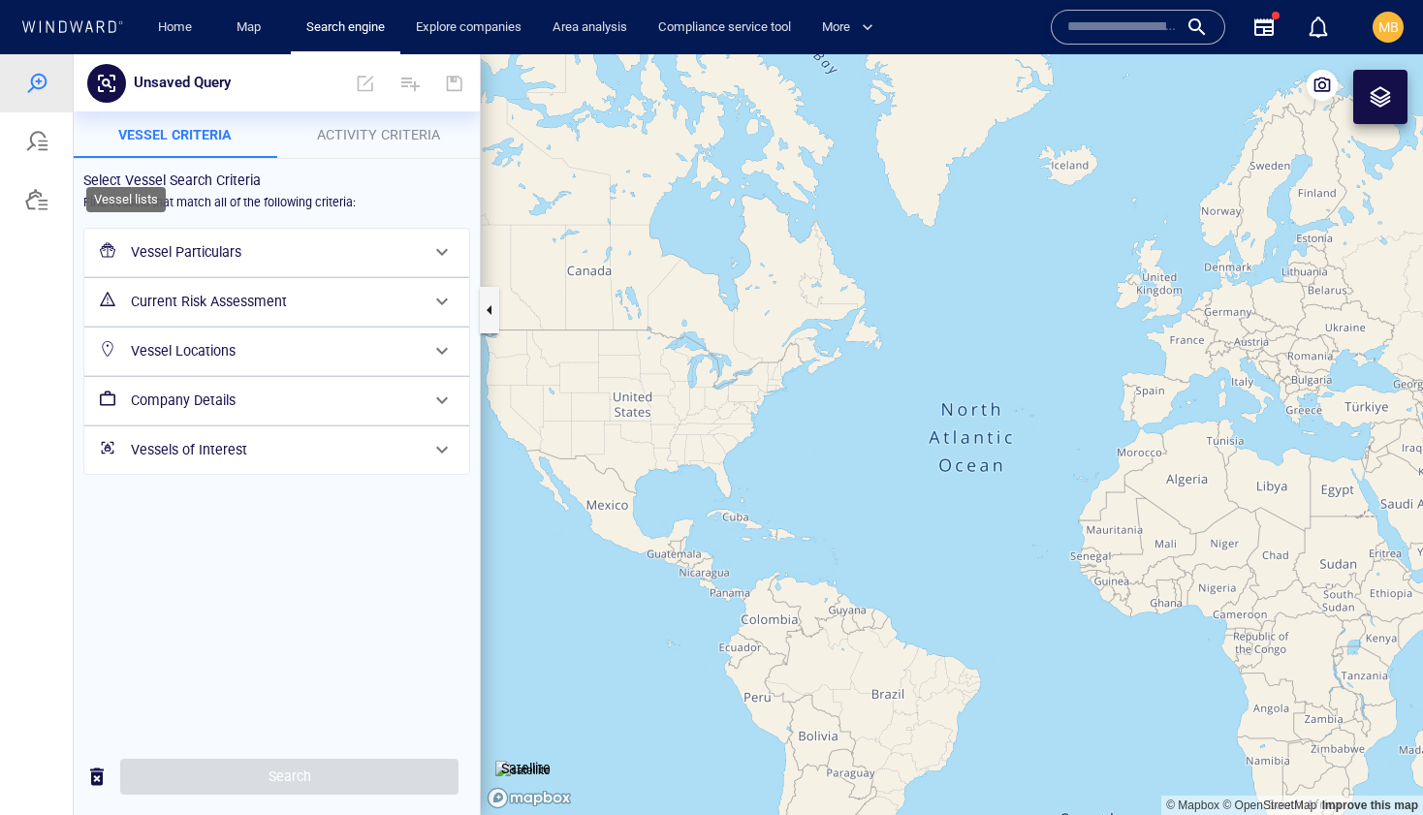
click at [35, 204] on div at bounding box center [36, 199] width 23 height 23
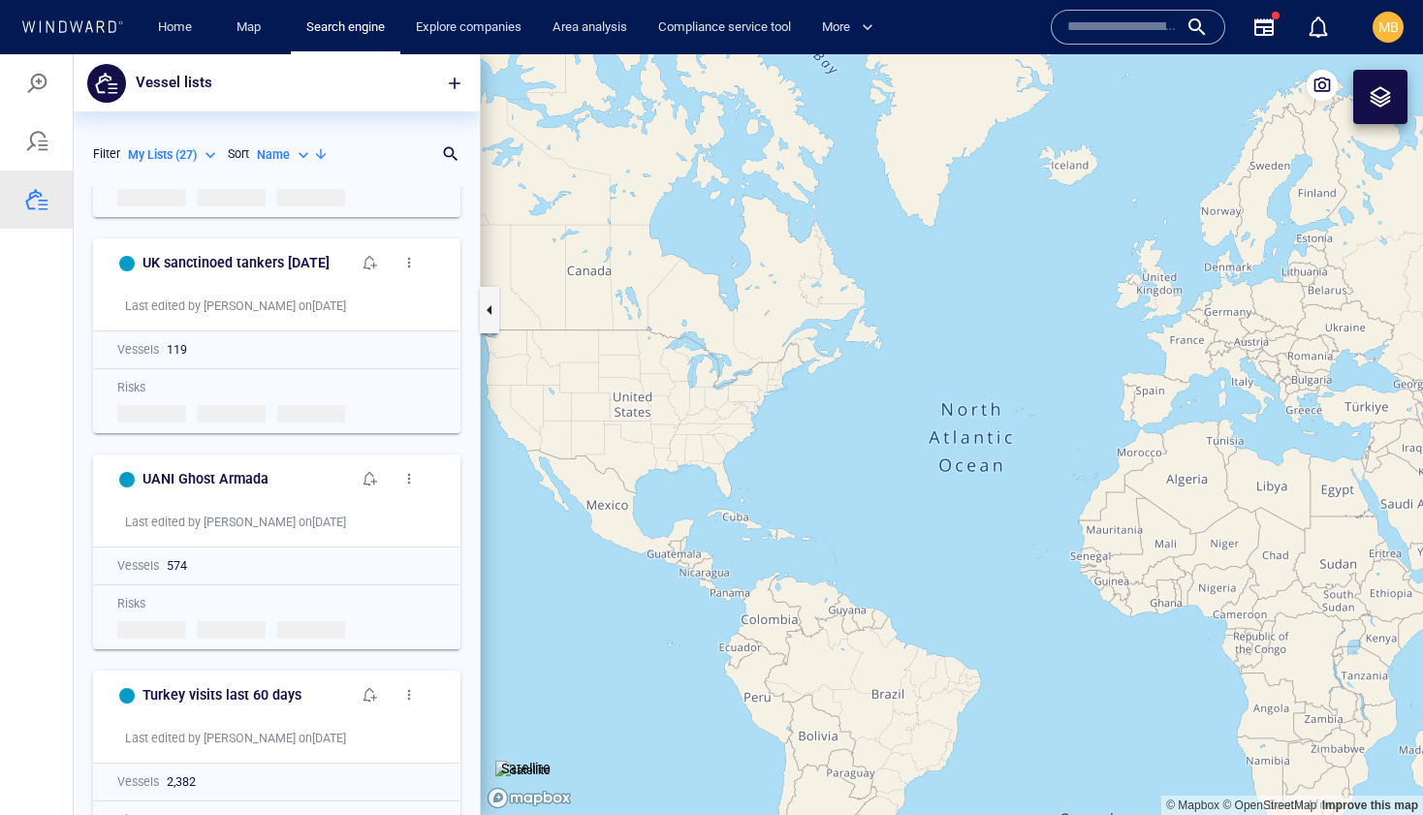
scroll to position [840, 0]
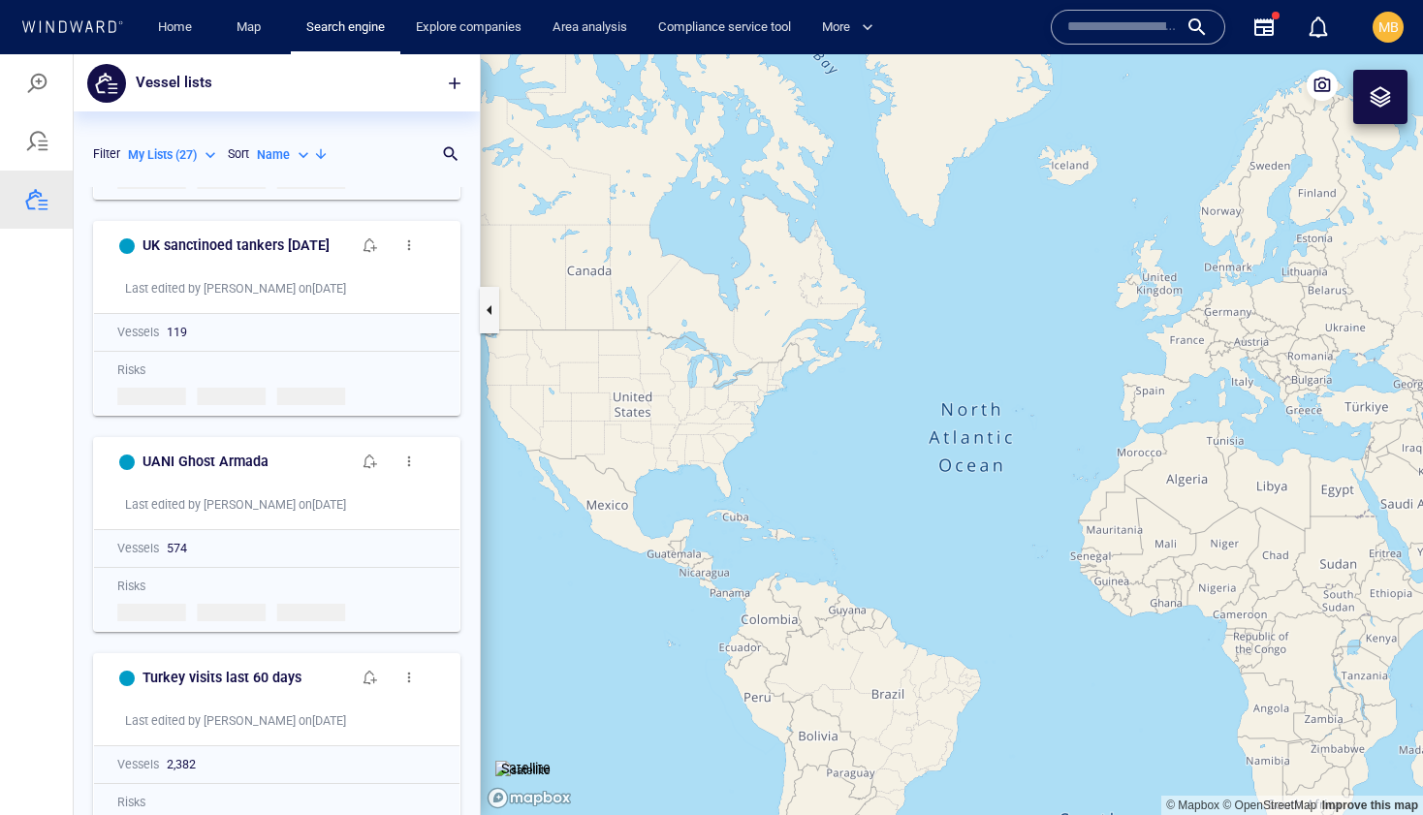
click at [162, 154] on p "My Lists ( 27 )" at bounding box center [162, 154] width 69 height 17
click at [274, 150] on div at bounding box center [711, 434] width 1423 height 761
click at [274, 150] on p "Name" at bounding box center [273, 154] width 33 height 17
click at [306, 247] on p "Last Update" at bounding box center [308, 243] width 65 height 17
type input "*********"
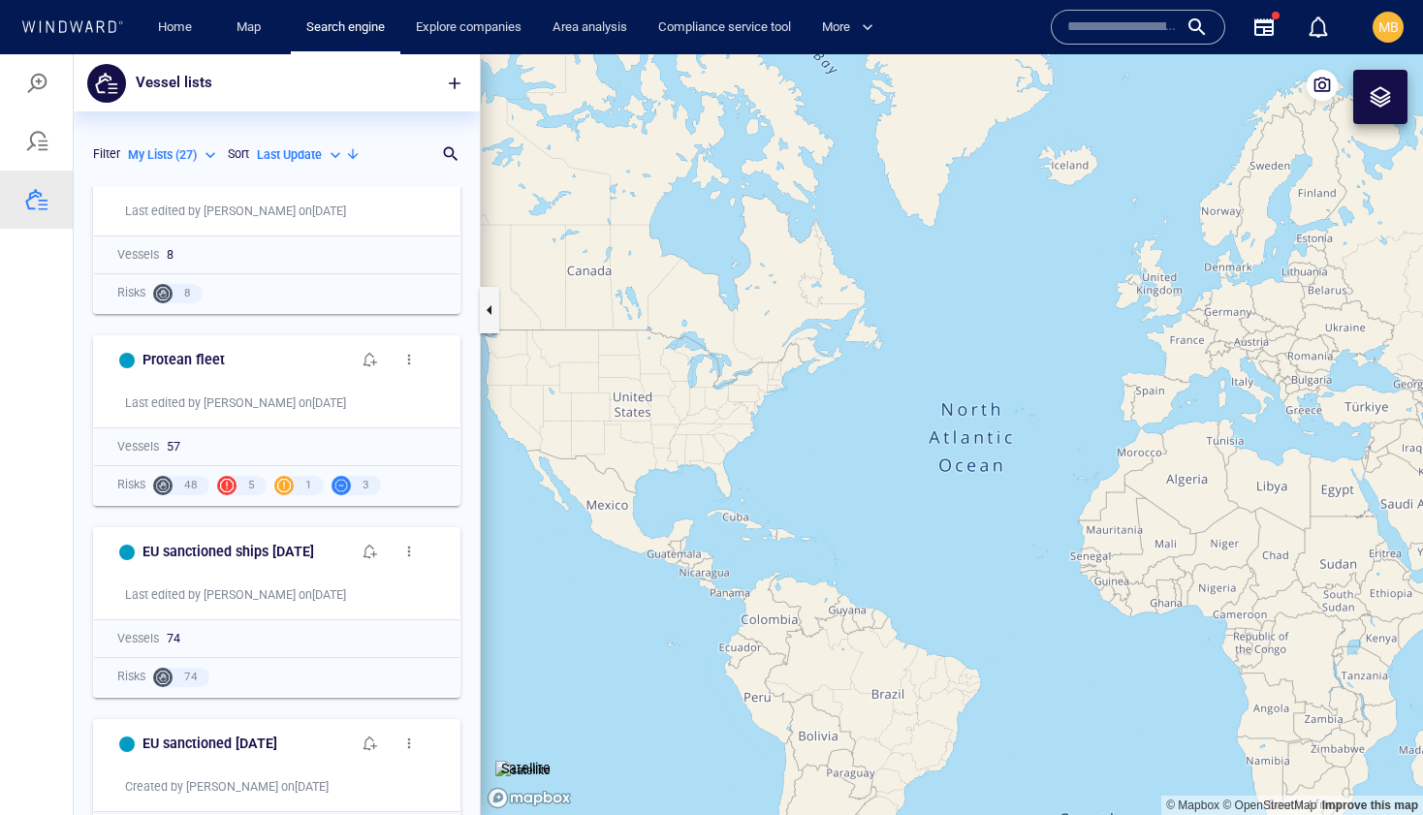
scroll to position [659, 0]
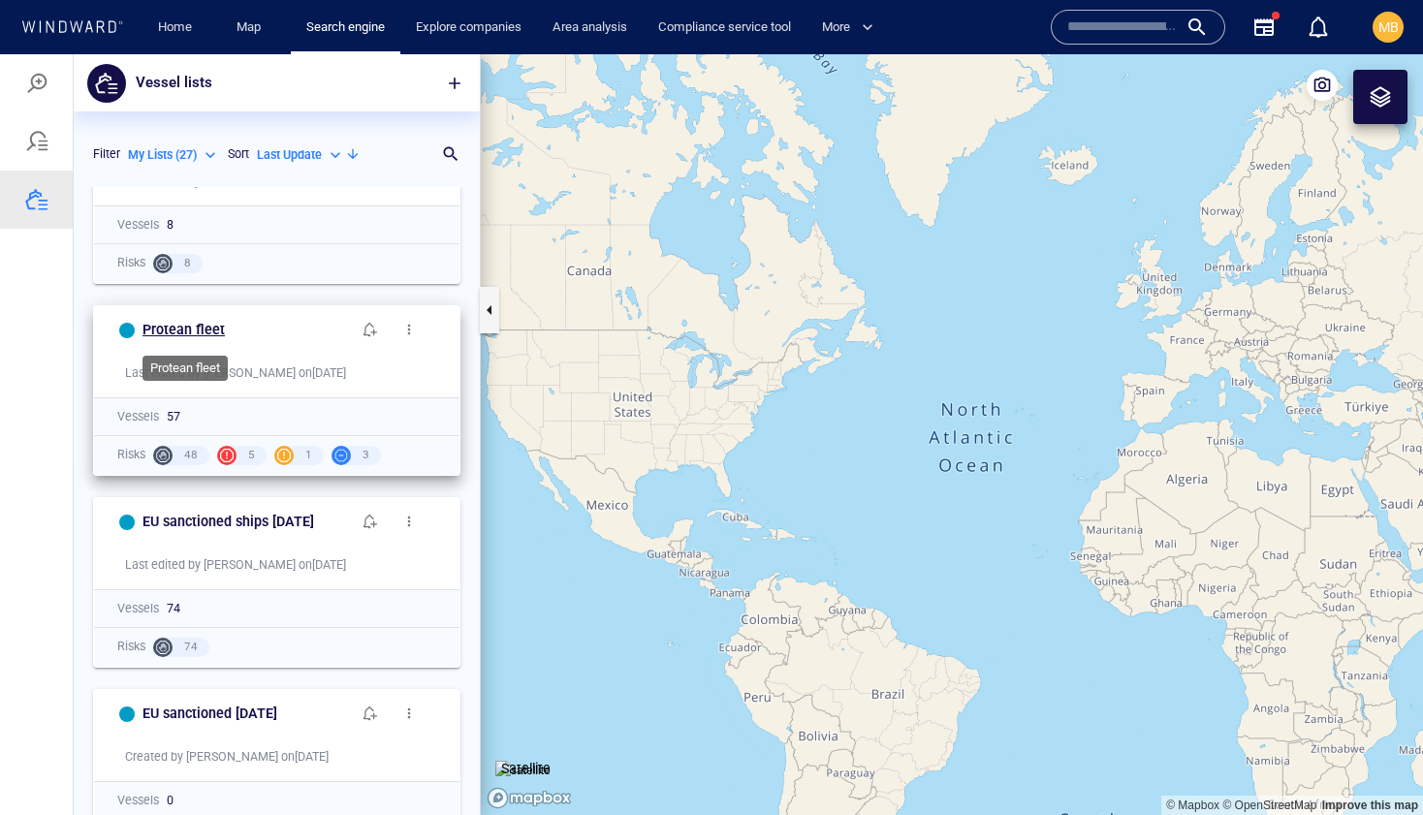
click at [208, 327] on h6 "Protean fleet" at bounding box center [183, 330] width 82 height 24
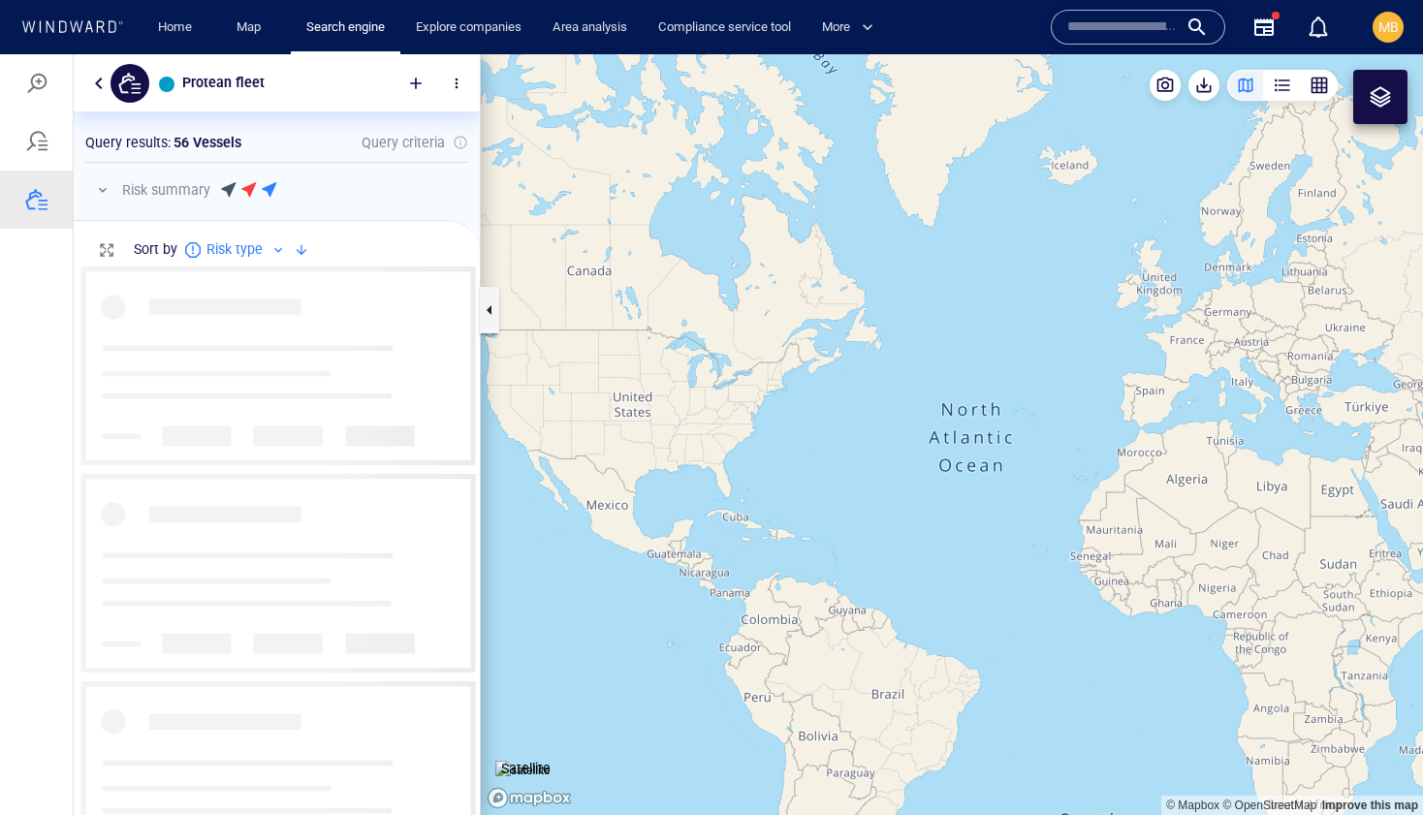
scroll to position [549, 406]
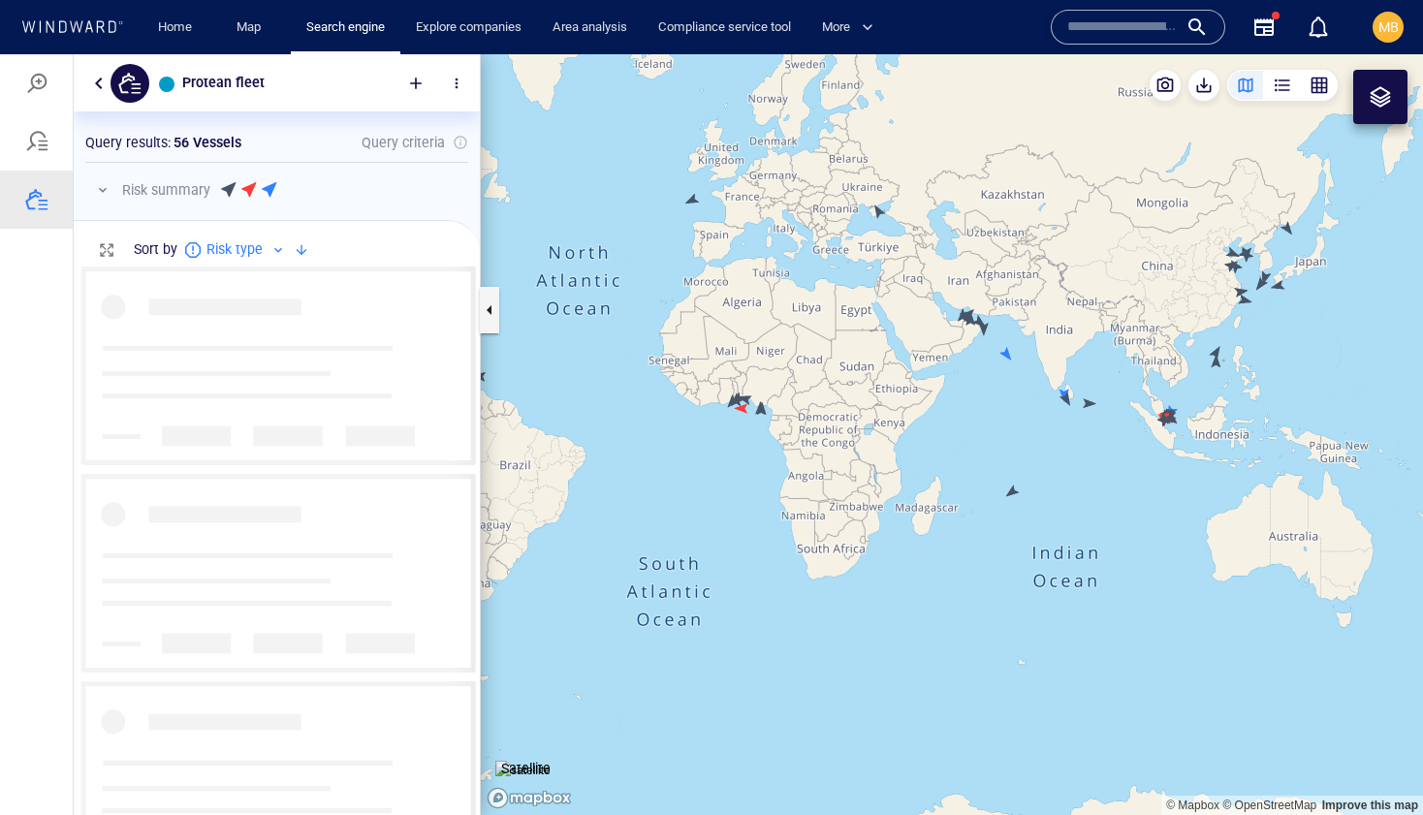
drag, startPoint x: 1124, startPoint y: 424, endPoint x: 990, endPoint y: 335, distance: 160.7
click at [990, 334] on canvas "Map" at bounding box center [952, 434] width 942 height 761
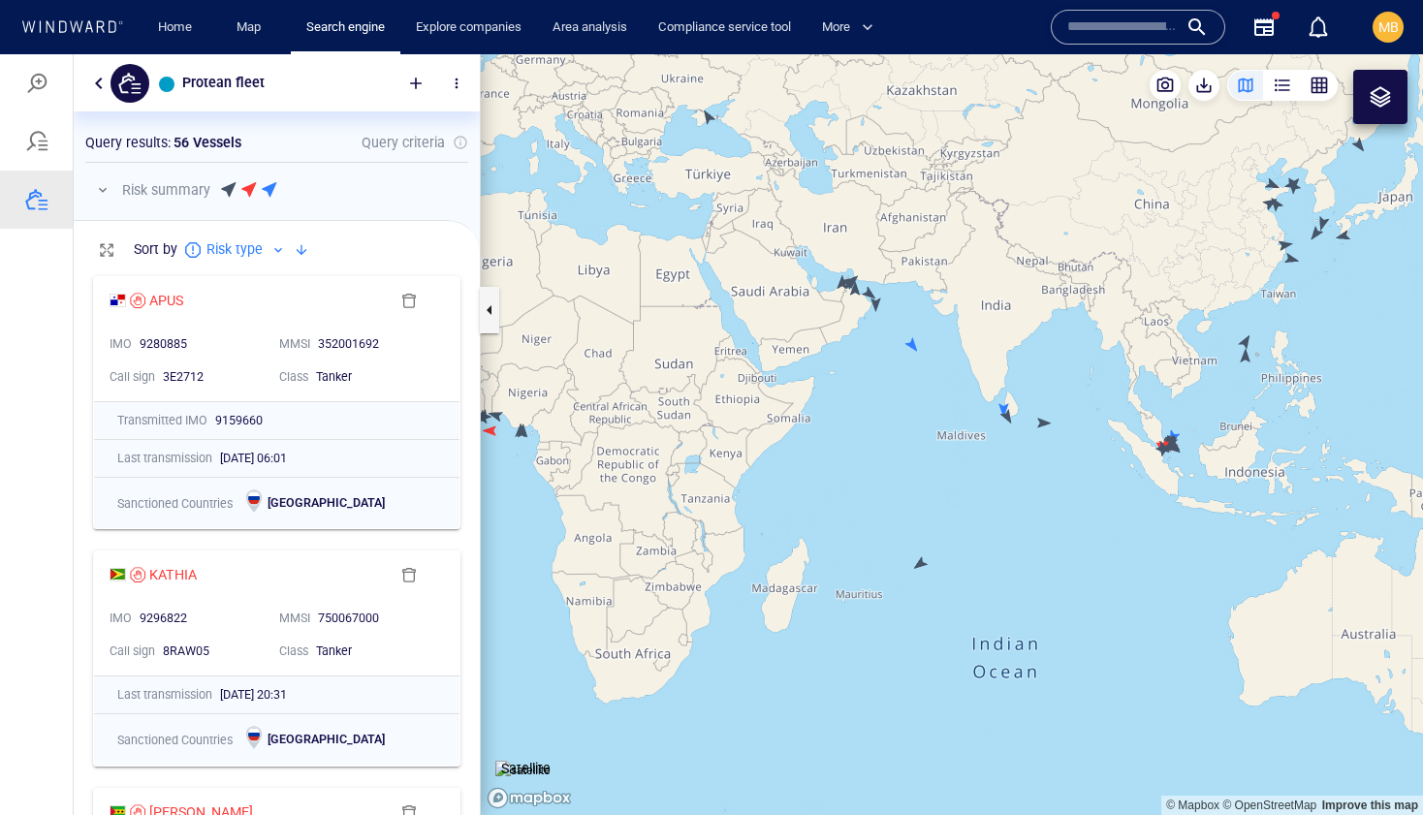
drag, startPoint x: 1129, startPoint y: 473, endPoint x: 987, endPoint y: 438, distance: 146.7
click at [987, 438] on canvas "Map" at bounding box center [952, 434] width 942 height 761
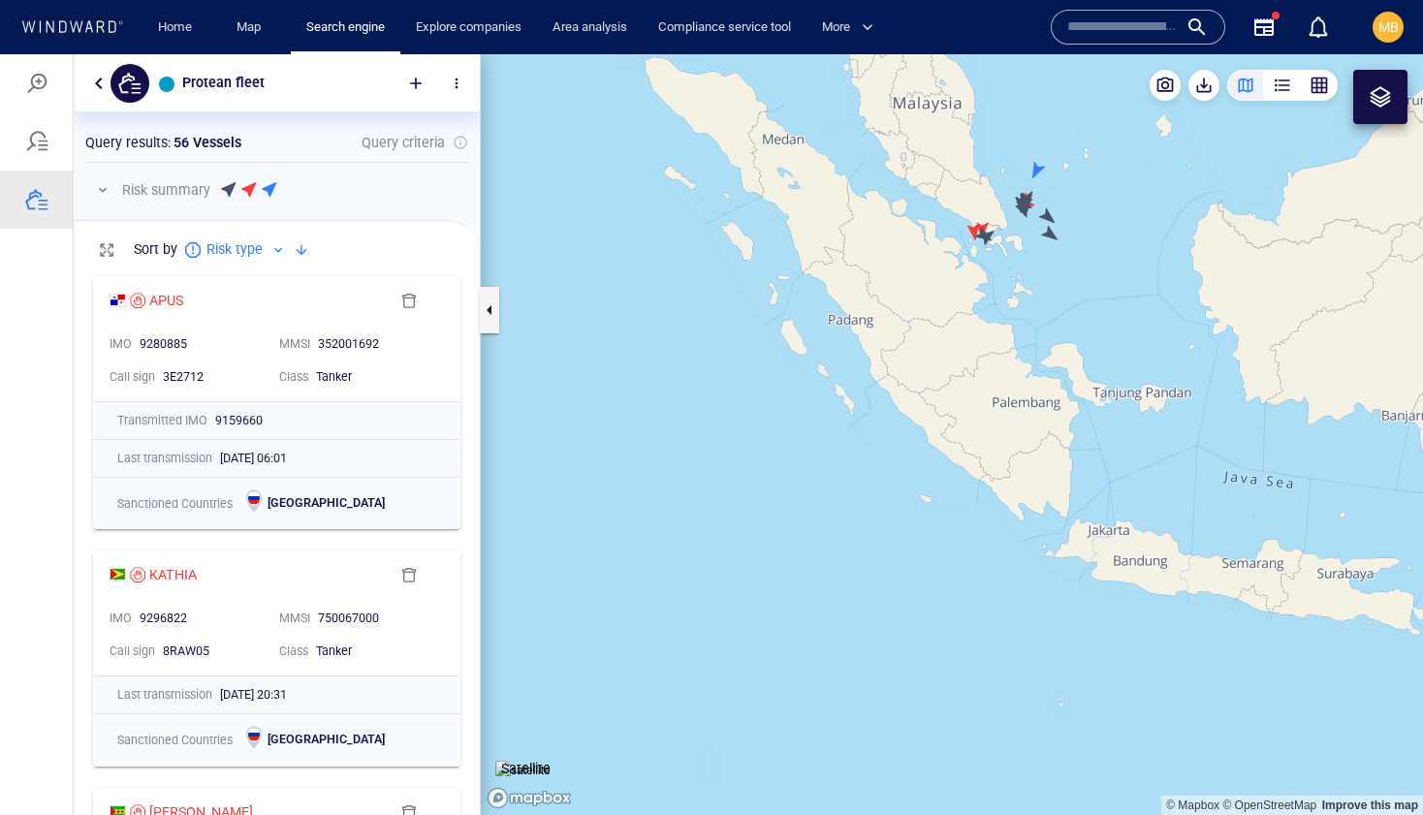
drag, startPoint x: 1035, startPoint y: 295, endPoint x: 1029, endPoint y: 435, distance: 140.6
click at [1029, 435] on canvas "Map" at bounding box center [952, 434] width 942 height 761
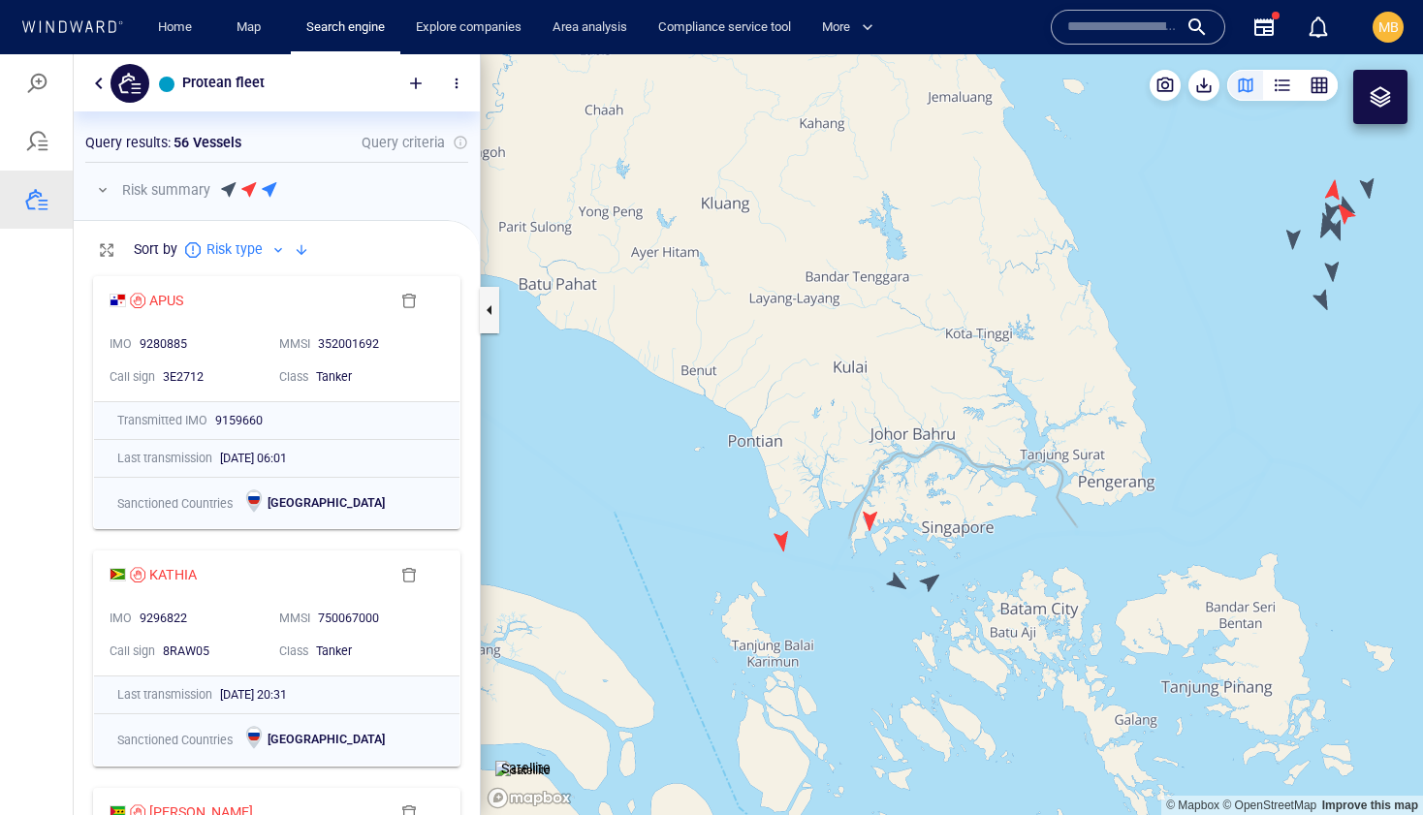
drag, startPoint x: 928, startPoint y: 625, endPoint x: 954, endPoint y: 430, distance: 196.4
click at [955, 430] on canvas "Map" at bounding box center [952, 434] width 942 height 761
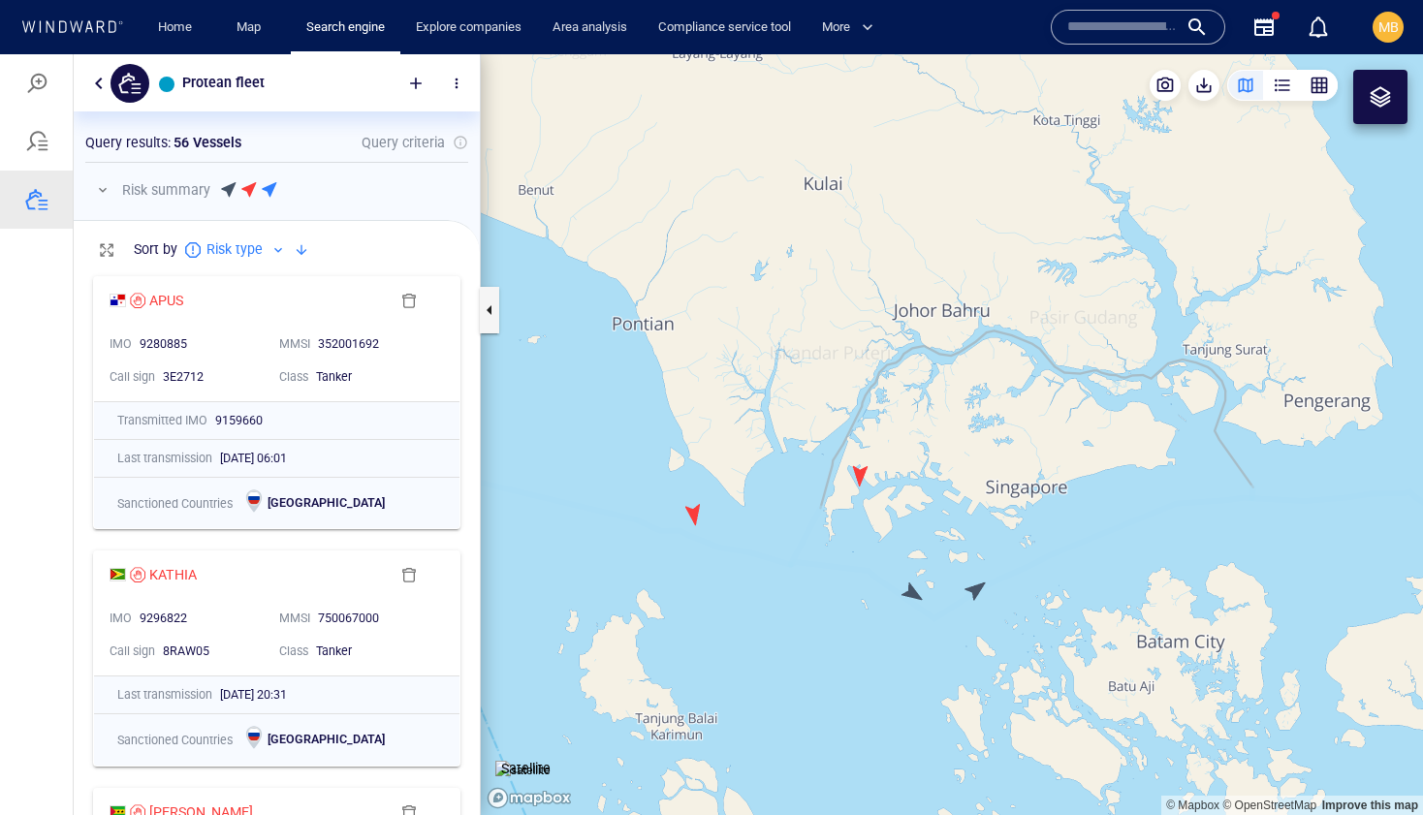
click at [854, 479] on canvas "Map" at bounding box center [952, 434] width 942 height 761
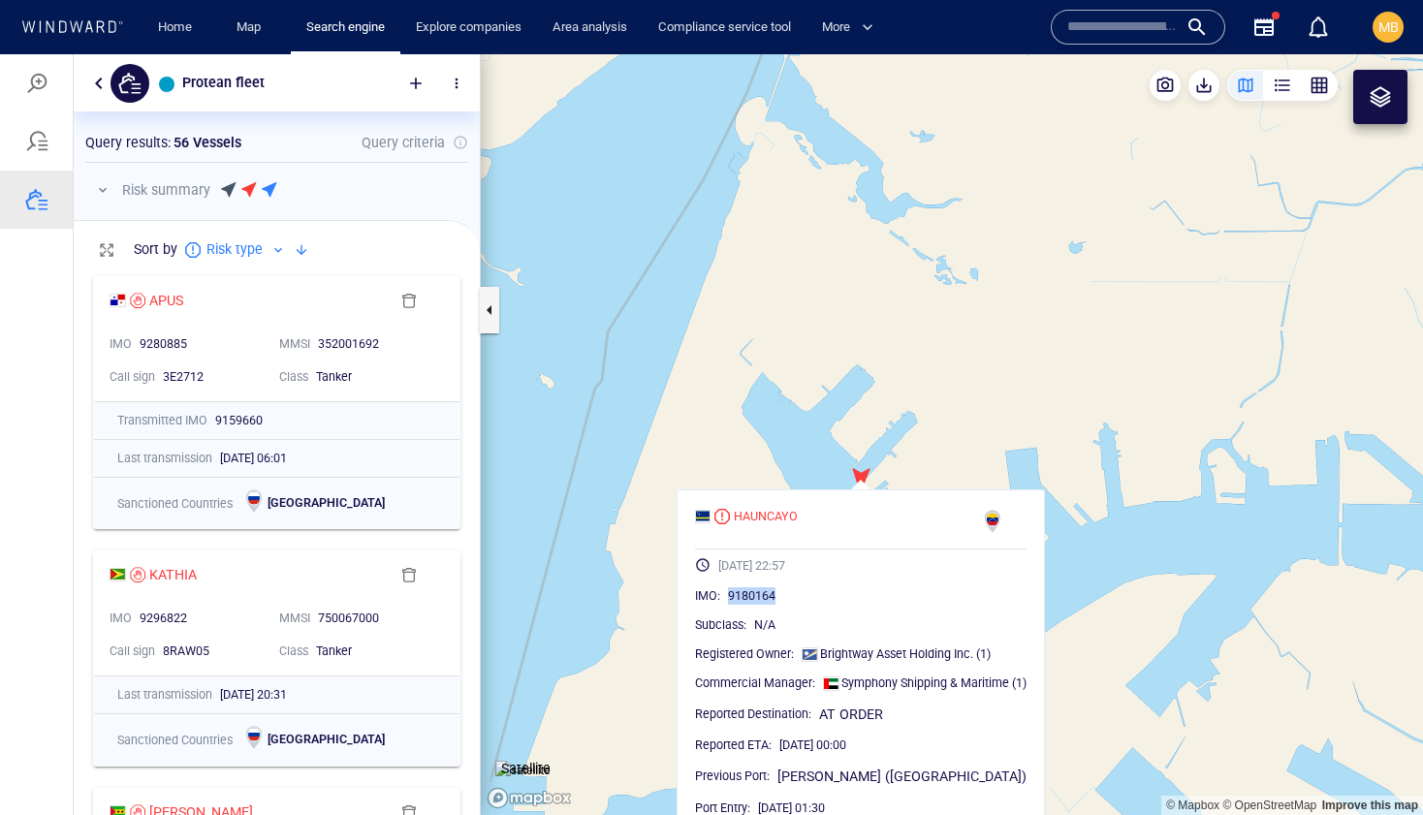
drag, startPoint x: 780, startPoint y: 594, endPoint x: 727, endPoint y: 594, distance: 53.3
click at [728, 594] on div "9180164" at bounding box center [877, 595] width 298 height 19
copy span "9180164"
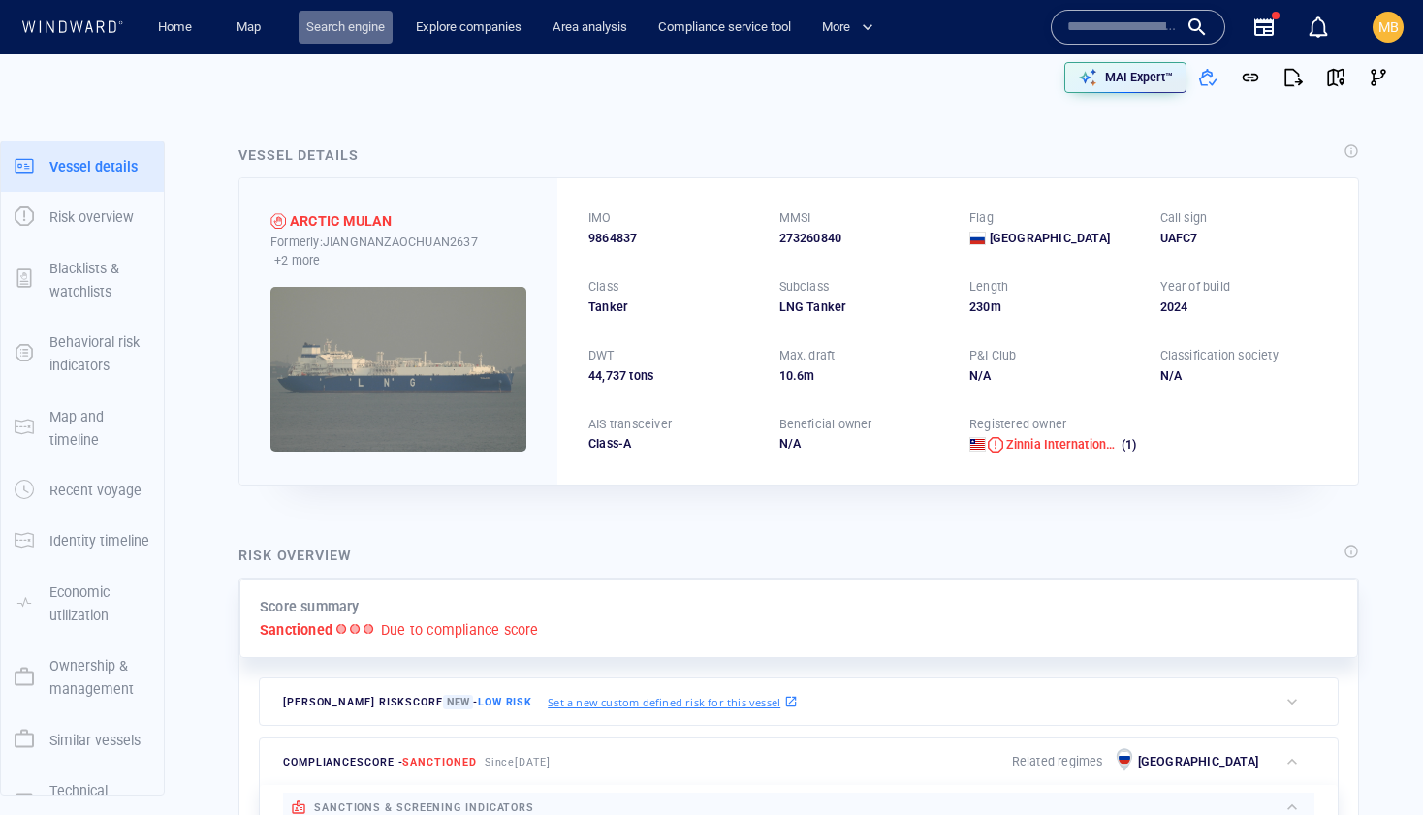
click at [359, 25] on link "Search engine" at bounding box center [345, 28] width 94 height 34
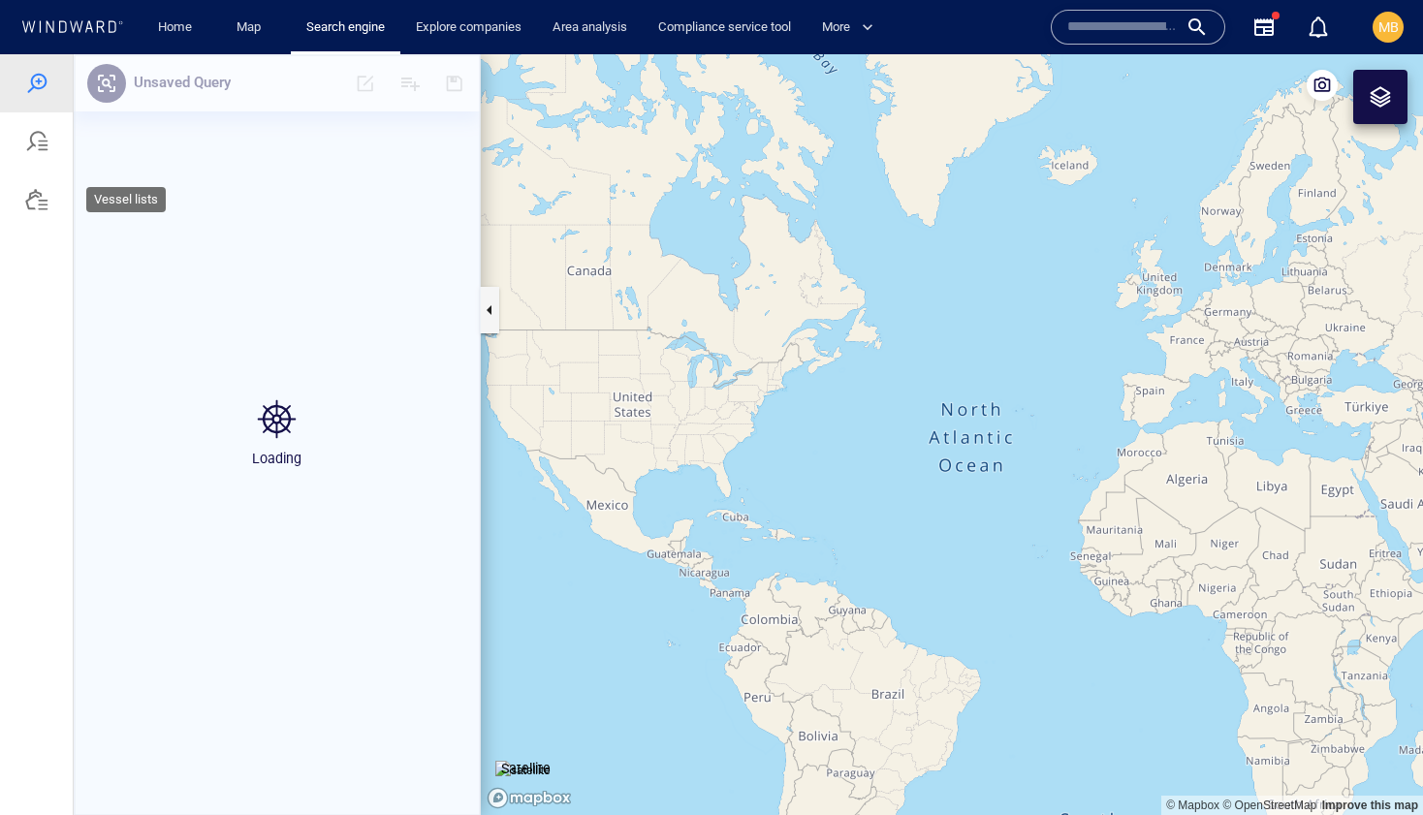
click at [38, 201] on div at bounding box center [36, 199] width 23 height 23
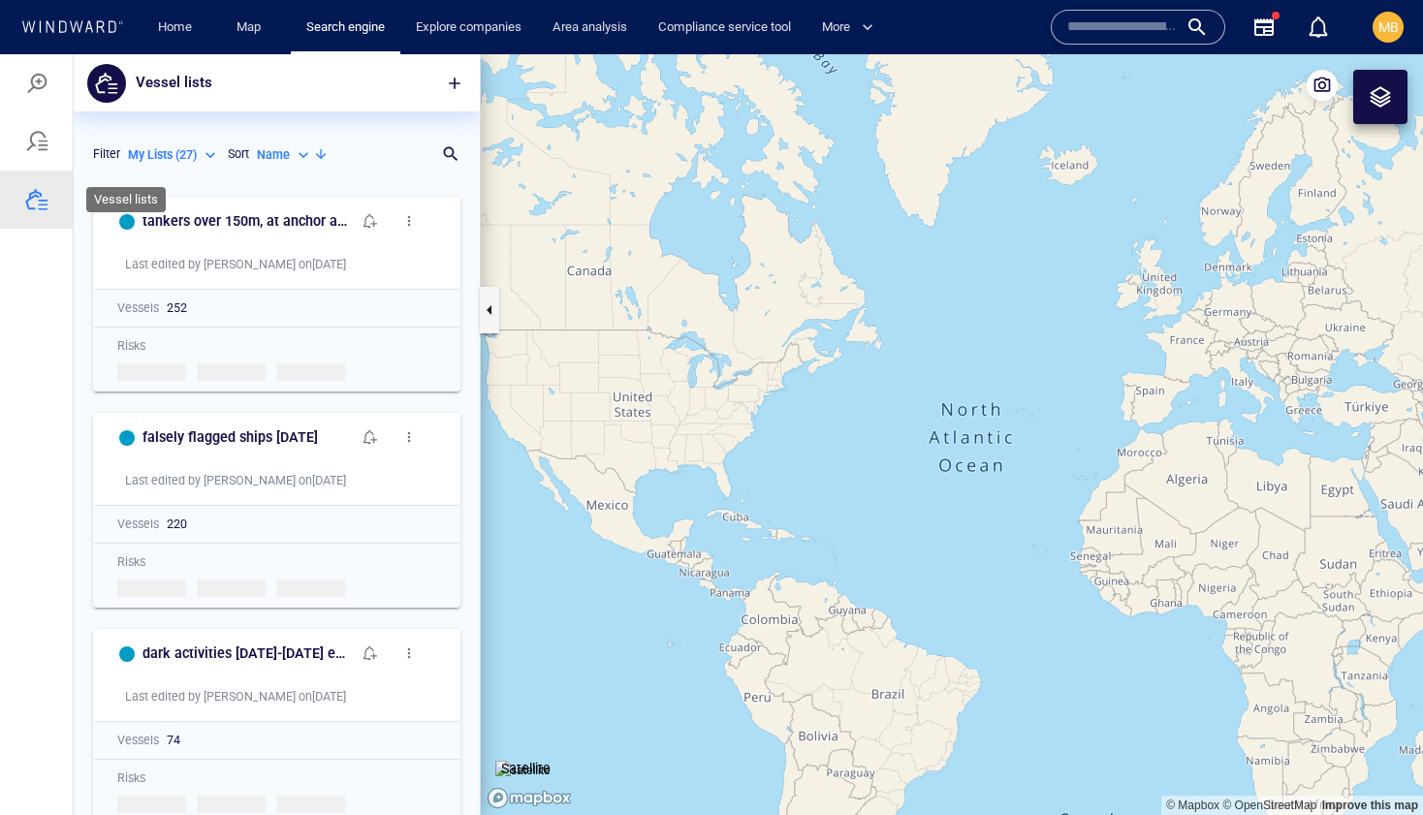
scroll to position [628, 406]
click at [279, 153] on p "Name" at bounding box center [273, 154] width 33 height 17
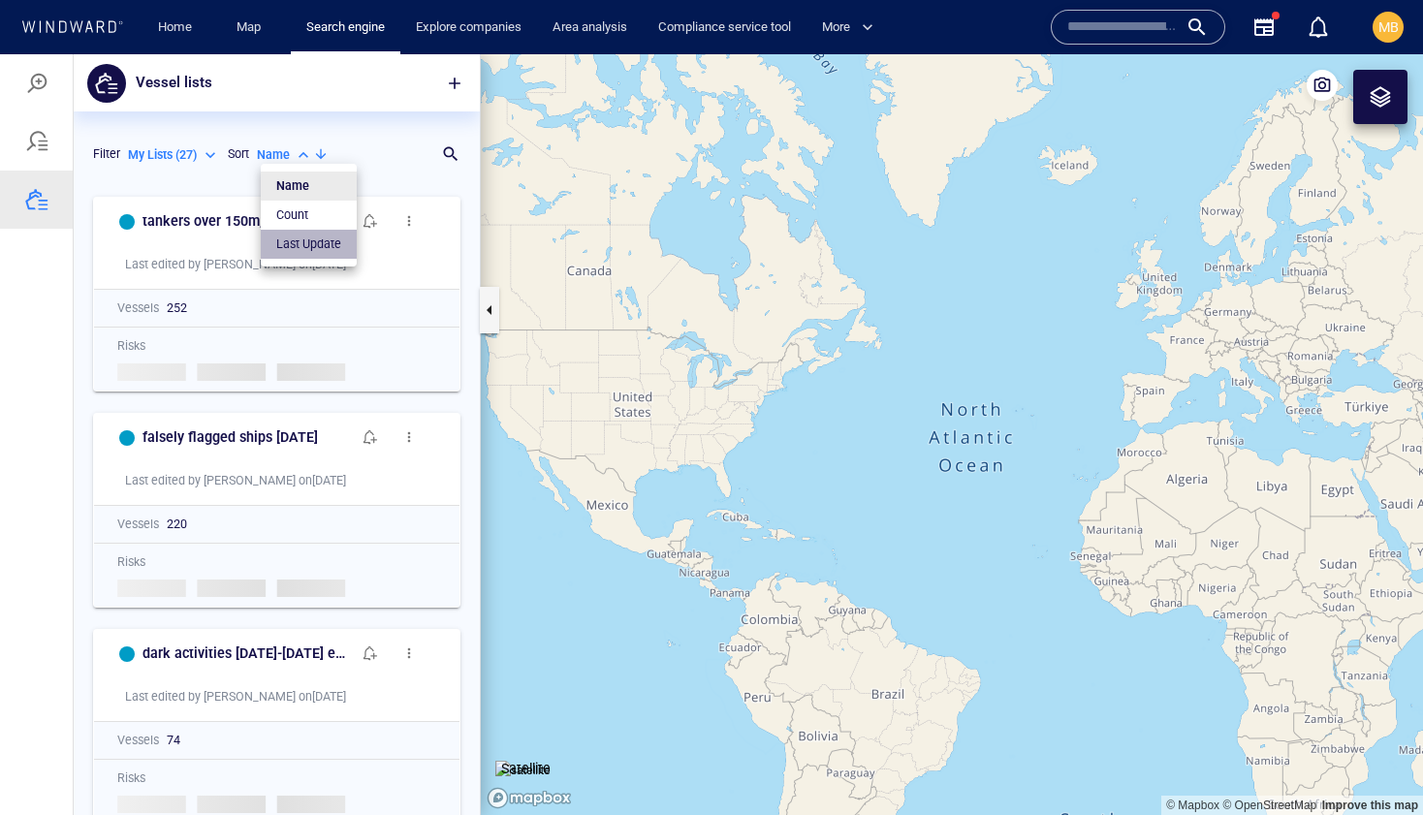
click at [300, 248] on p "Last Update" at bounding box center [308, 243] width 65 height 17
type input "*********"
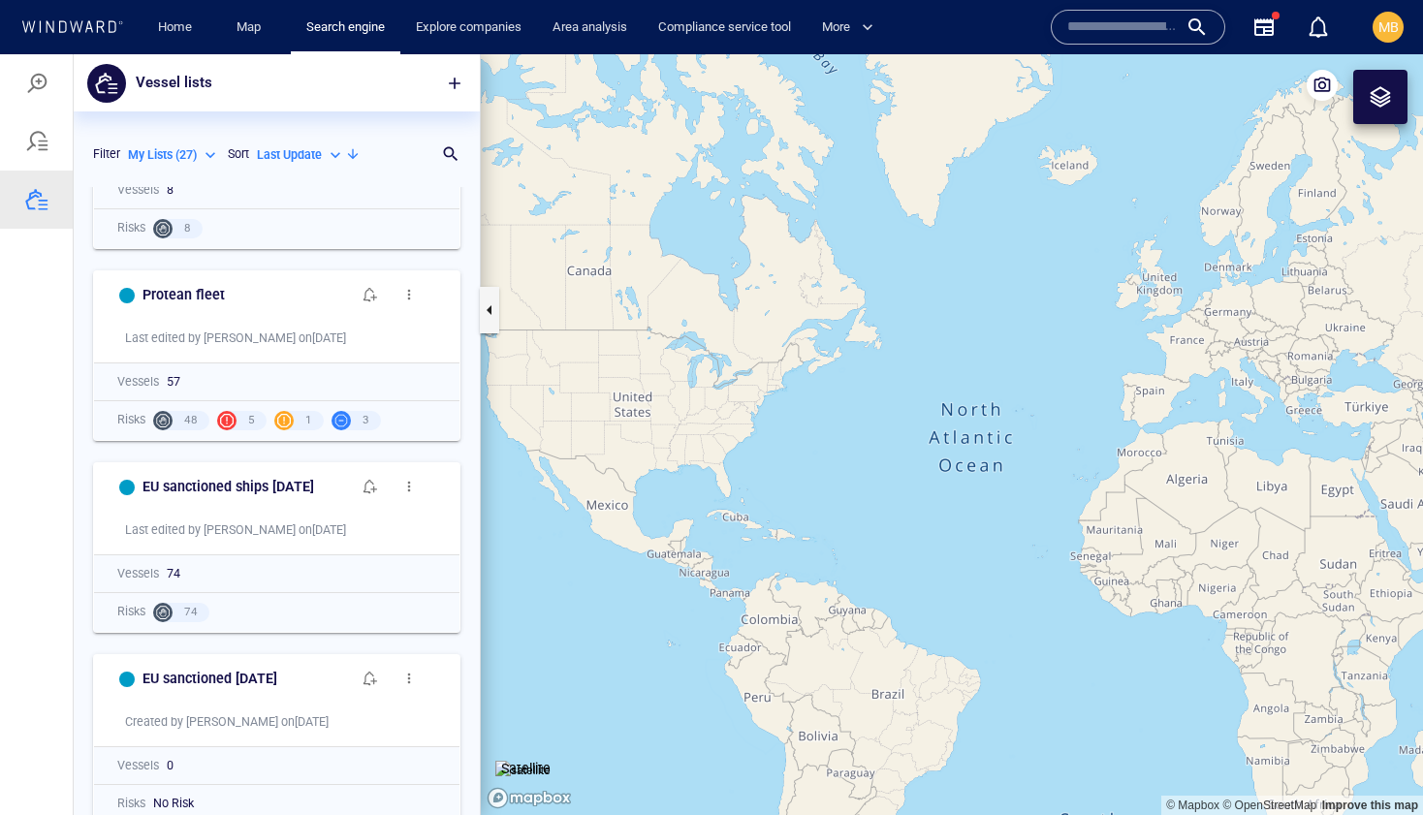
scroll to position [727, 0]
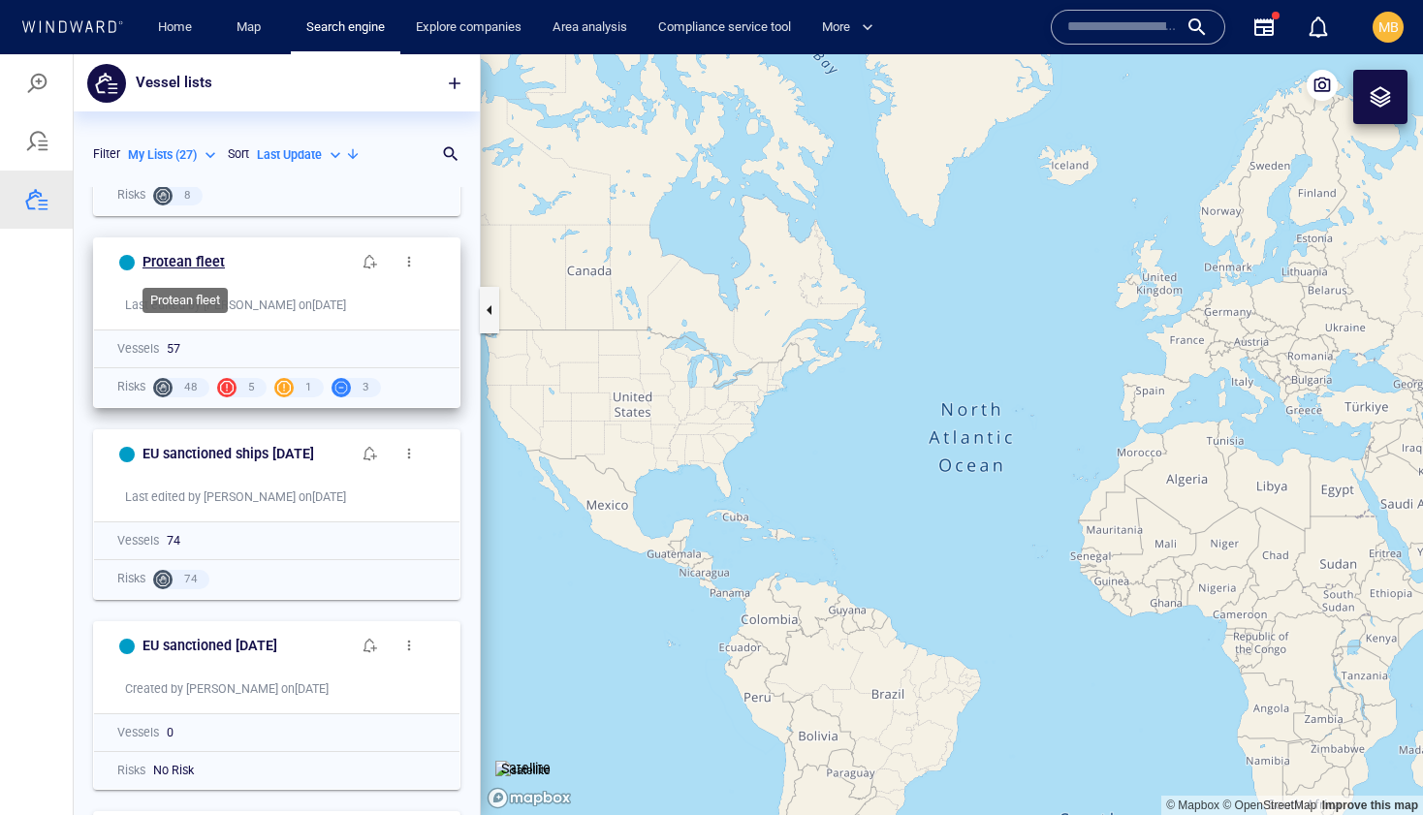
click at [182, 267] on h6 "Protean fleet" at bounding box center [183, 262] width 82 height 24
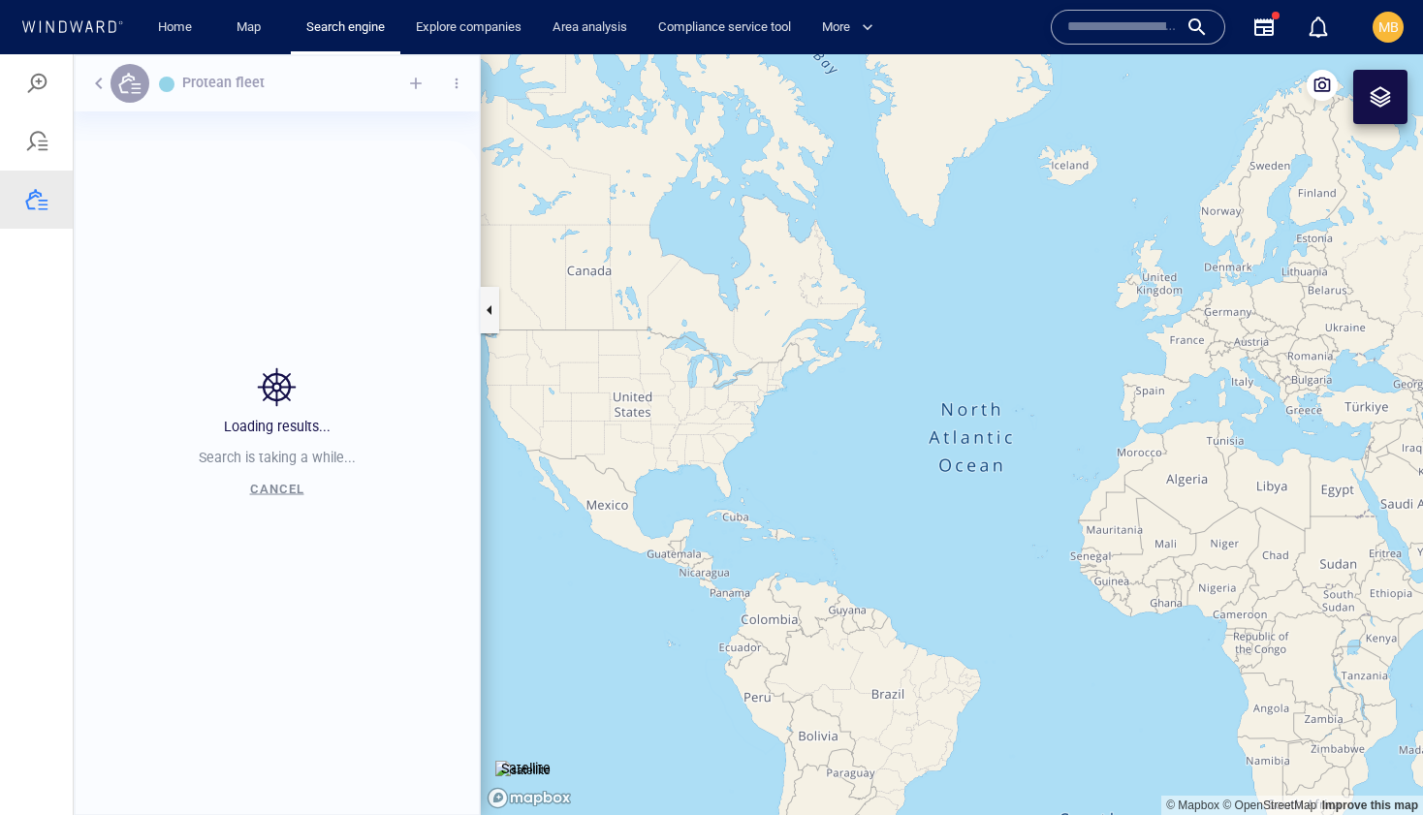
scroll to position [628, 406]
drag, startPoint x: 1159, startPoint y: 340, endPoint x: 960, endPoint y: 376, distance: 201.9
click at [855, 369] on canvas "Map" at bounding box center [952, 434] width 942 height 761
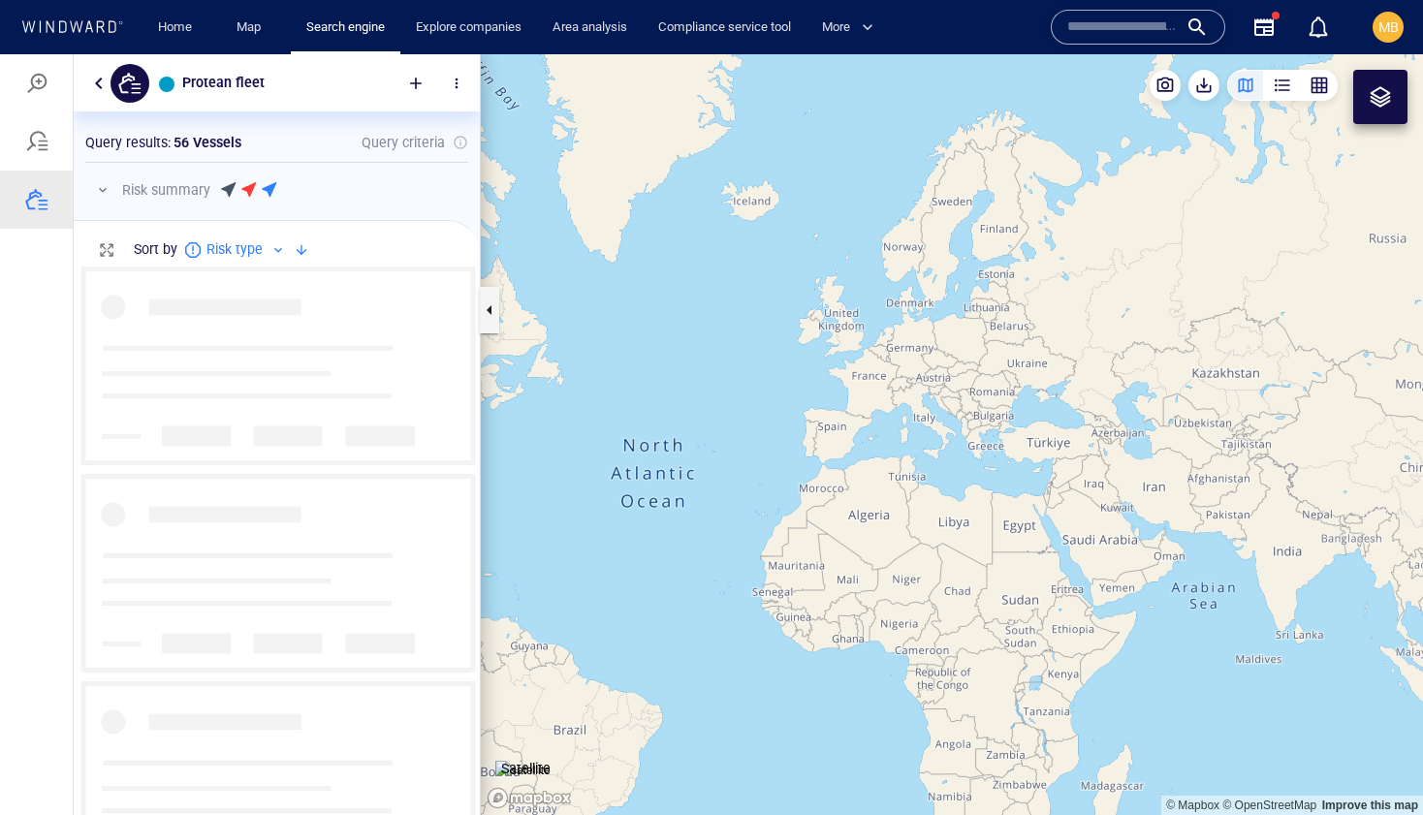
scroll to position [549, 406]
drag, startPoint x: 1050, startPoint y: 392, endPoint x: 860, endPoint y: 257, distance: 233.6
click at [862, 256] on canvas "Map" at bounding box center [952, 434] width 942 height 761
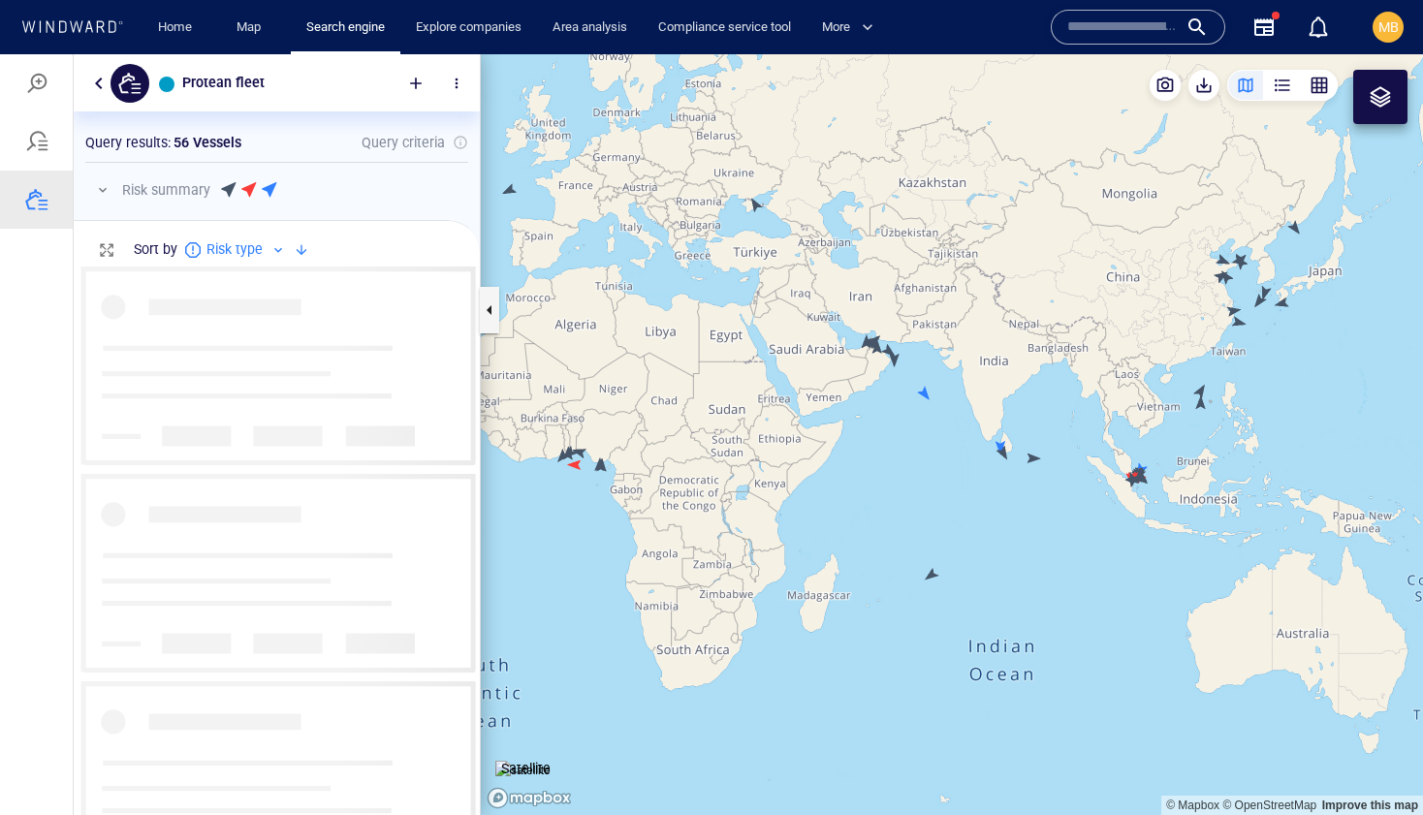
drag, startPoint x: 1127, startPoint y: 448, endPoint x: 979, endPoint y: 371, distance: 166.9
click at [980, 371] on canvas "Map" at bounding box center [952, 434] width 942 height 761
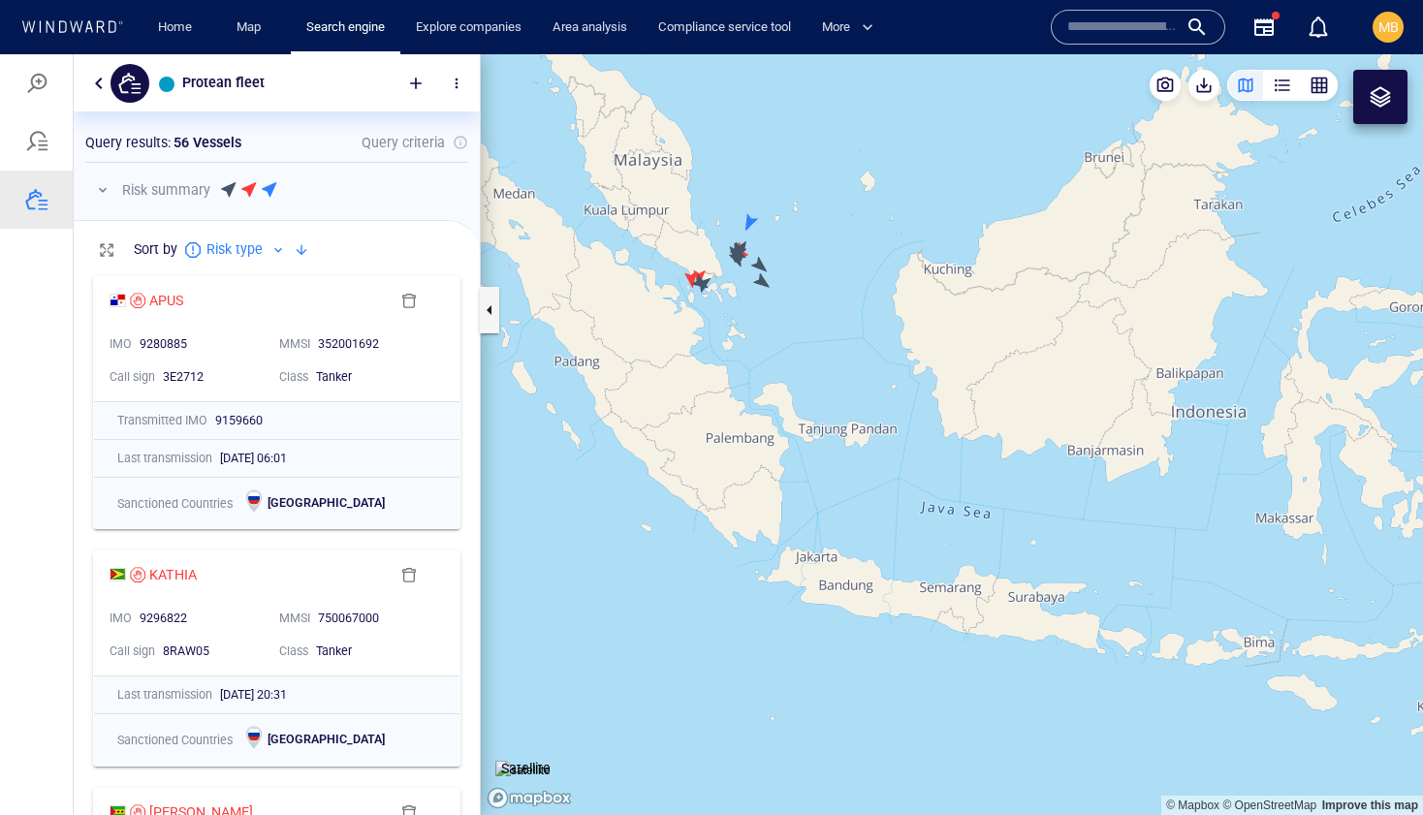
drag, startPoint x: 831, startPoint y: 357, endPoint x: 893, endPoint y: 440, distance: 103.9
click at [893, 439] on canvas "Map" at bounding box center [952, 434] width 942 height 761
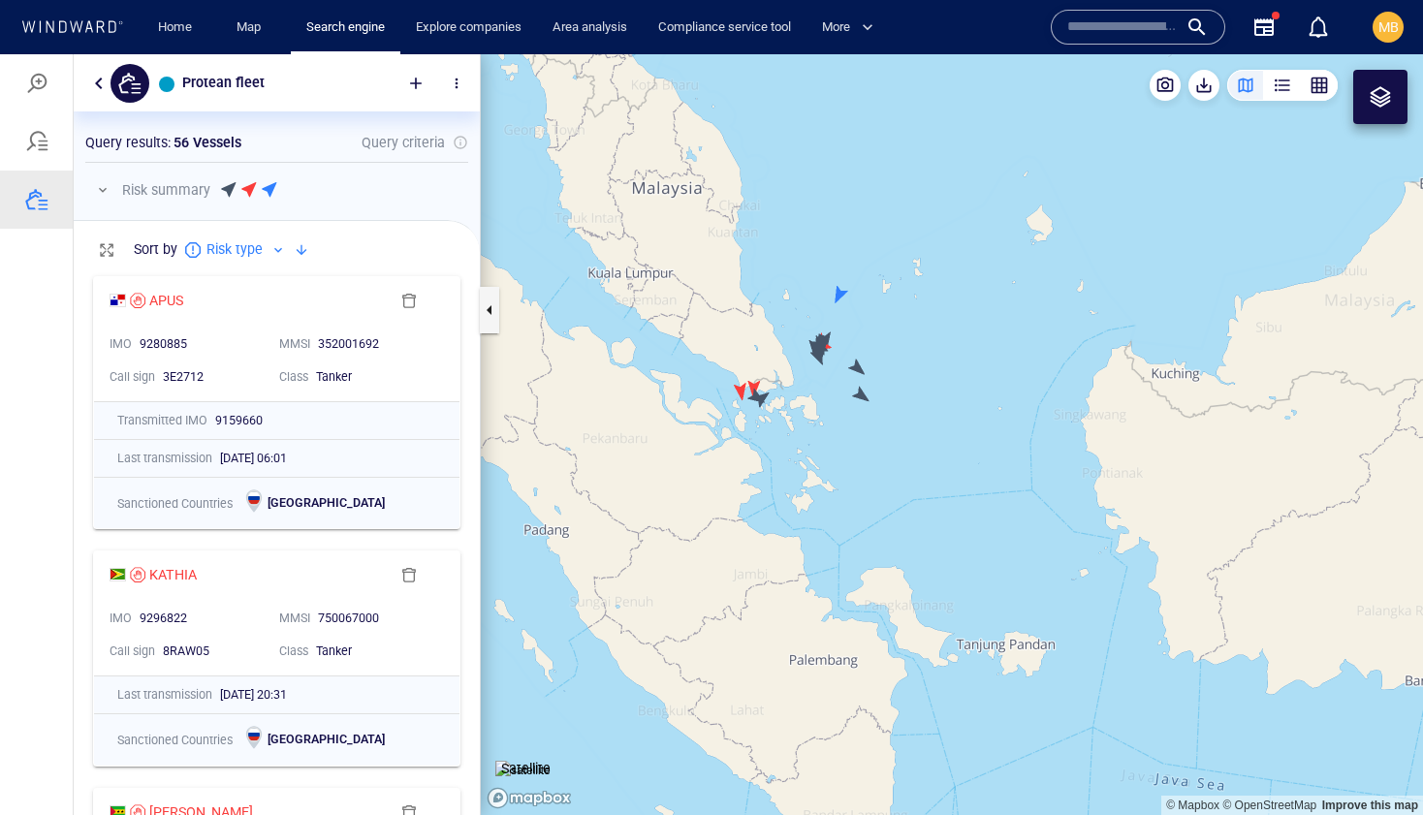
drag, startPoint x: 824, startPoint y: 381, endPoint x: 890, endPoint y: 458, distance: 101.7
click at [890, 457] on canvas "Map" at bounding box center [952, 434] width 942 height 761
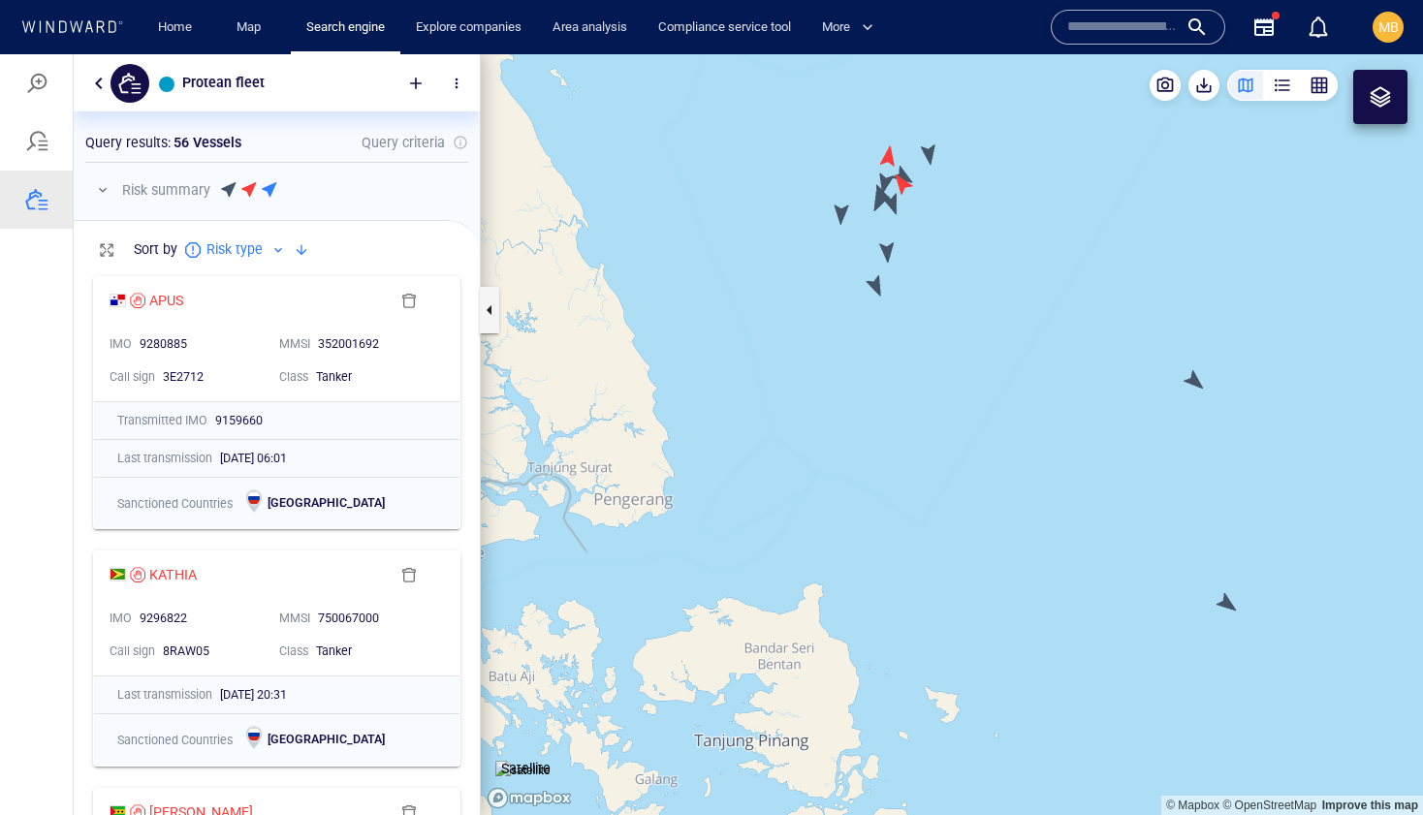
drag, startPoint x: 903, startPoint y: 394, endPoint x: 903, endPoint y: 507, distance: 112.4
click at [903, 507] on canvas "Map" at bounding box center [952, 434] width 942 height 761
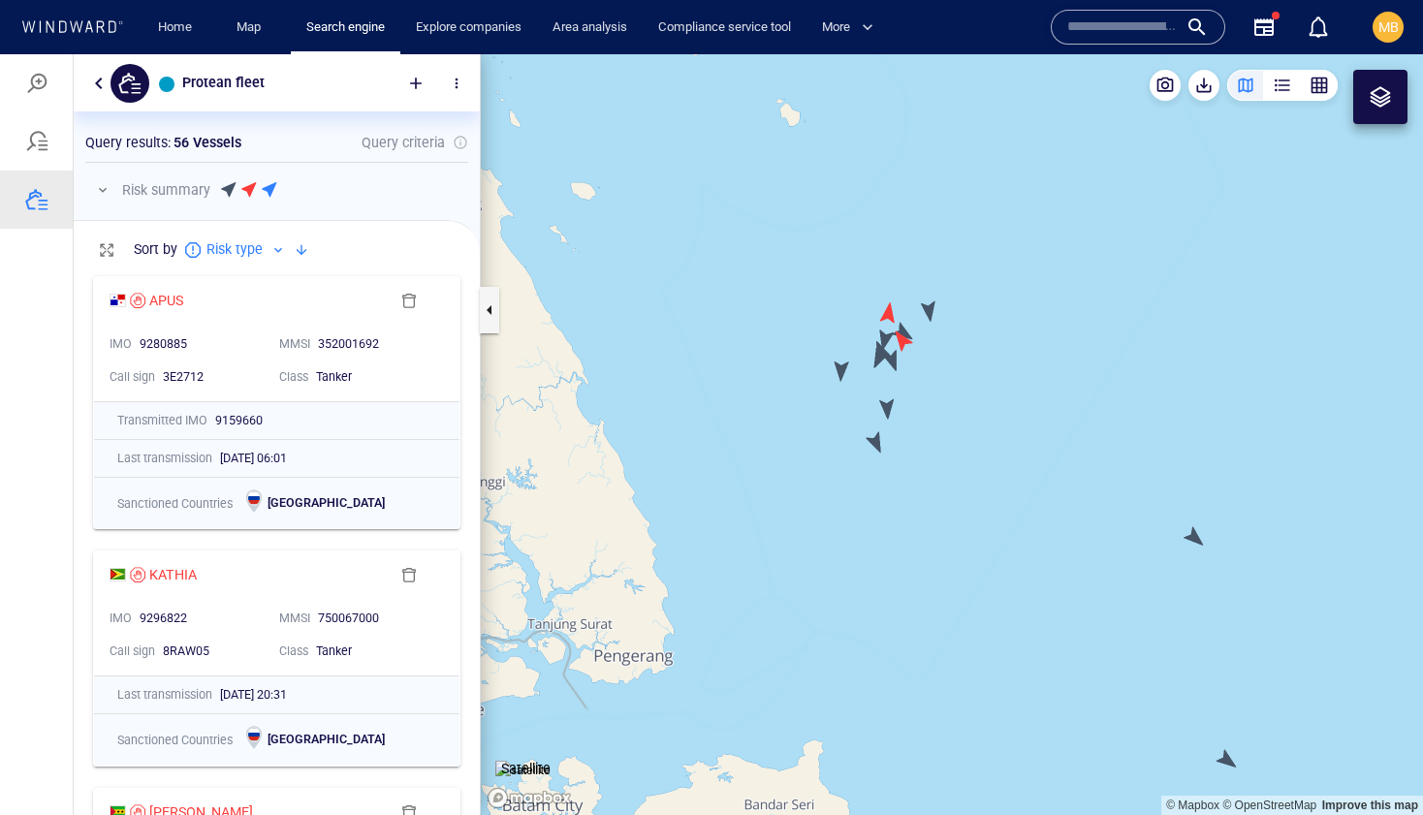
click at [877, 444] on canvas "Map" at bounding box center [952, 434] width 942 height 761
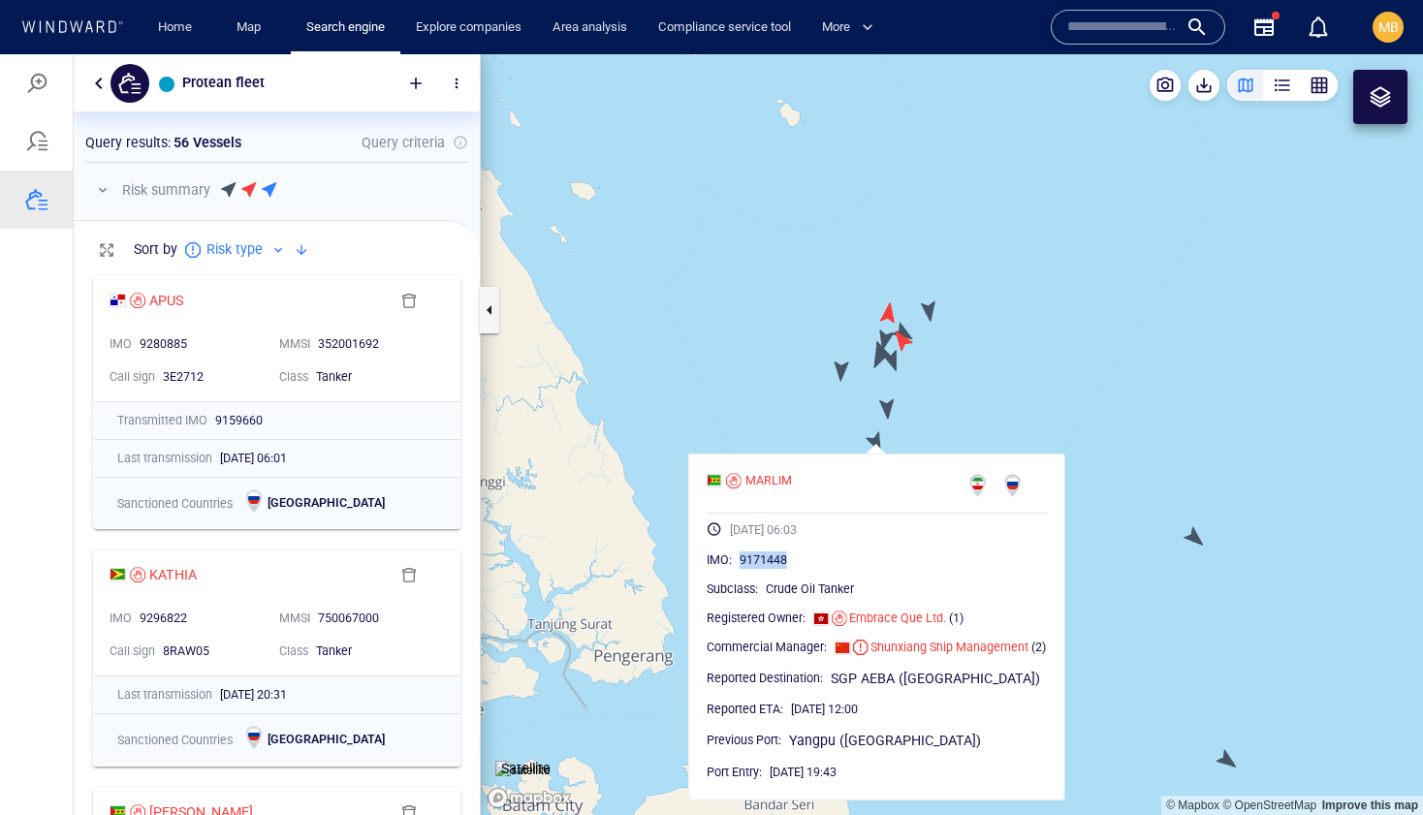
drag, startPoint x: 794, startPoint y: 564, endPoint x: 739, endPoint y: 560, distance: 54.4
click at [739, 560] on div "9171448" at bounding box center [892, 559] width 307 height 19
copy span "9171448"
click at [889, 404] on canvas "Map" at bounding box center [952, 434] width 942 height 761
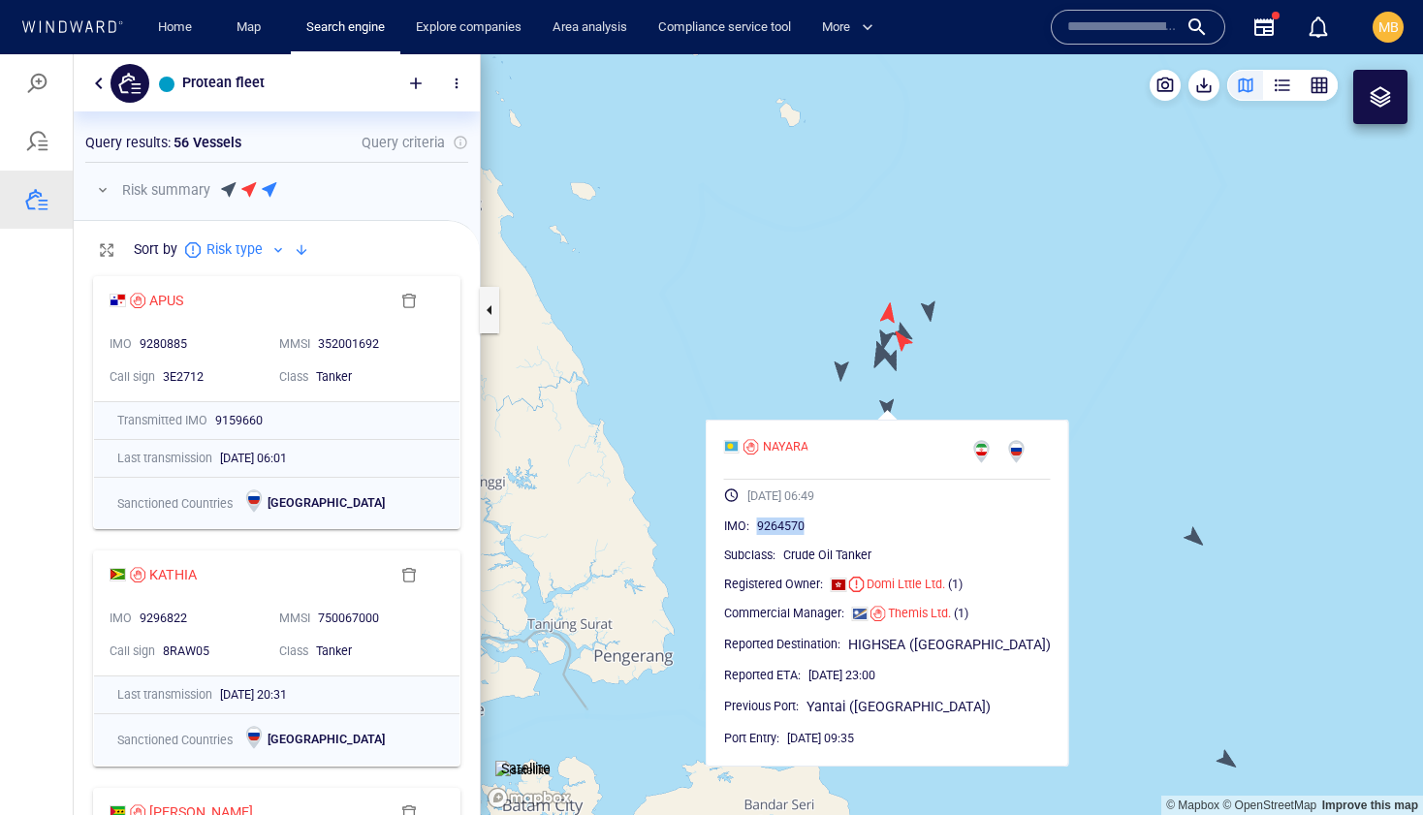
drag, startPoint x: 855, startPoint y: 524, endPoint x: 798, endPoint y: 522, distance: 57.2
click at [798, 522] on div "9264570" at bounding box center [904, 526] width 294 height 19
copy span "9264570"
click at [843, 368] on canvas "Map" at bounding box center [952, 434] width 942 height 761
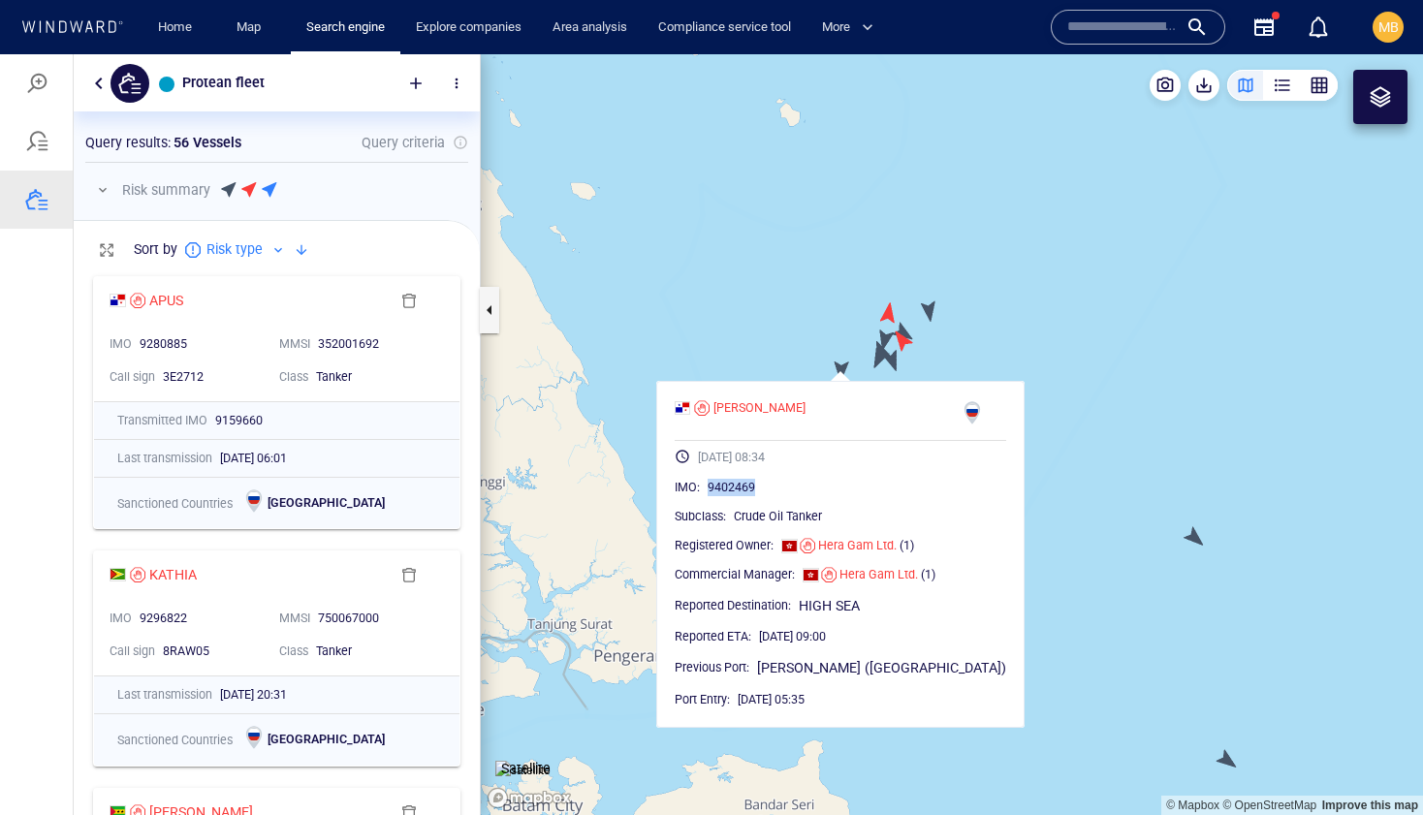
drag, startPoint x: 798, startPoint y: 488, endPoint x: 742, endPoint y: 484, distance: 55.4
click at [742, 484] on div "IMO : 9402469" at bounding box center [839, 487] width 331 height 19
copy span "9402469"
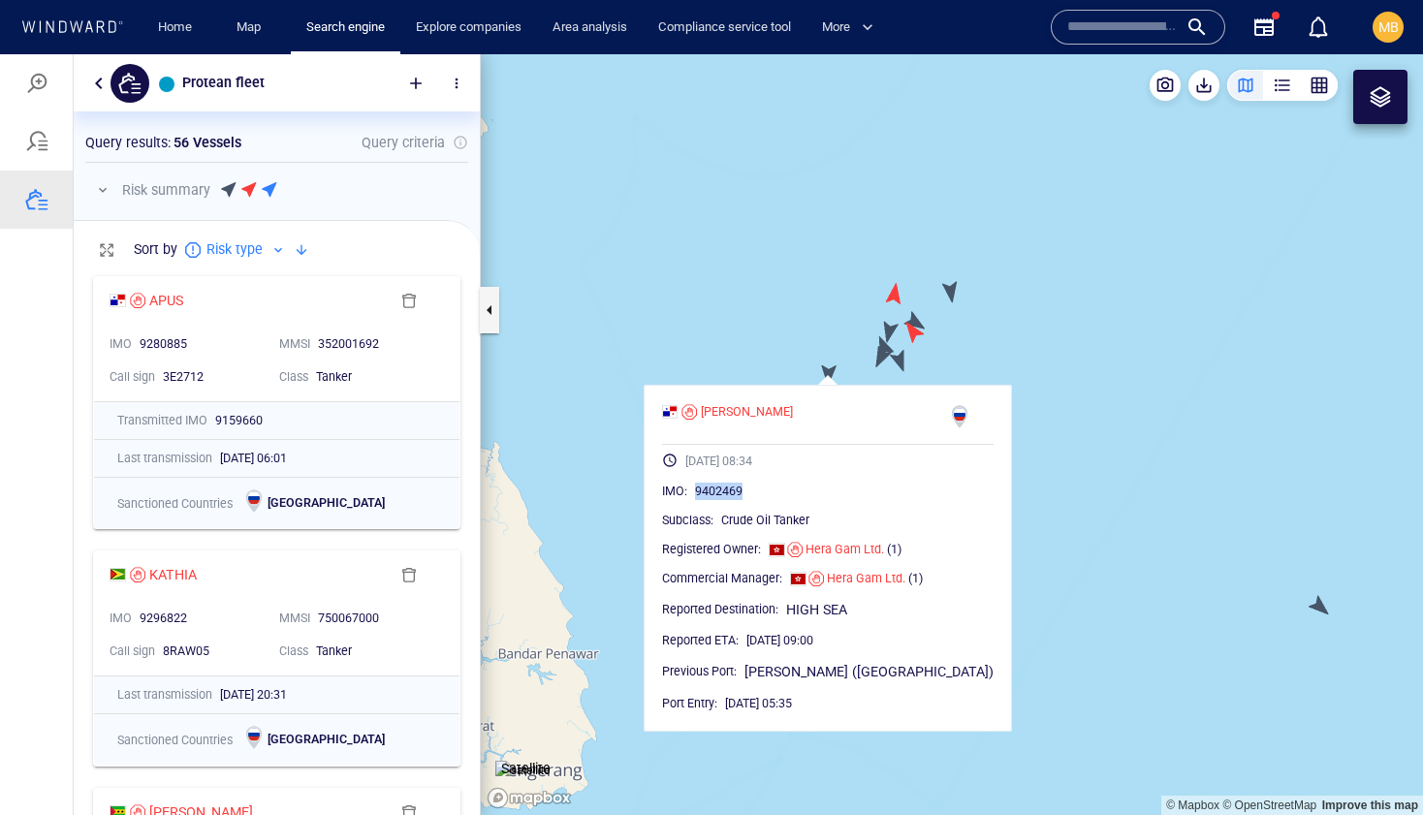
click at [879, 356] on canvas "Map" at bounding box center [952, 434] width 942 height 761
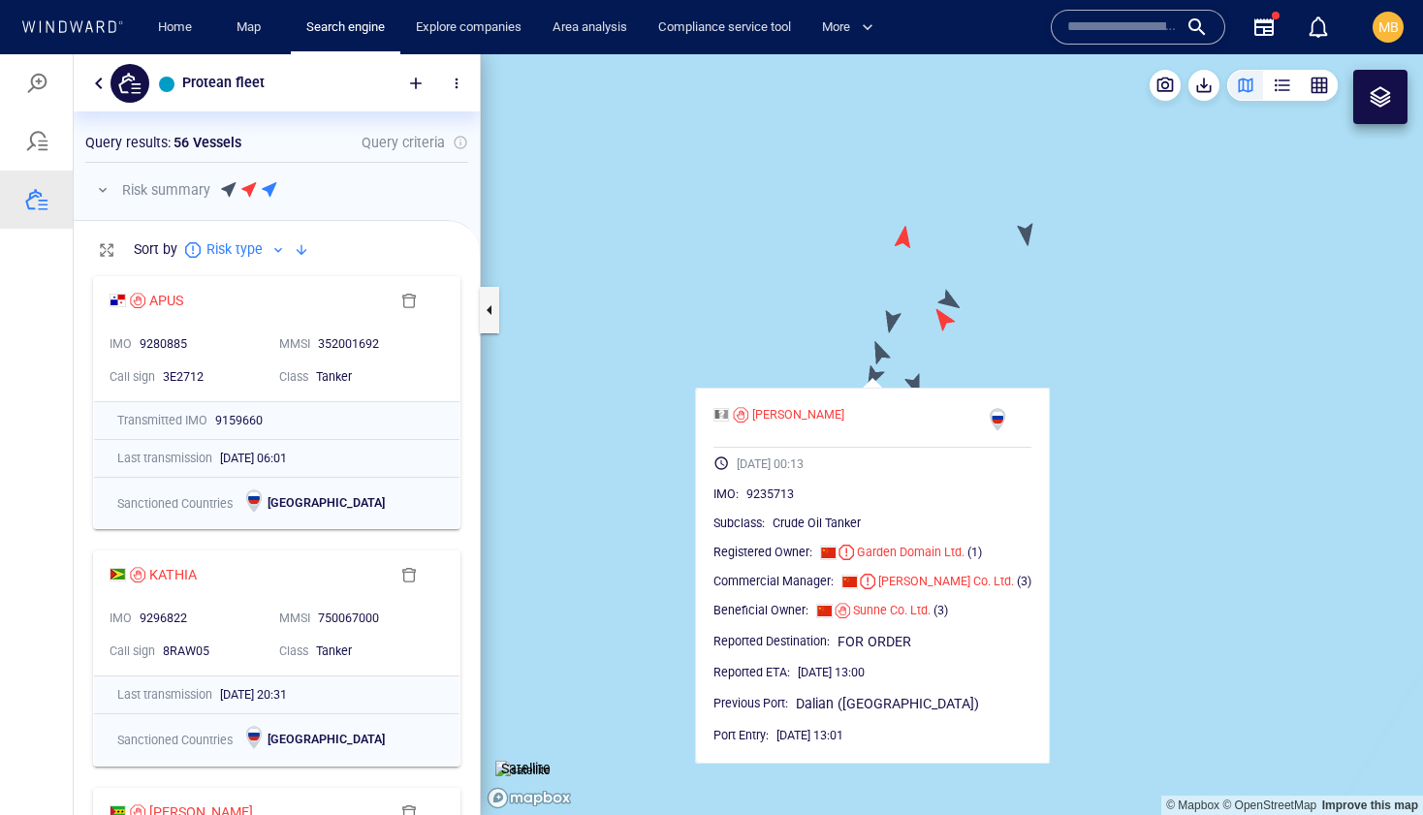
click at [882, 348] on canvas "Map" at bounding box center [952, 434] width 942 height 761
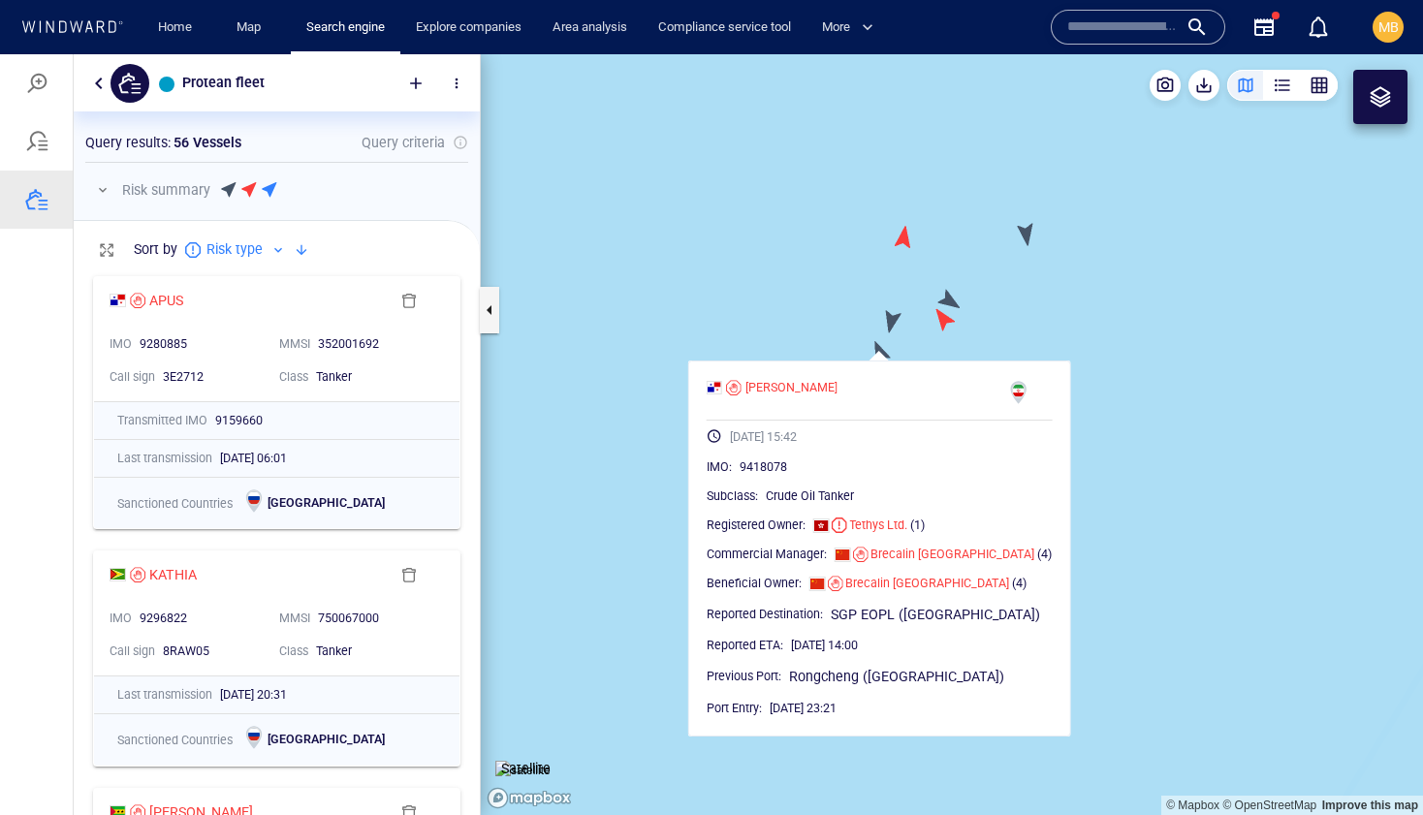
click at [893, 313] on canvas "Map" at bounding box center [952, 434] width 942 height 761
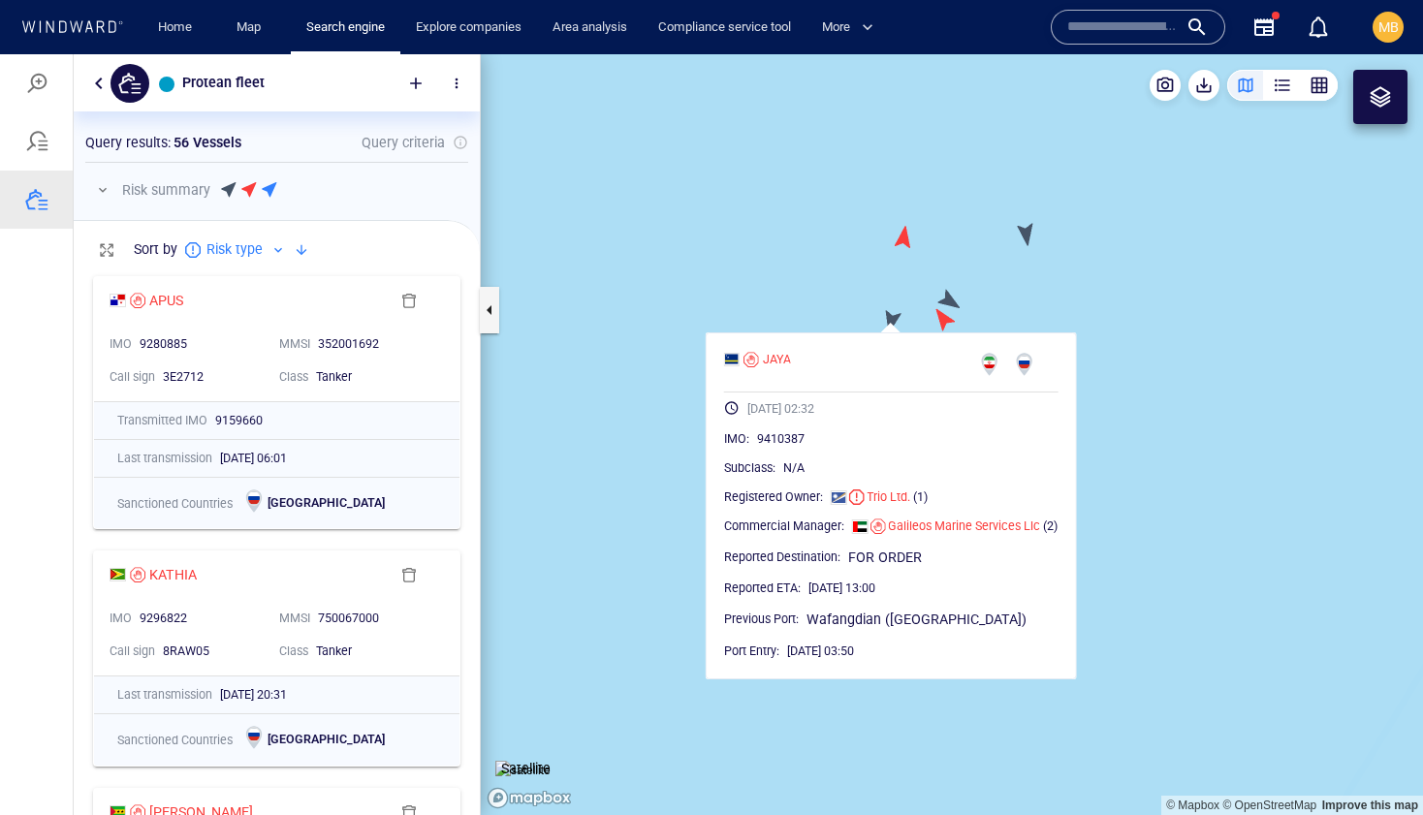
click at [952, 299] on canvas "Map" at bounding box center [952, 434] width 942 height 761
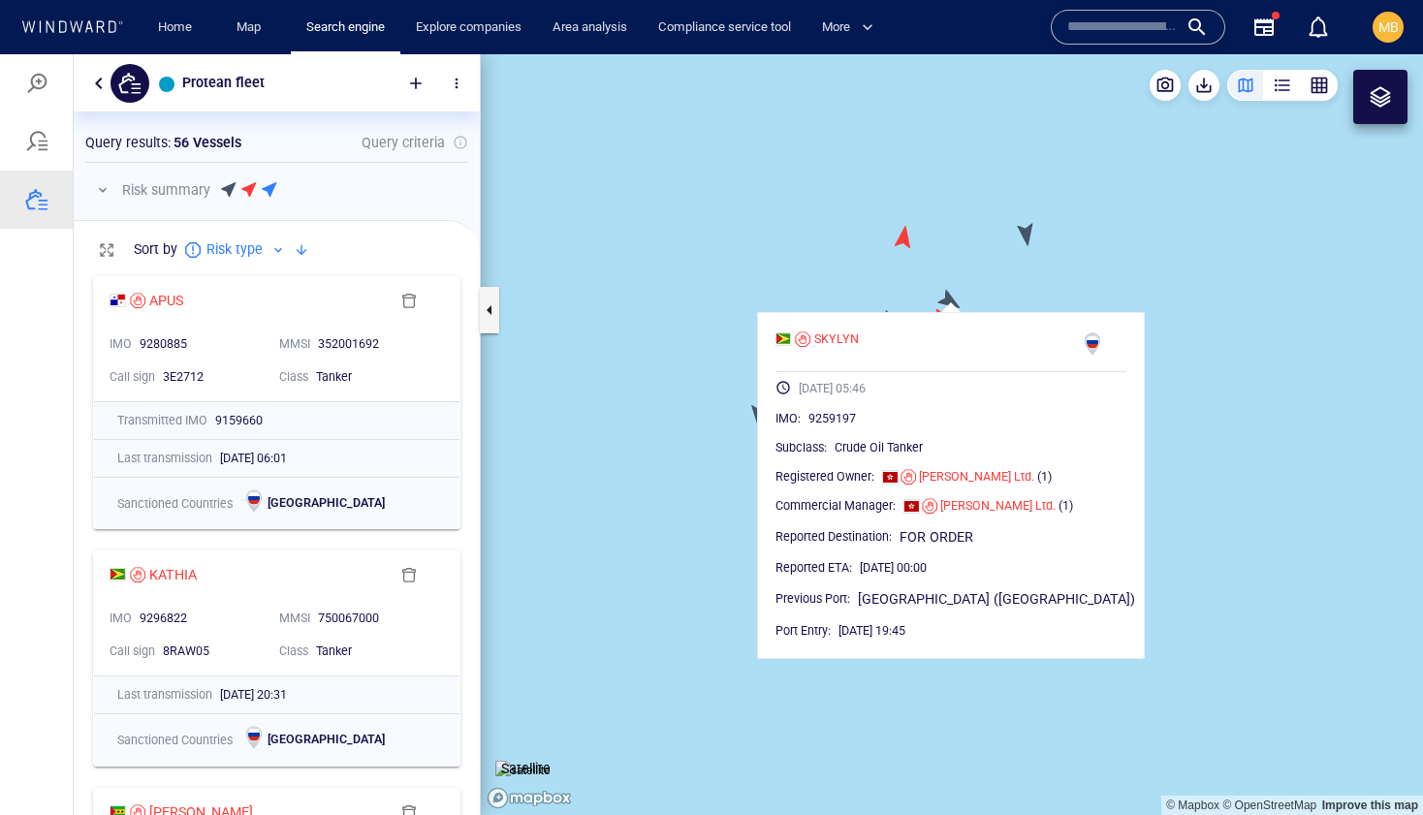
click at [1024, 234] on canvas "Map" at bounding box center [952, 434] width 942 height 761
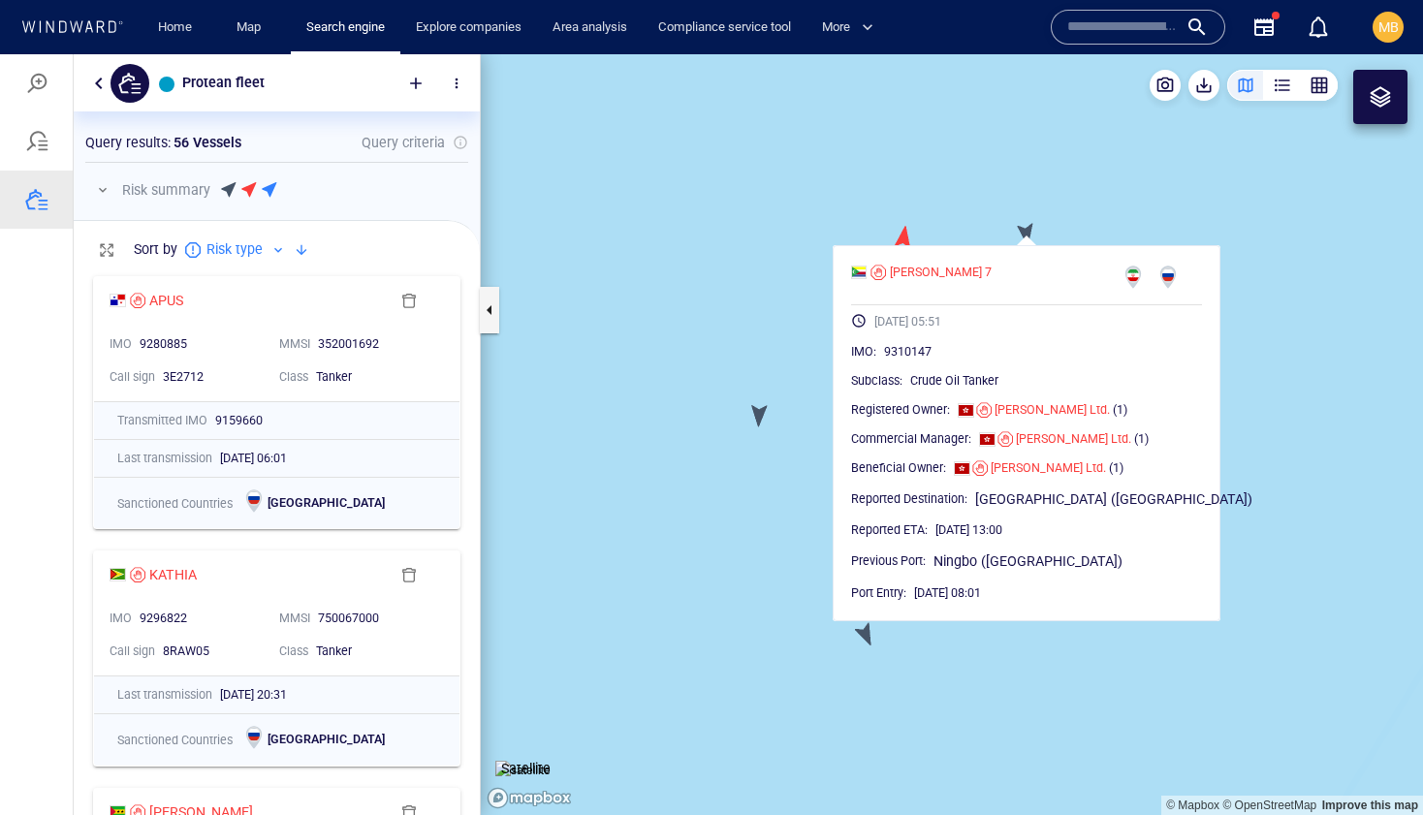
click at [838, 413] on canvas "Map" at bounding box center [952, 434] width 942 height 761
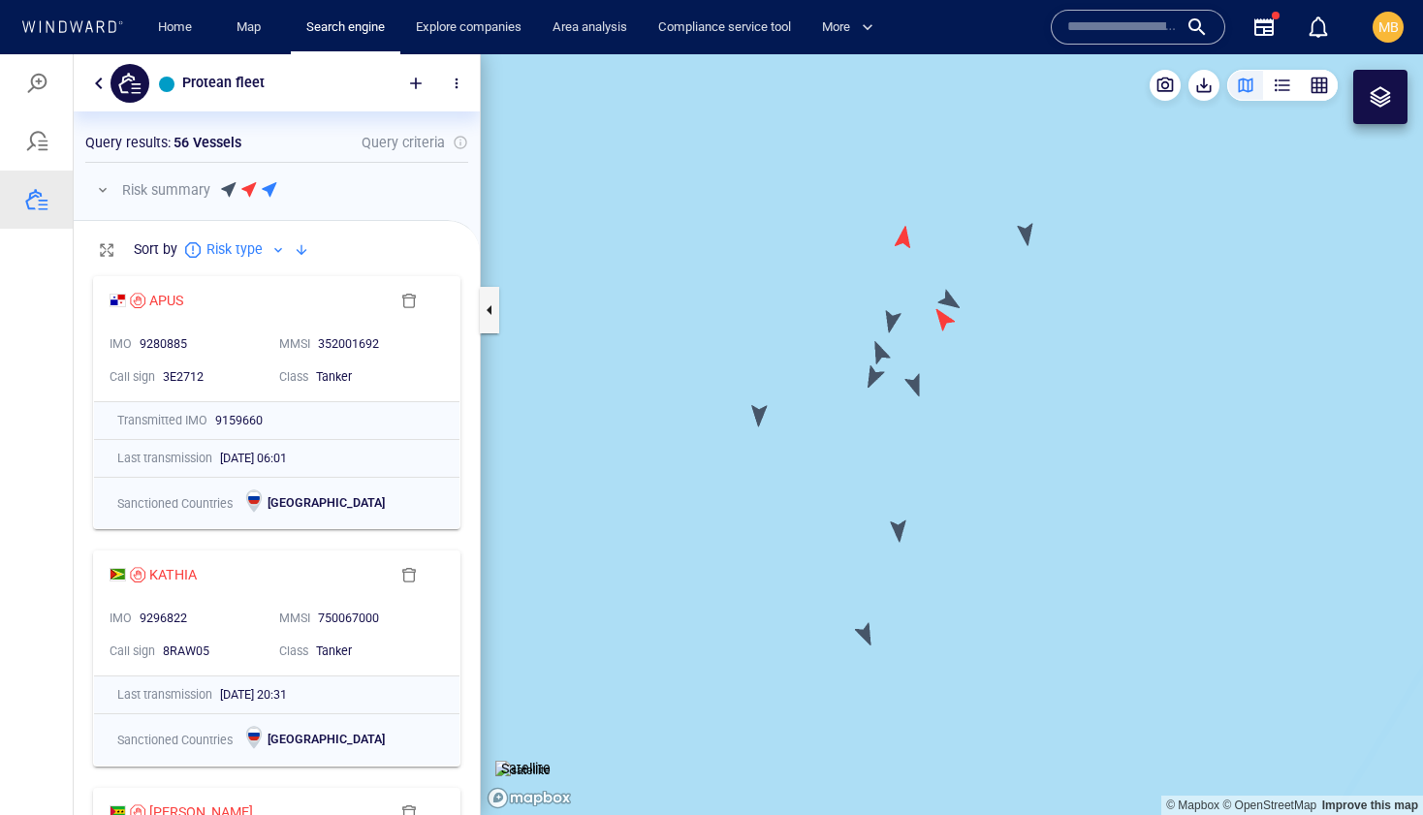
click at [916, 386] on canvas "Map" at bounding box center [952, 434] width 942 height 761
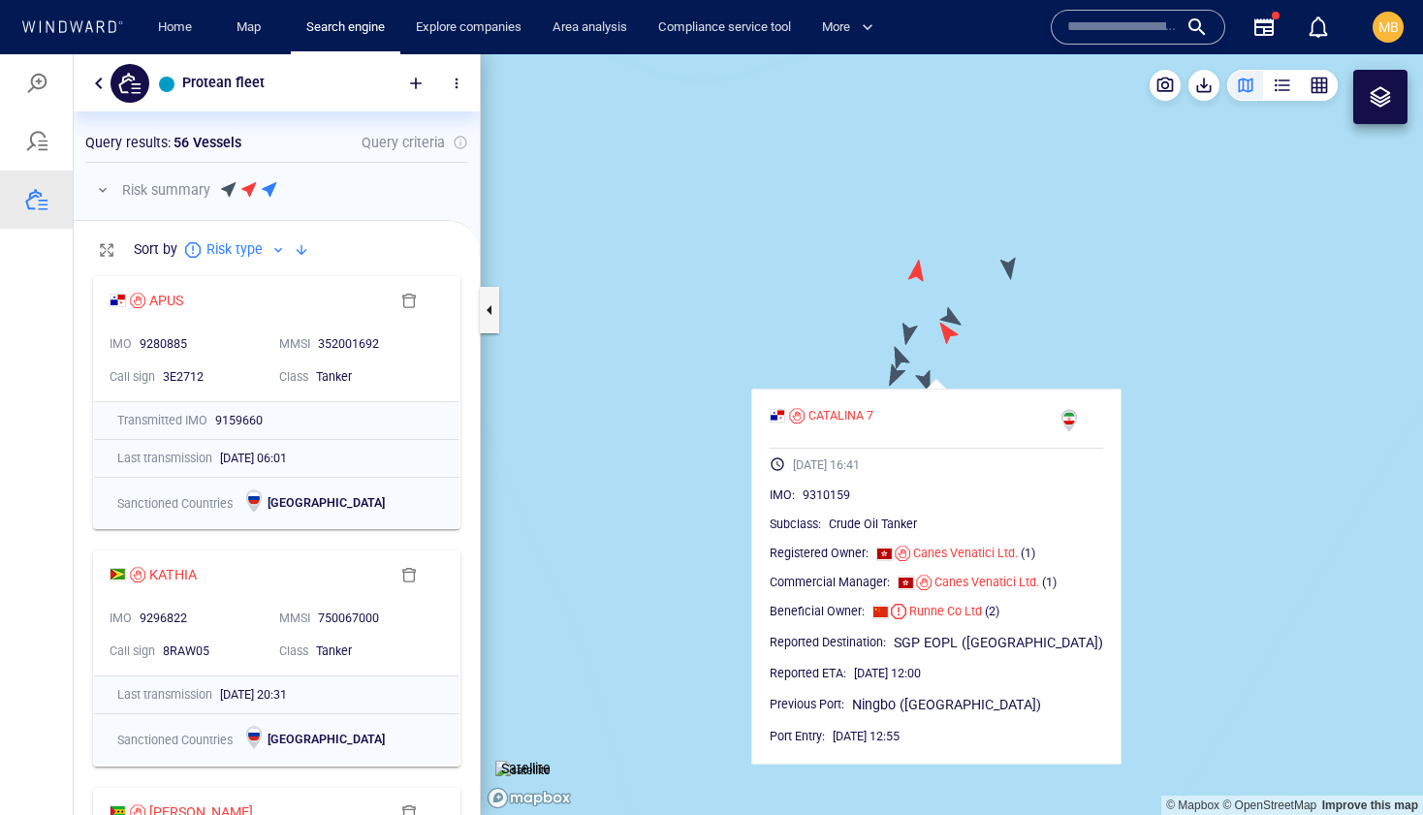
click at [717, 502] on canvas "Map" at bounding box center [952, 434] width 942 height 761
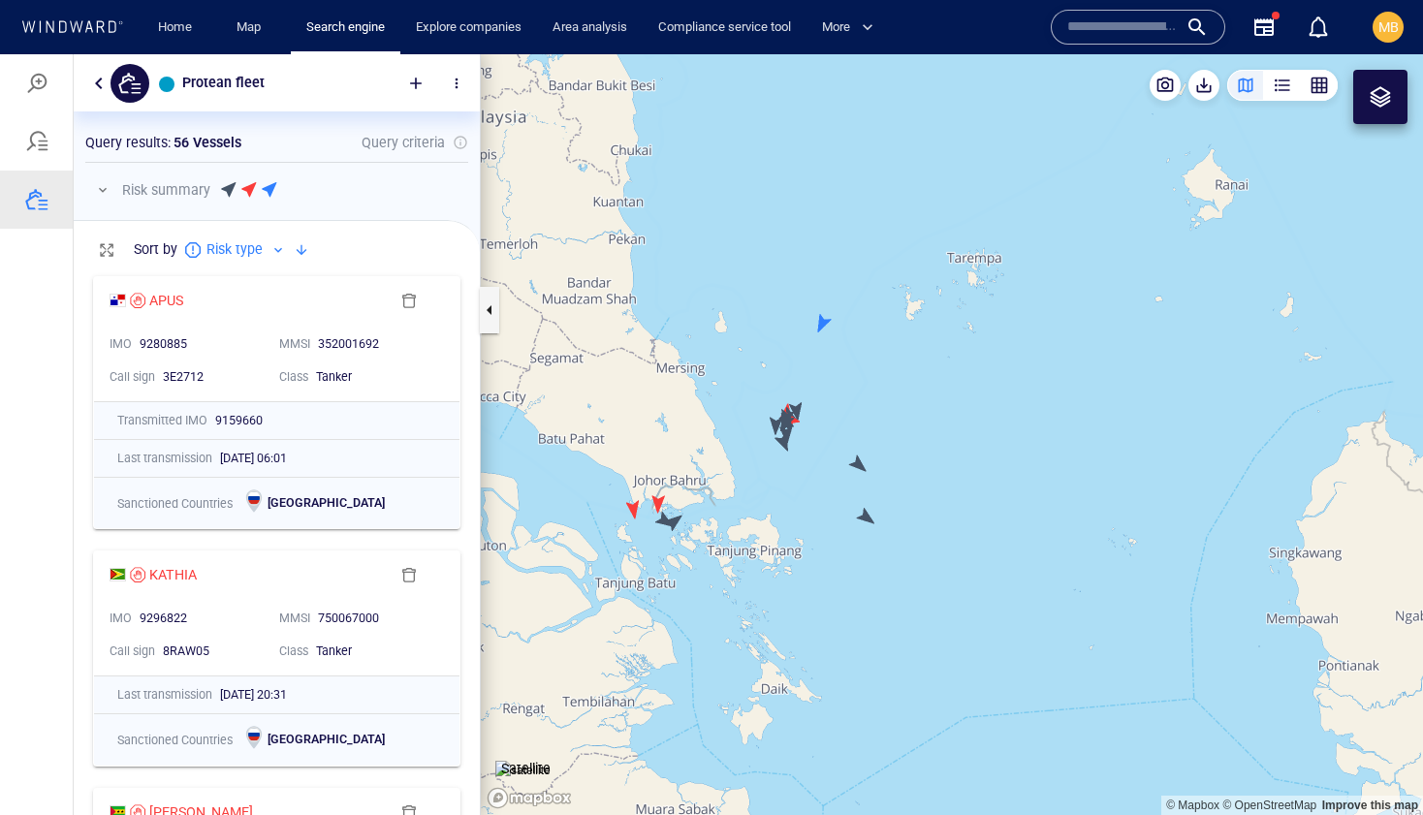
click at [674, 521] on canvas "Map" at bounding box center [952, 434] width 942 height 761
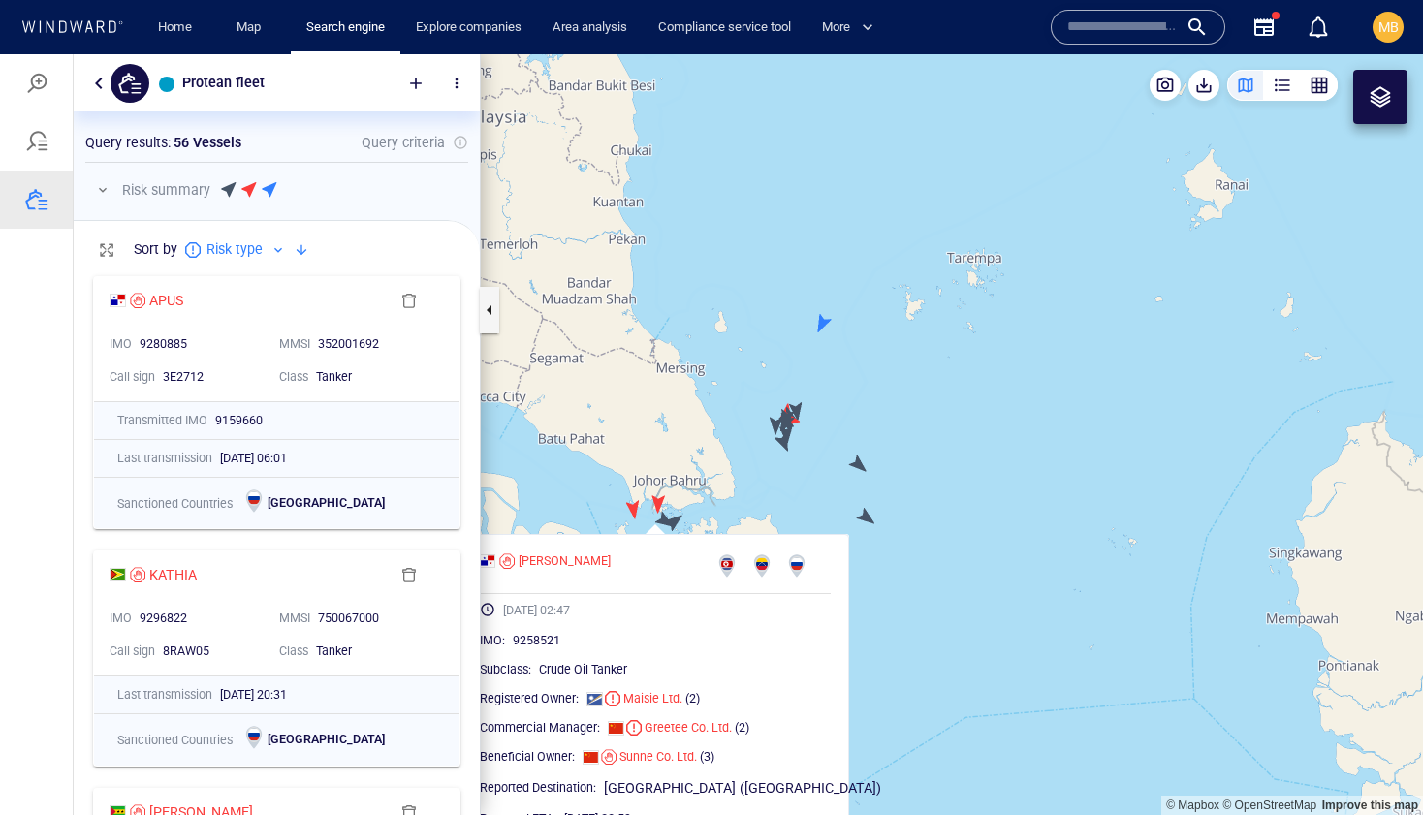
click at [674, 523] on canvas "Map" at bounding box center [952, 434] width 942 height 761
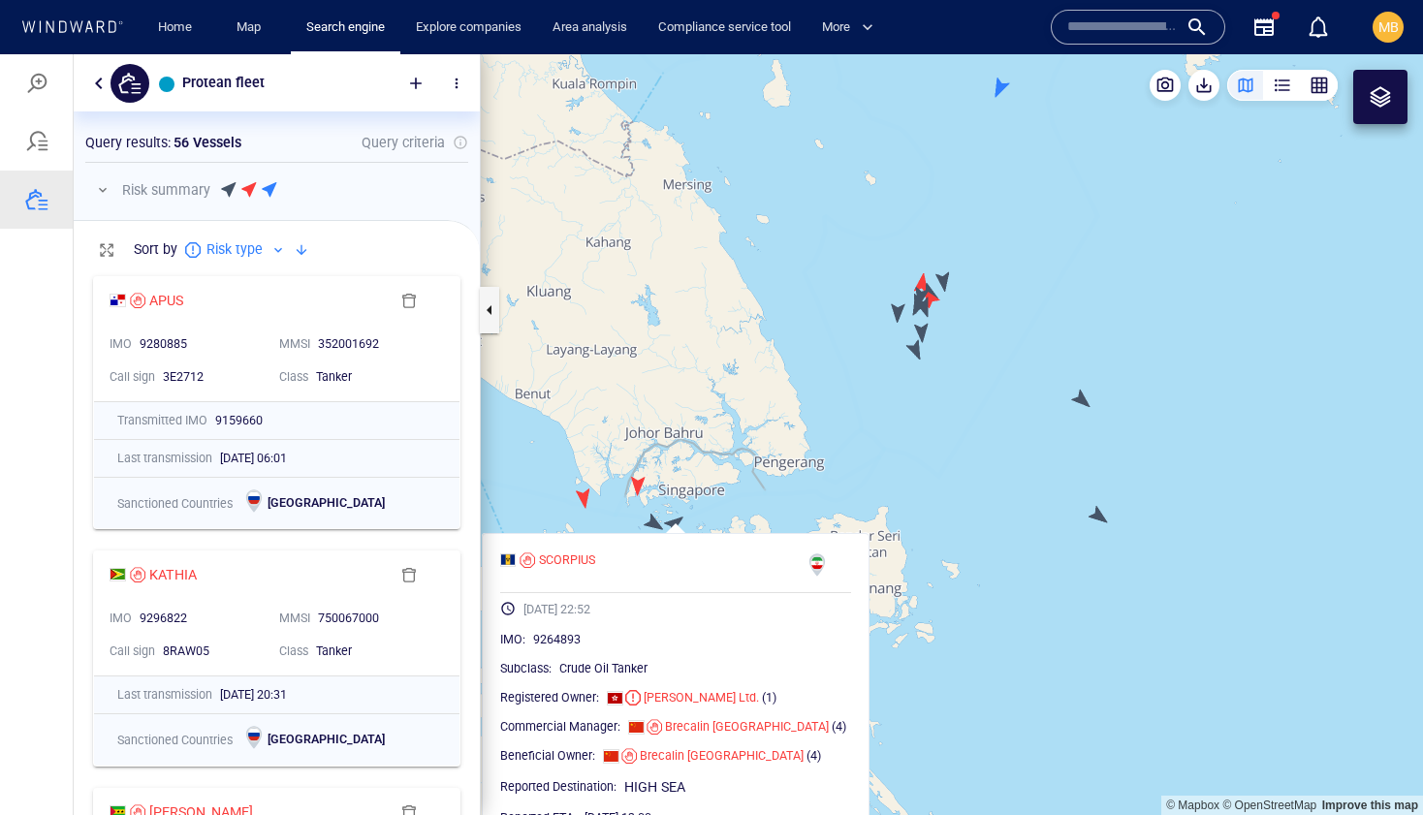
click at [1098, 512] on canvas "Map" at bounding box center [952, 434] width 942 height 761
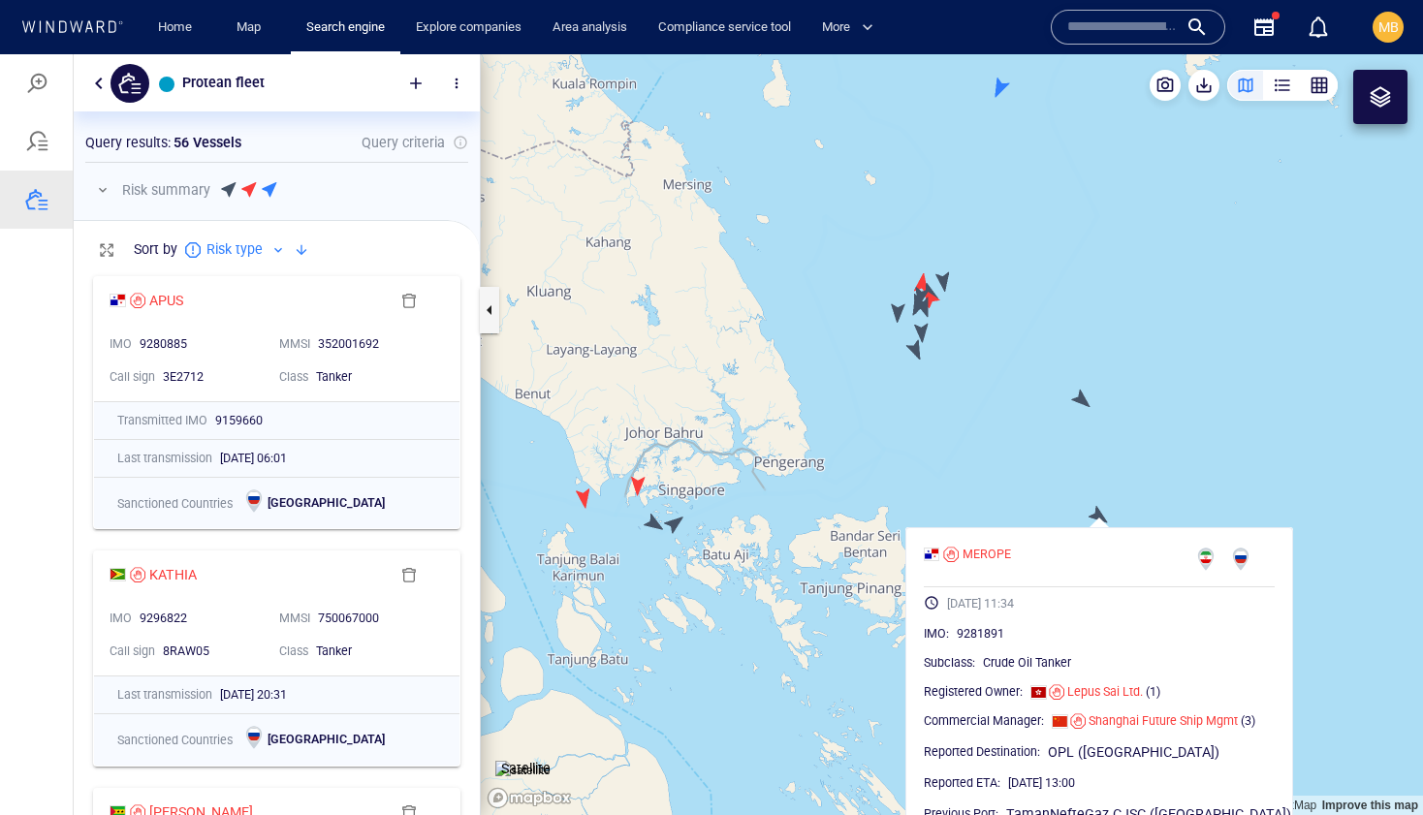
click at [1081, 396] on canvas "Map" at bounding box center [952, 434] width 942 height 761
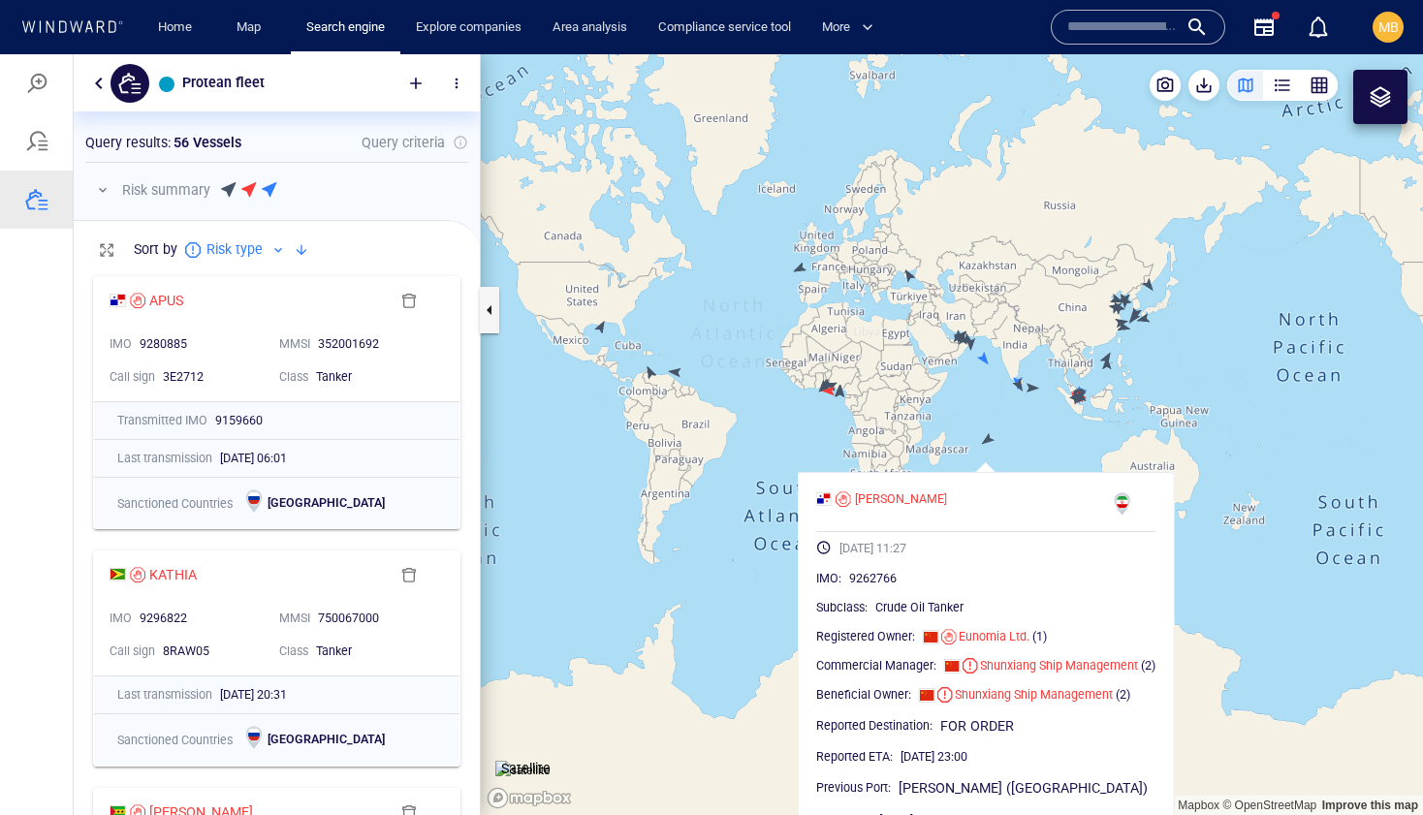
drag, startPoint x: 1126, startPoint y: 337, endPoint x: 1021, endPoint y: 410, distance: 127.4
click at [1022, 410] on canvas "Map" at bounding box center [952, 434] width 942 height 761
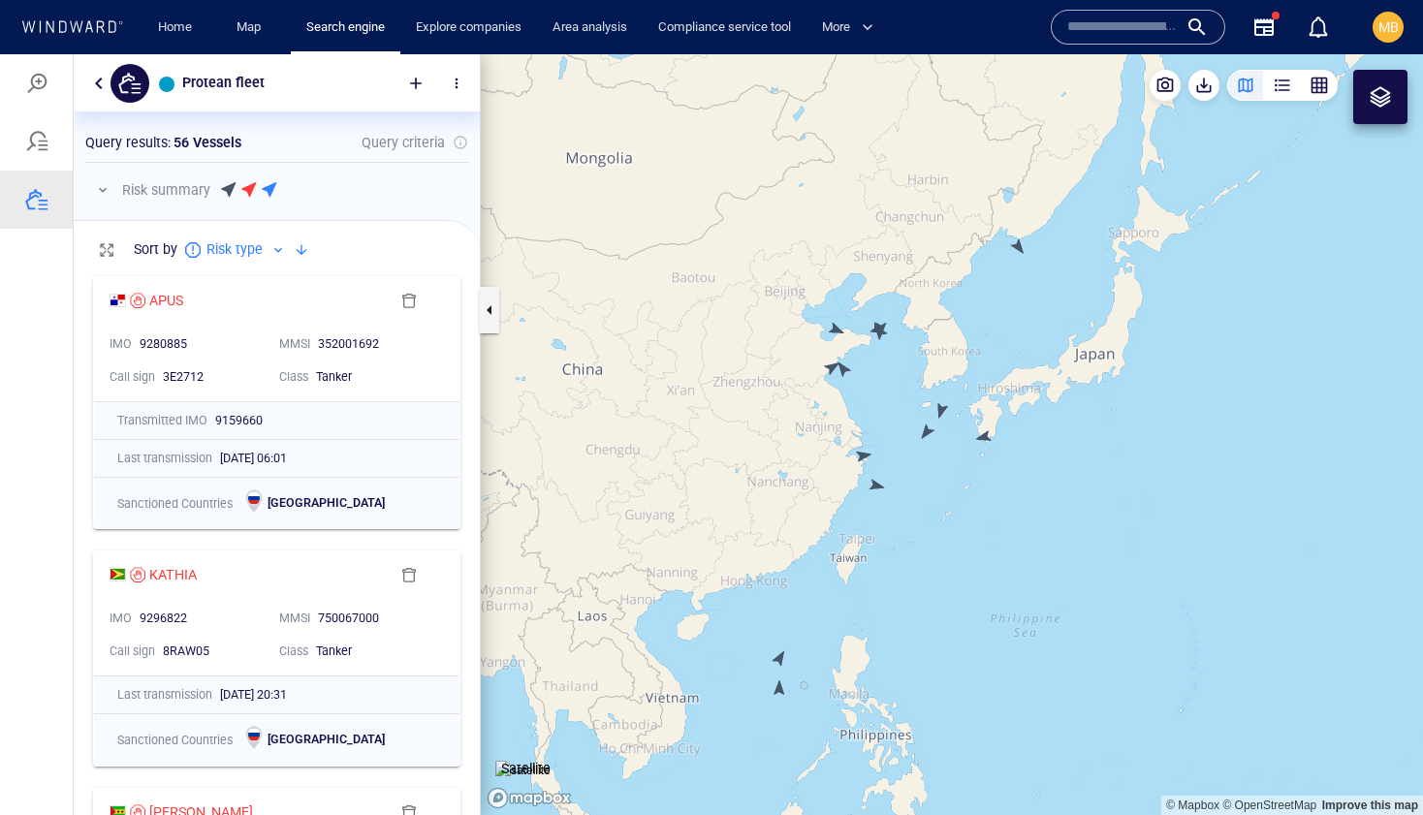
click at [986, 436] on canvas "Map" at bounding box center [952, 434] width 942 height 761
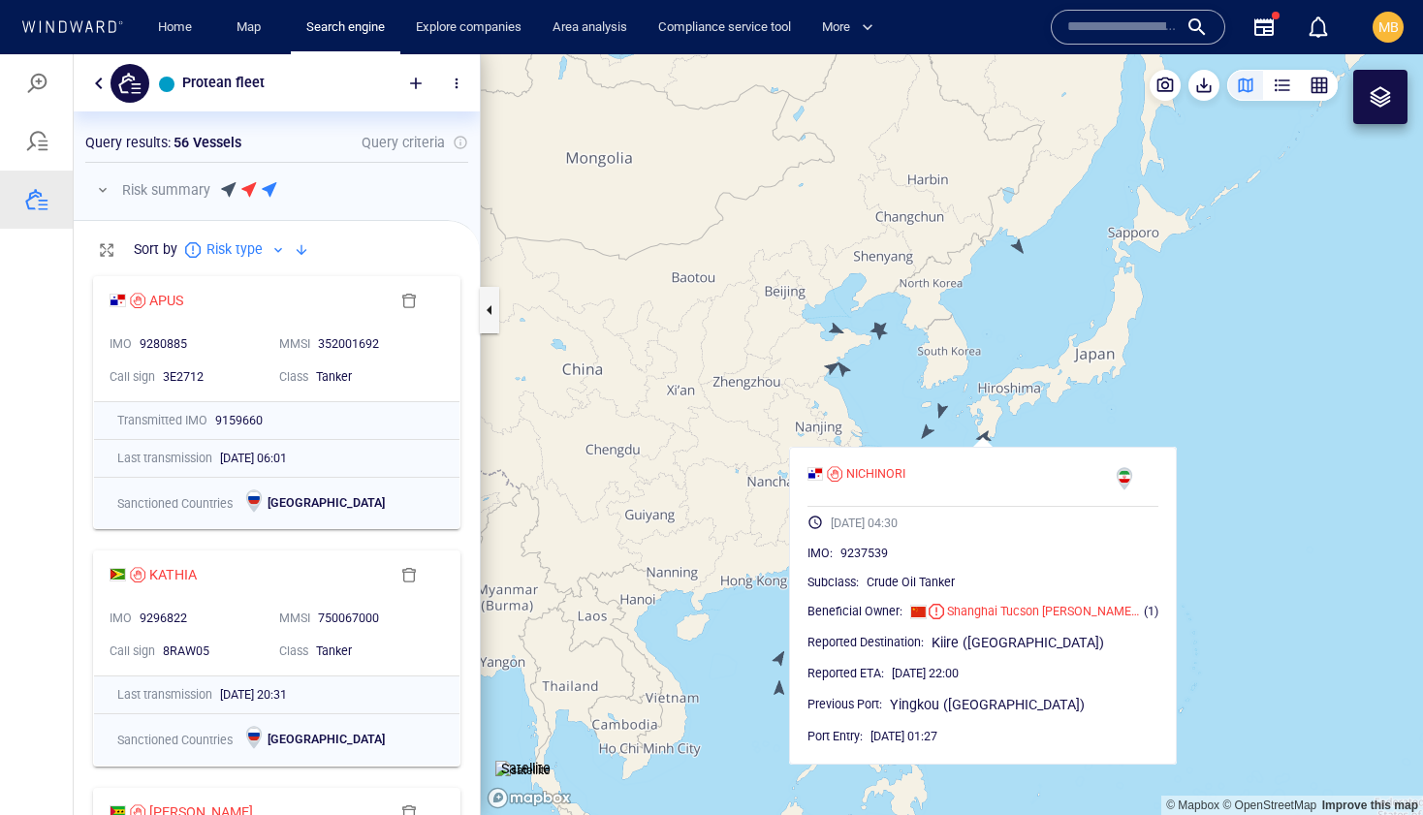
click at [954, 436] on canvas "Map" at bounding box center [952, 434] width 942 height 761
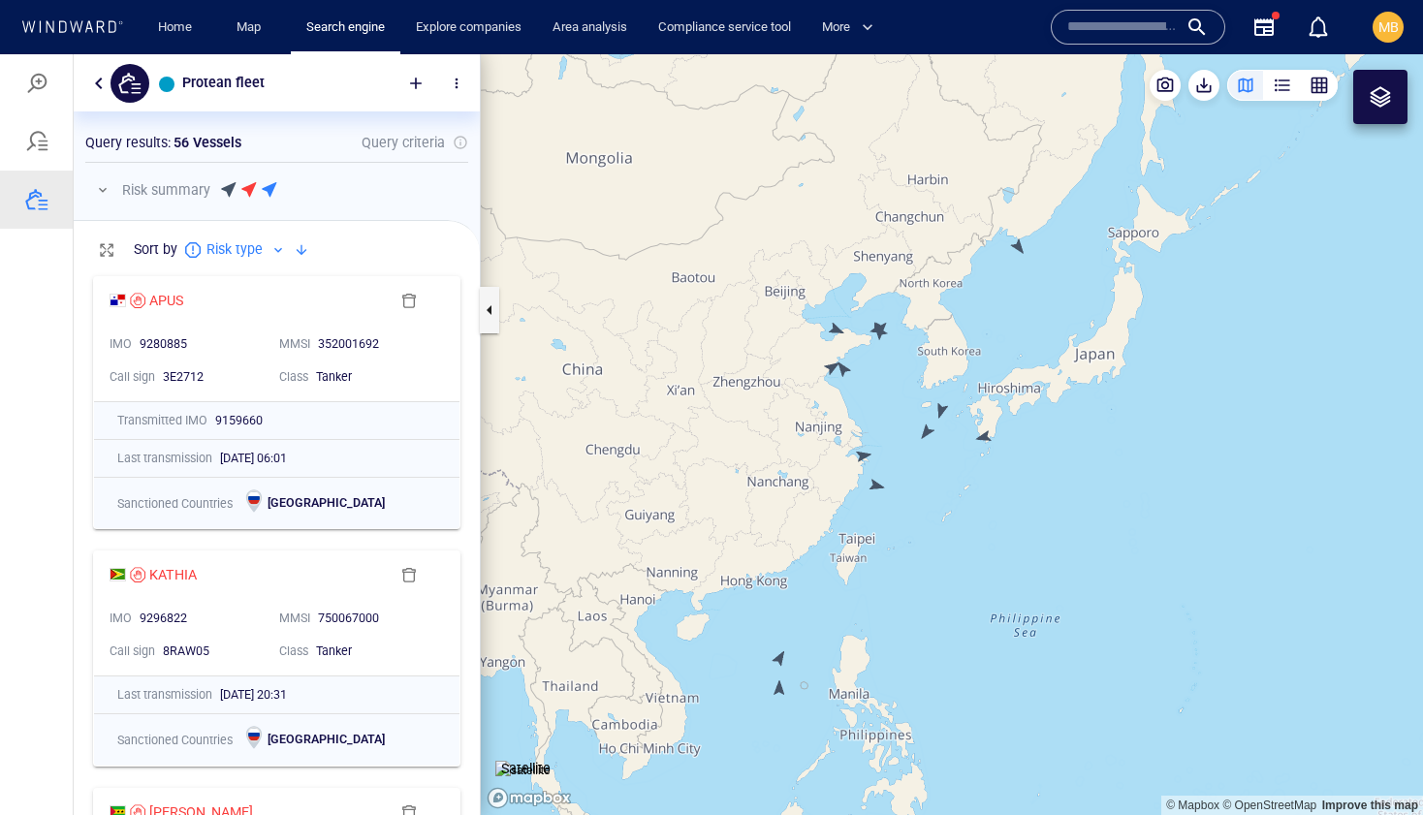
click at [985, 438] on canvas "Map" at bounding box center [952, 434] width 942 height 761
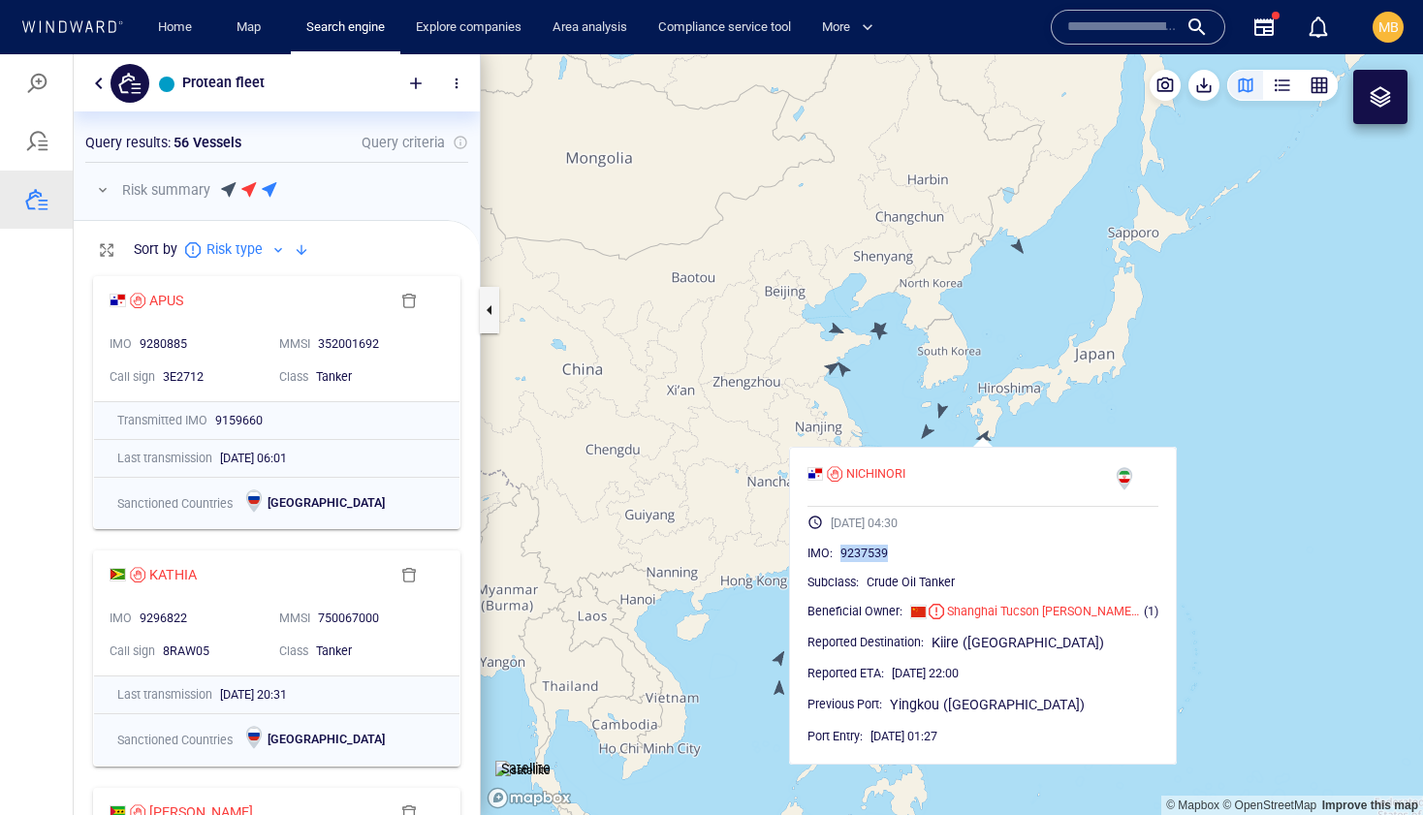
drag, startPoint x: 907, startPoint y: 549, endPoint x: 849, endPoint y: 551, distance: 58.2
click at [849, 551] on div "IMO : 9237539" at bounding box center [982, 553] width 351 height 19
copy span "9237539"
click at [947, 416] on canvas "Map" at bounding box center [952, 434] width 942 height 761
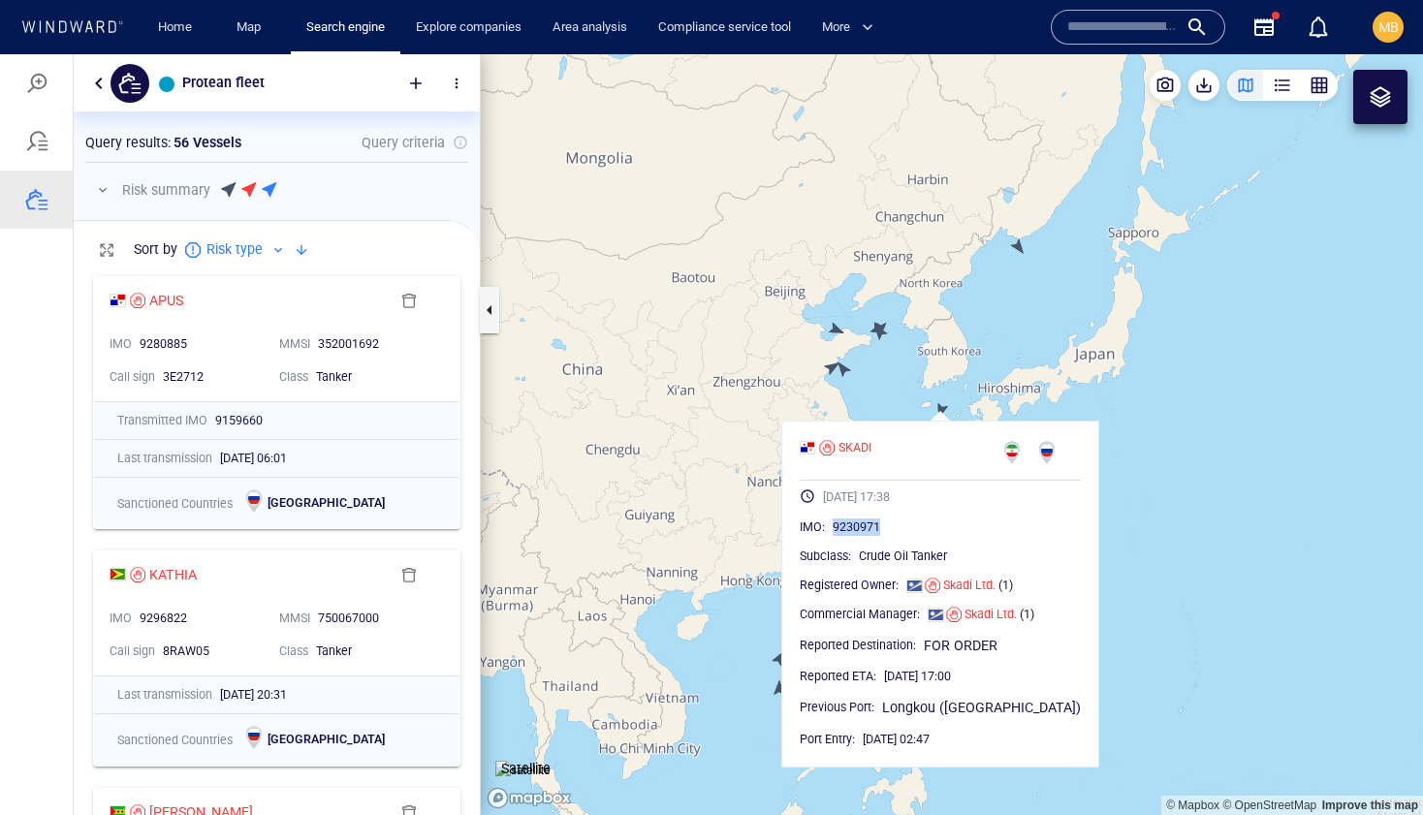
drag, startPoint x: 905, startPoint y: 528, endPoint x: 857, endPoint y: 524, distance: 48.6
click at [857, 524] on div "9230971" at bounding box center [956, 526] width 248 height 19
copy span "9230971"
click at [1020, 247] on canvas "Map" at bounding box center [952, 434] width 942 height 761
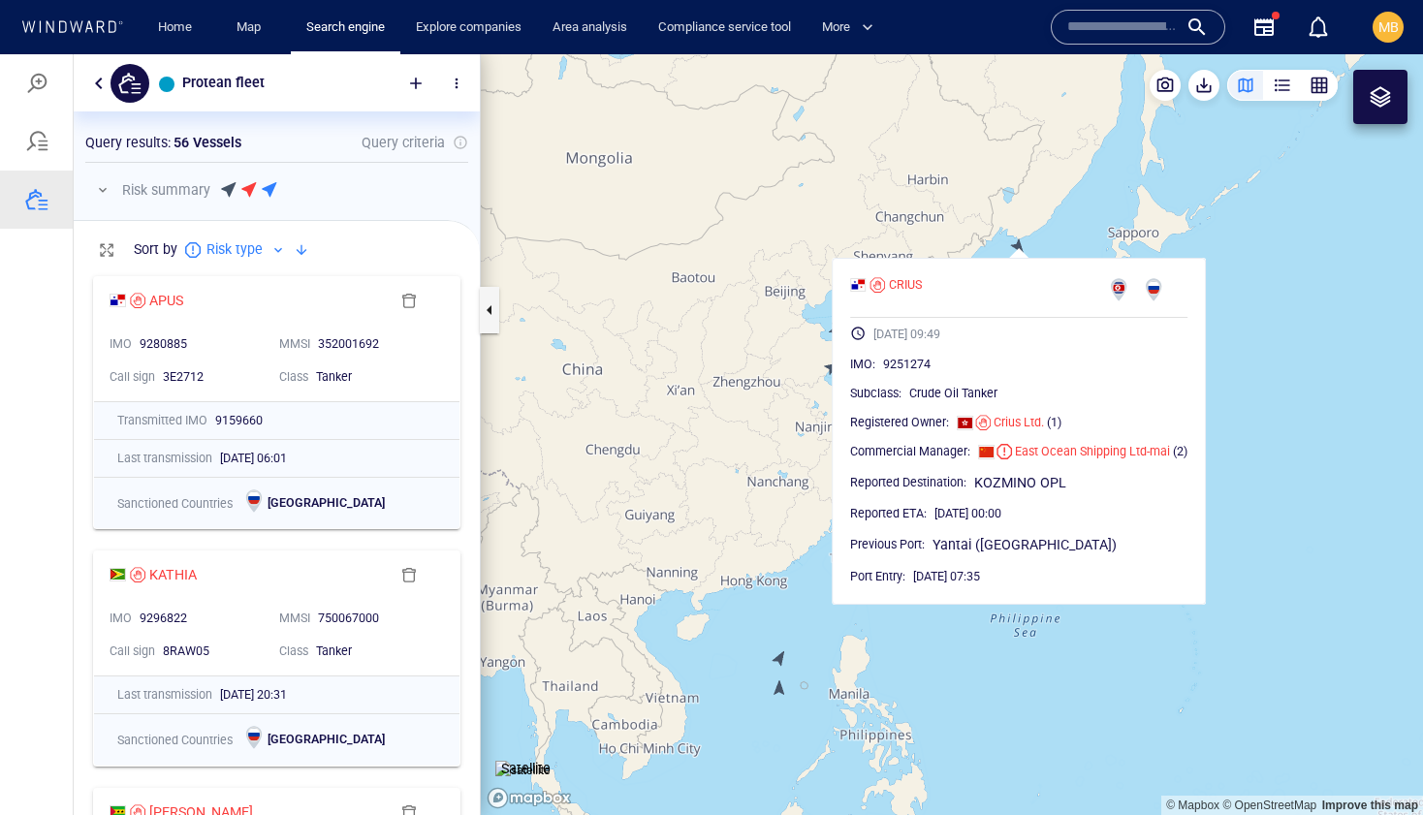
click at [961, 235] on canvas "Map" at bounding box center [952, 434] width 942 height 761
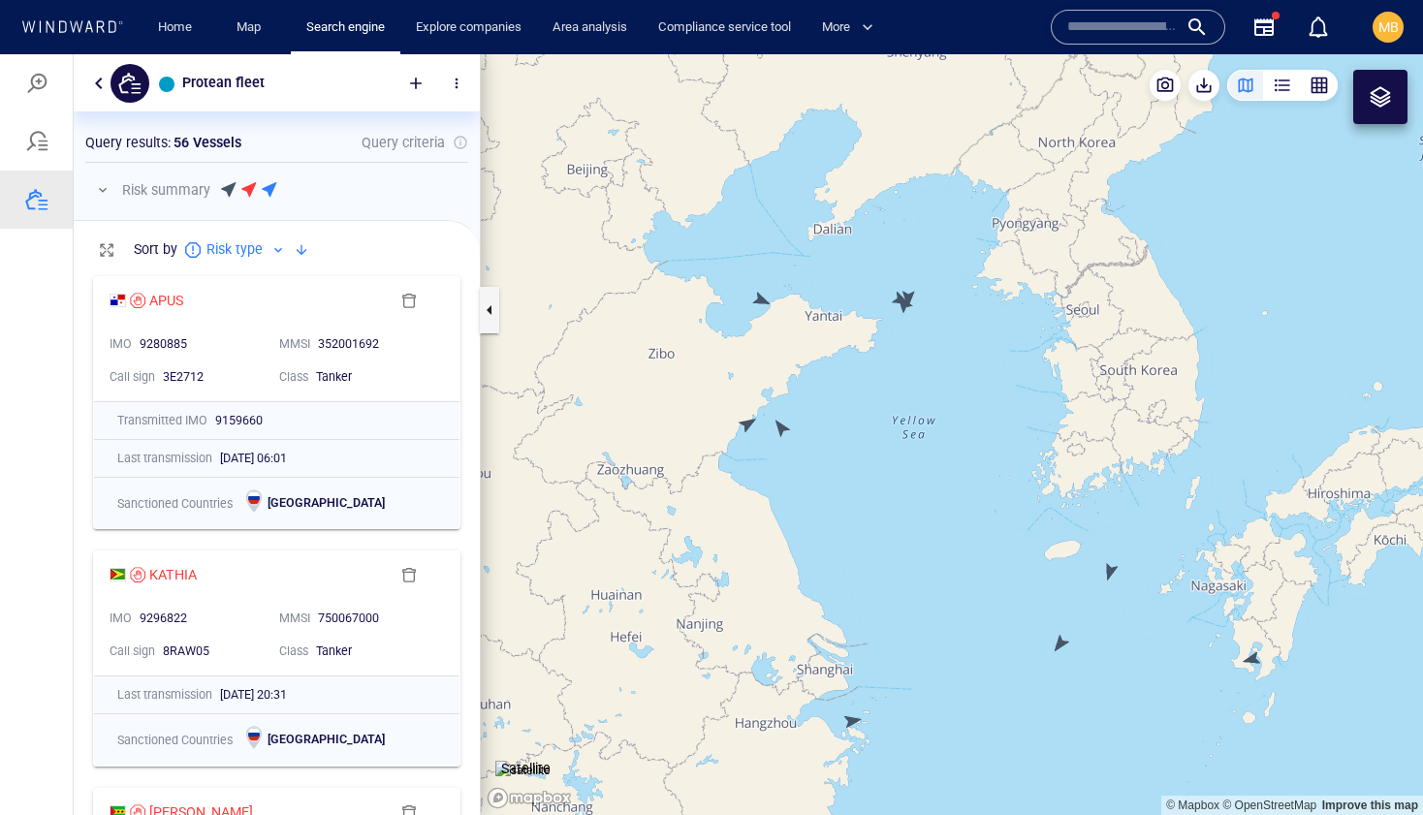
click at [904, 301] on canvas "Map" at bounding box center [952, 434] width 942 height 761
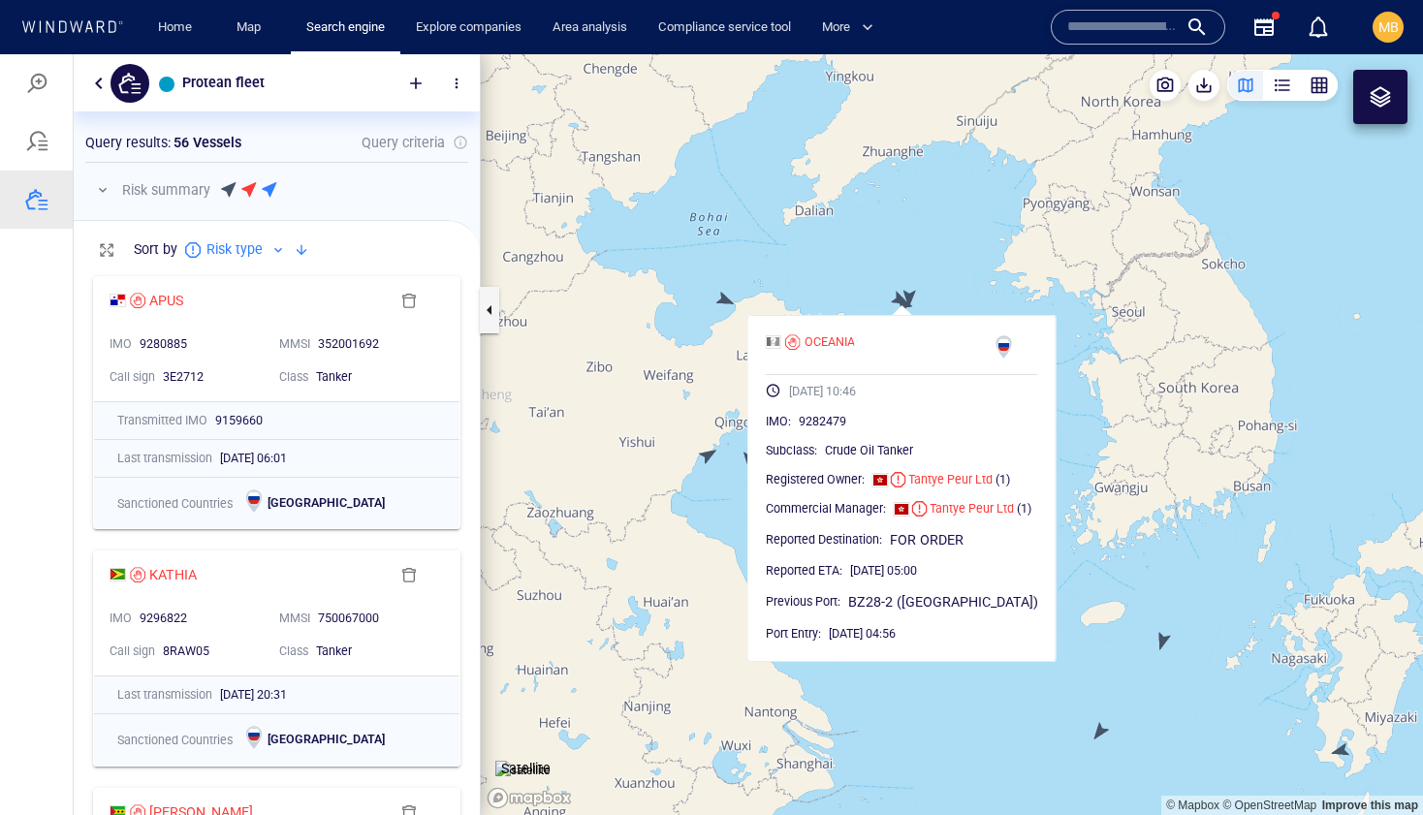
click at [893, 297] on canvas "Map" at bounding box center [952, 434] width 942 height 761
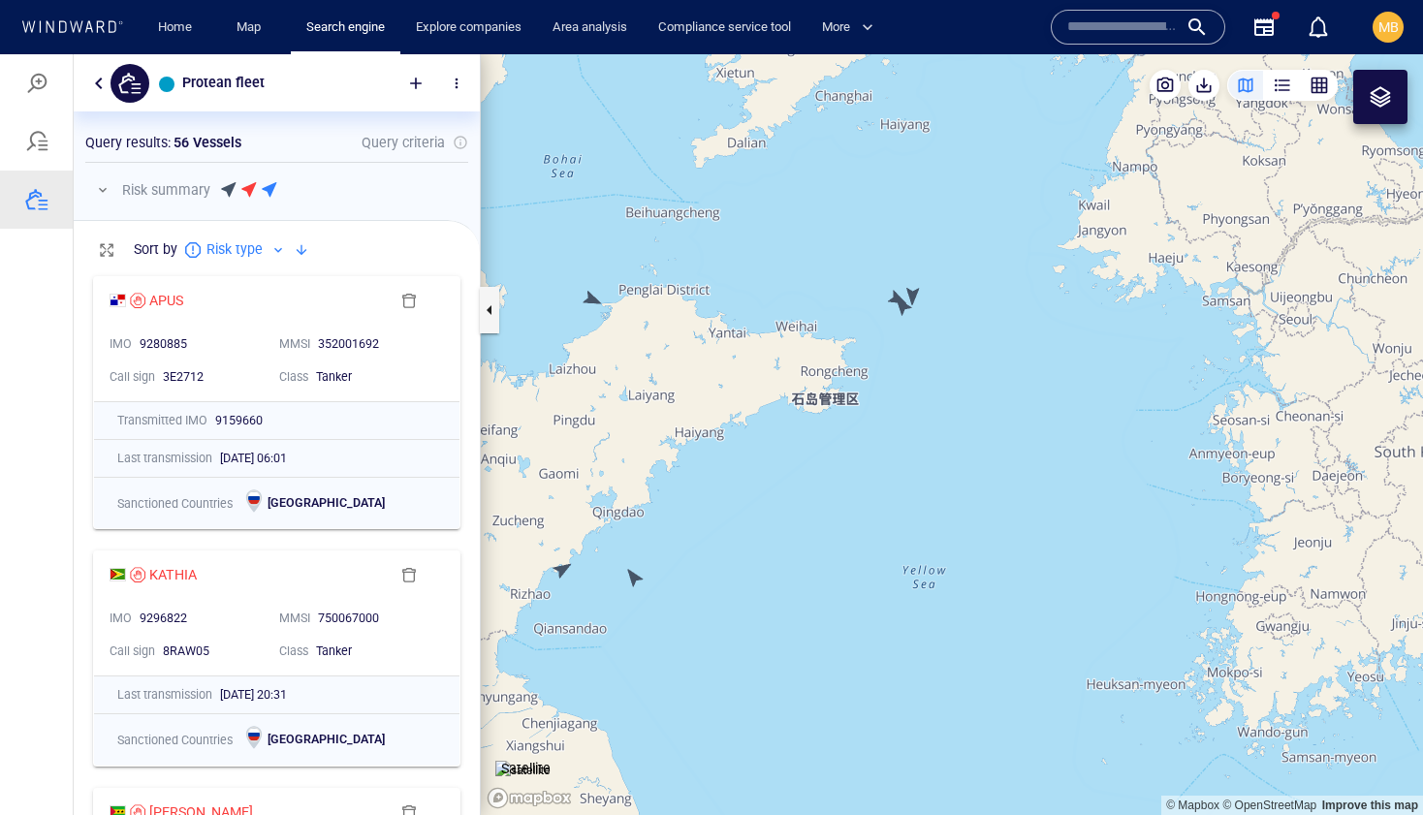
click at [916, 294] on canvas "Map" at bounding box center [952, 434] width 942 height 761
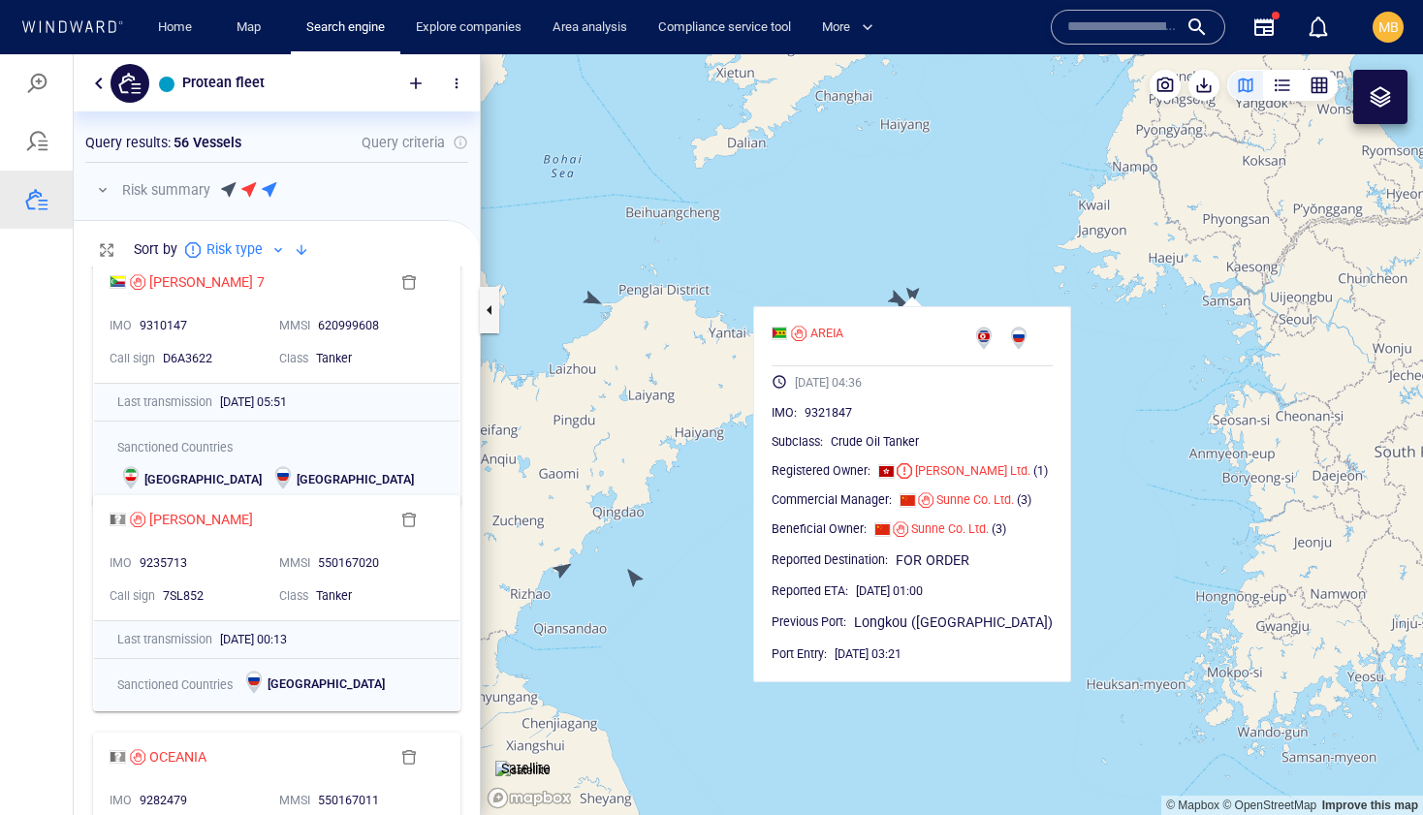
scroll to position [1007, 0]
click at [575, 255] on canvas "Map" at bounding box center [952, 434] width 942 height 761
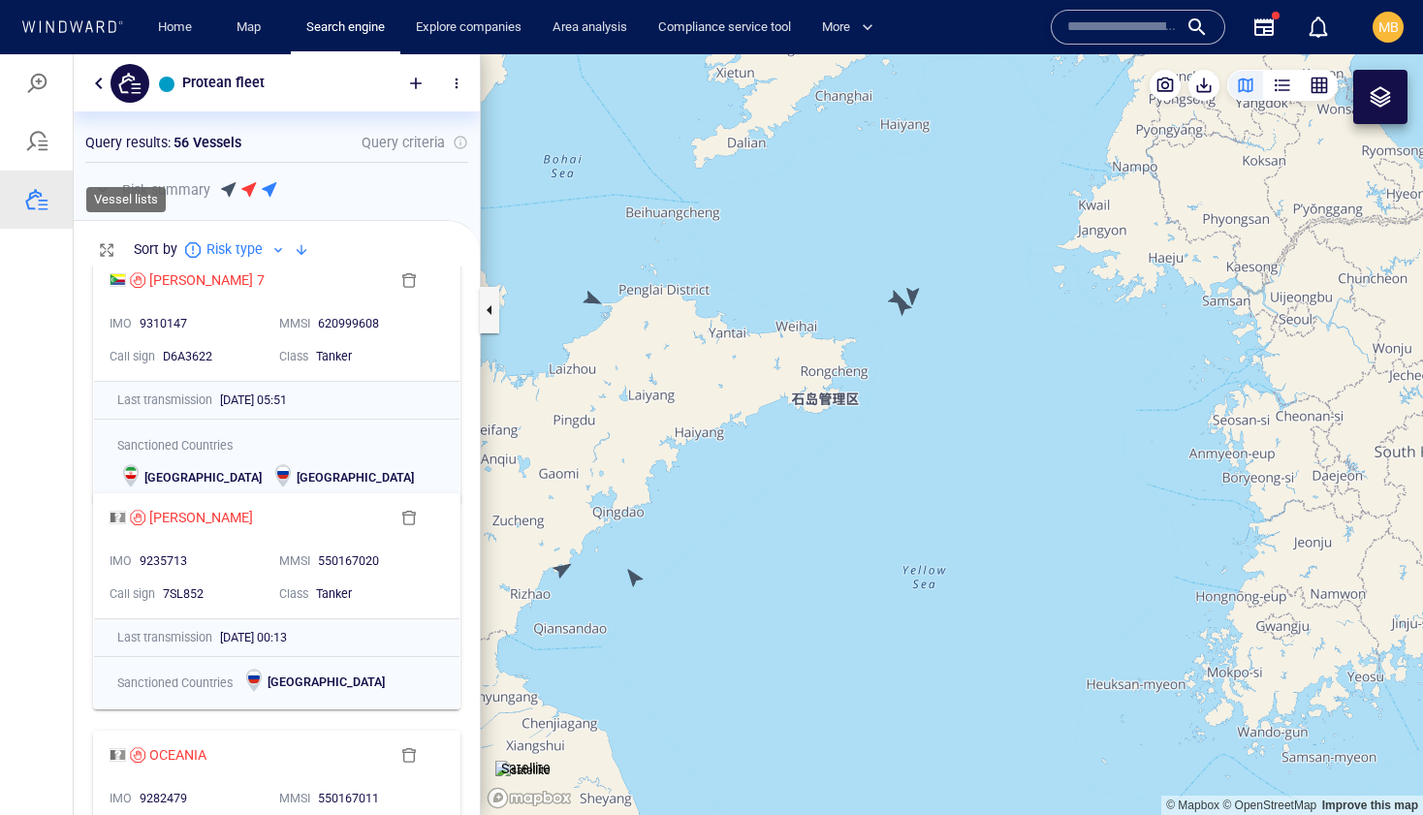
click at [39, 205] on div at bounding box center [36, 199] width 23 height 23
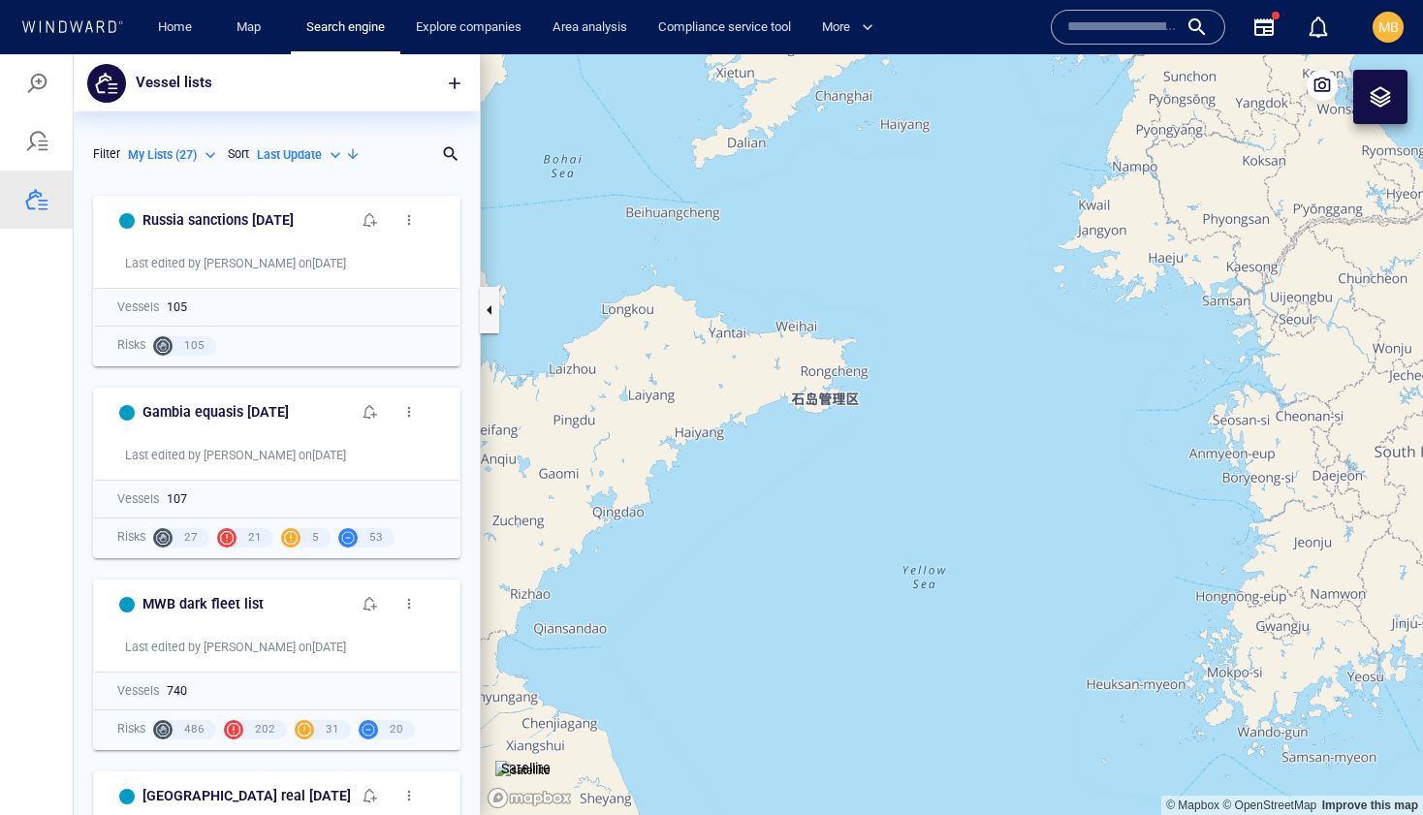
scroll to position [3257, 0]
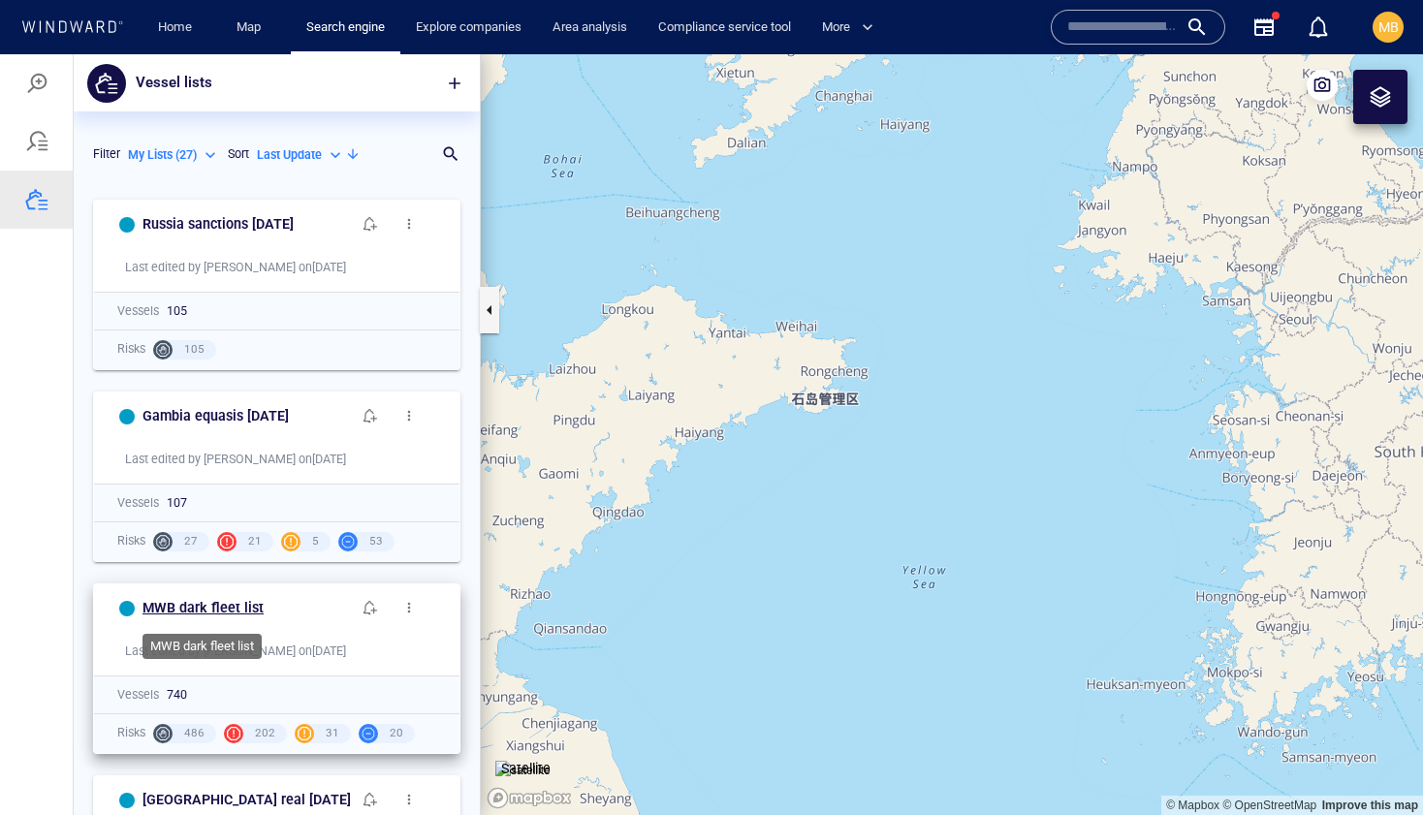
click at [218, 608] on h6 "MWB dark fleet list" at bounding box center [202, 608] width 121 height 24
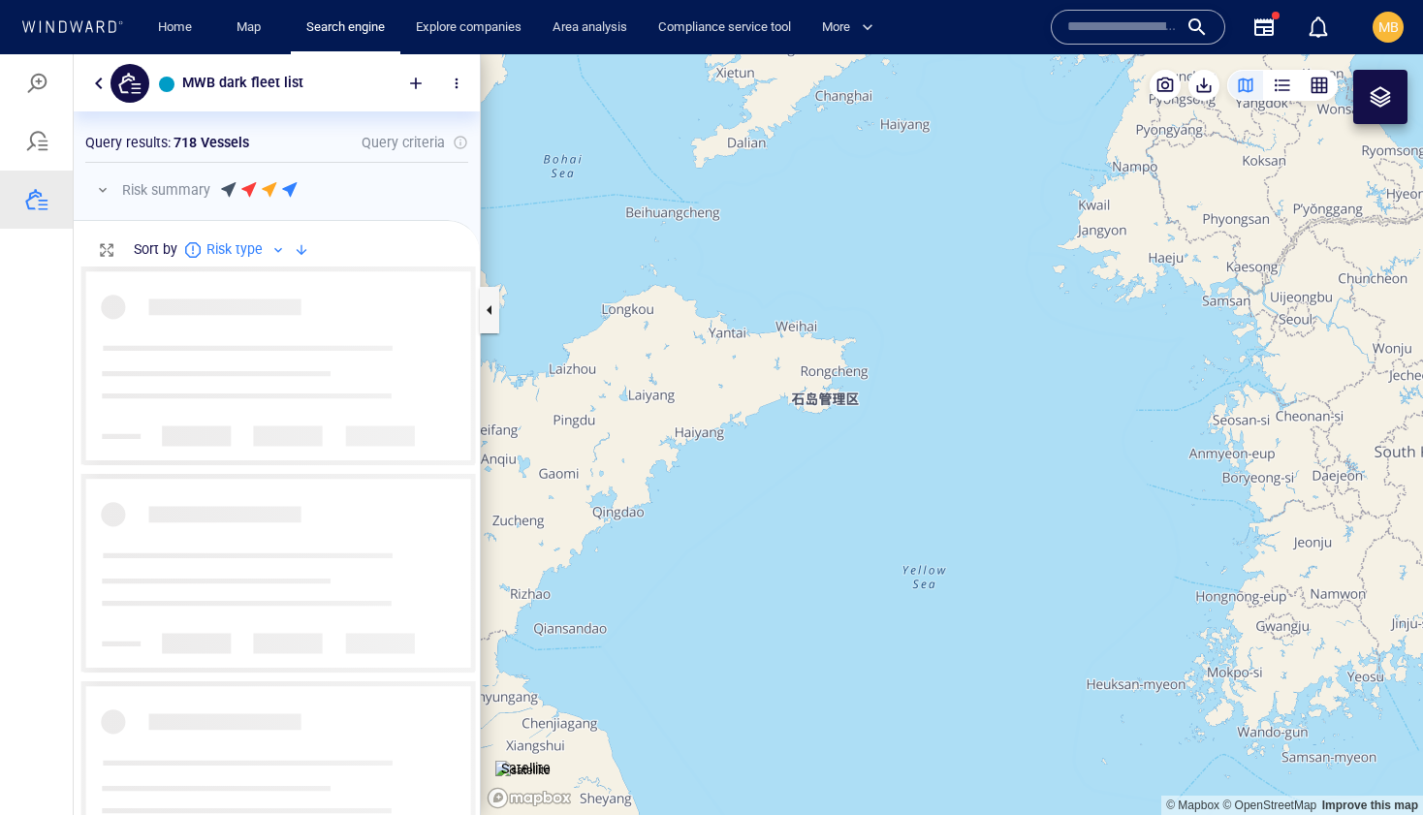
scroll to position [549, 406]
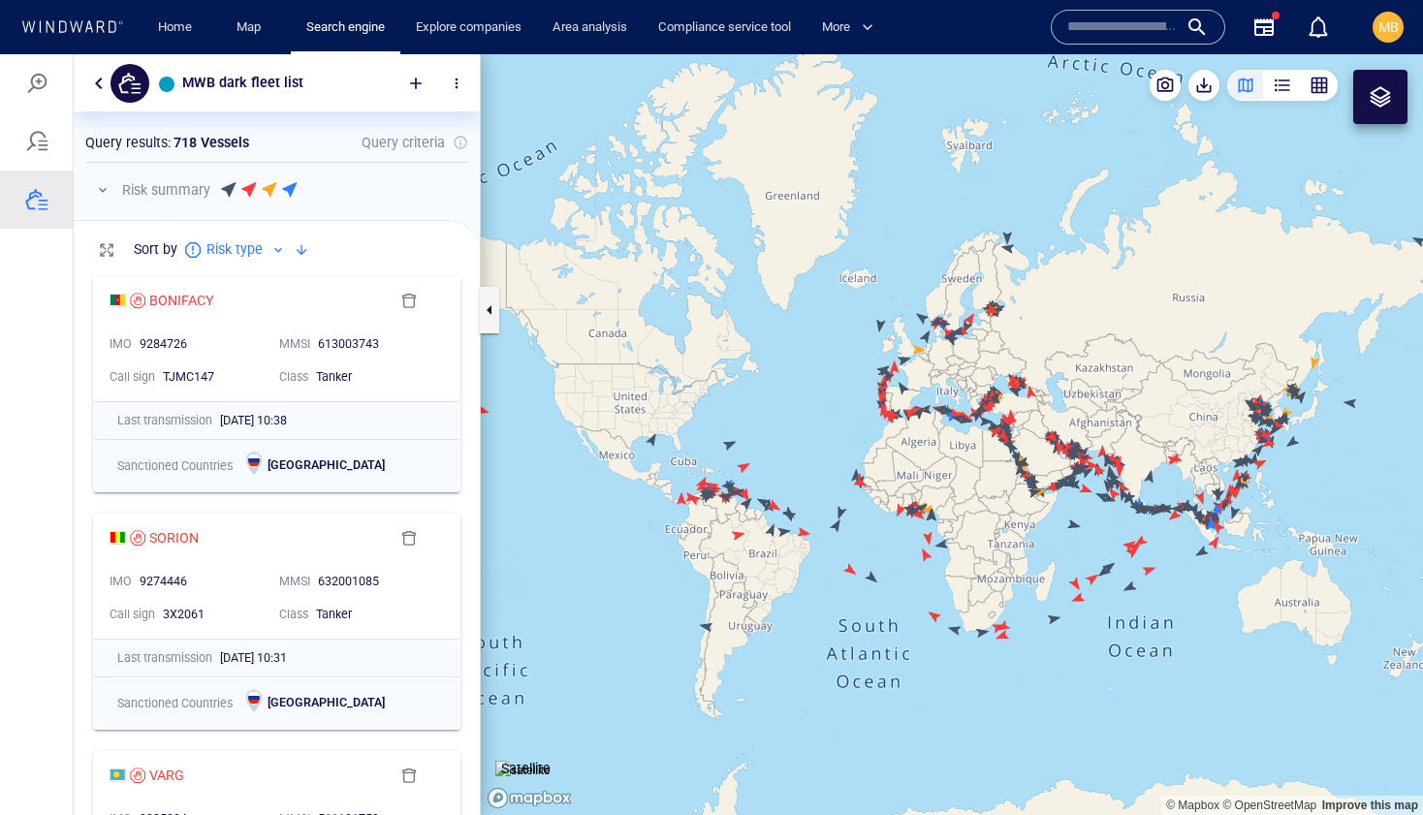
click at [707, 625] on canvas "Map" at bounding box center [952, 434] width 942 height 761
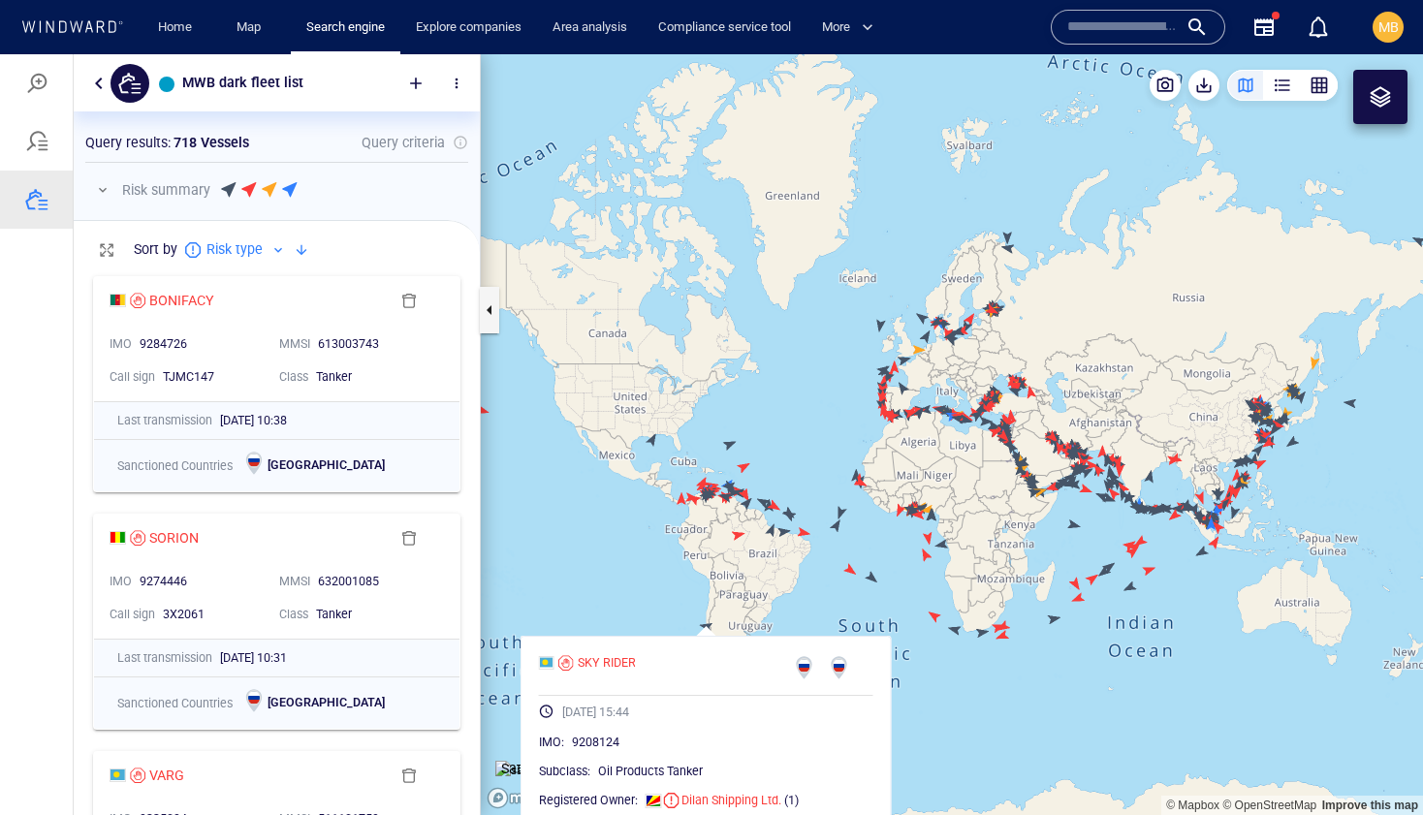
click at [799, 584] on canvas "Map" at bounding box center [952, 434] width 942 height 761
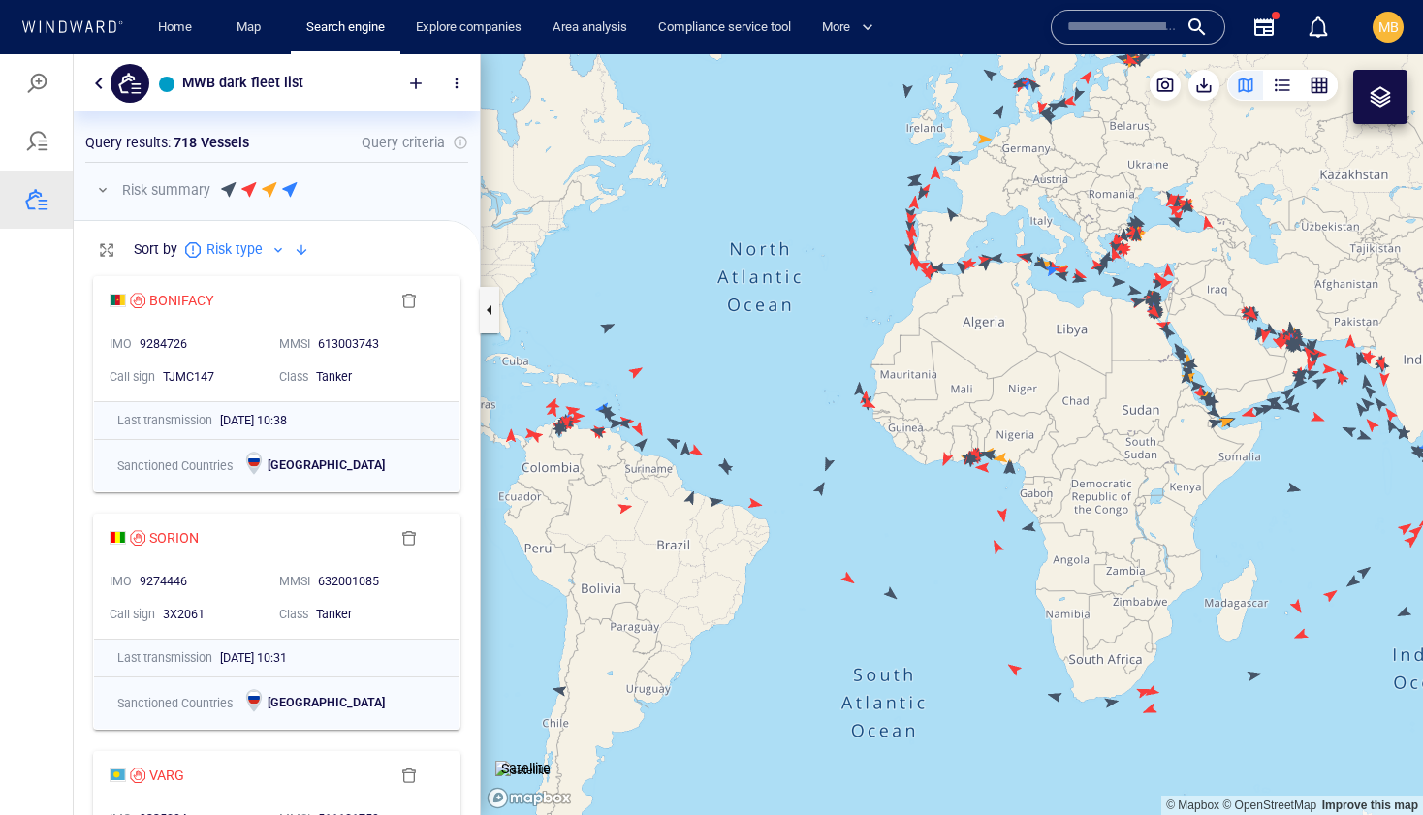
click at [1025, 525] on canvas "Map" at bounding box center [952, 434] width 942 height 761
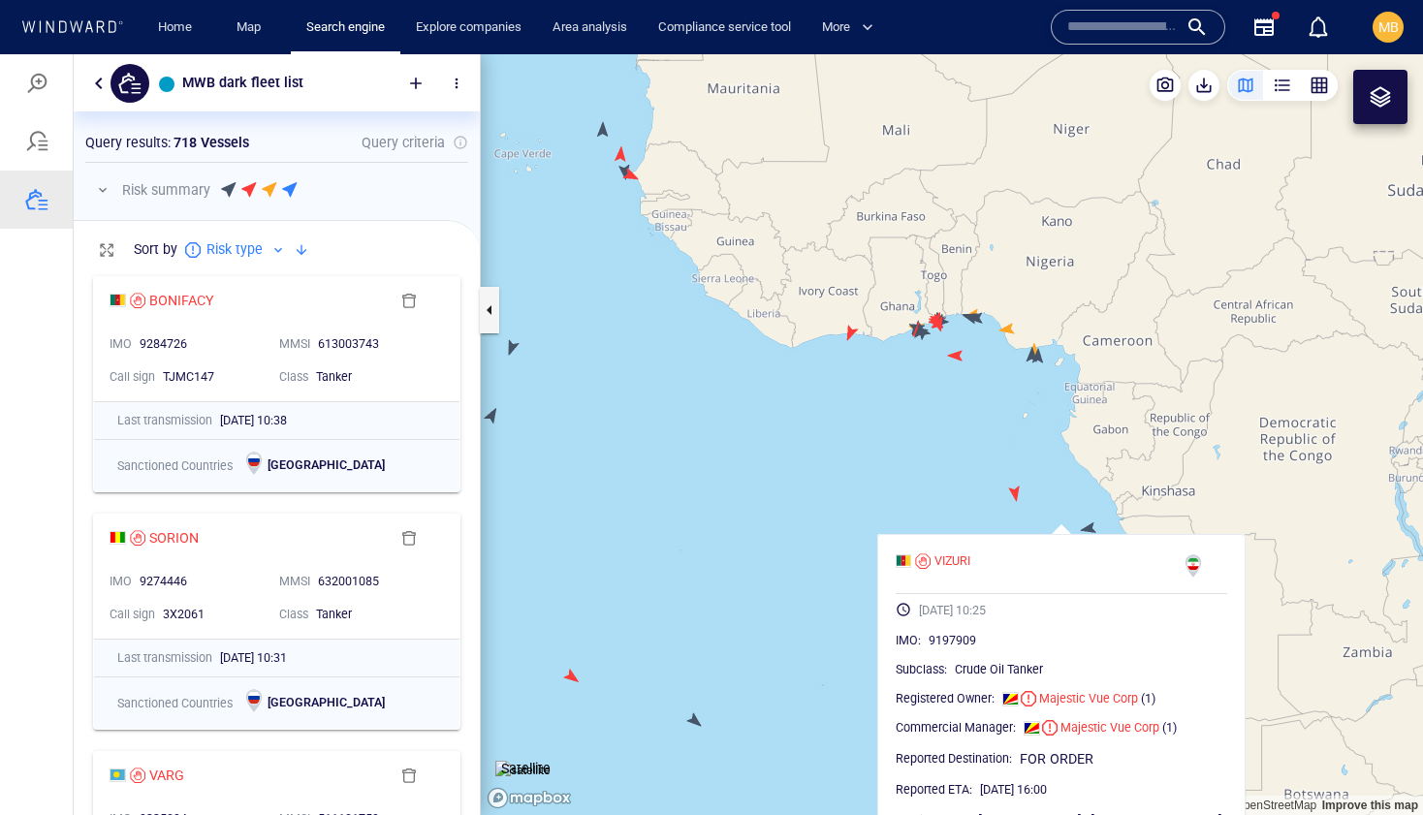
drag, startPoint x: 1042, startPoint y: 521, endPoint x: 962, endPoint y: 503, distance: 81.6
click at [964, 504] on canvas "Map" at bounding box center [952, 434] width 942 height 761
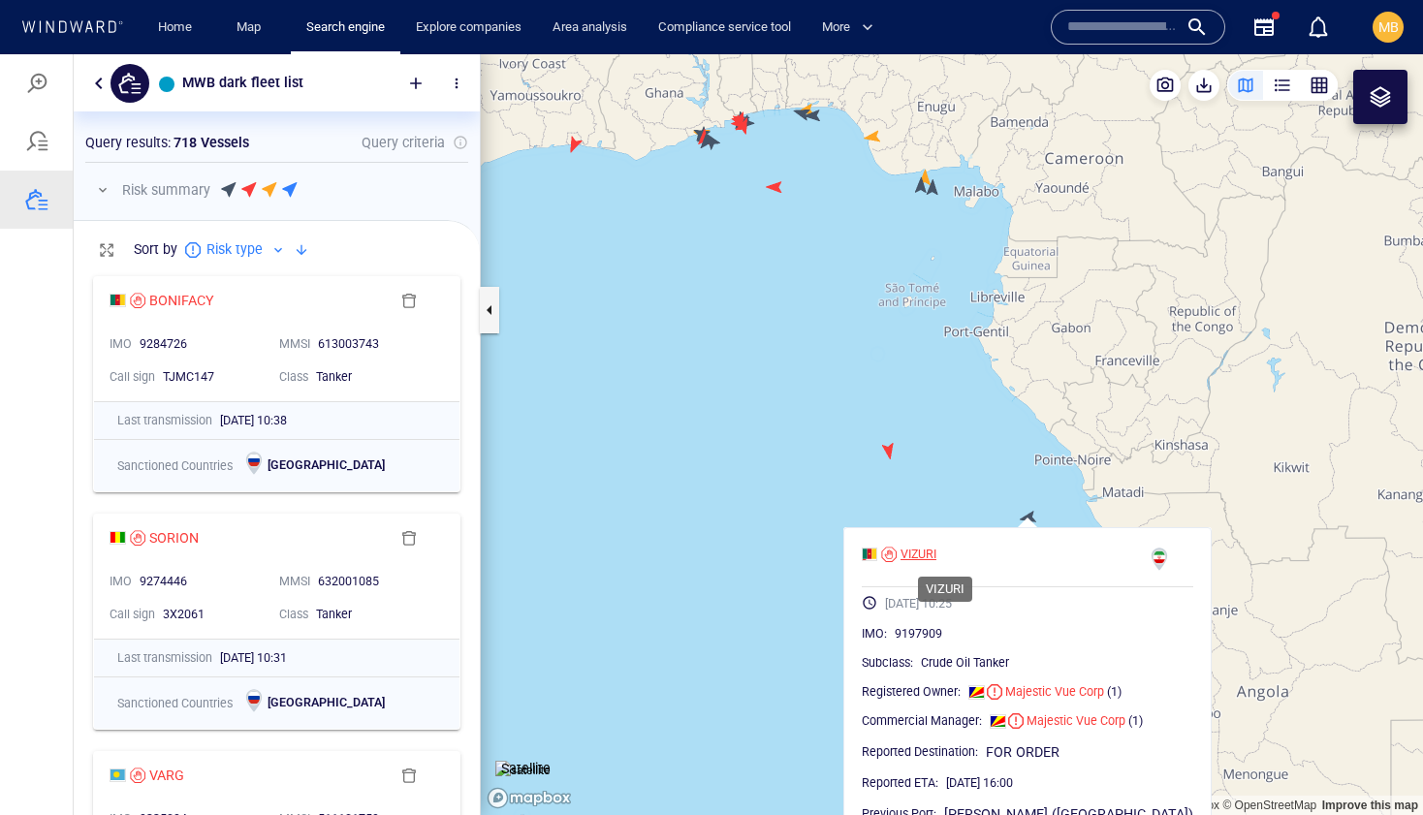
click at [936, 553] on div "VIZURI" at bounding box center [918, 554] width 36 height 17
click at [1283, 84] on div "button" at bounding box center [1281, 85] width 19 height 19
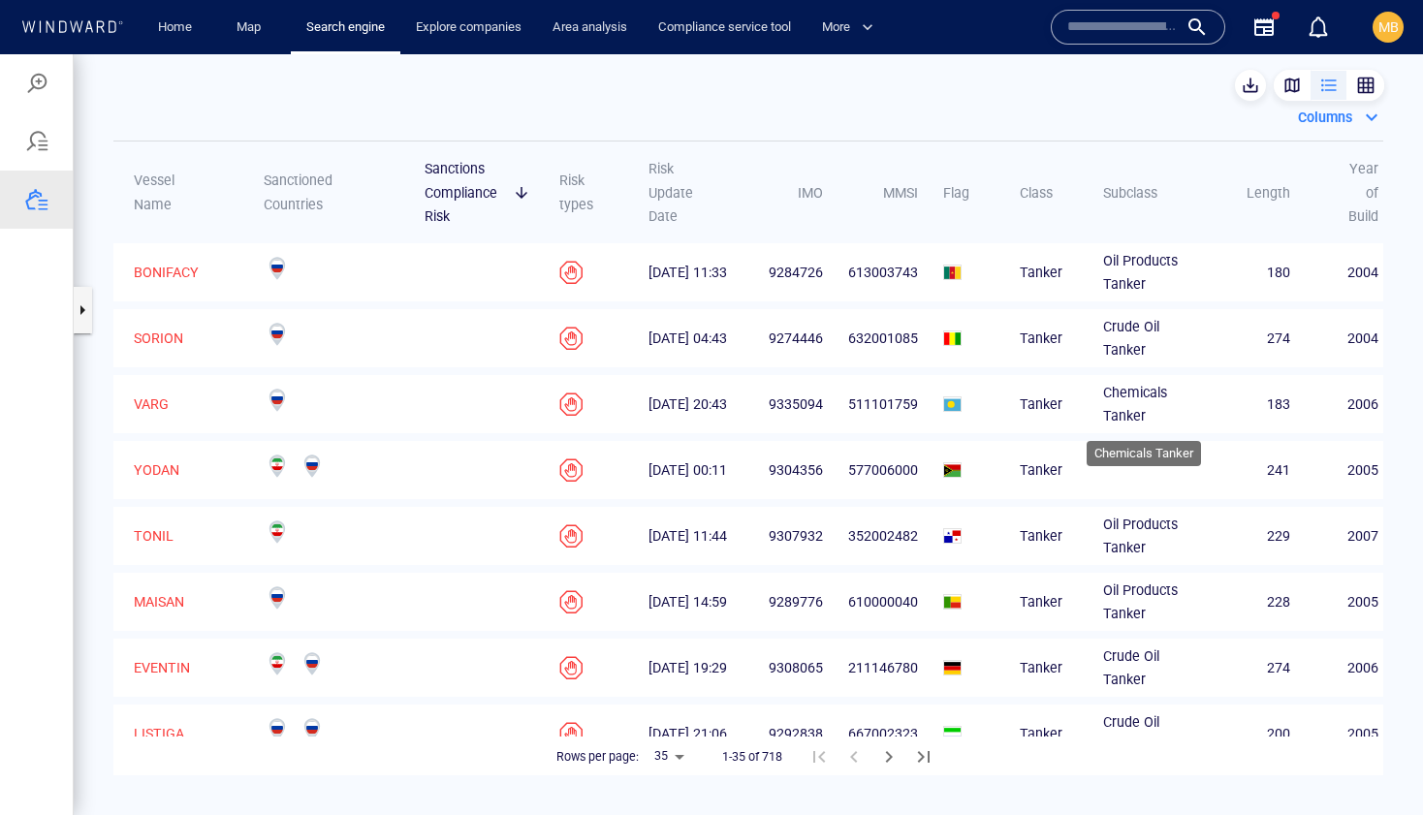
click at [1086, 416] on td "Chemicals Tanker" at bounding box center [1141, 404] width 118 height 58
click at [1334, 114] on div "Columns" at bounding box center [1325, 117] width 62 height 31
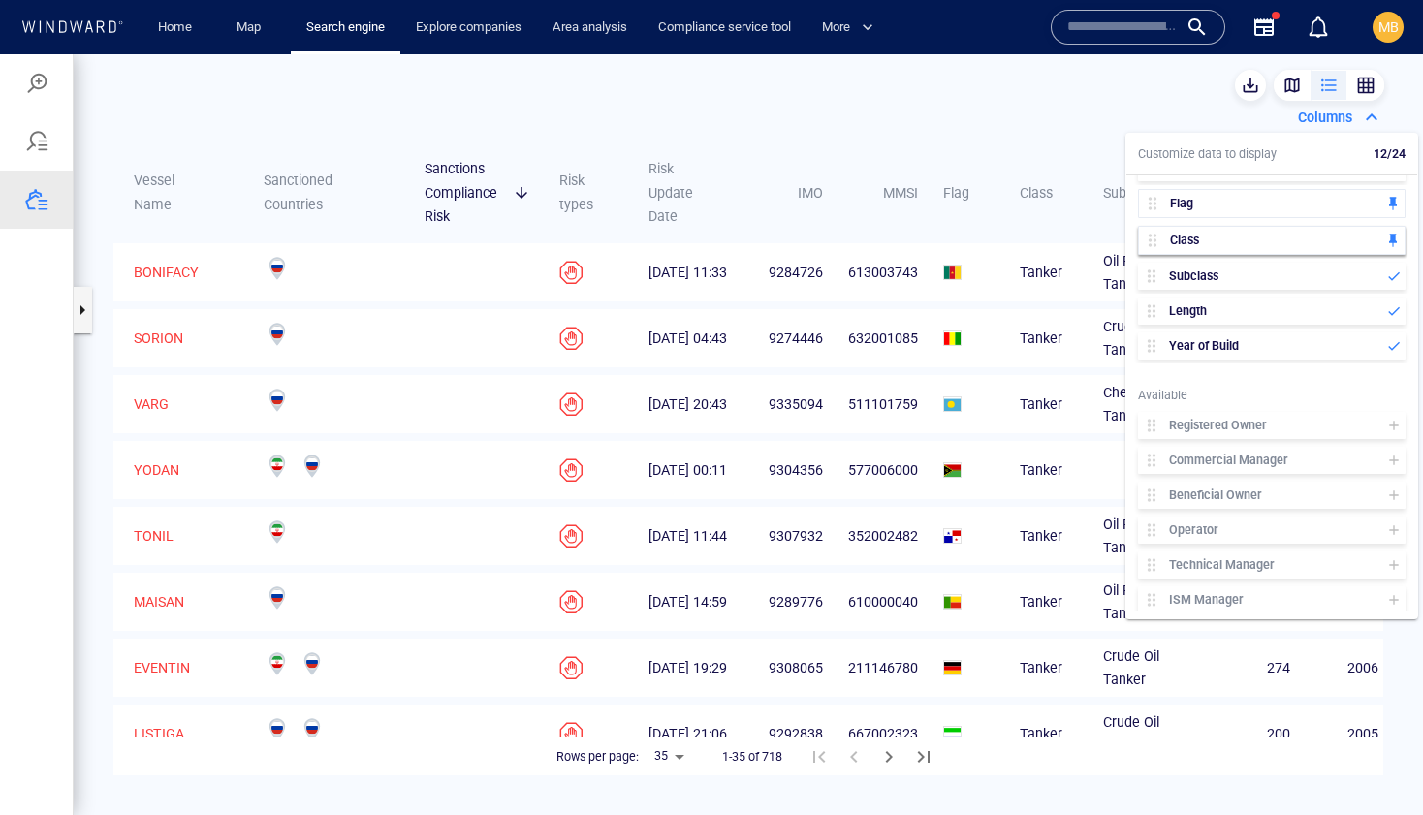
scroll to position [306, 0]
click at [1391, 389] on icon at bounding box center [1394, 391] width 16 height 16
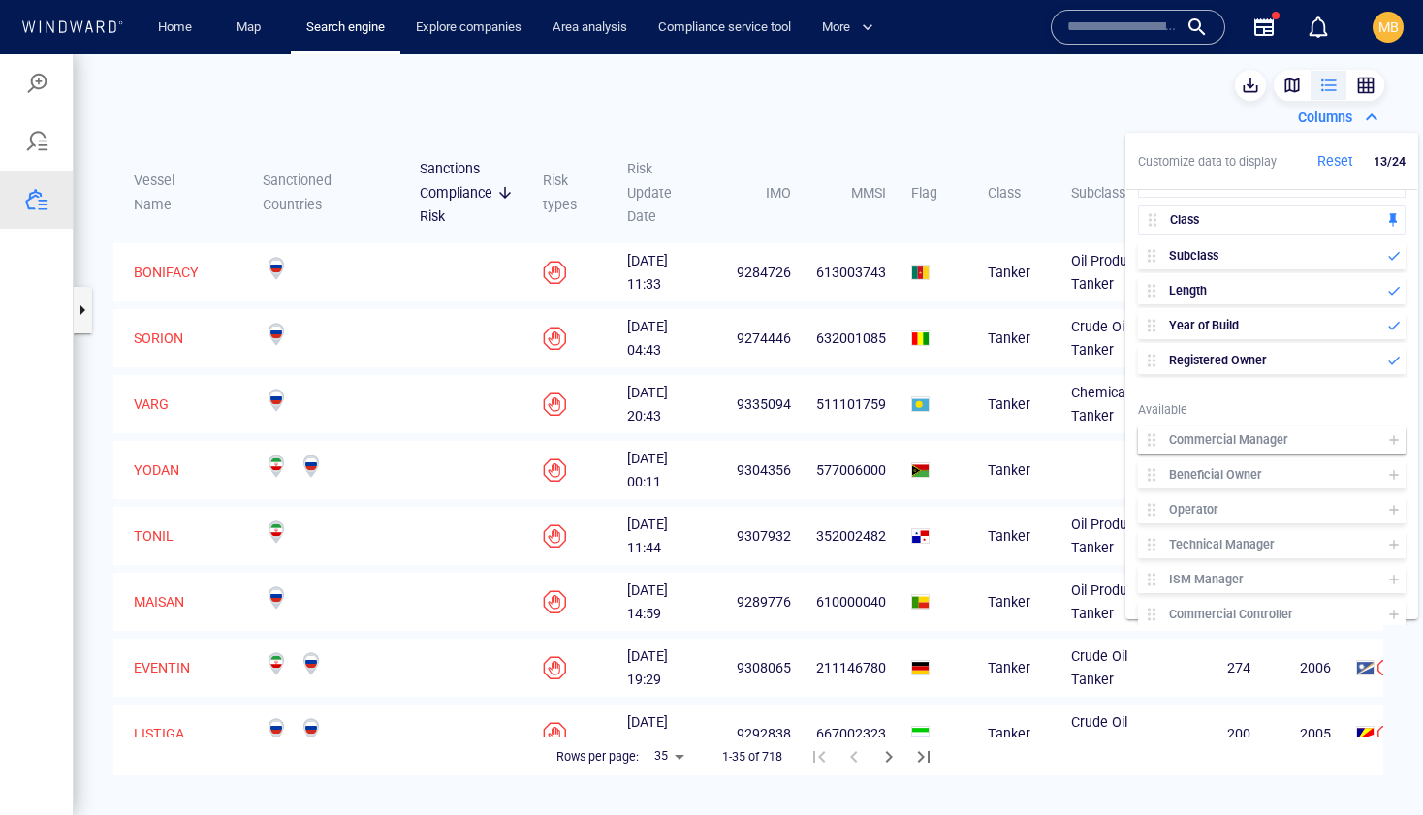
click at [1395, 442] on icon at bounding box center [1394, 440] width 16 height 16
click at [1390, 475] on icon at bounding box center [1393, 474] width 9 height 9
click at [1395, 505] on icon at bounding box center [1394, 510] width 16 height 16
click at [1396, 545] on icon at bounding box center [1394, 545] width 16 height 16
click at [1396, 564] on div "ISM Manager" at bounding box center [1271, 579] width 275 height 35
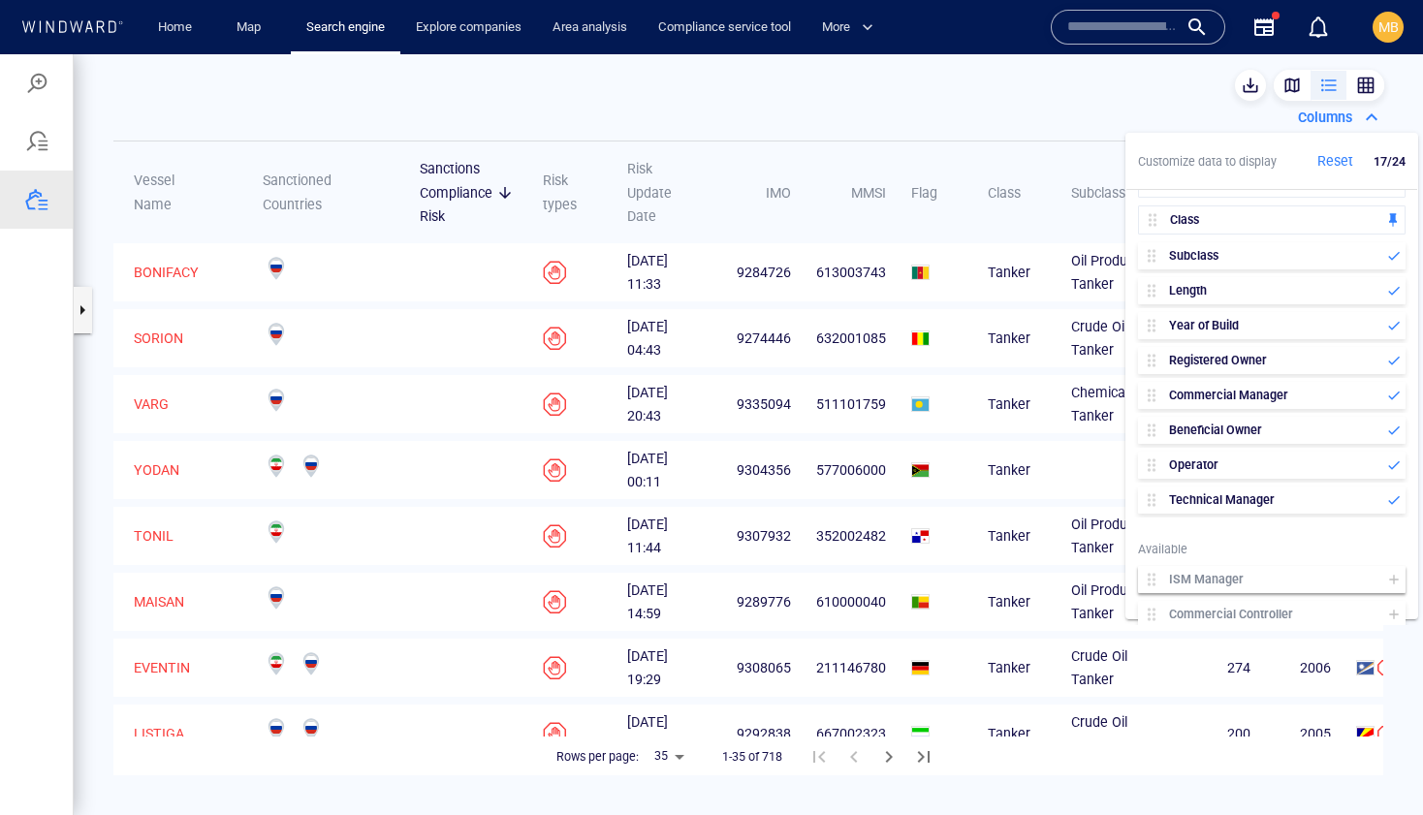
click at [1395, 579] on icon at bounding box center [1393, 579] width 9 height 9
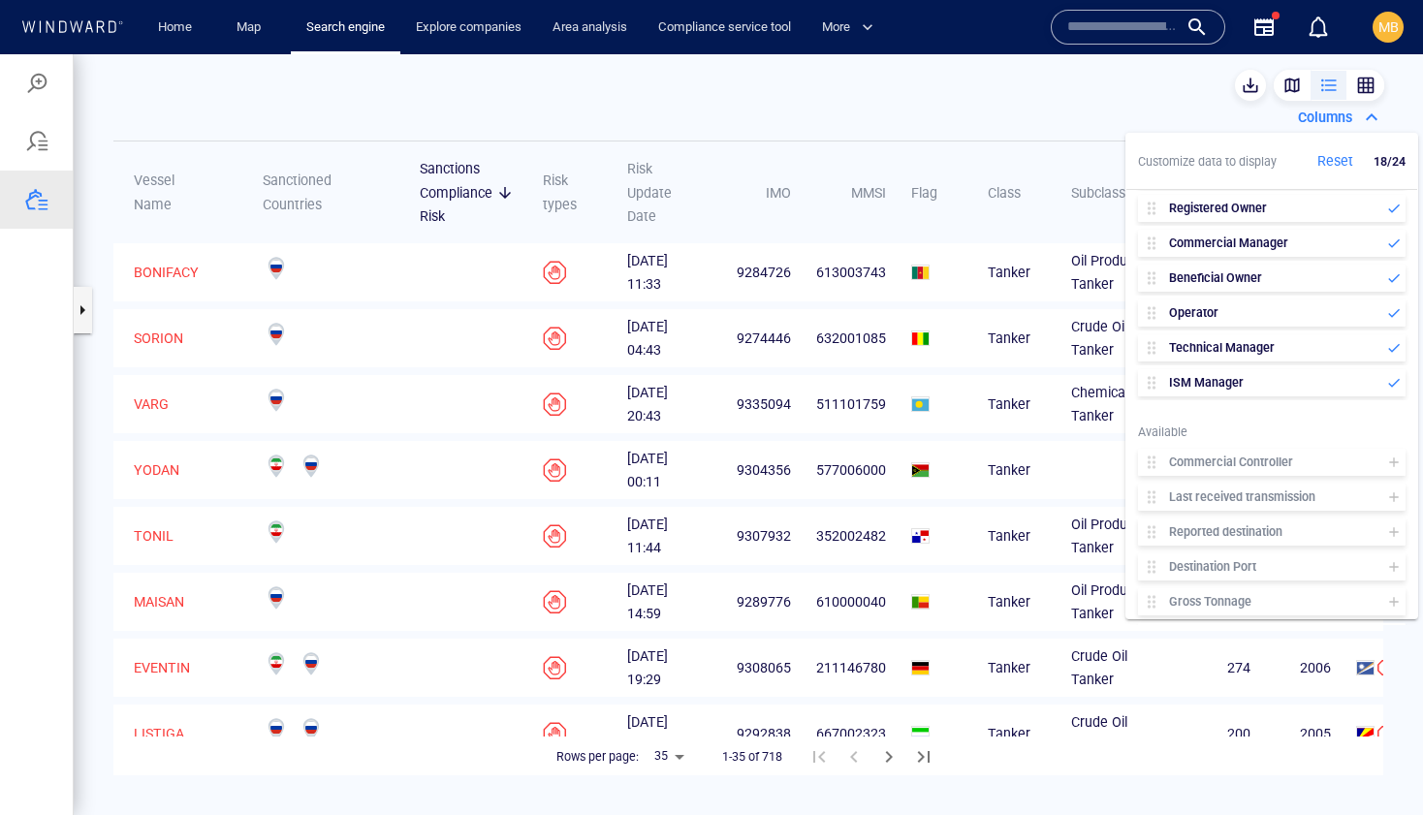
scroll to position [487, 0]
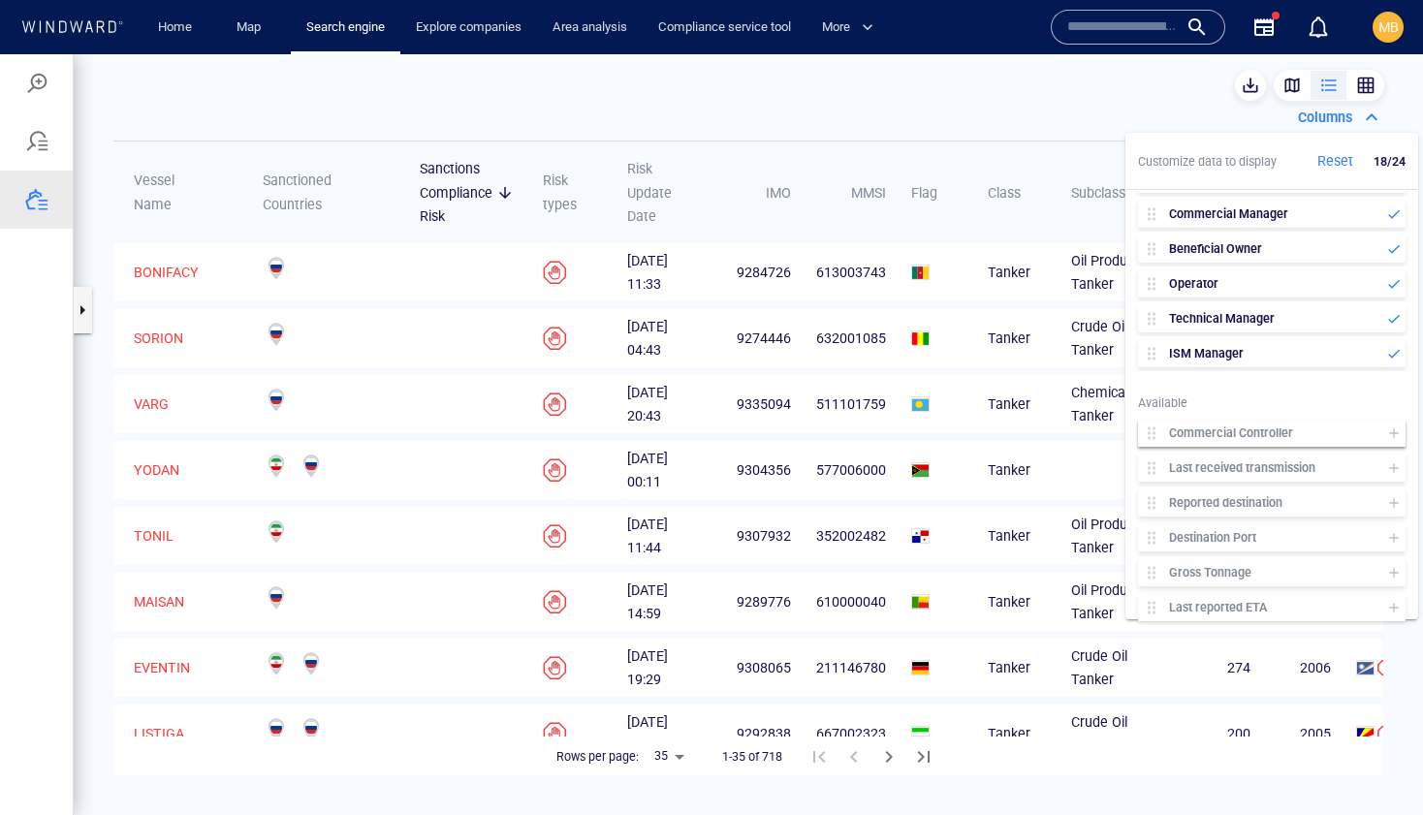
click at [1391, 433] on icon at bounding box center [1393, 432] width 9 height 9
click at [1393, 466] on icon at bounding box center [1393, 467] width 9 height 9
click at [1395, 501] on icon at bounding box center [1394, 503] width 16 height 16
click at [1391, 536] on icon at bounding box center [1394, 538] width 16 height 16
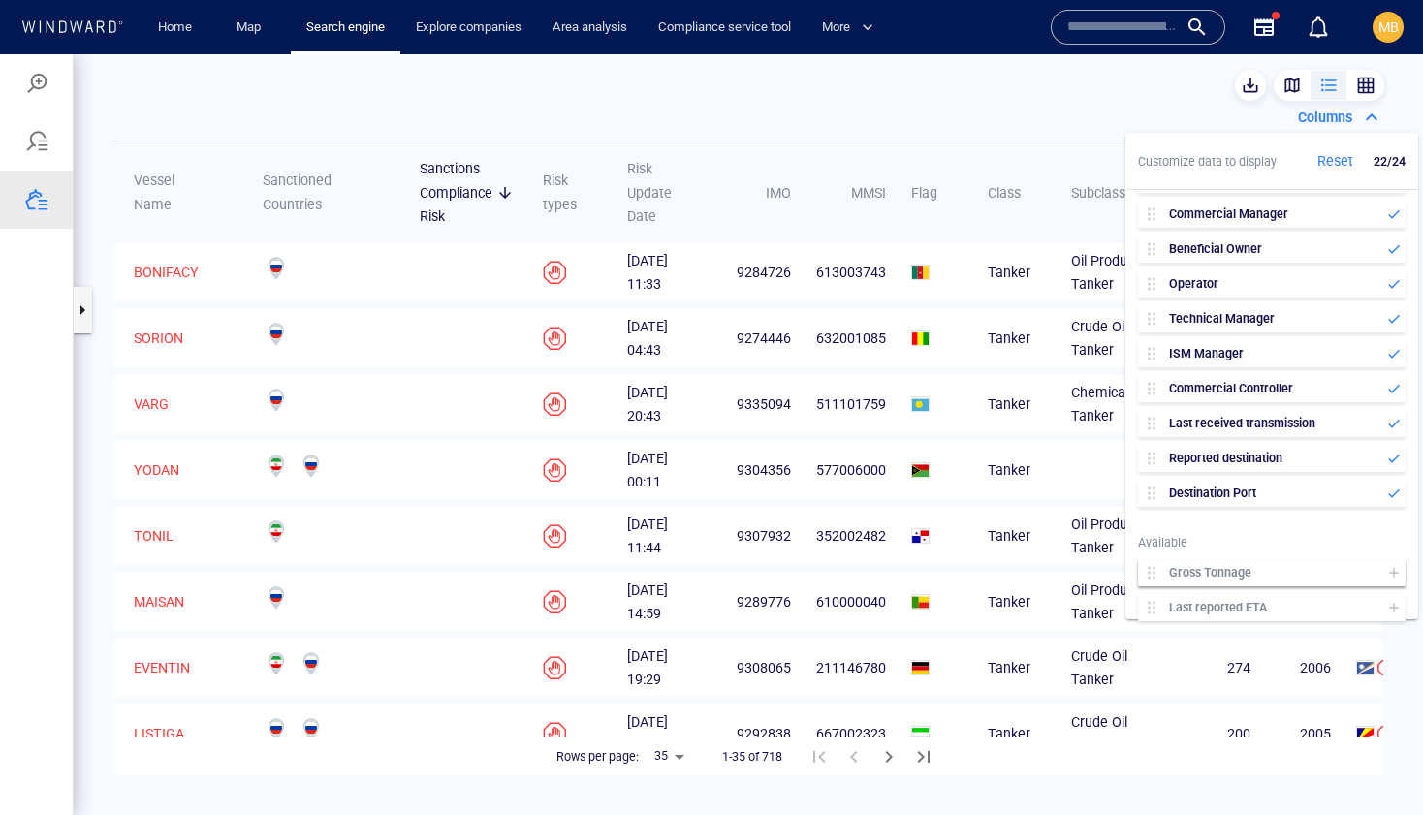
click at [1394, 574] on icon at bounding box center [1393, 572] width 9 height 9
click at [1391, 603] on icon at bounding box center [1394, 608] width 16 height 16
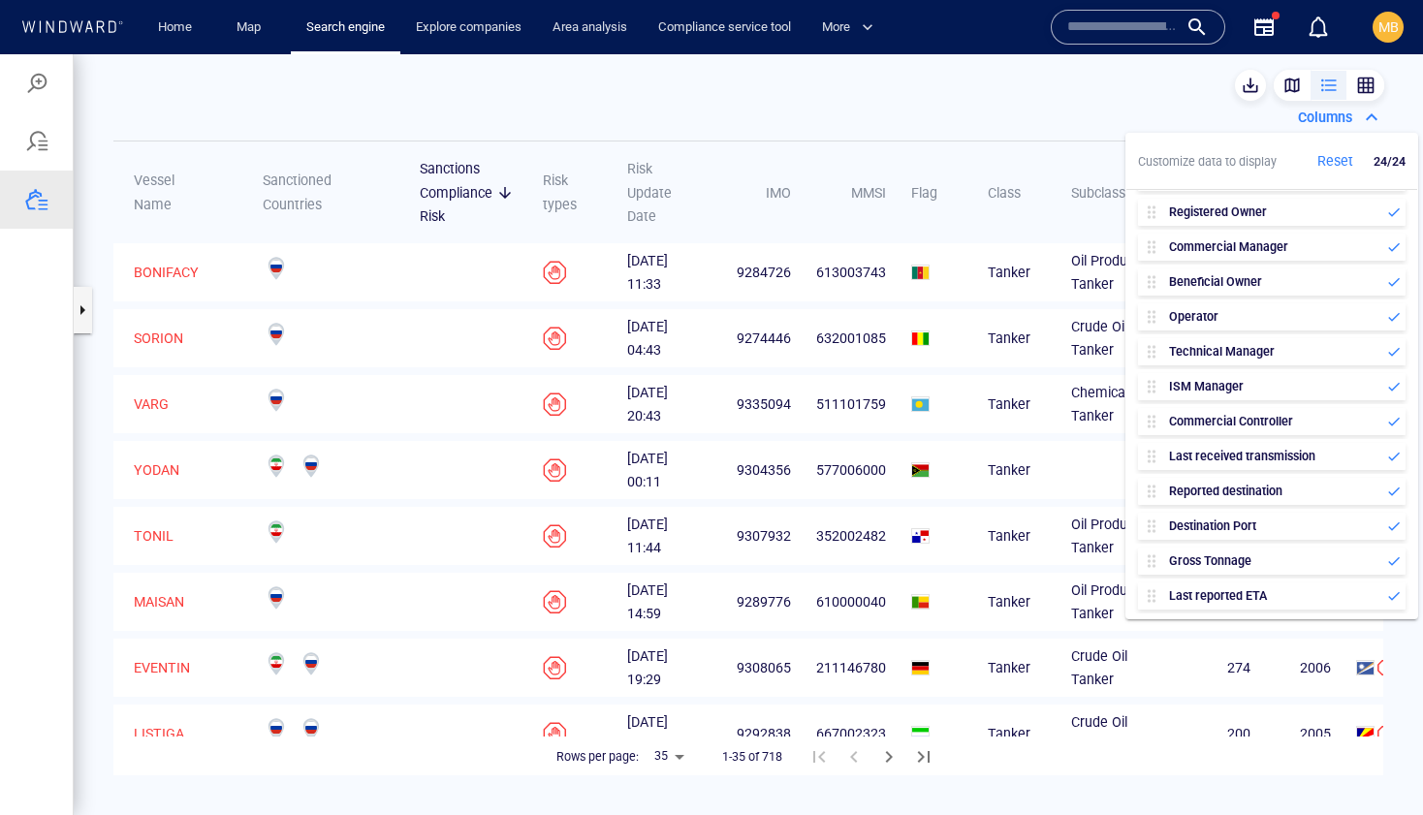
scroll to position [455, 0]
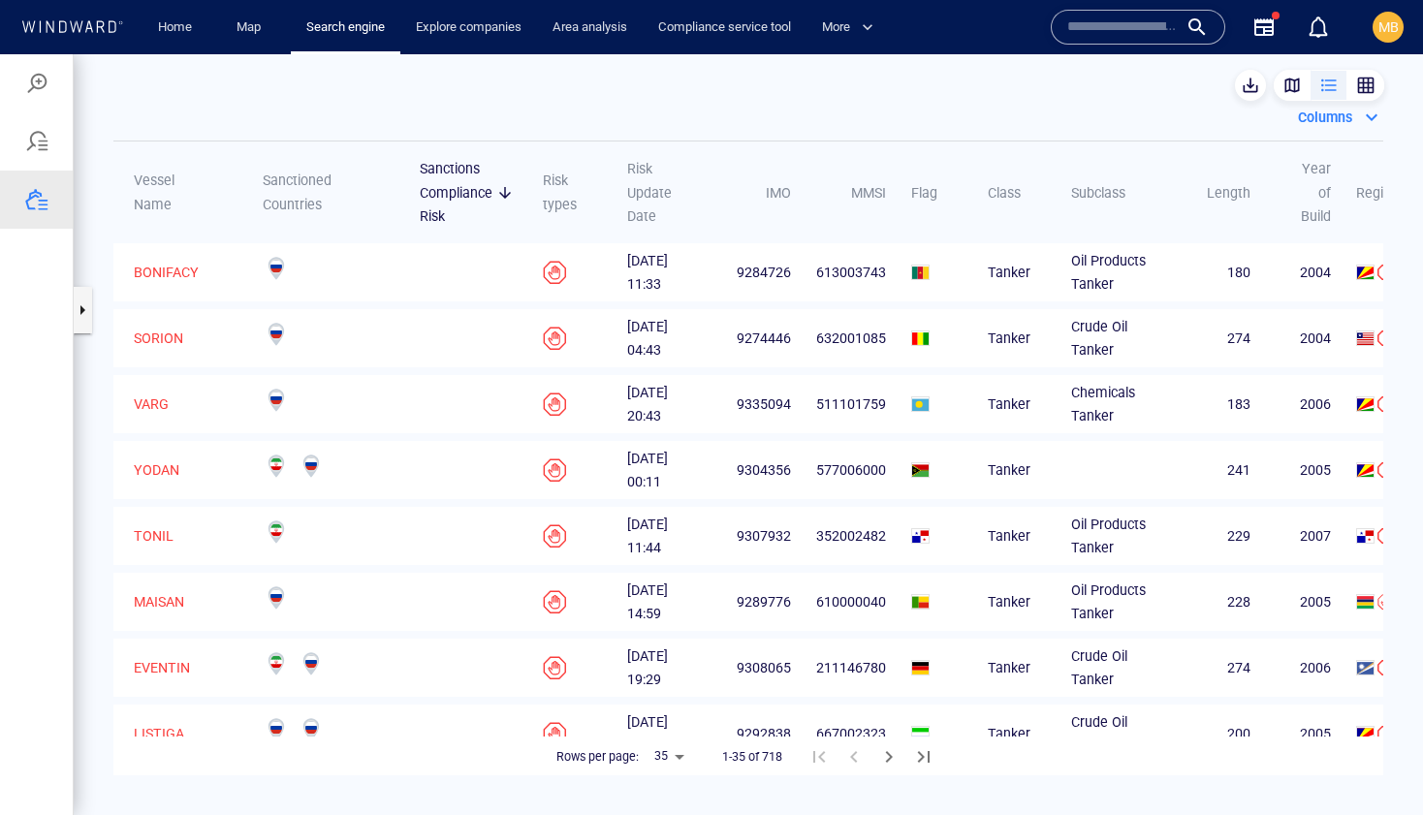
click at [1067, 565] on td "Oil Products Tanker" at bounding box center [1105, 536] width 110 height 58
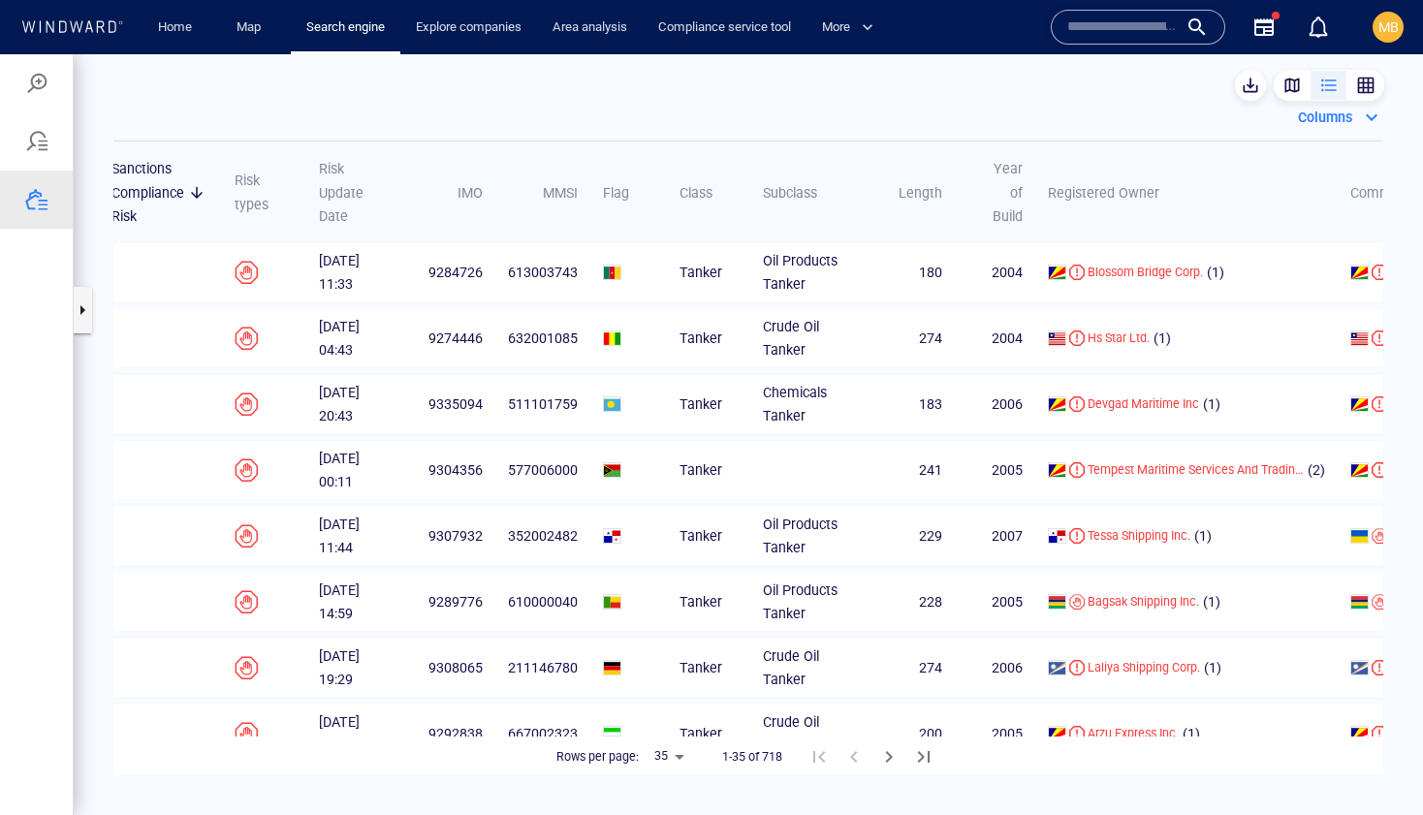
scroll to position [0, 316]
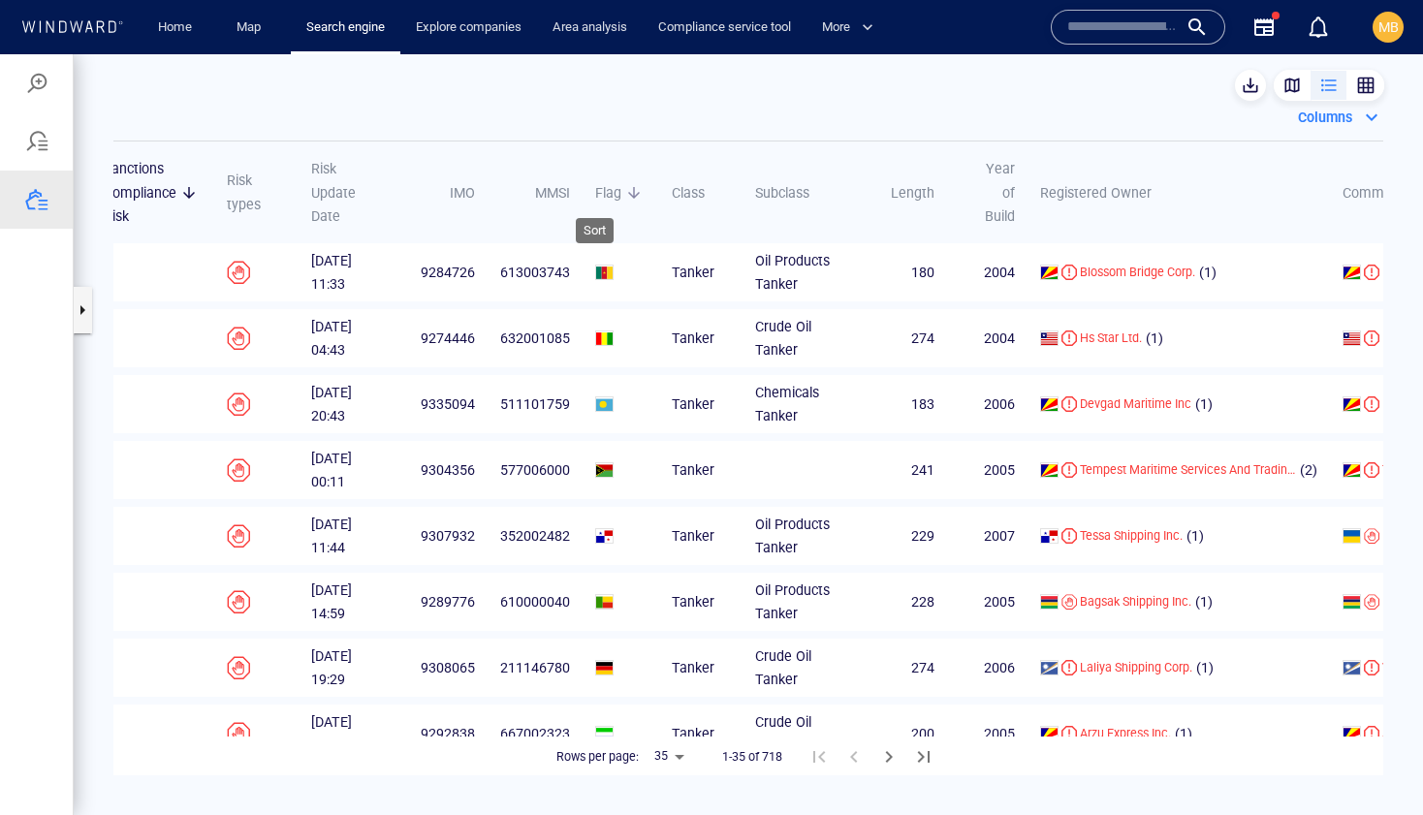
click at [595, 191] on span "Flag" at bounding box center [608, 192] width 26 height 23
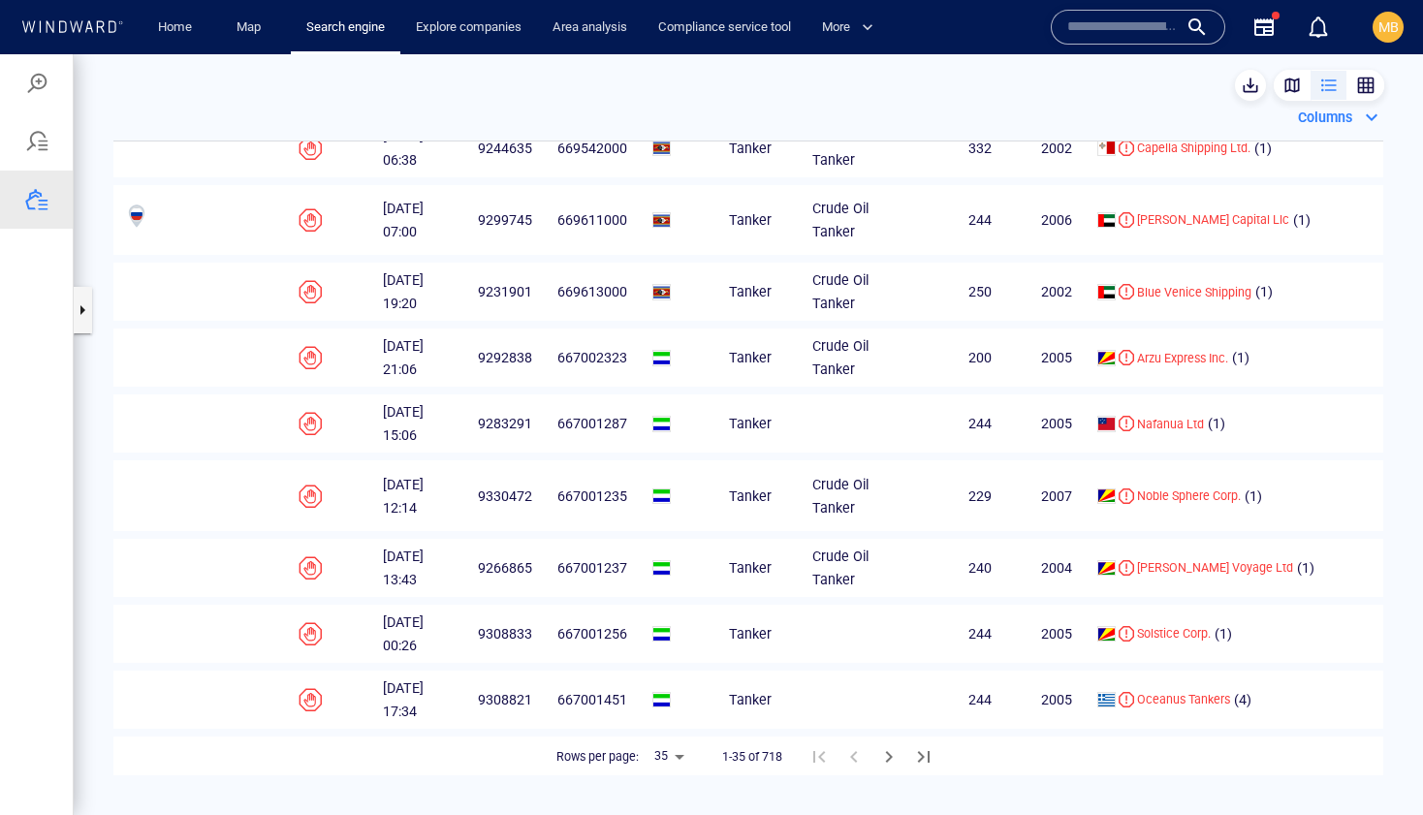
scroll to position [1887, 258]
click at [679, 755] on body "MWB dark fleet list Something went wrong An error occurred while searching for …" at bounding box center [711, 434] width 1423 height 761
click at [677, 769] on li "50" at bounding box center [668, 774] width 47 height 35
type input "**"
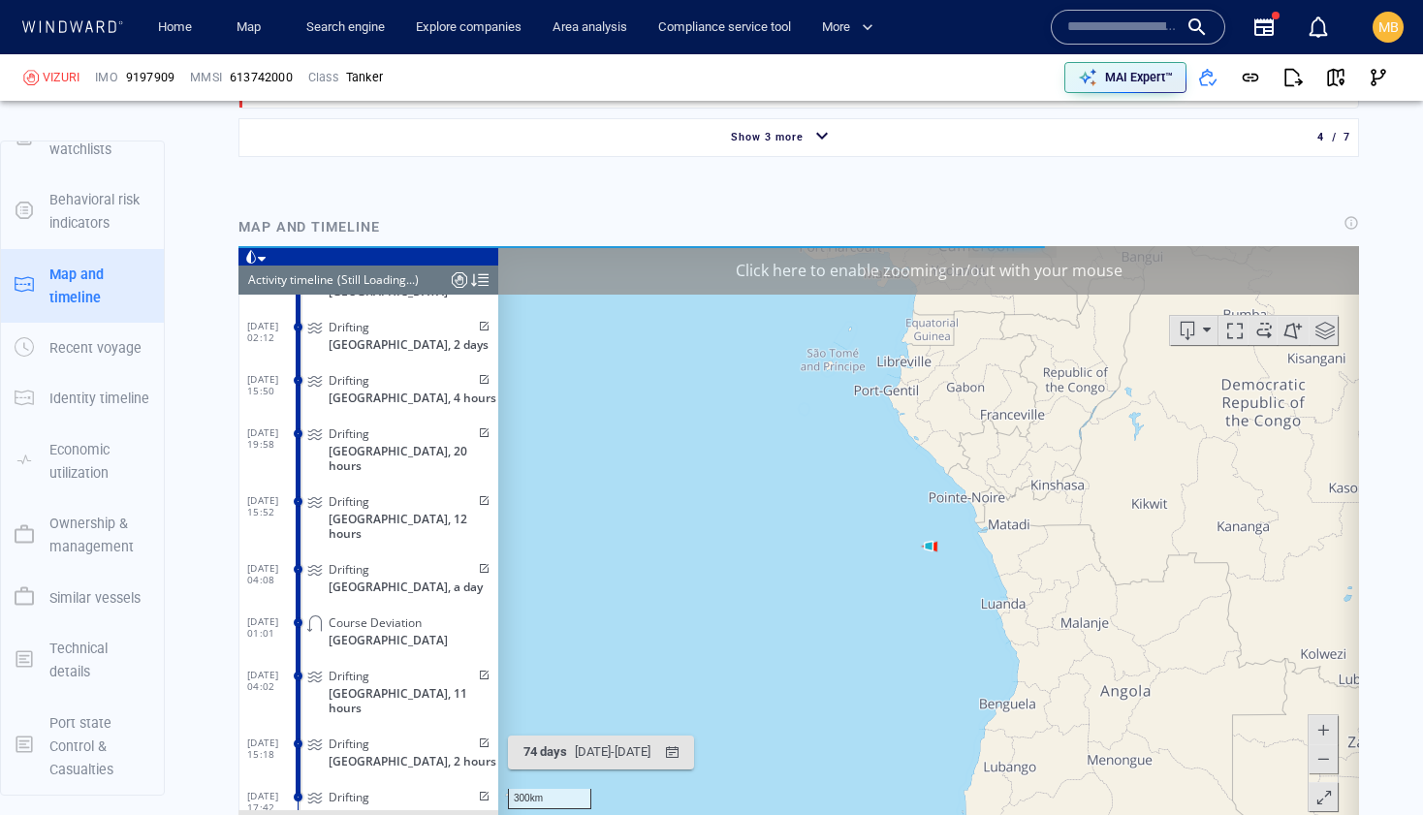
scroll to position [2079, 0]
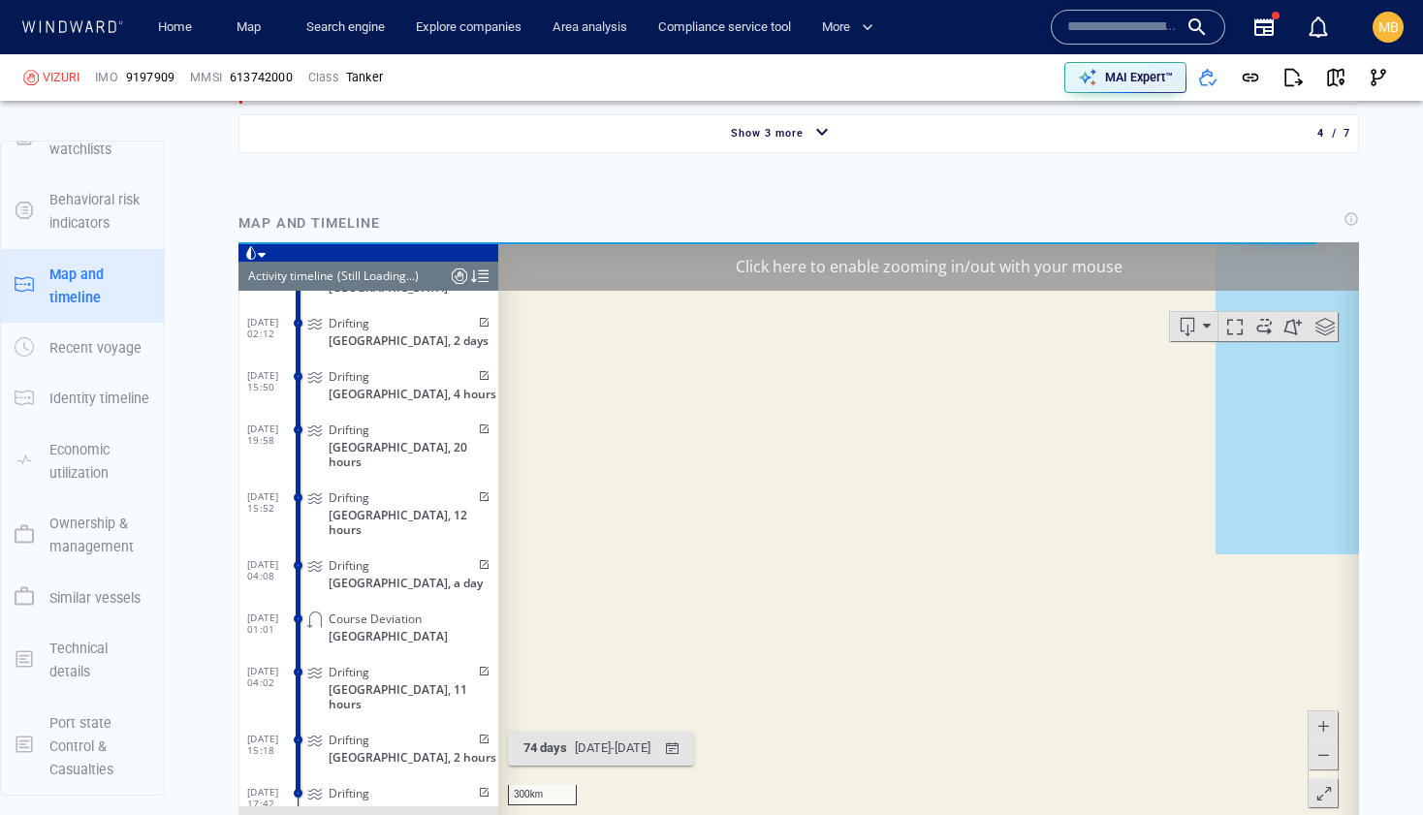
scroll to position [2119, 0]
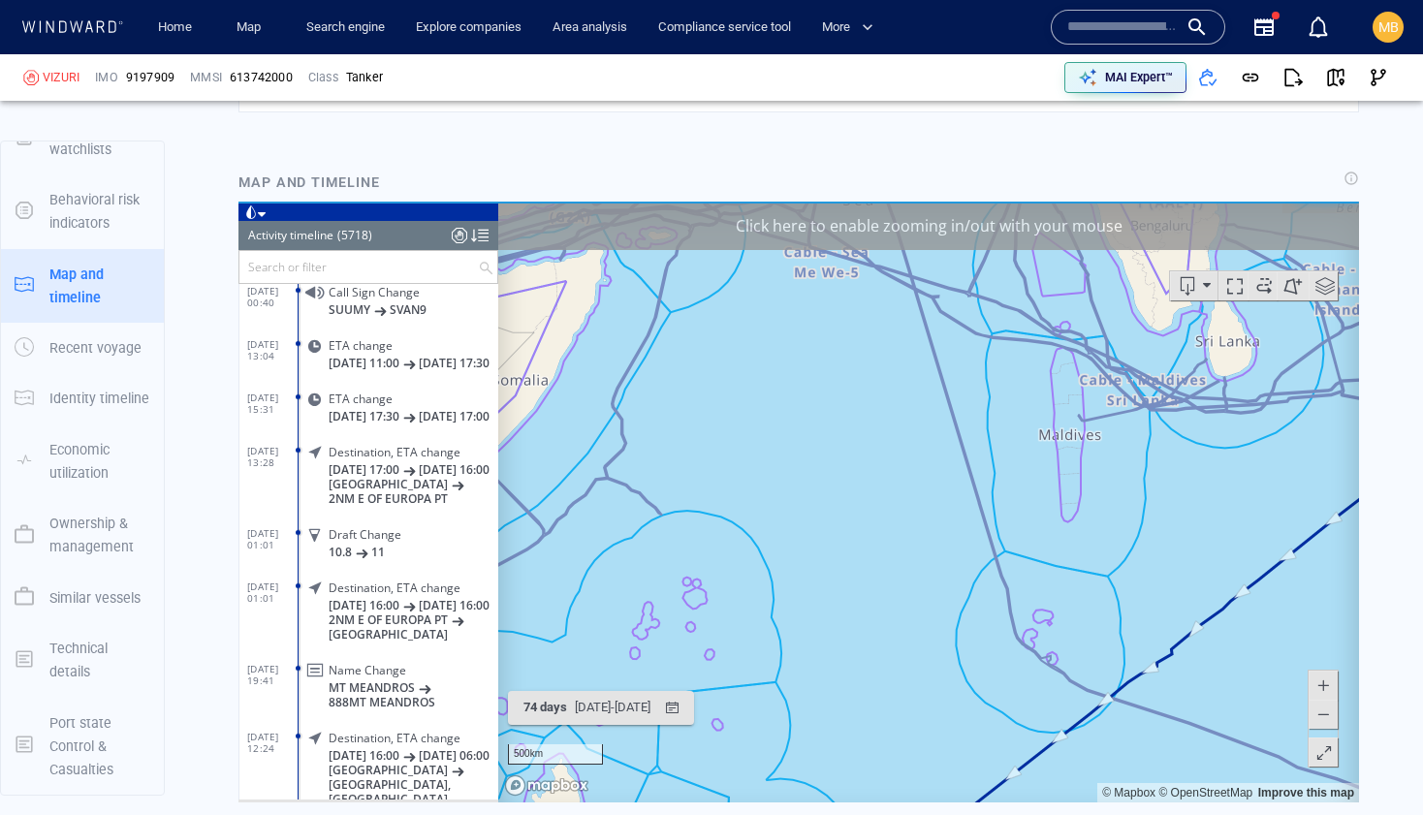
click at [1326, 282] on span at bounding box center [1324, 285] width 29 height 29
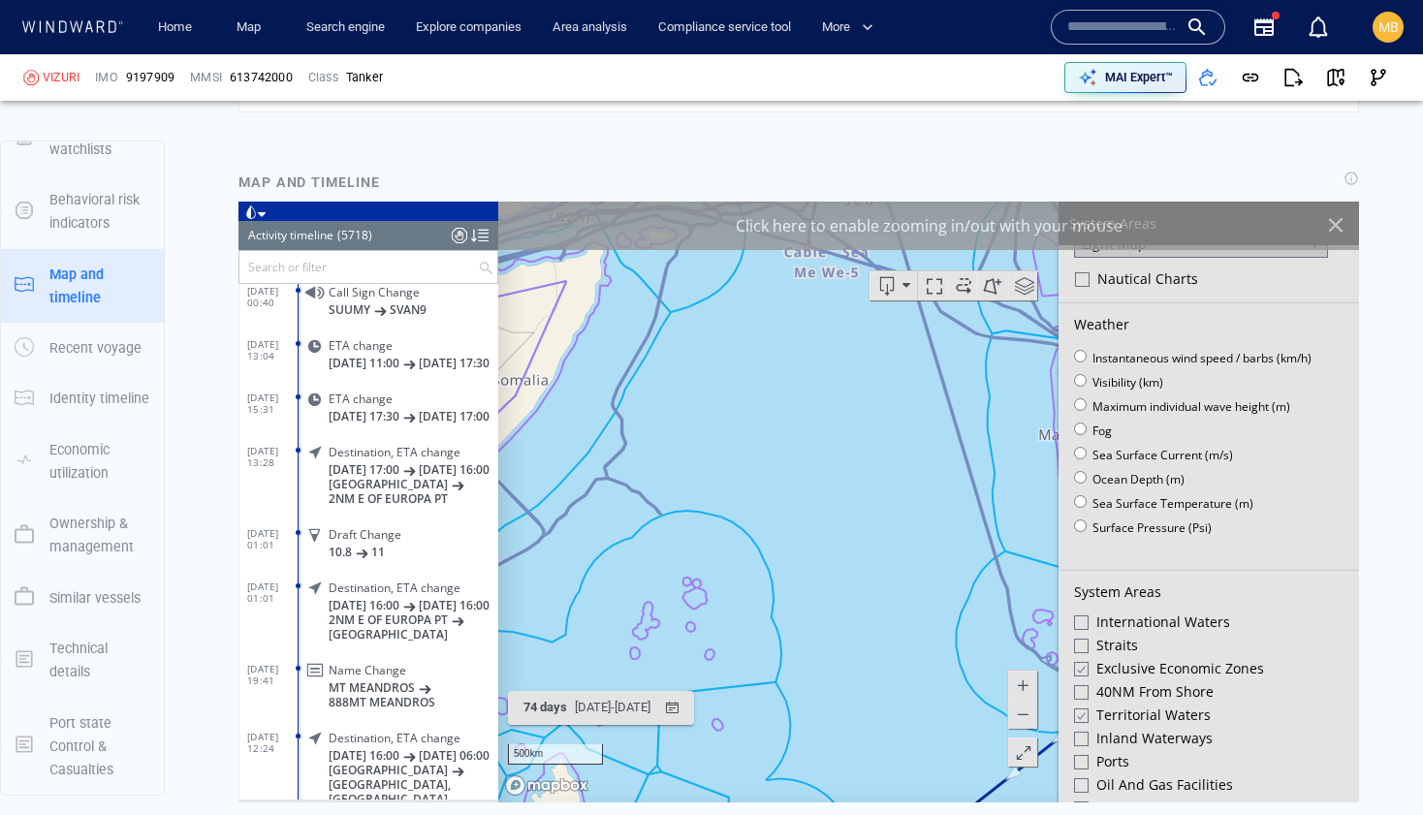
scroll to position [75, 0]
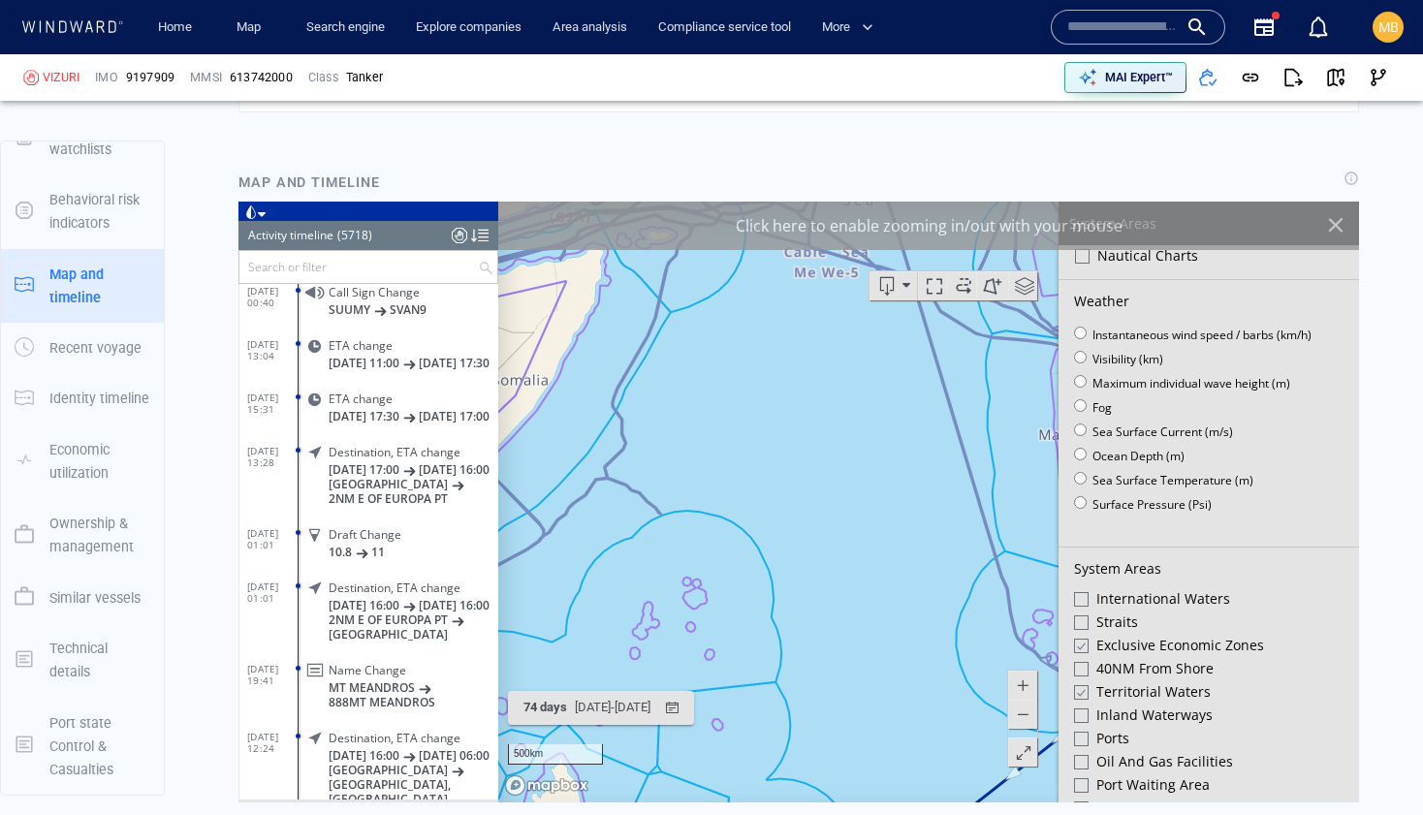
click at [1081, 642] on div at bounding box center [1080, 646] width 15 height 16
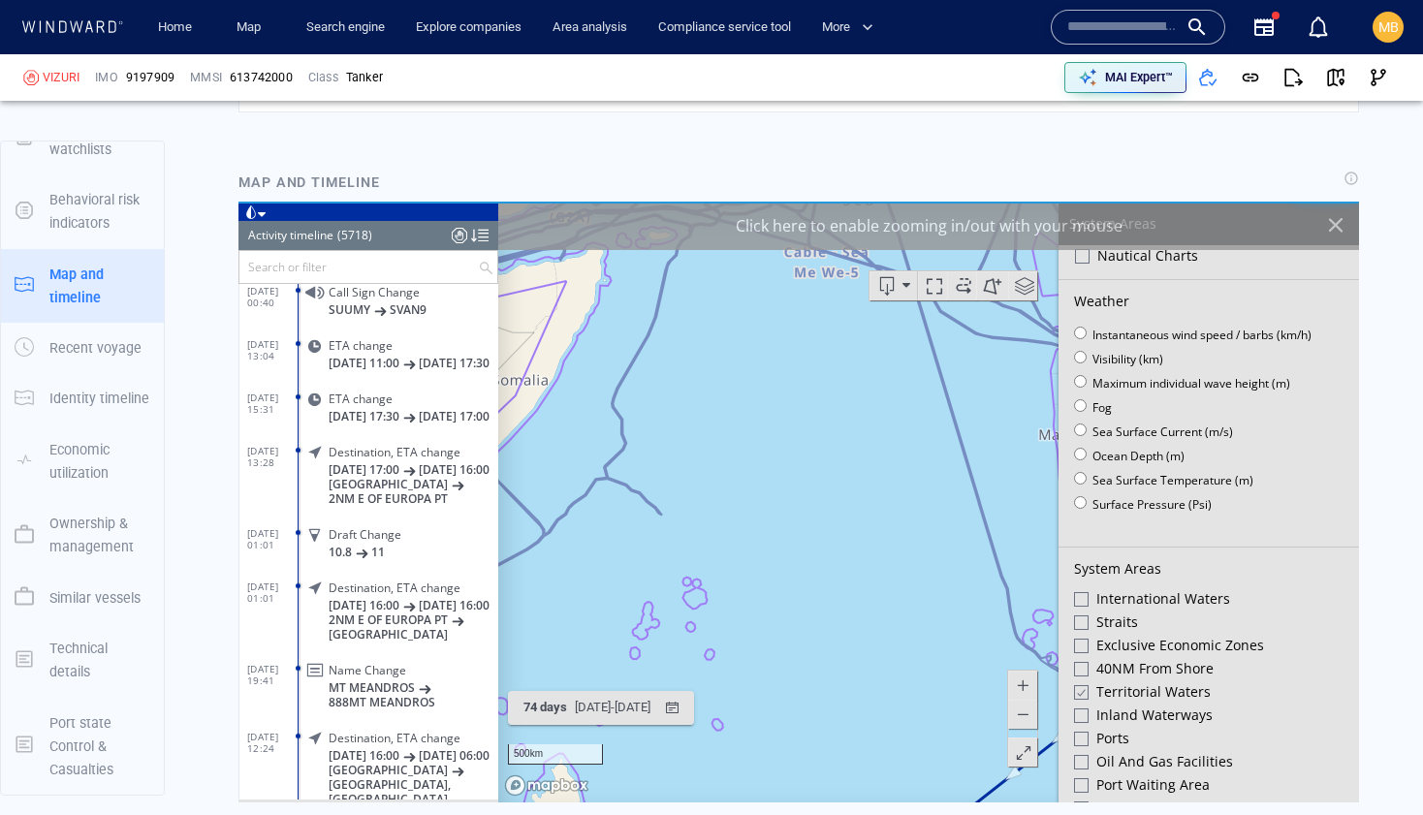
click at [1075, 690] on div at bounding box center [1080, 692] width 15 height 16
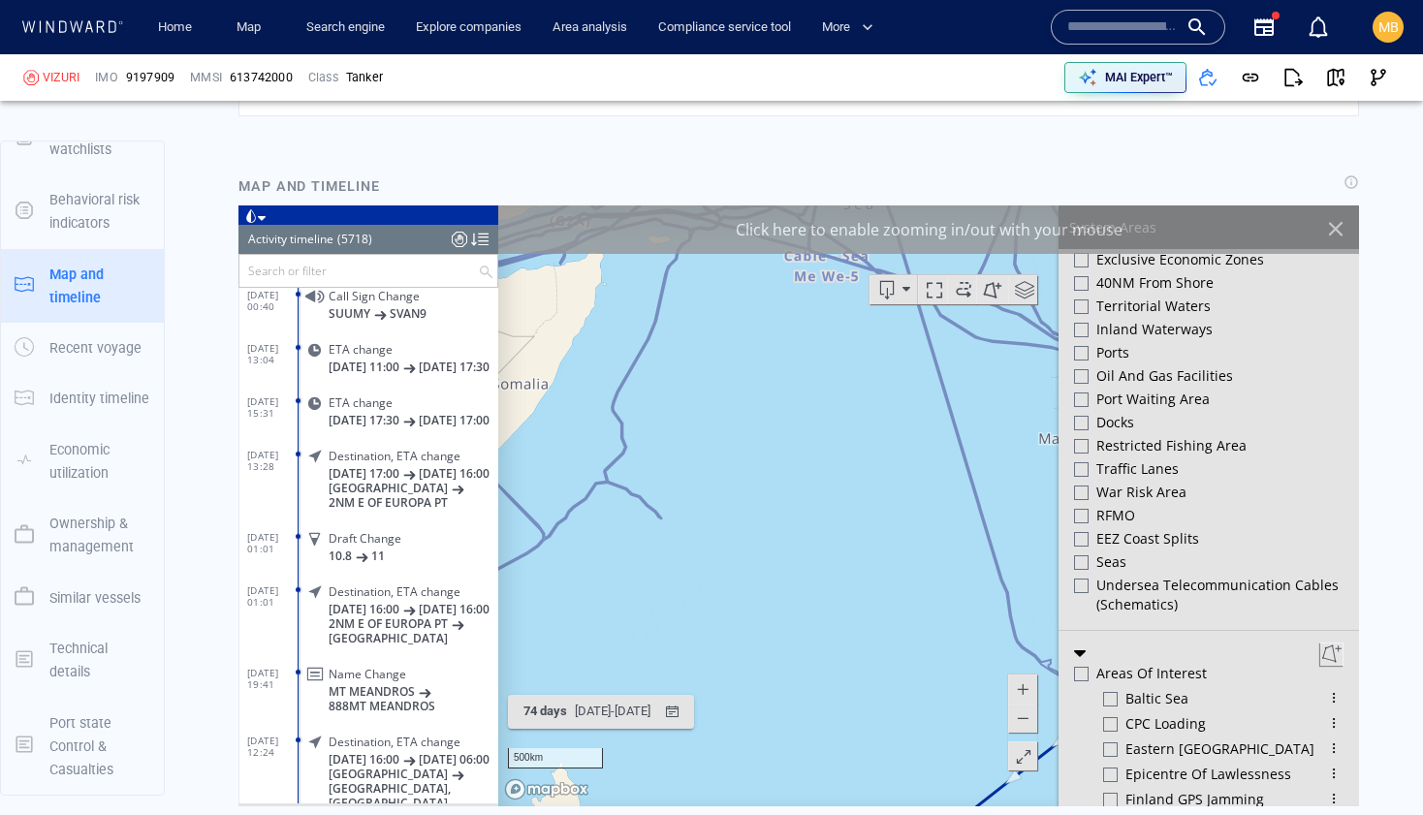
scroll to position [2113, 0]
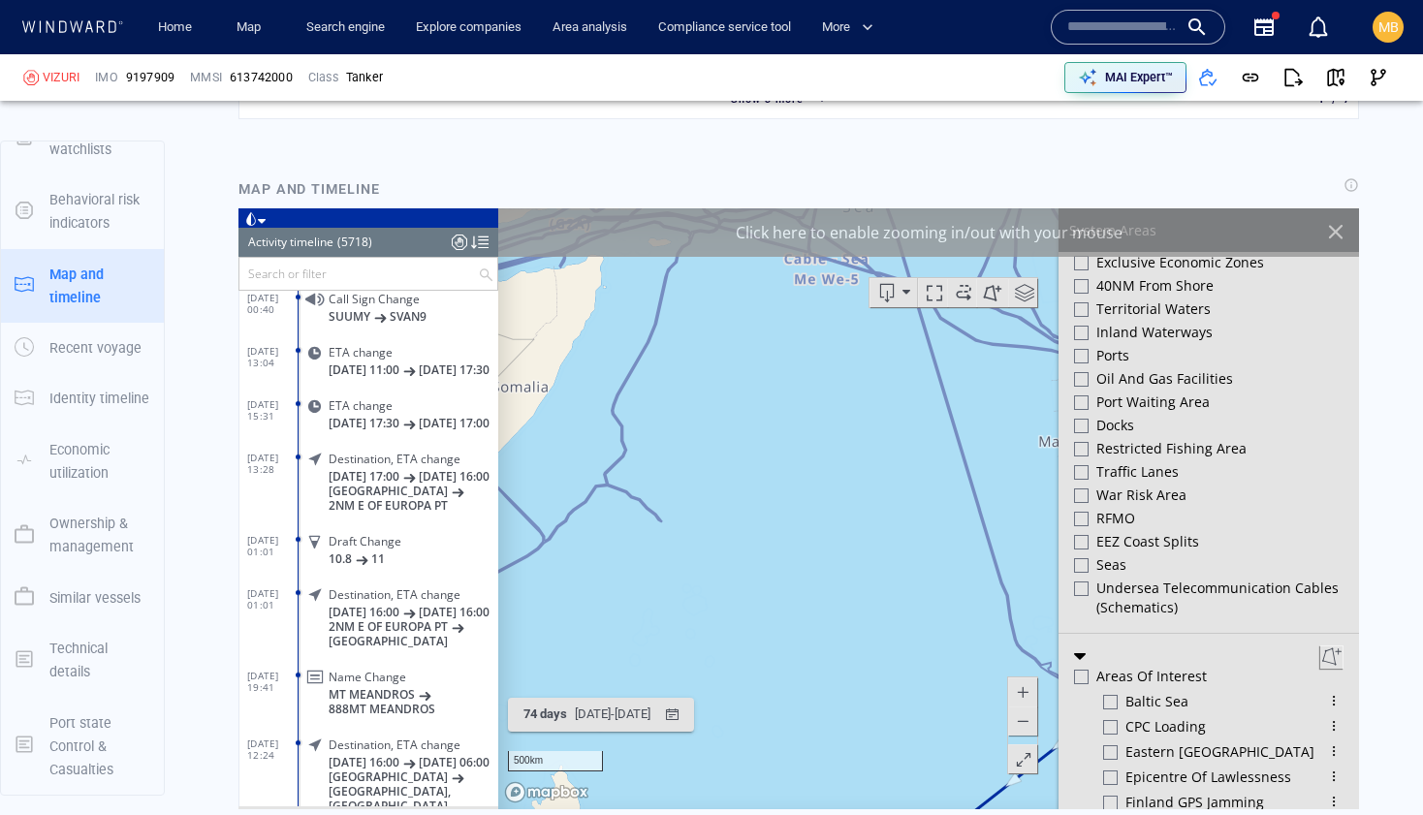
click at [943, 237] on div "Click here to enable zooming in/out with your mouse" at bounding box center [928, 232] width 861 height 48
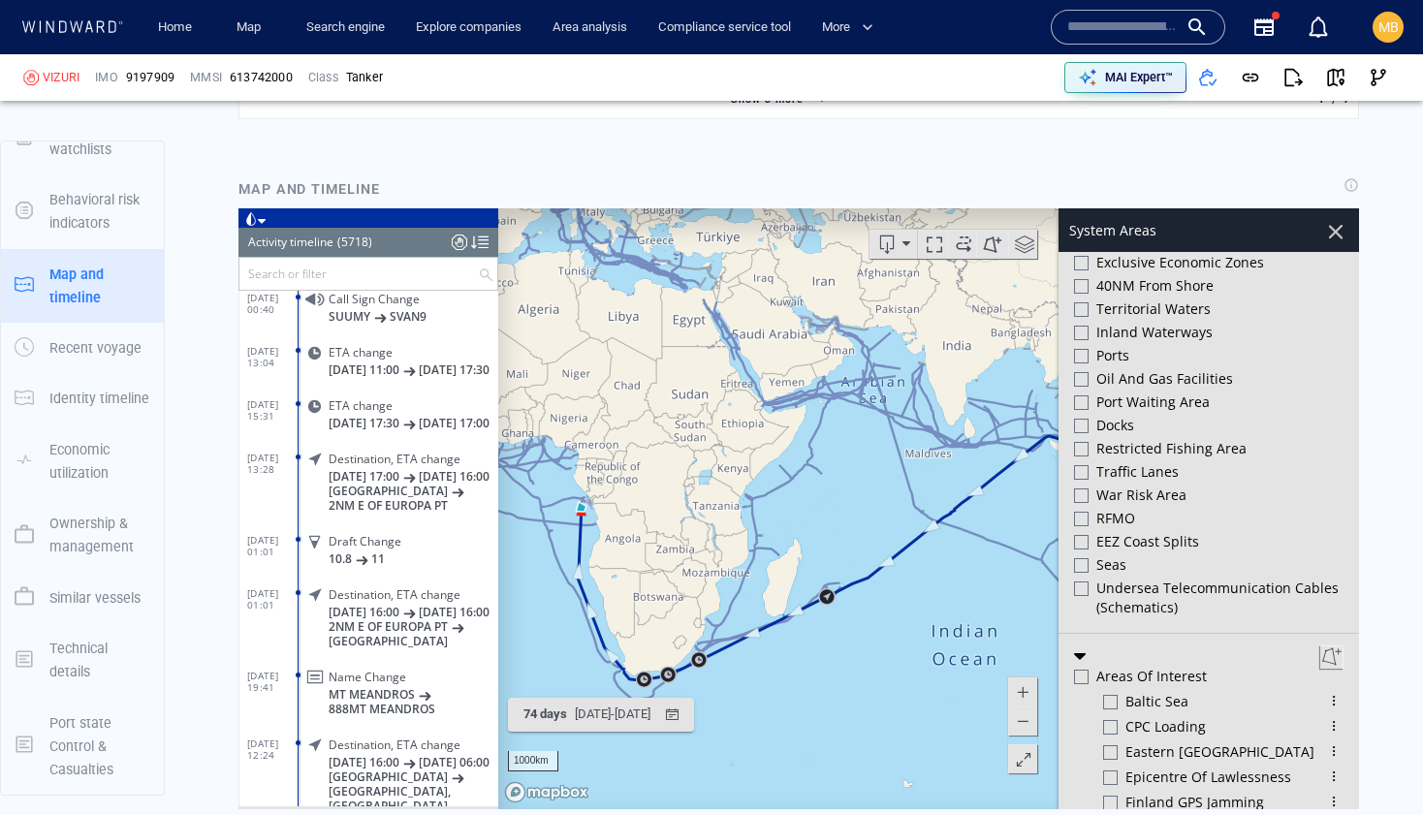
drag, startPoint x: 768, startPoint y: 549, endPoint x: 894, endPoint y: 549, distance: 127.0
click at [894, 549] on canvas "Map" at bounding box center [928, 508] width 861 height 601
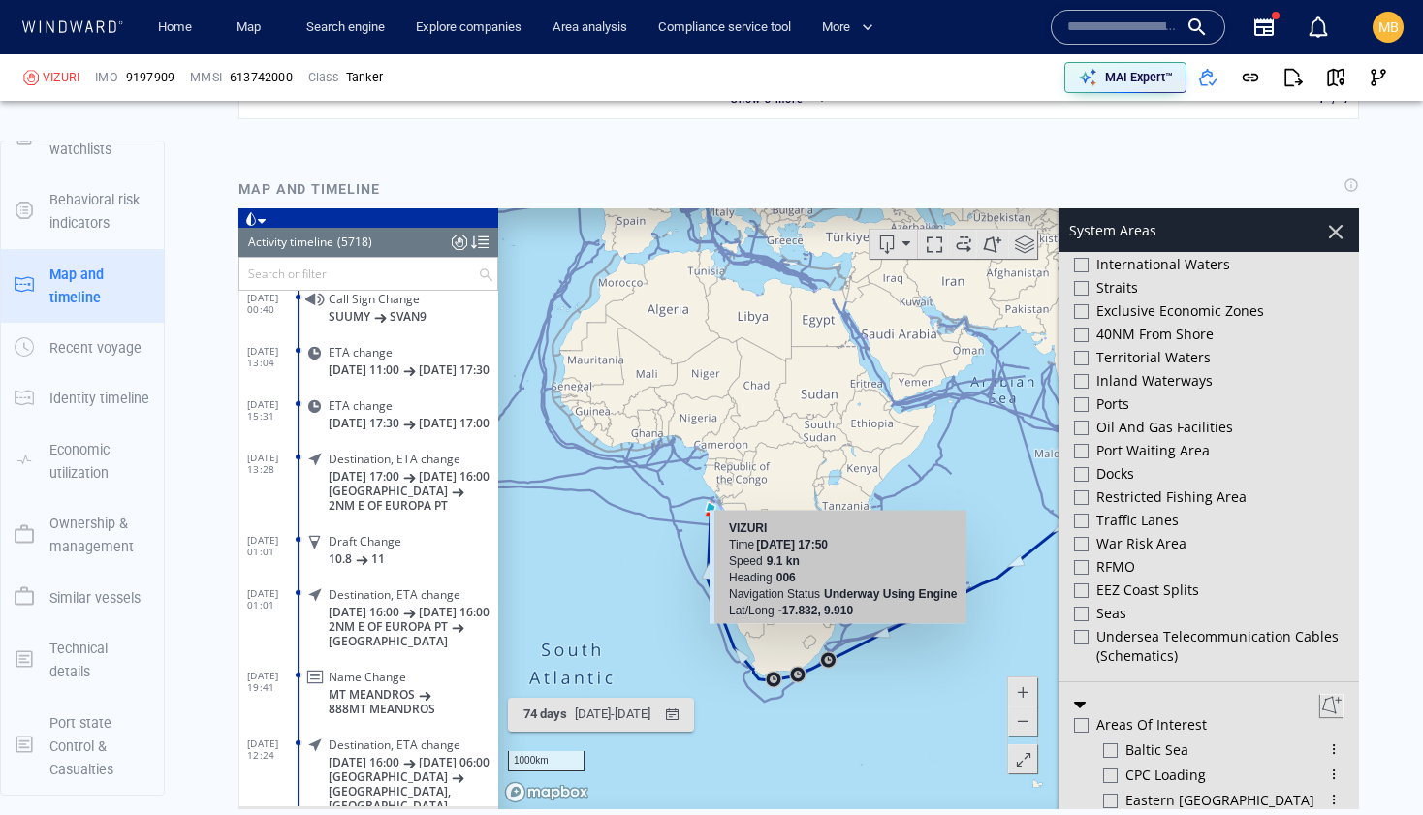
scroll to position [513, 0]
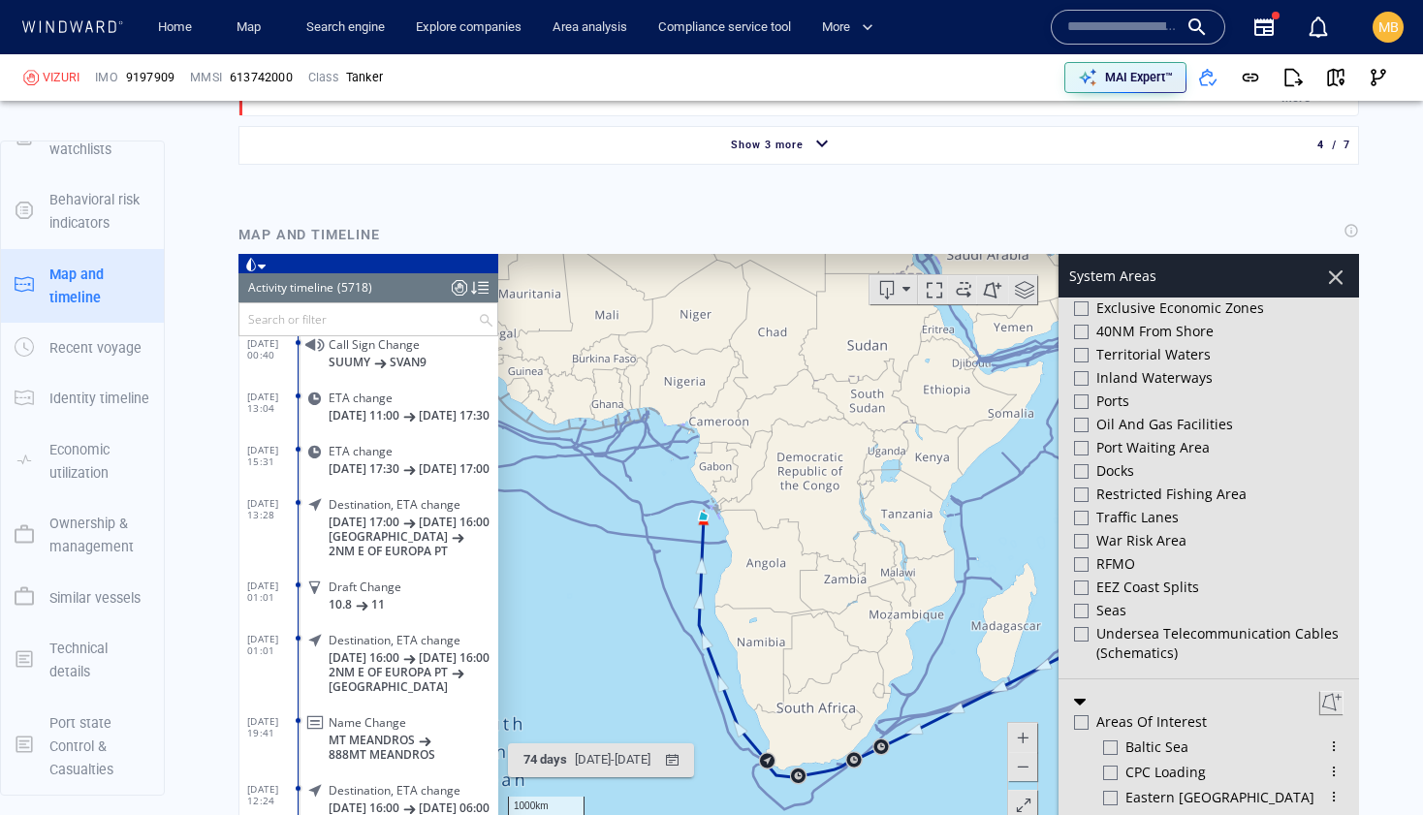
drag, startPoint x: 672, startPoint y: 552, endPoint x: 733, endPoint y: 548, distance: 61.2
click at [735, 548] on canvas "Map" at bounding box center [928, 554] width 861 height 601
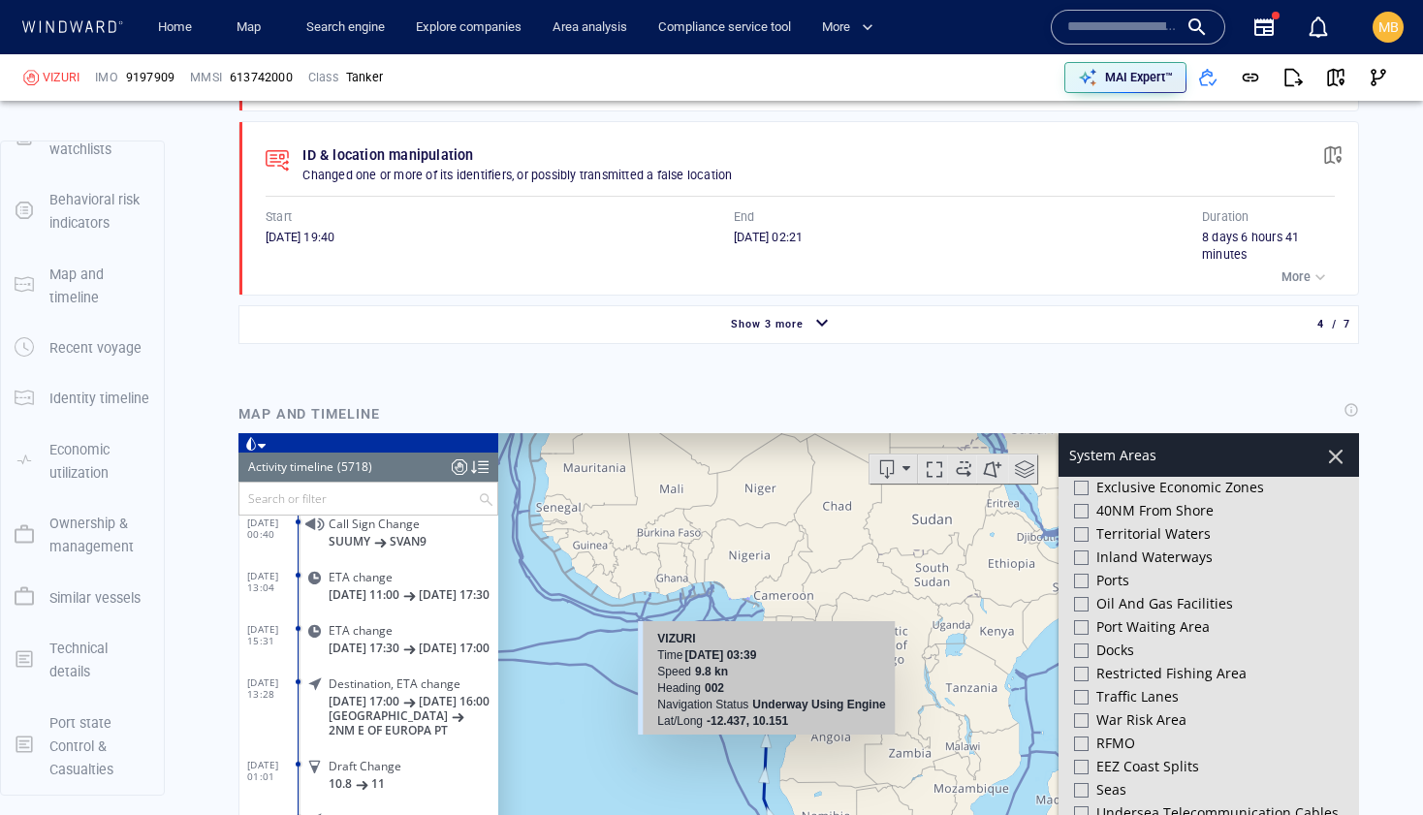
scroll to position [1876, 0]
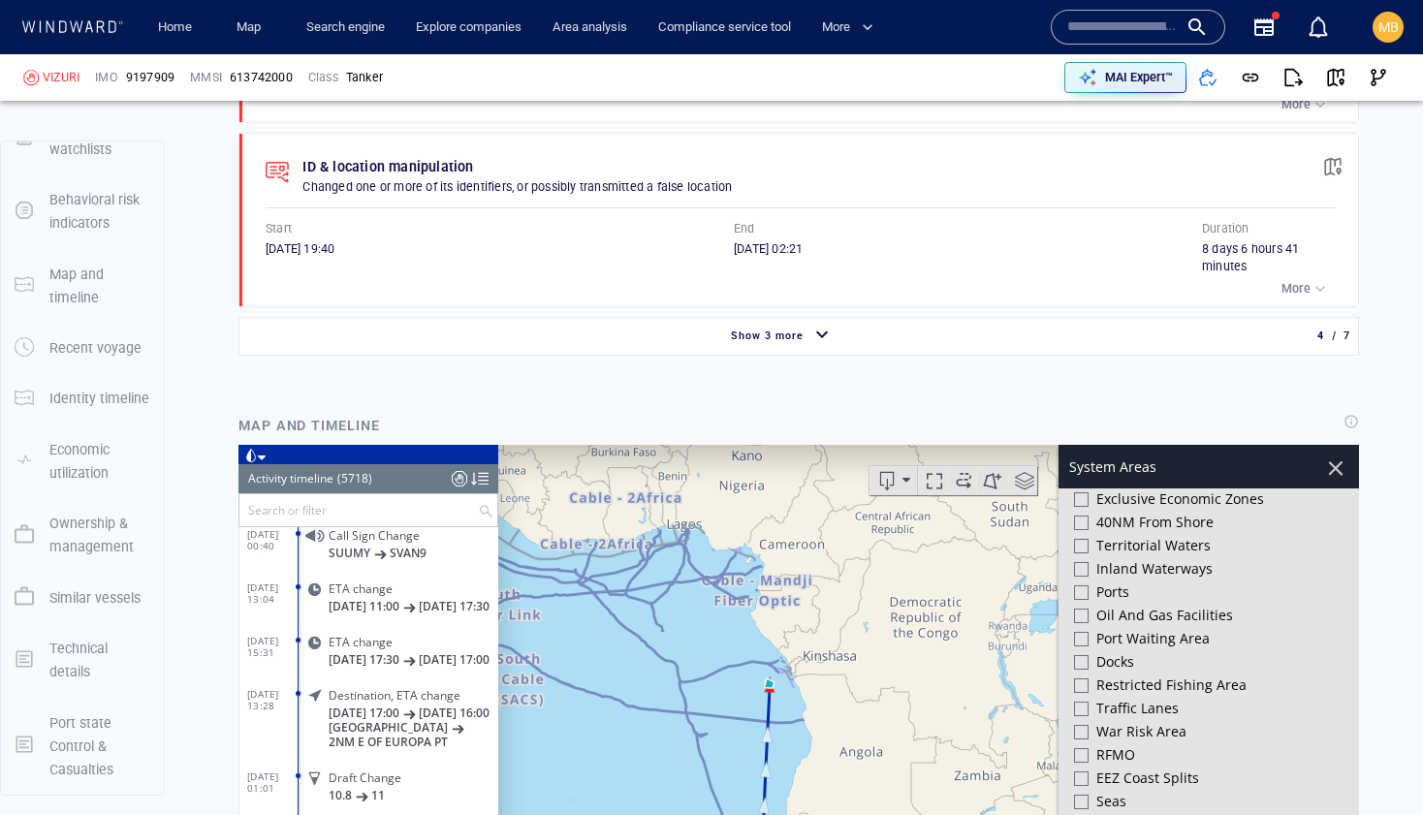
drag, startPoint x: 713, startPoint y: 646, endPoint x: 704, endPoint y: 504, distance: 142.8
click at [704, 505] on canvas "Map" at bounding box center [928, 745] width 861 height 601
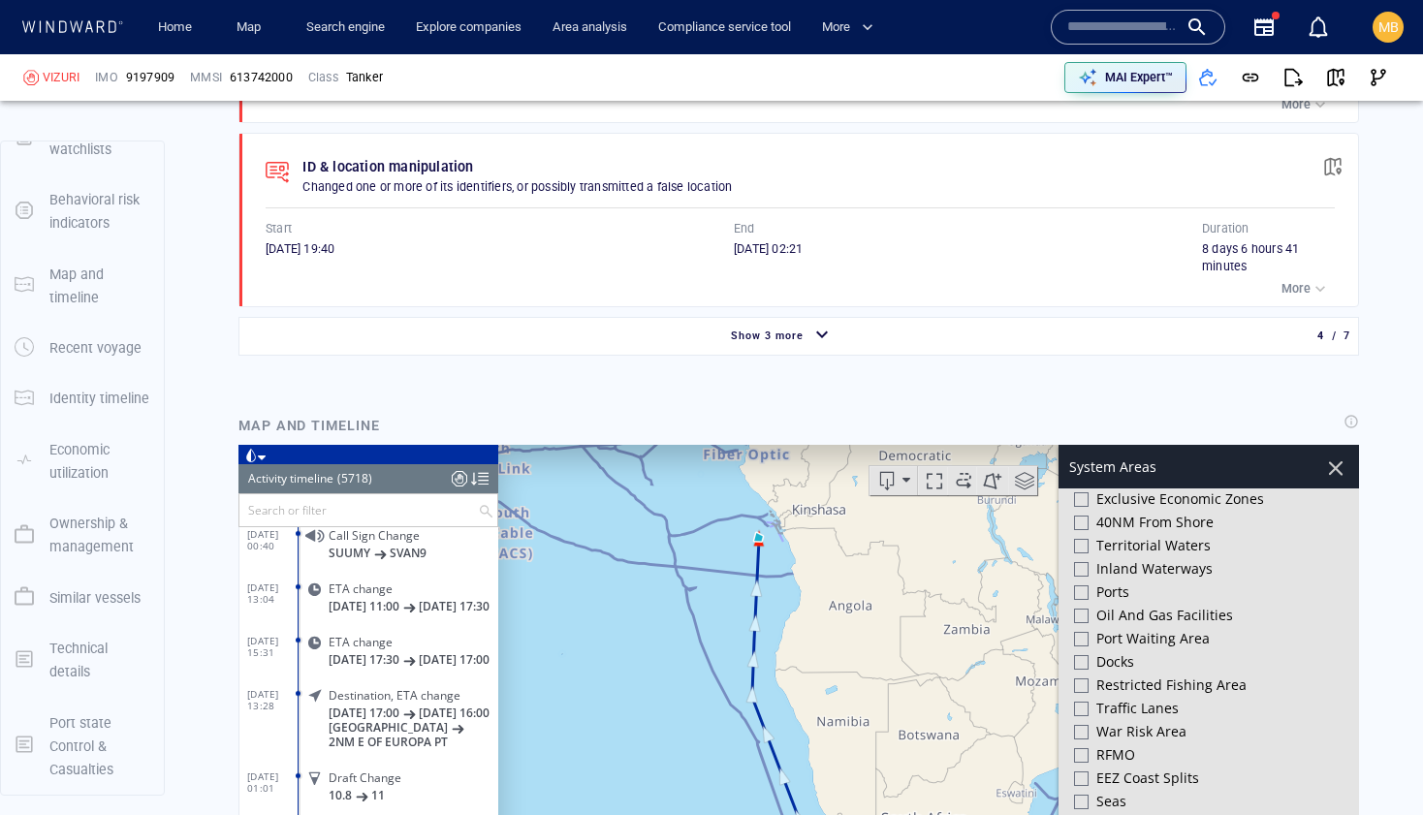
drag, startPoint x: 730, startPoint y: 576, endPoint x: 703, endPoint y: 663, distance: 91.3
click at [703, 663] on canvas "Map" at bounding box center [928, 745] width 861 height 601
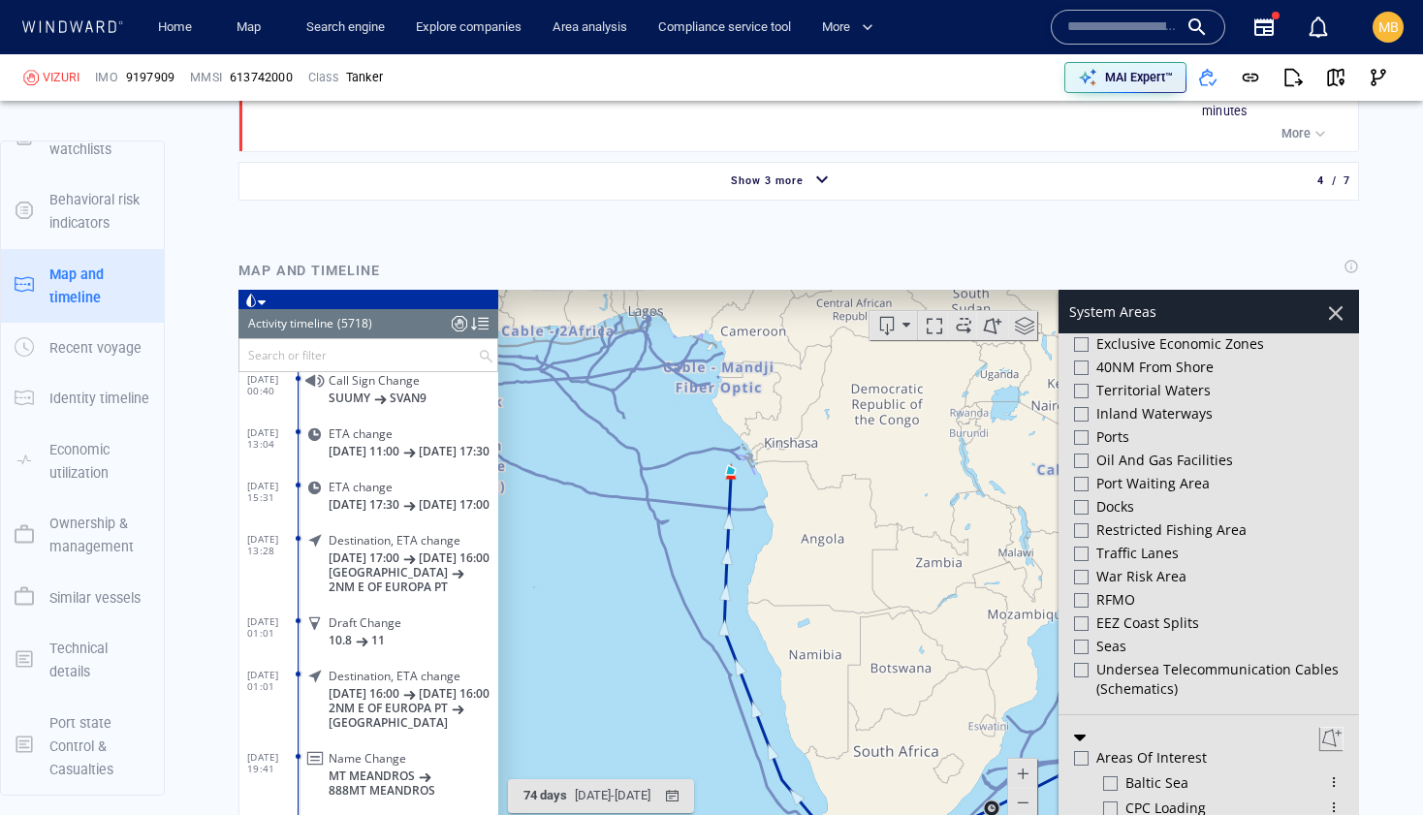
scroll to position [2242, 0]
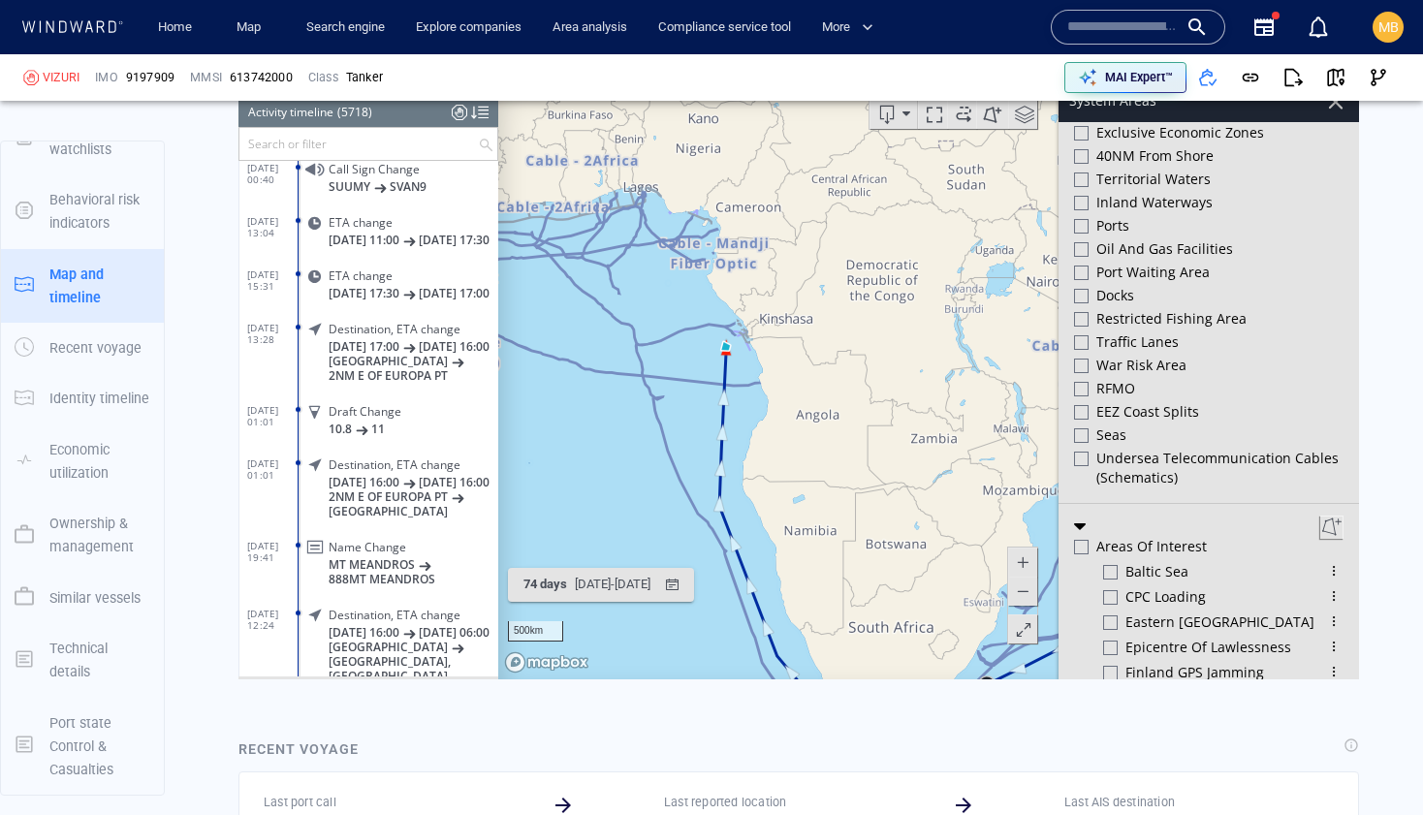
drag, startPoint x: 767, startPoint y: 392, endPoint x: 761, endPoint y: 473, distance: 80.6
click at [761, 473] on canvas "Map" at bounding box center [928, 378] width 861 height 601
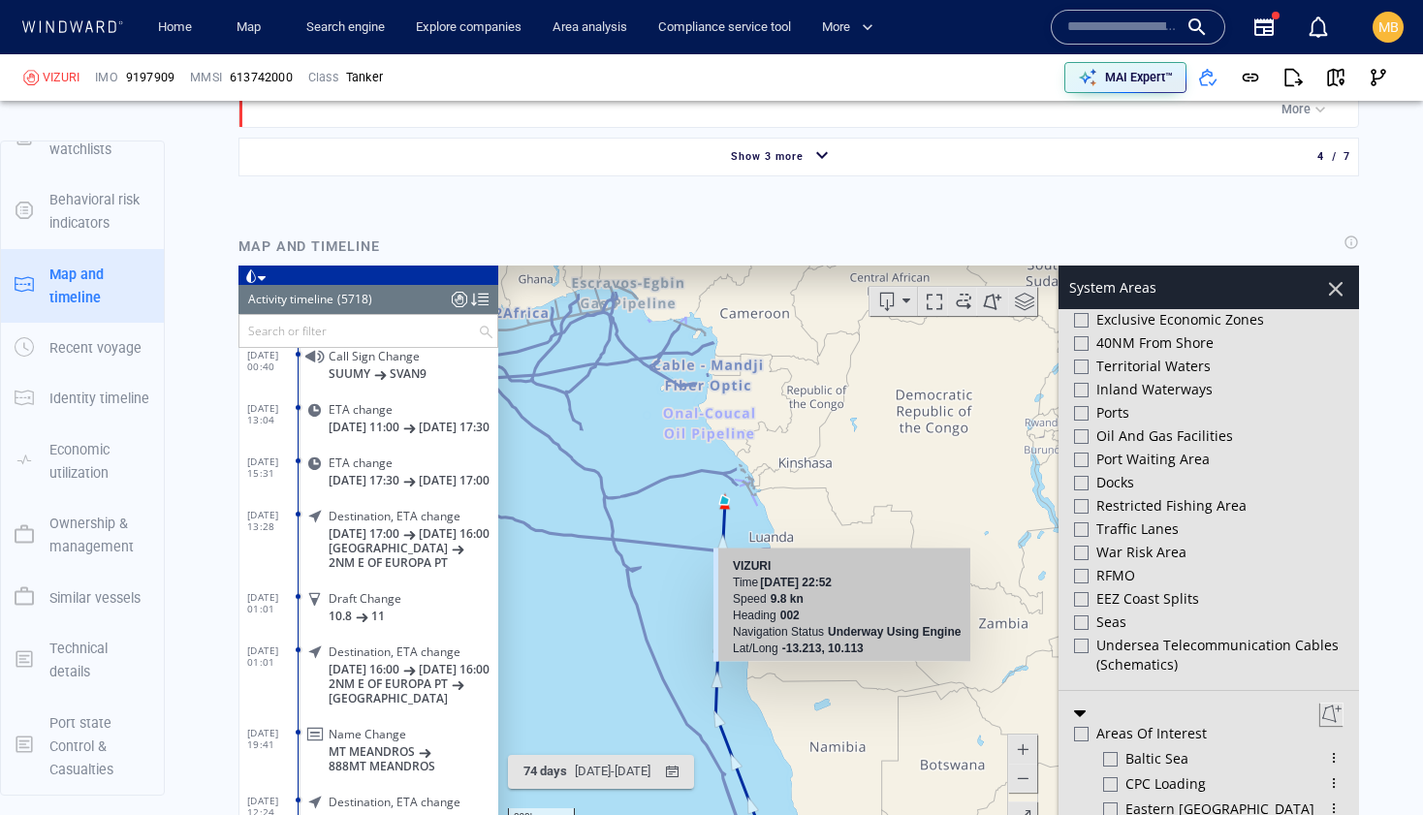
scroll to position [2053, 0]
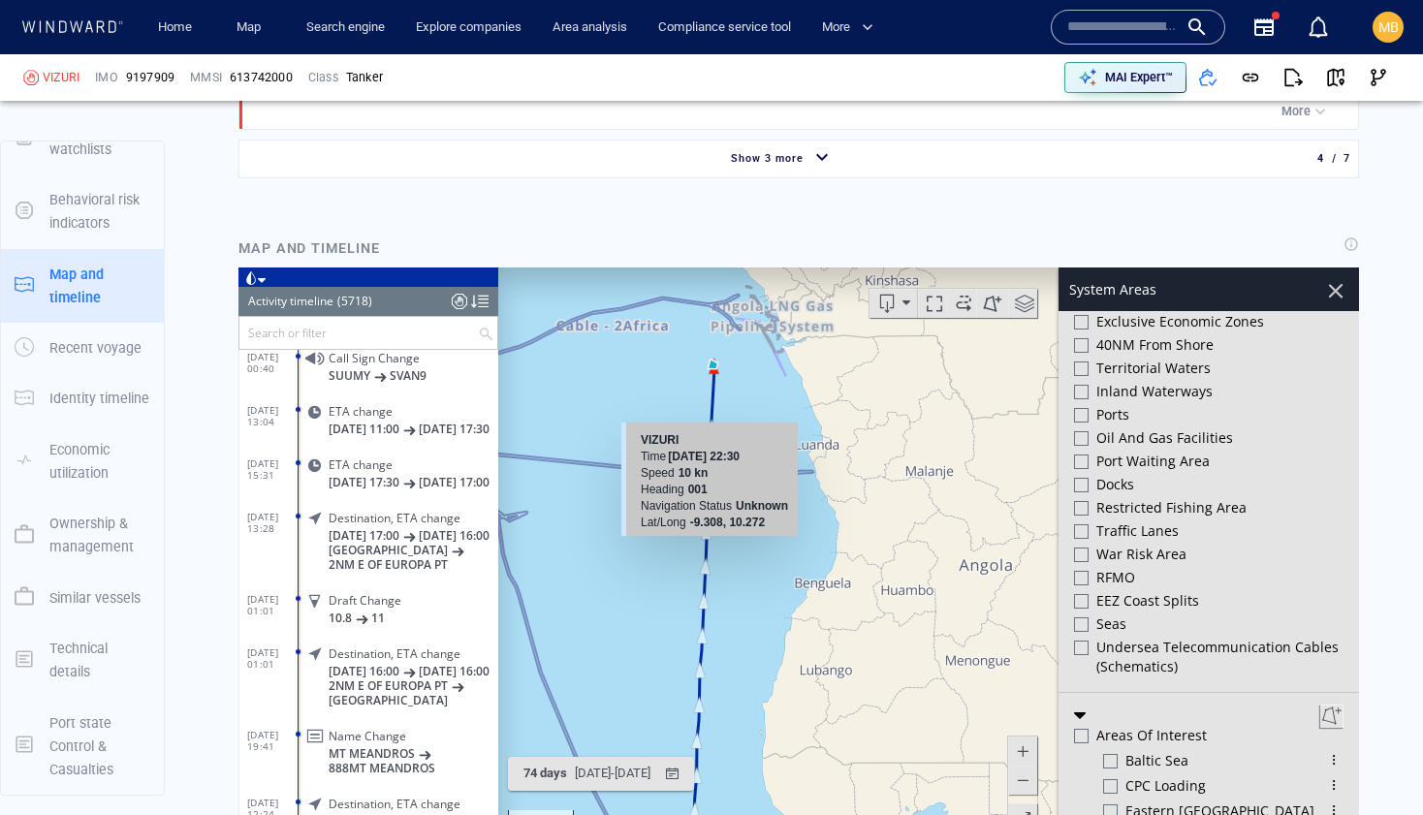
drag, startPoint x: 725, startPoint y: 450, endPoint x: 718, endPoint y: 576, distance: 126.2
click at [718, 576] on div "200km © Mapbox © OpenStreetMap Improve this map VIZURI Time 10 August 2025 22:3…" at bounding box center [928, 567] width 861 height 601
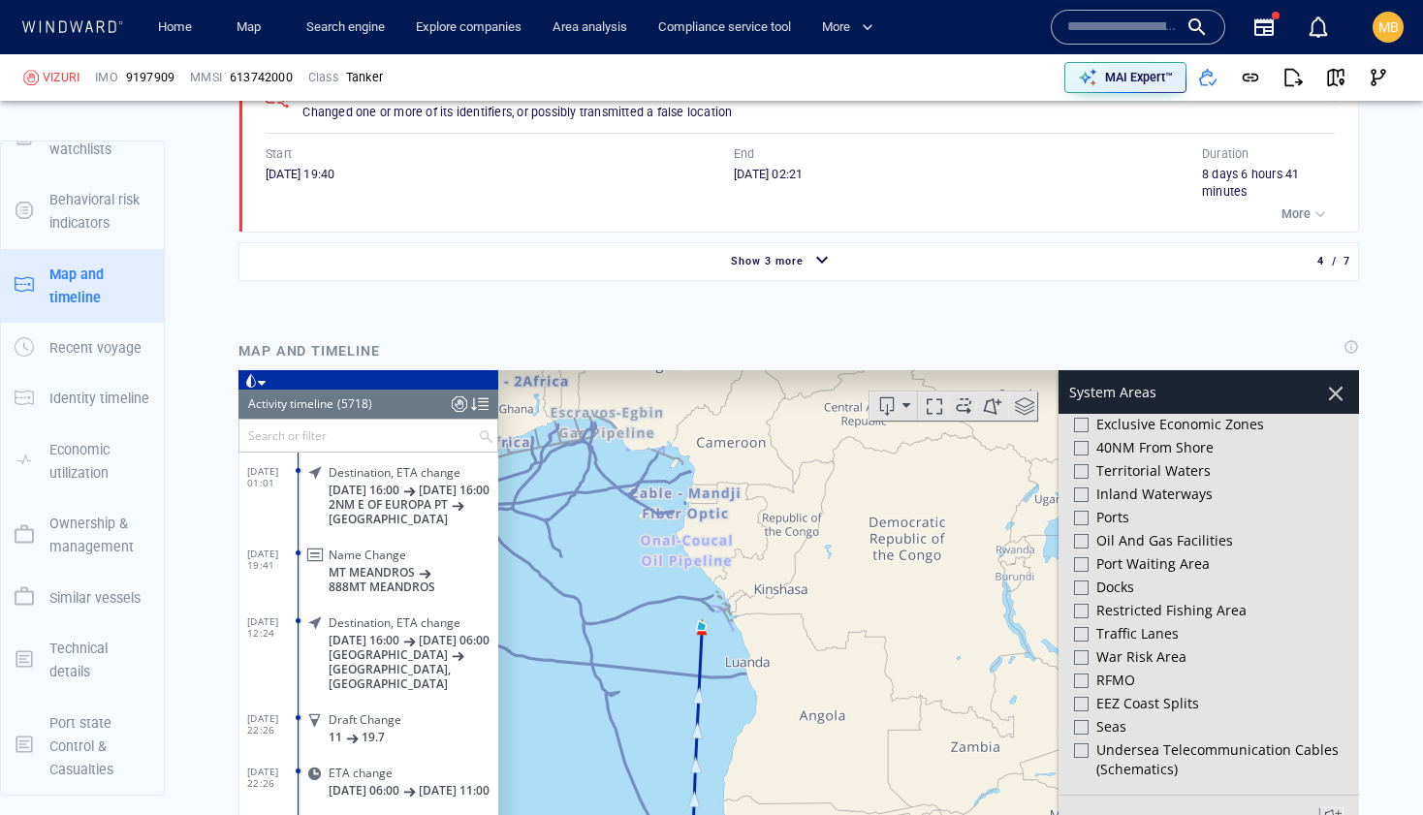
scroll to position [6699, 0]
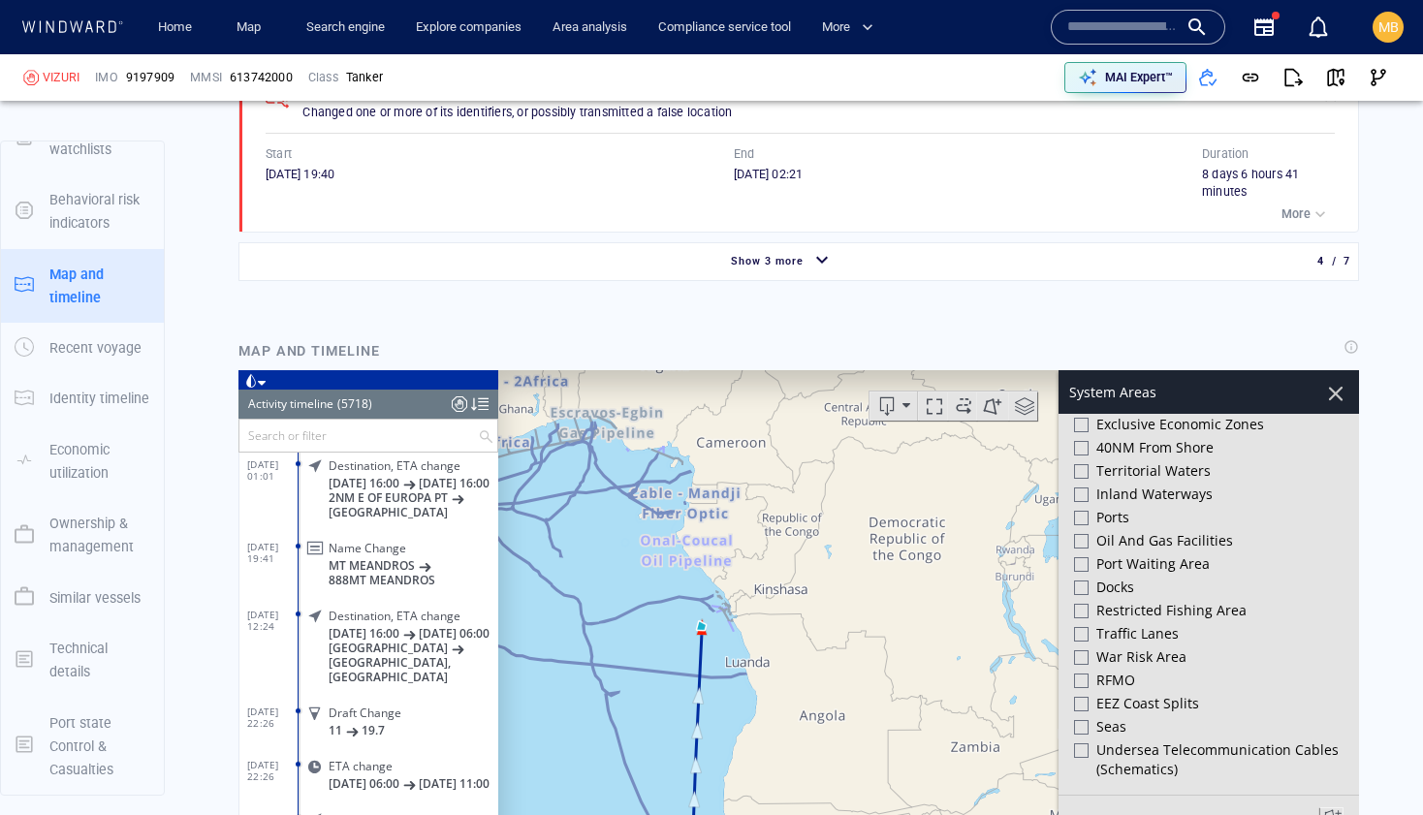
click at [369, 439] on input "text" at bounding box center [358, 436] width 238 height 32
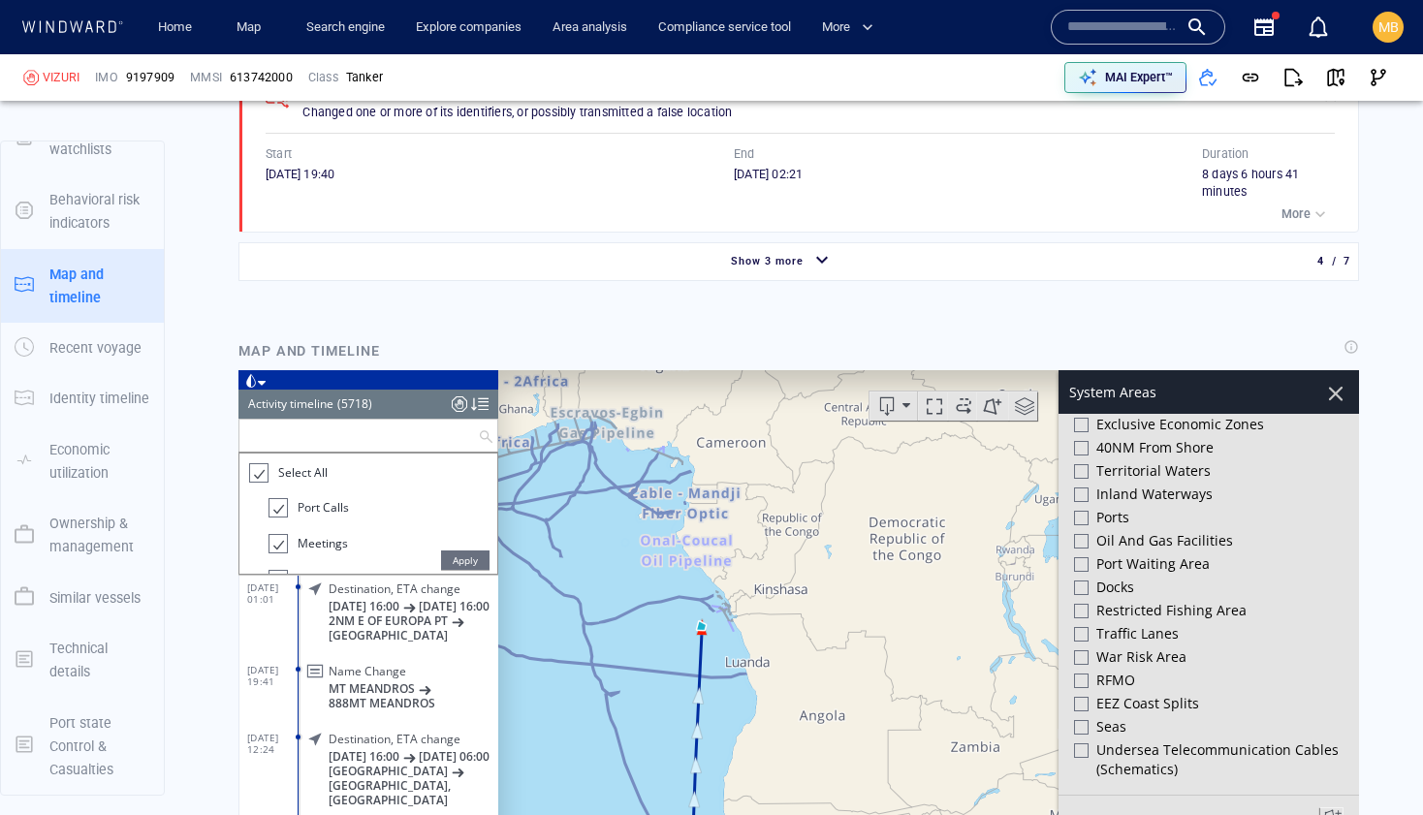
click at [258, 472] on div at bounding box center [257, 473] width 19 height 22
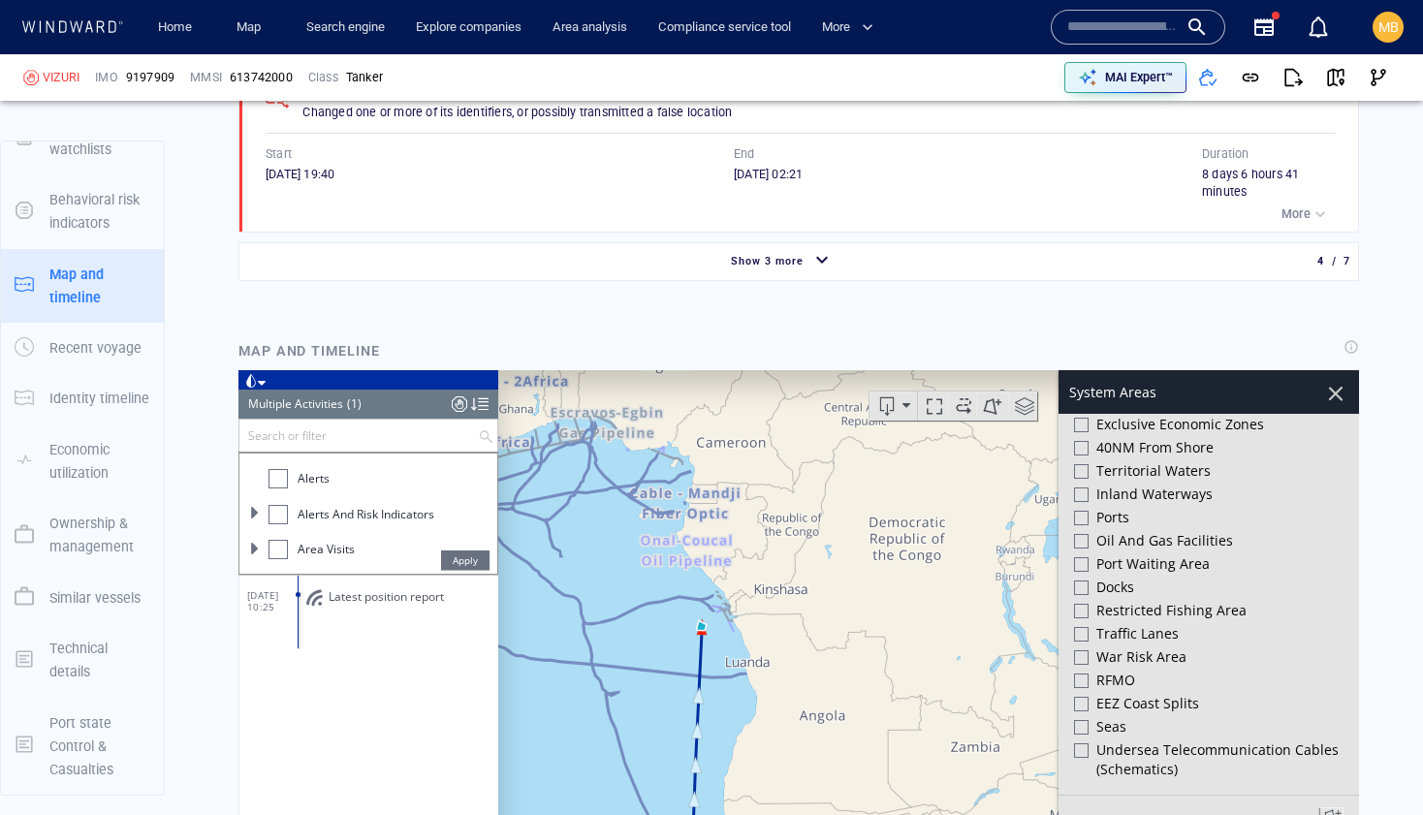
scroll to position [115, 0]
click at [275, 496] on div at bounding box center [277, 499] width 19 height 19
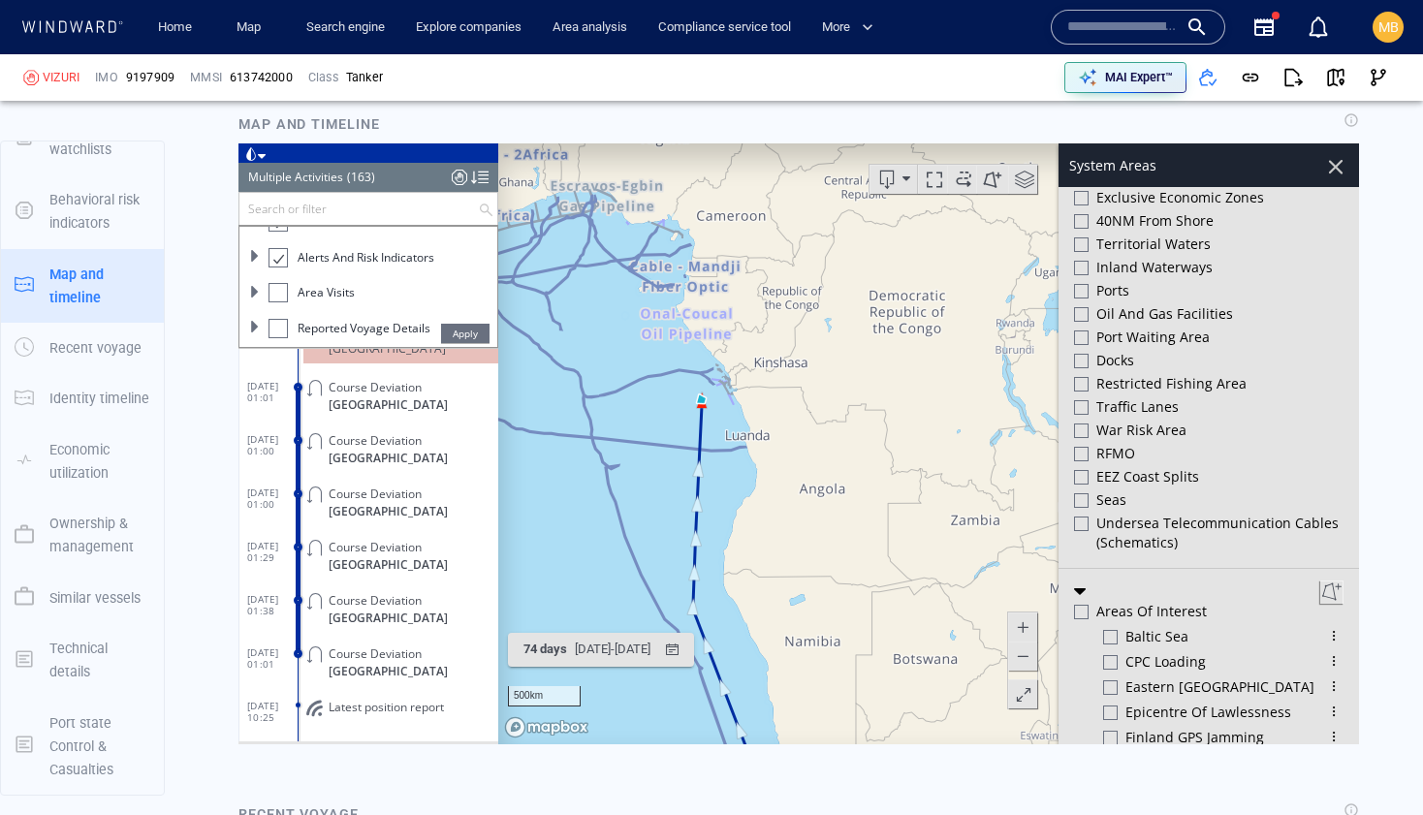
scroll to position [0, 0]
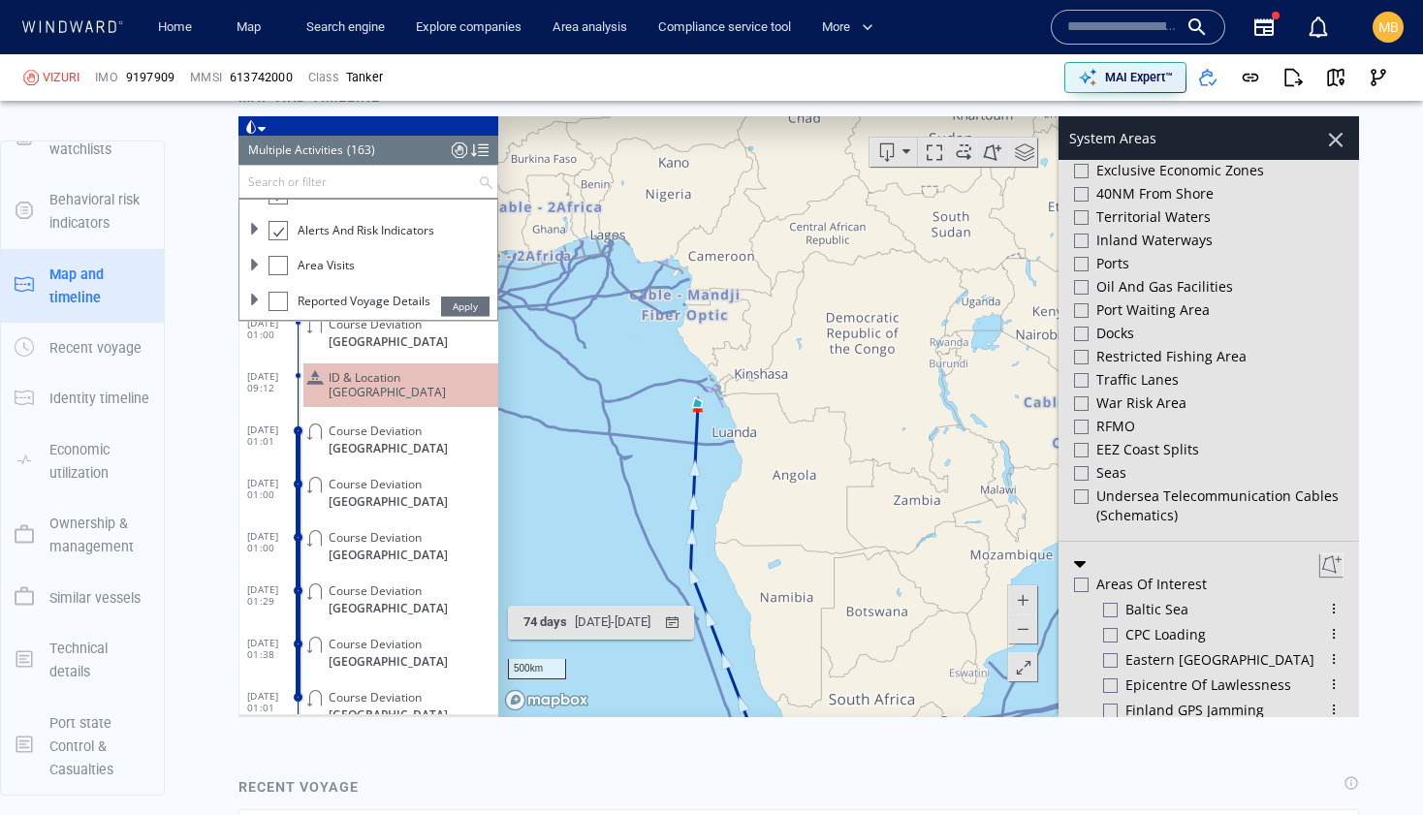
drag, startPoint x: 647, startPoint y: 570, endPoint x: 676, endPoint y: 570, distance: 29.1
click at [676, 570] on canvas "Map" at bounding box center [928, 416] width 861 height 601
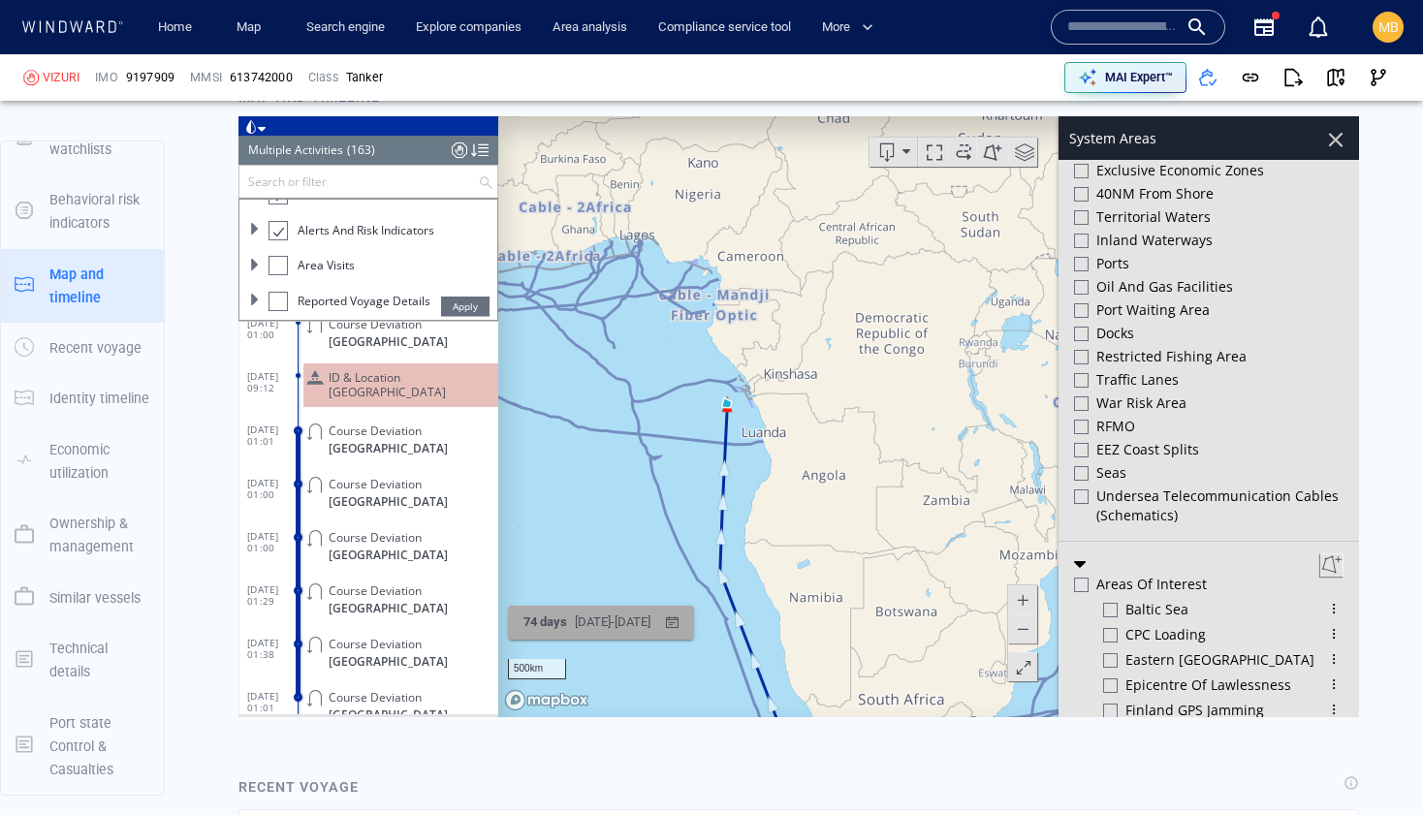
scroll to position [513, 0]
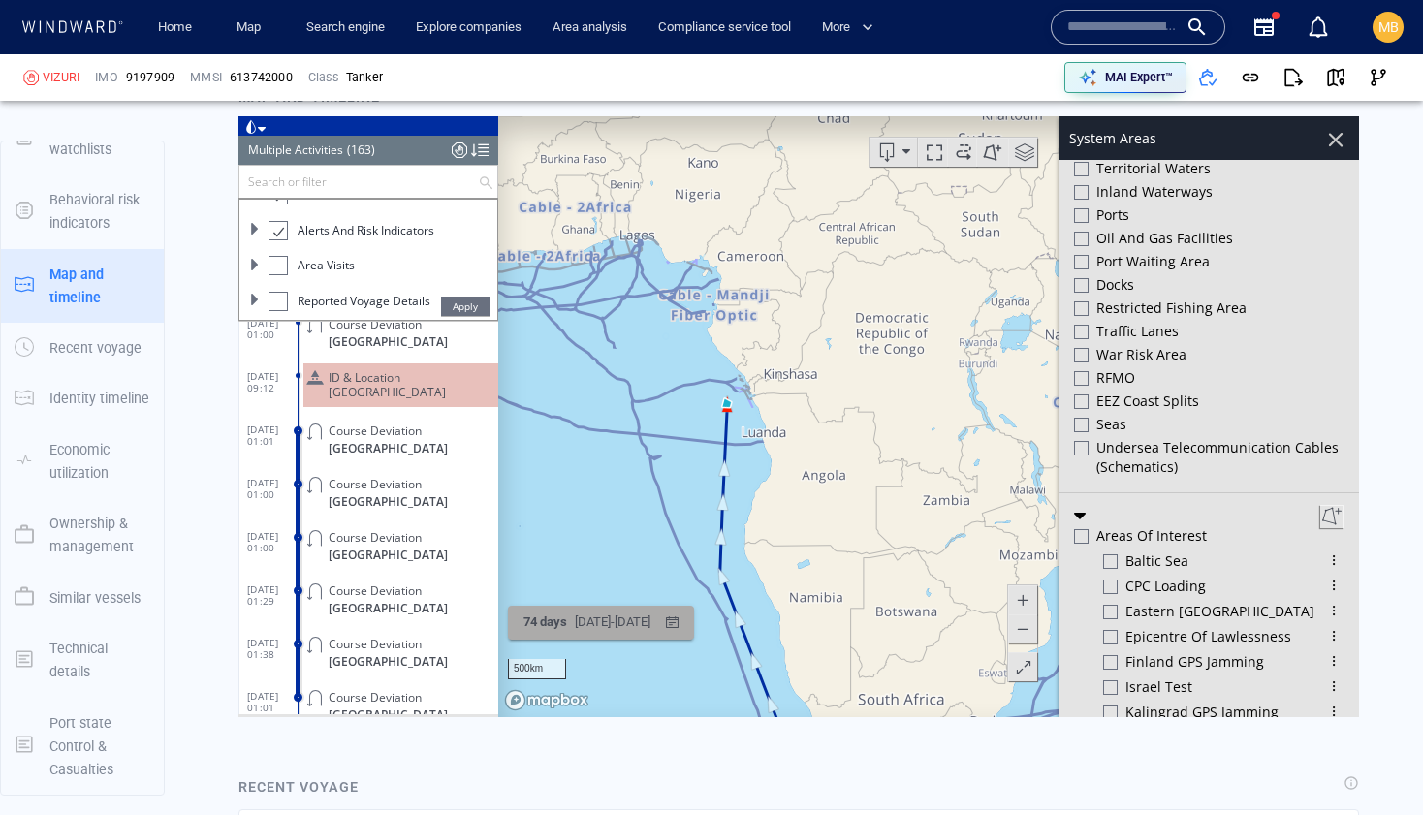
drag, startPoint x: 708, startPoint y: 507, endPoint x: 650, endPoint y: 635, distance: 140.5
click at [652, 633] on div "500km © Mapbox © OpenStreetMap Improve this map 74 days 16/06/2025 - 29/08/2025…" at bounding box center [798, 416] width 1120 height 601
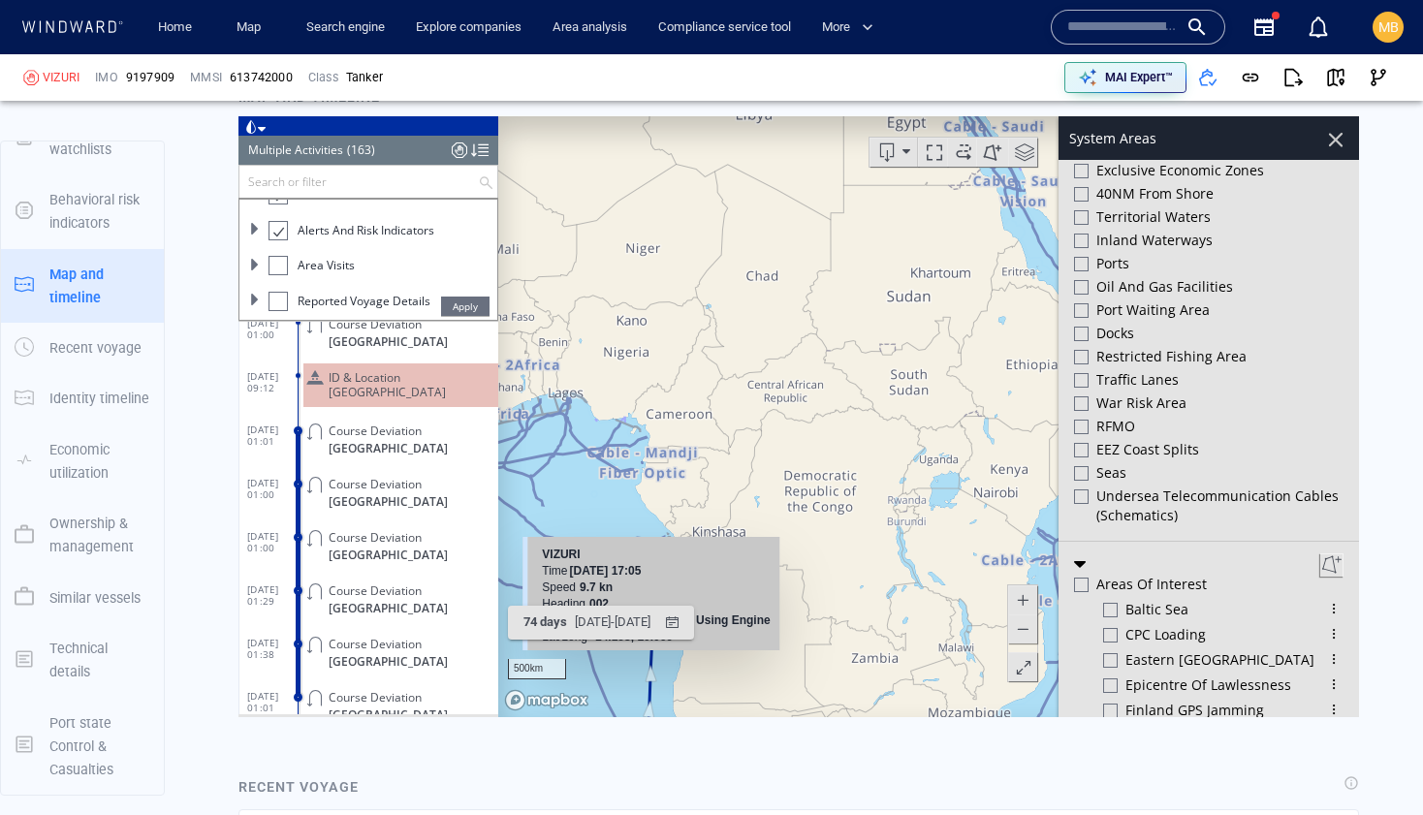
drag, startPoint x: 652, startPoint y: 630, endPoint x: 722, endPoint y: 565, distance: 95.3
click at [723, 565] on div "500km © Mapbox © OpenStreetMap Improve this map VIZURI Time 09 August 2025 17:0…" at bounding box center [798, 416] width 1120 height 601
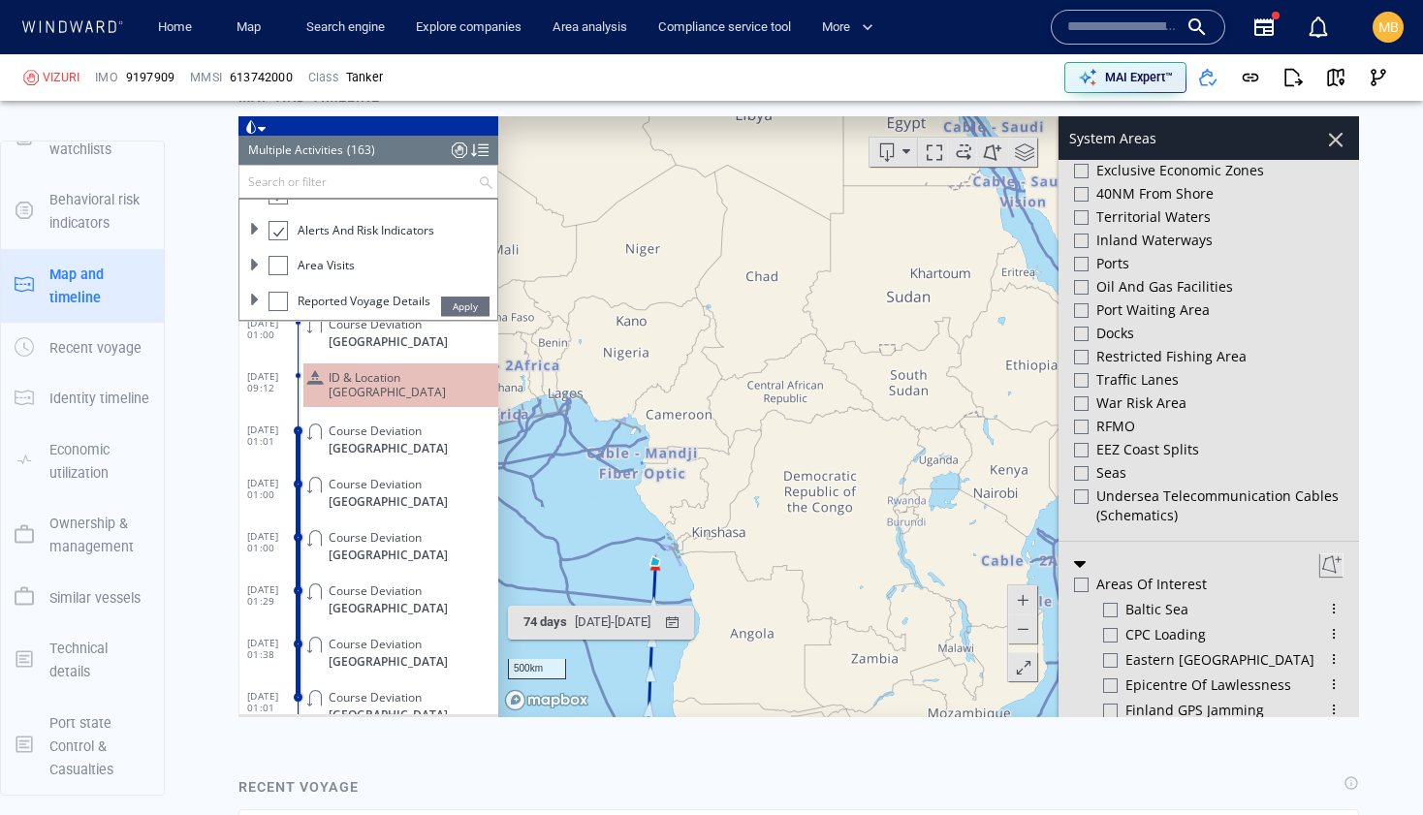
drag, startPoint x: 714, startPoint y: 506, endPoint x: 767, endPoint y: 451, distance: 76.1
click at [767, 451] on canvas "Map" at bounding box center [928, 416] width 861 height 601
click at [776, 447] on canvas "Map" at bounding box center [928, 416] width 861 height 601
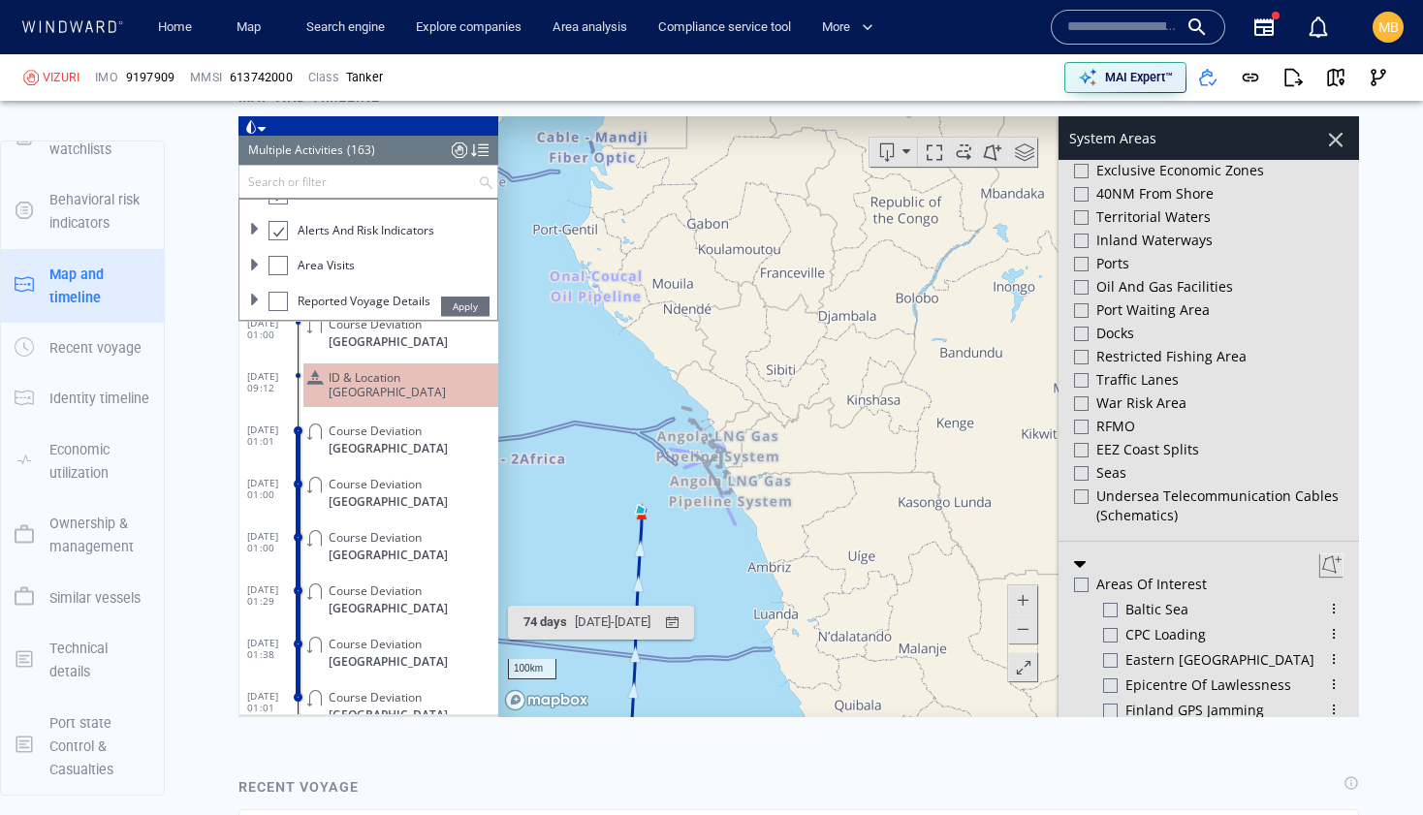
drag, startPoint x: 681, startPoint y: 544, endPoint x: 761, endPoint y: 509, distance: 86.8
click at [760, 510] on canvas "Map" at bounding box center [928, 416] width 861 height 601
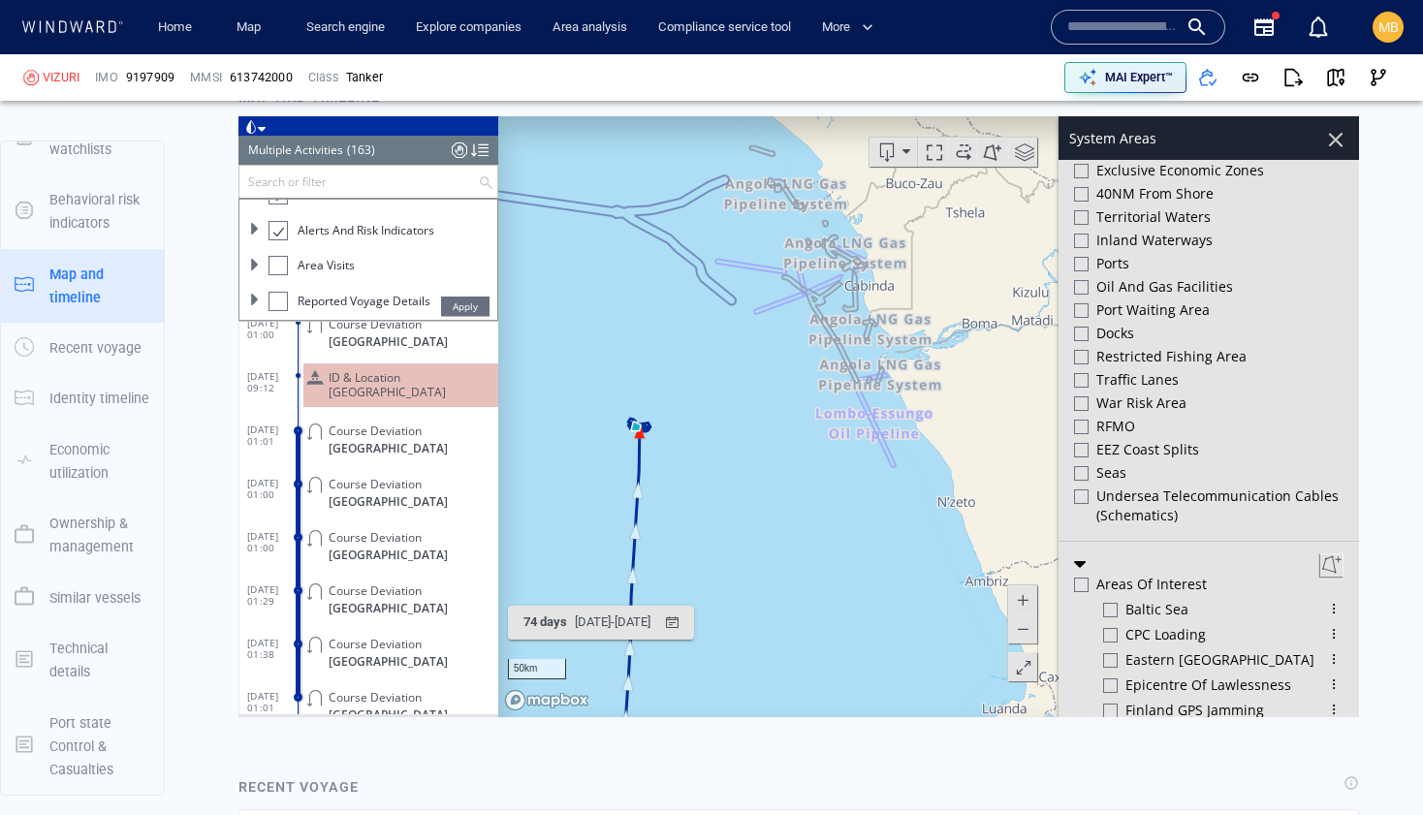
drag, startPoint x: 707, startPoint y: 505, endPoint x: 812, endPoint y: 505, distance: 104.7
click at [812, 505] on canvas "Map" at bounding box center [928, 416] width 861 height 601
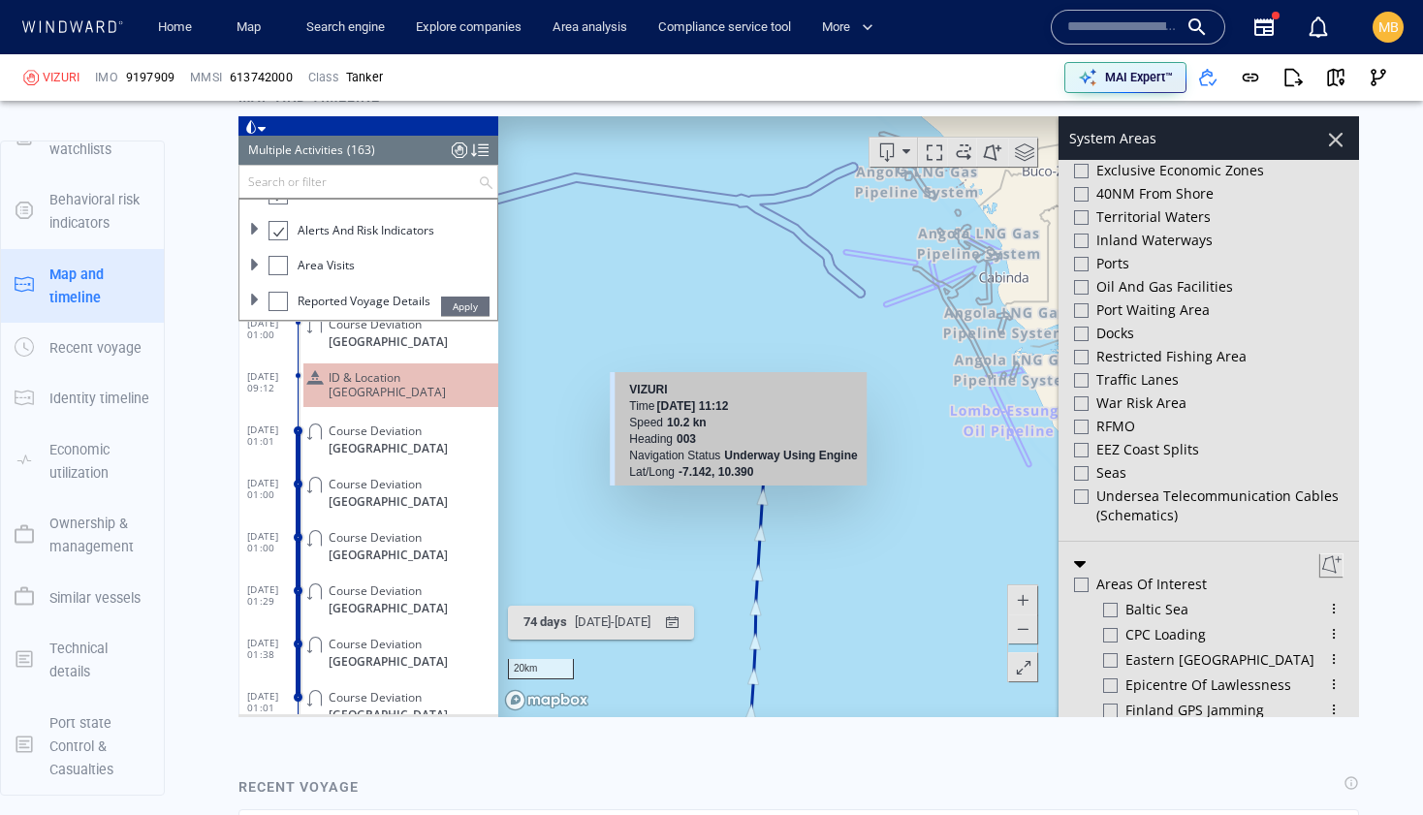
scroll to position [2187, 0]
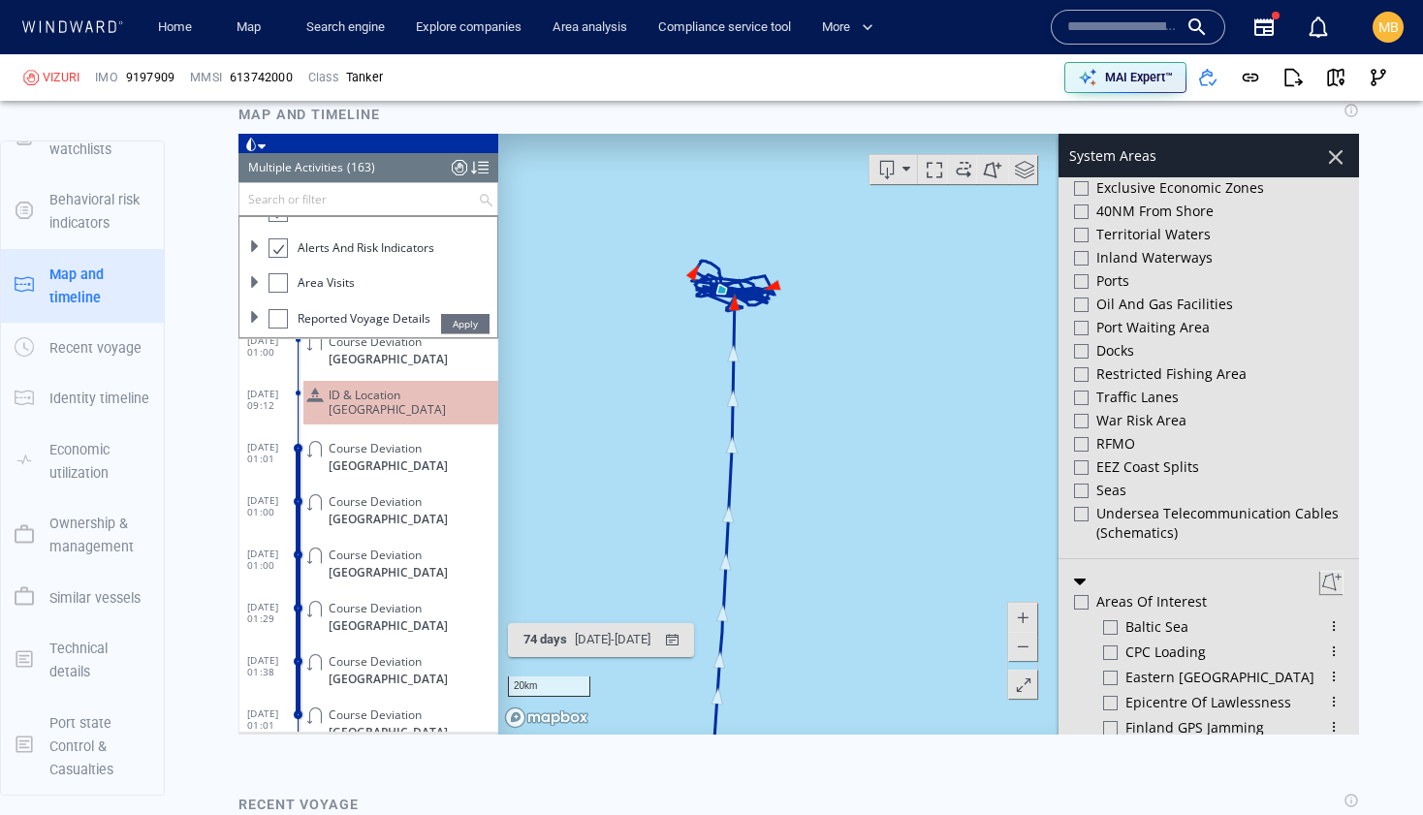
drag, startPoint x: 823, startPoint y: 390, endPoint x: 858, endPoint y: 522, distance: 137.3
click at [860, 522] on canvas "Map" at bounding box center [928, 434] width 861 height 601
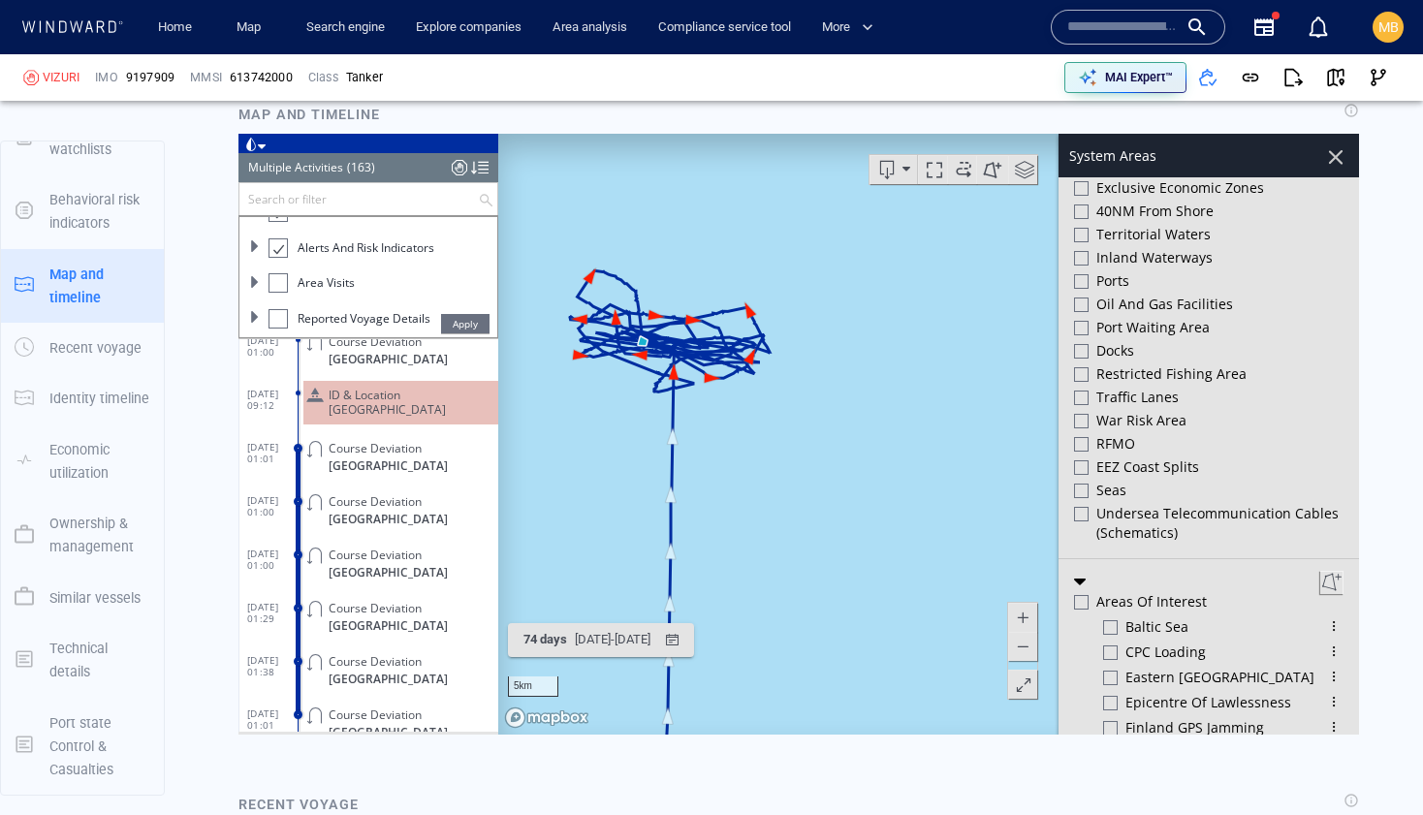
drag, startPoint x: 756, startPoint y: 498, endPoint x: 834, endPoint y: 522, distance: 82.1
click at [834, 523] on canvas "Map" at bounding box center [928, 434] width 861 height 601
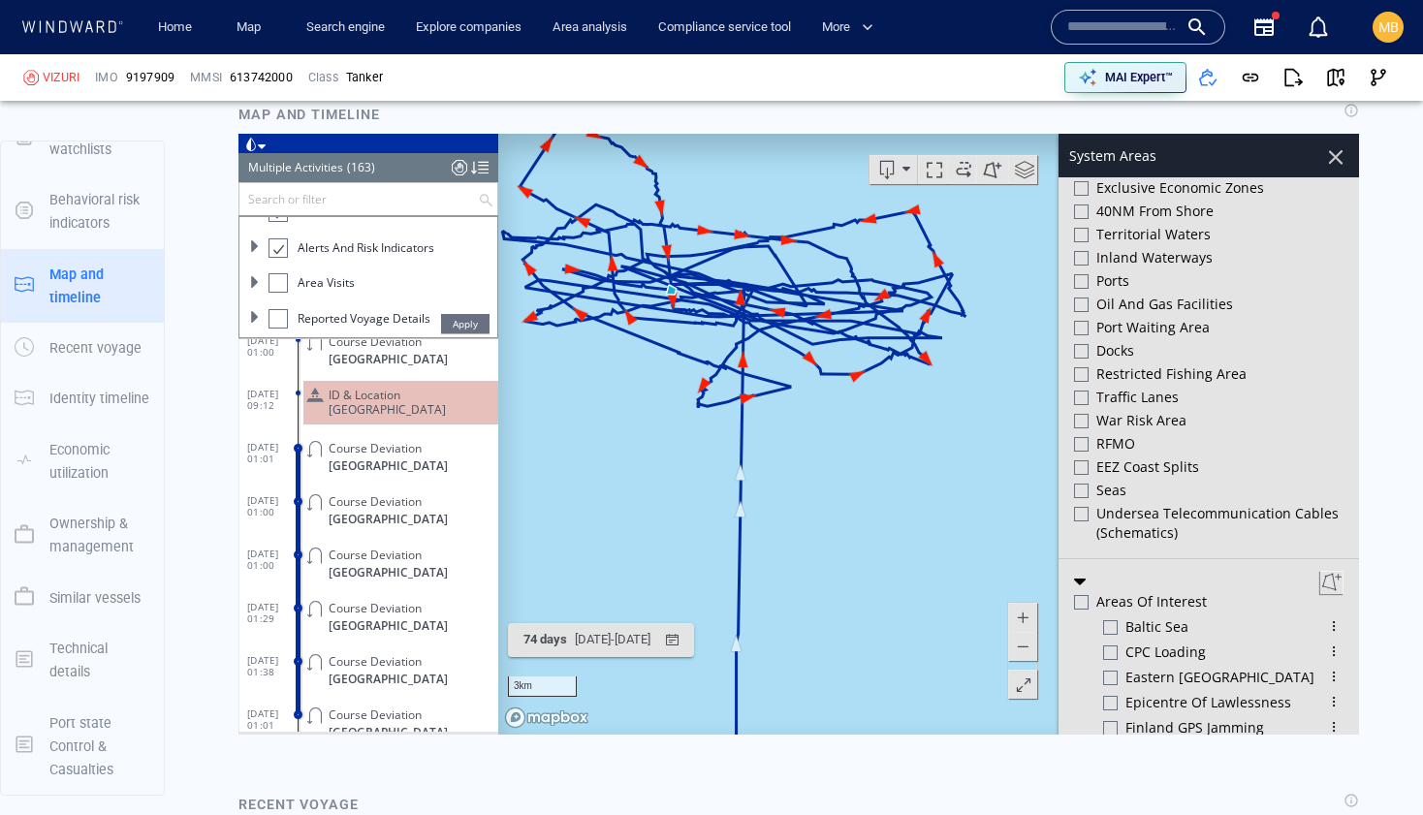
drag, startPoint x: 802, startPoint y: 439, endPoint x: 912, endPoint y: 542, distance: 150.1
click at [912, 542] on canvas "Map" at bounding box center [928, 434] width 861 height 601
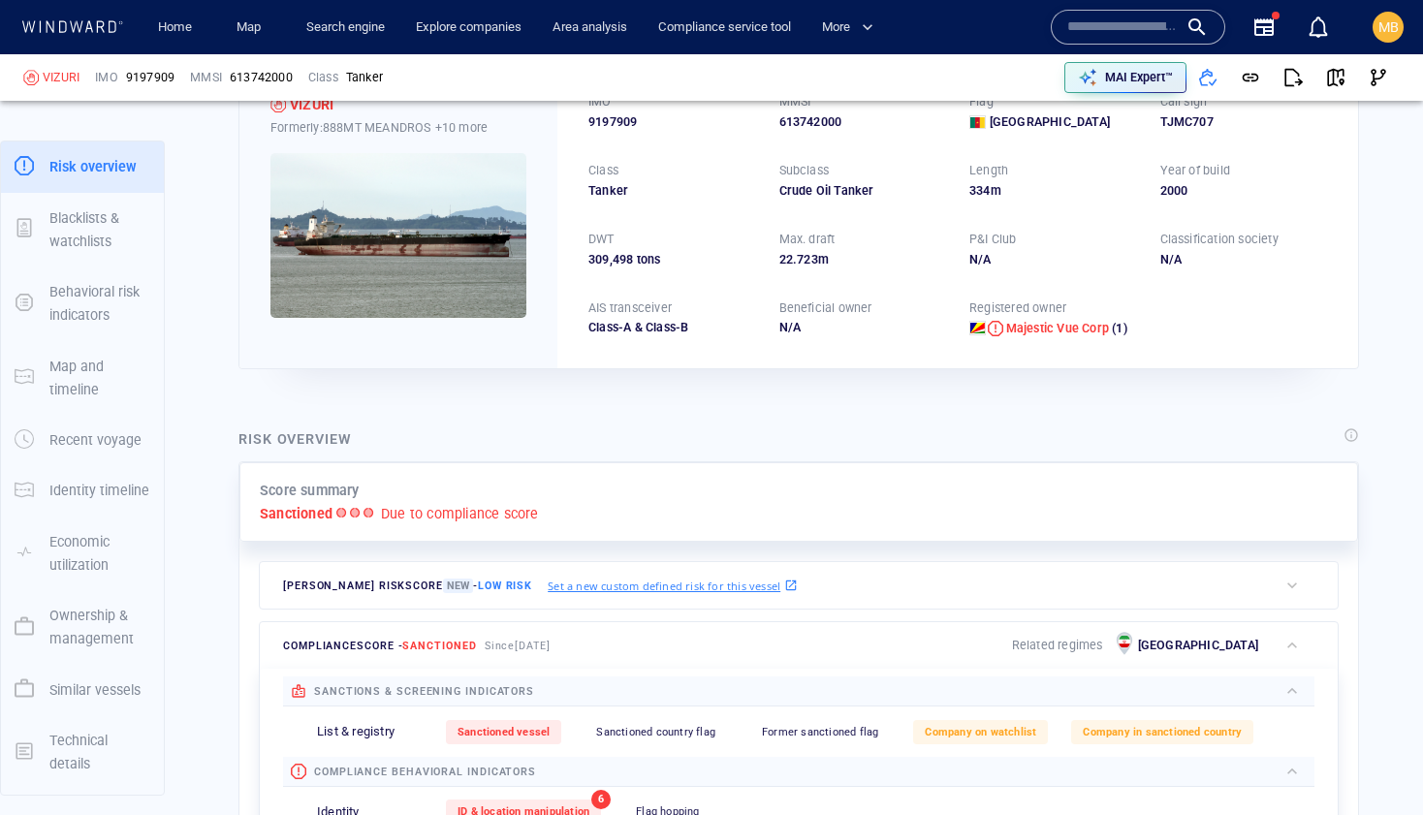
scroll to position [110, 0]
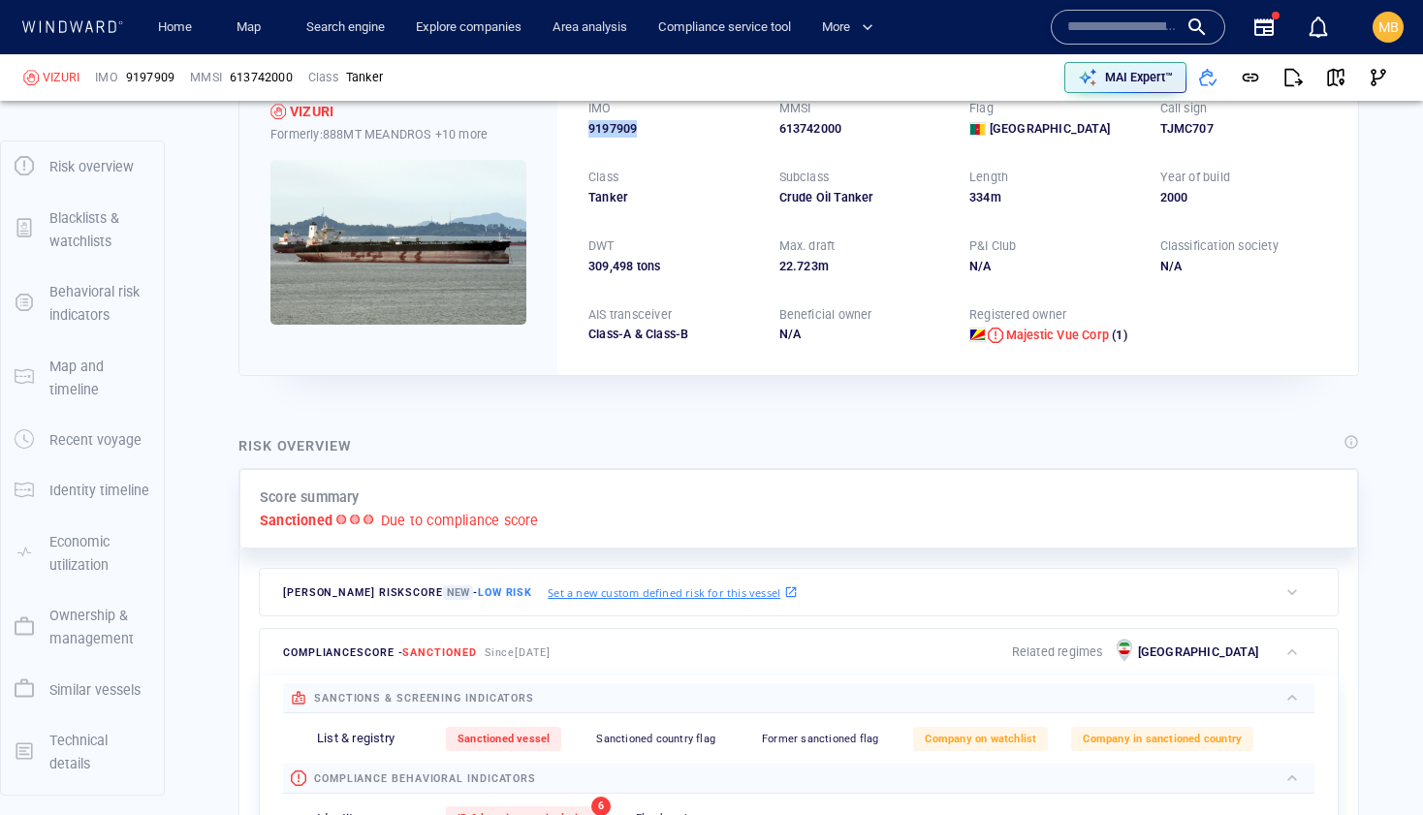
drag, startPoint x: 648, startPoint y: 130, endPoint x: 572, endPoint y: 126, distance: 76.7
click at [573, 126] on div "IMO 9197909 MMSI 613742000 Flag Cameroon Call sign TJMC707 Class Tanker Subclas…" at bounding box center [957, 221] width 800 height 305
copy span "9197909"
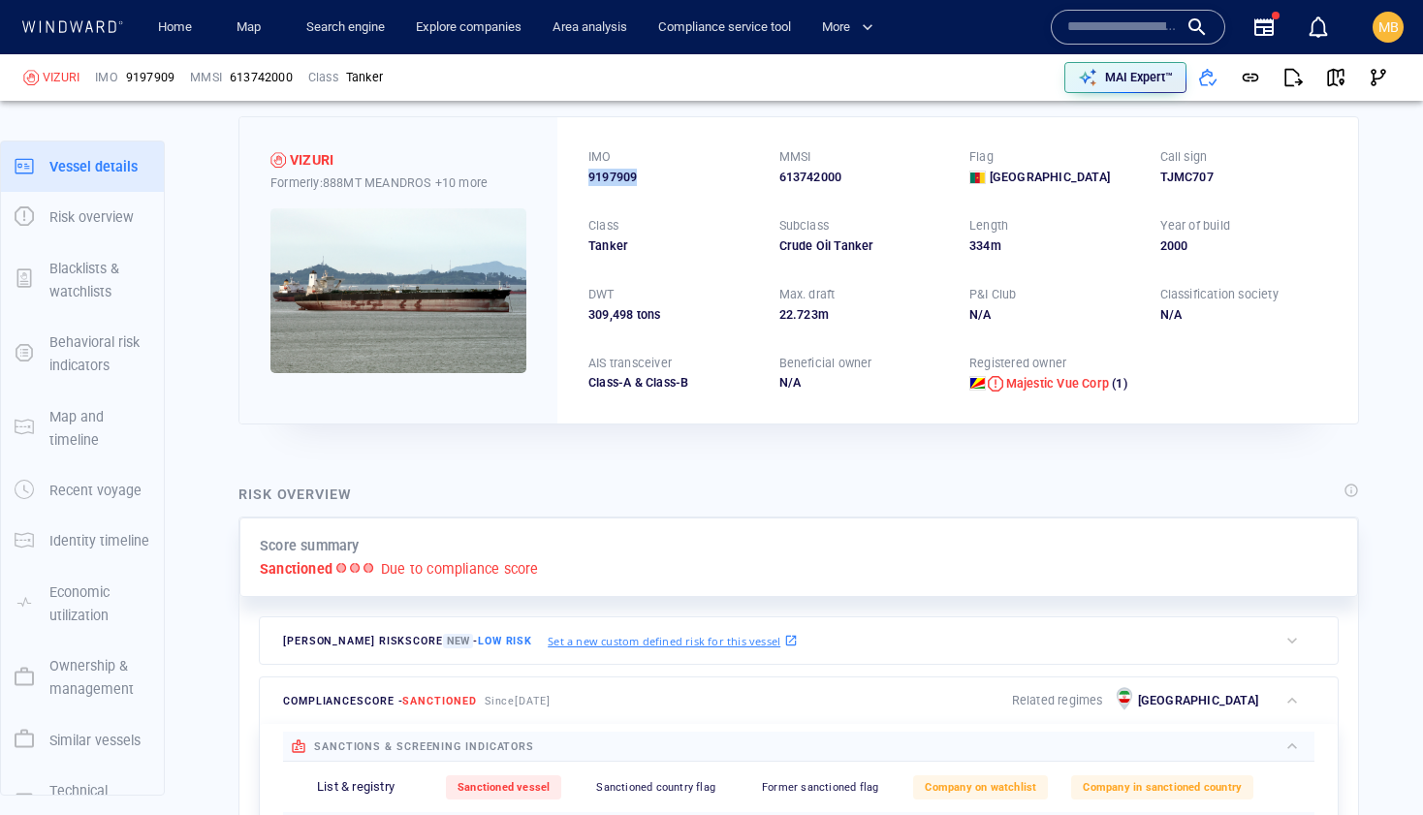
scroll to position [68, 0]
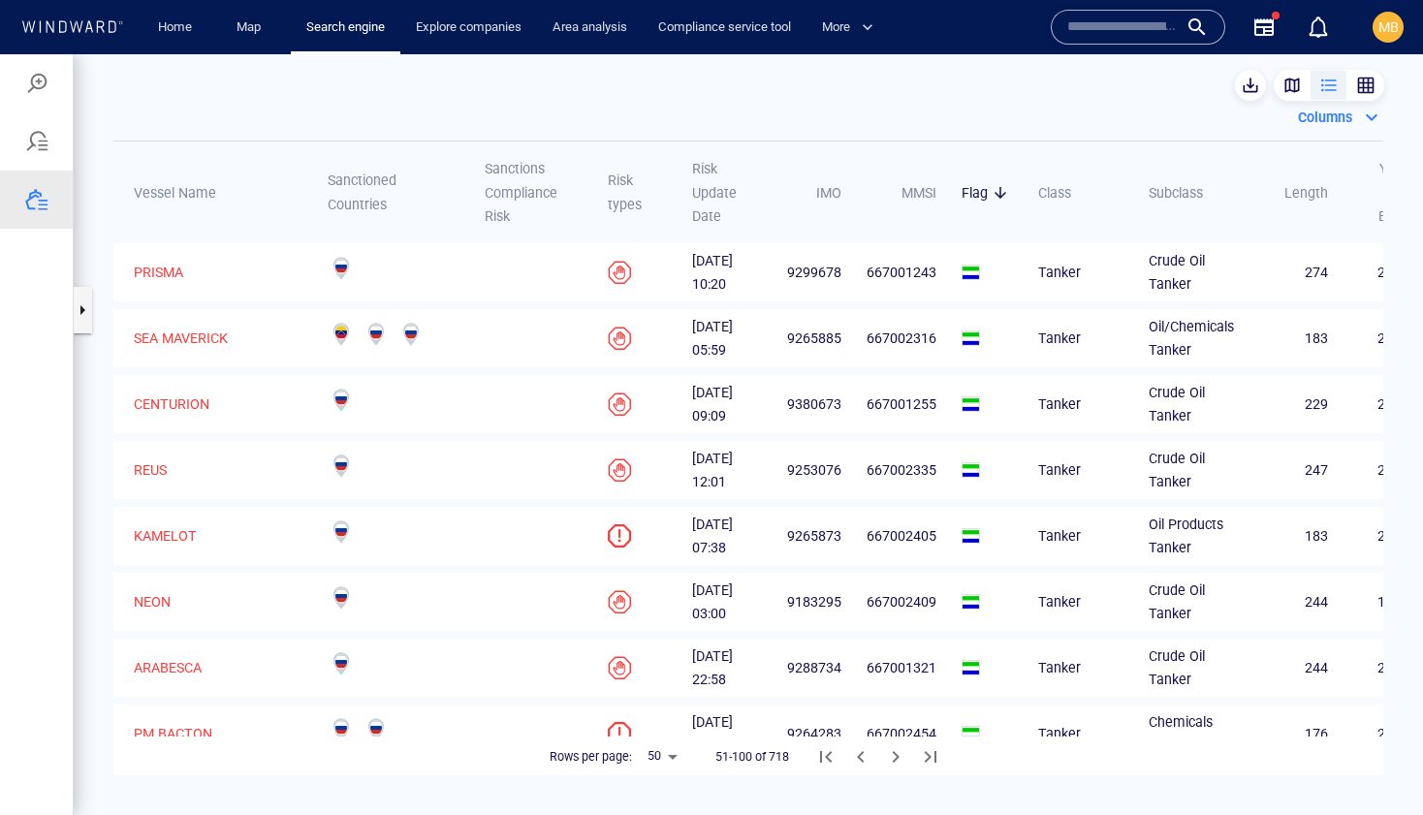
scroll to position [2851, 258]
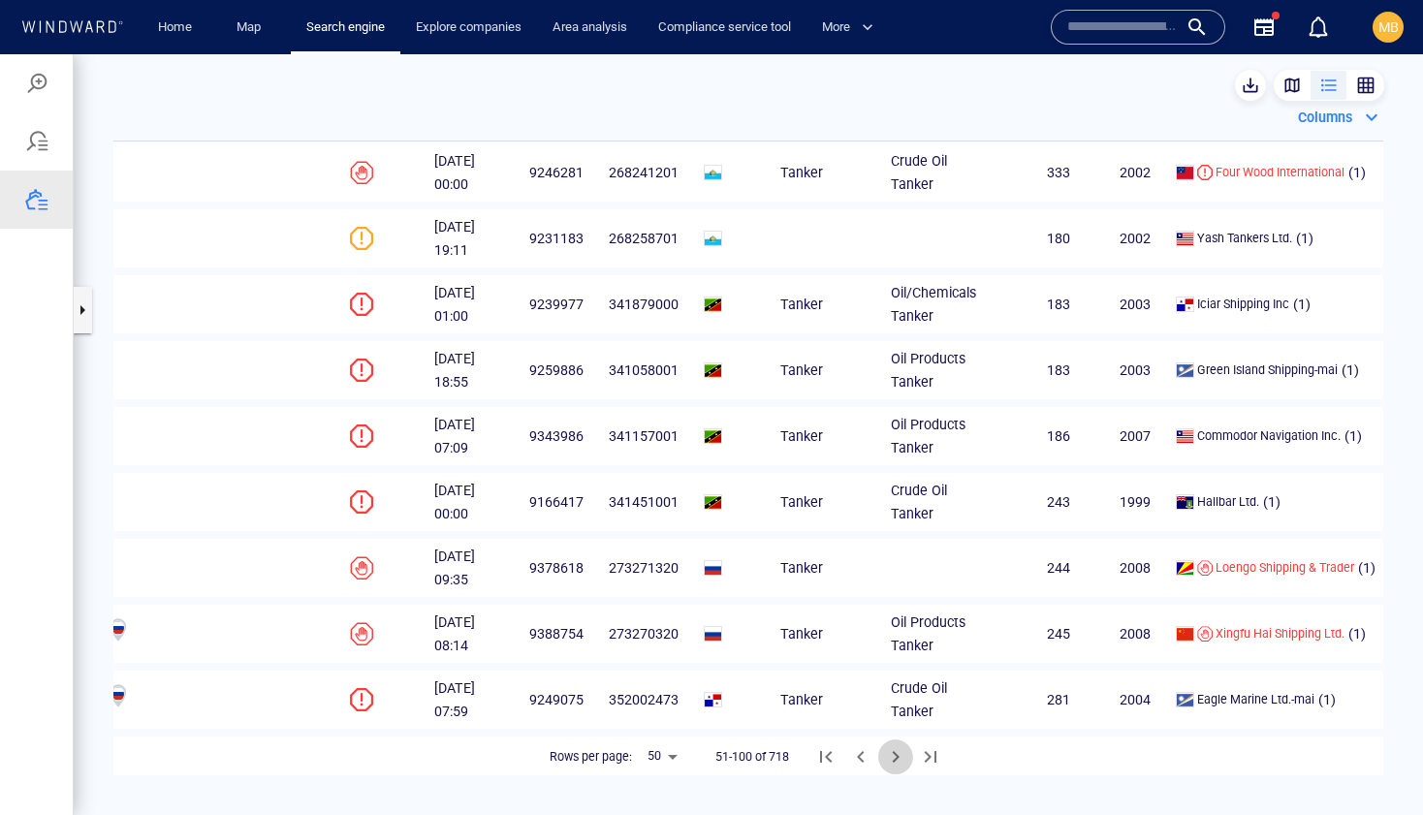
click at [901, 754] on icon "Next Page" at bounding box center [895, 756] width 23 height 23
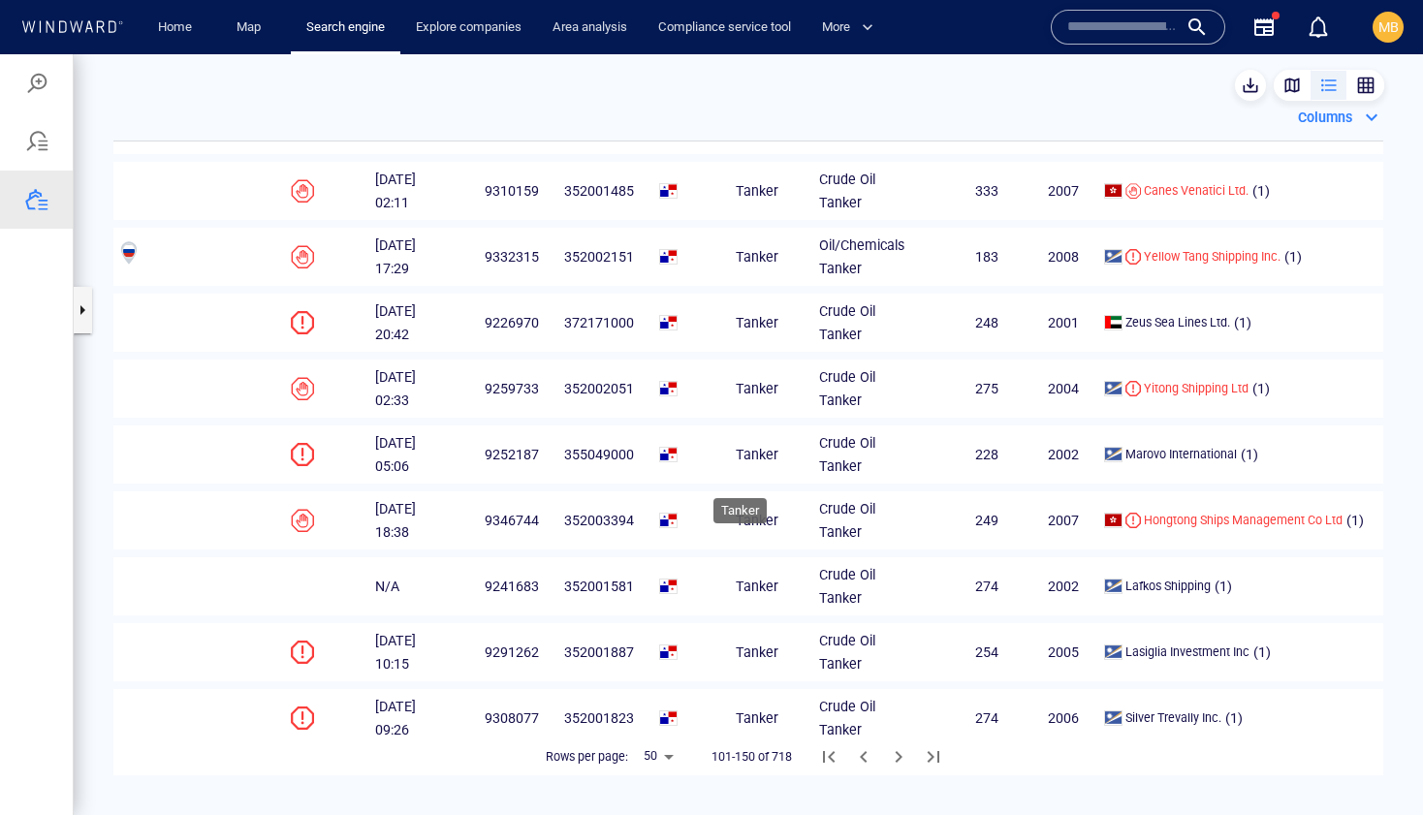
scroll to position [2925, 258]
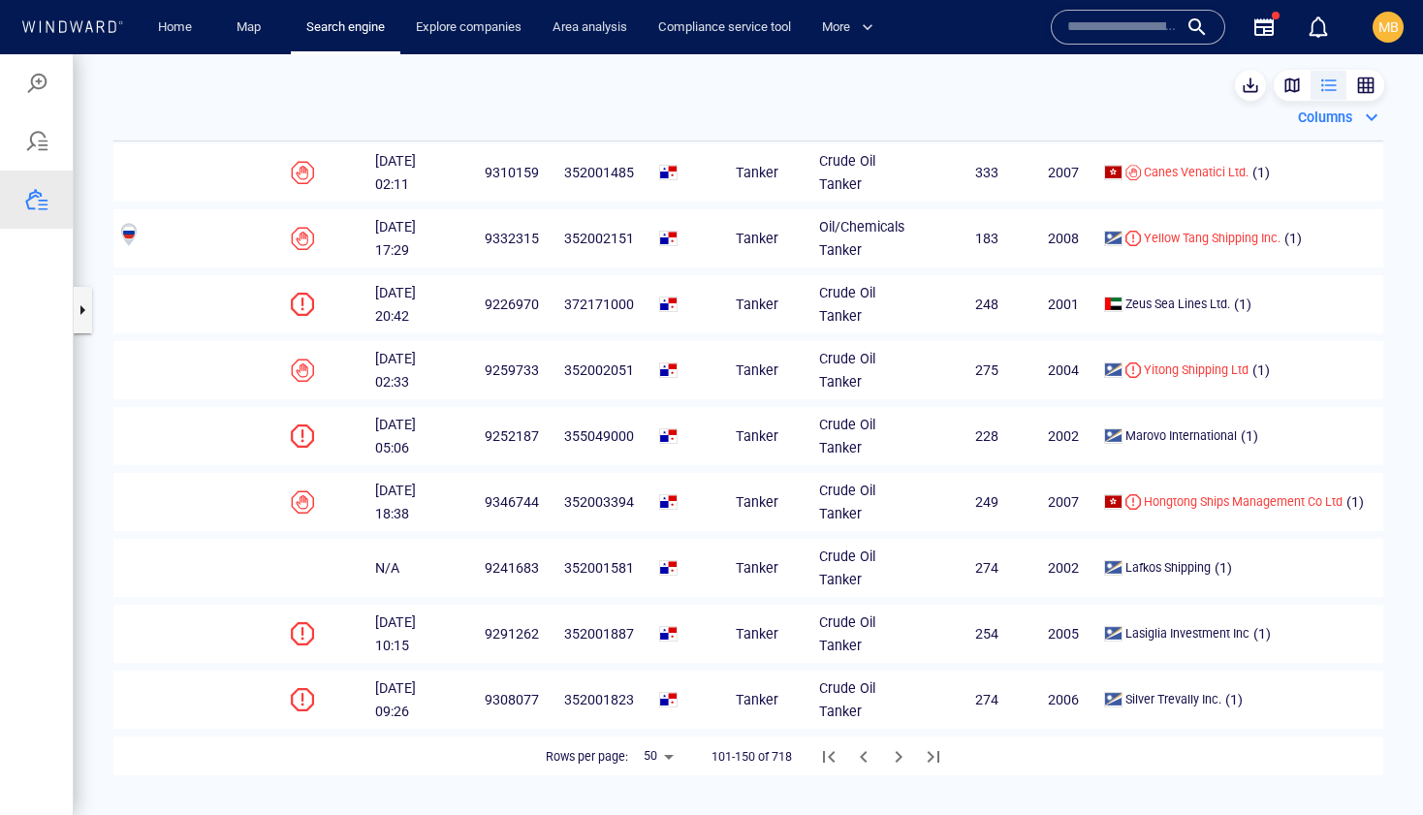
click at [901, 757] on icon "Next Page" at bounding box center [898, 757] width 7 height 12
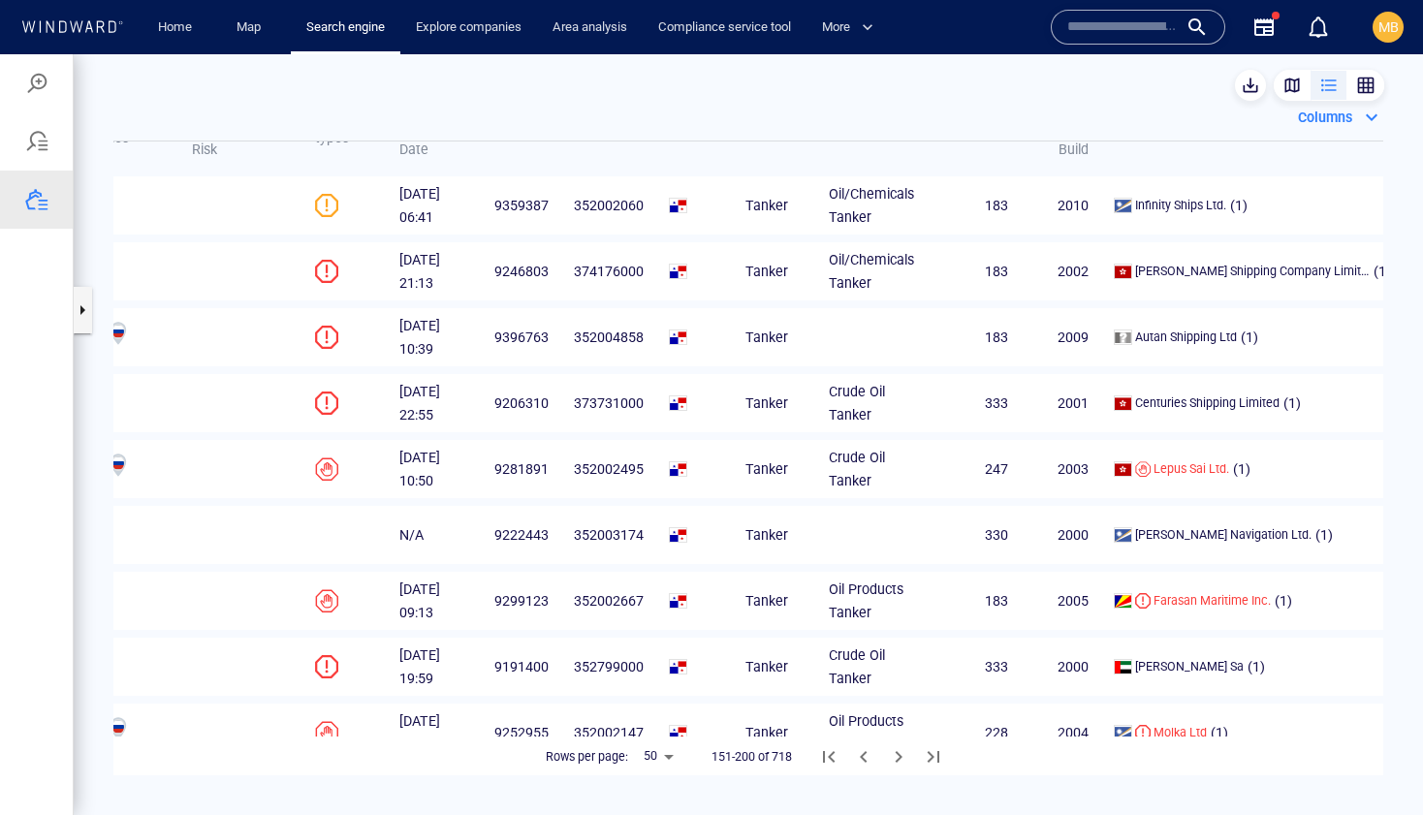
scroll to position [0, 258]
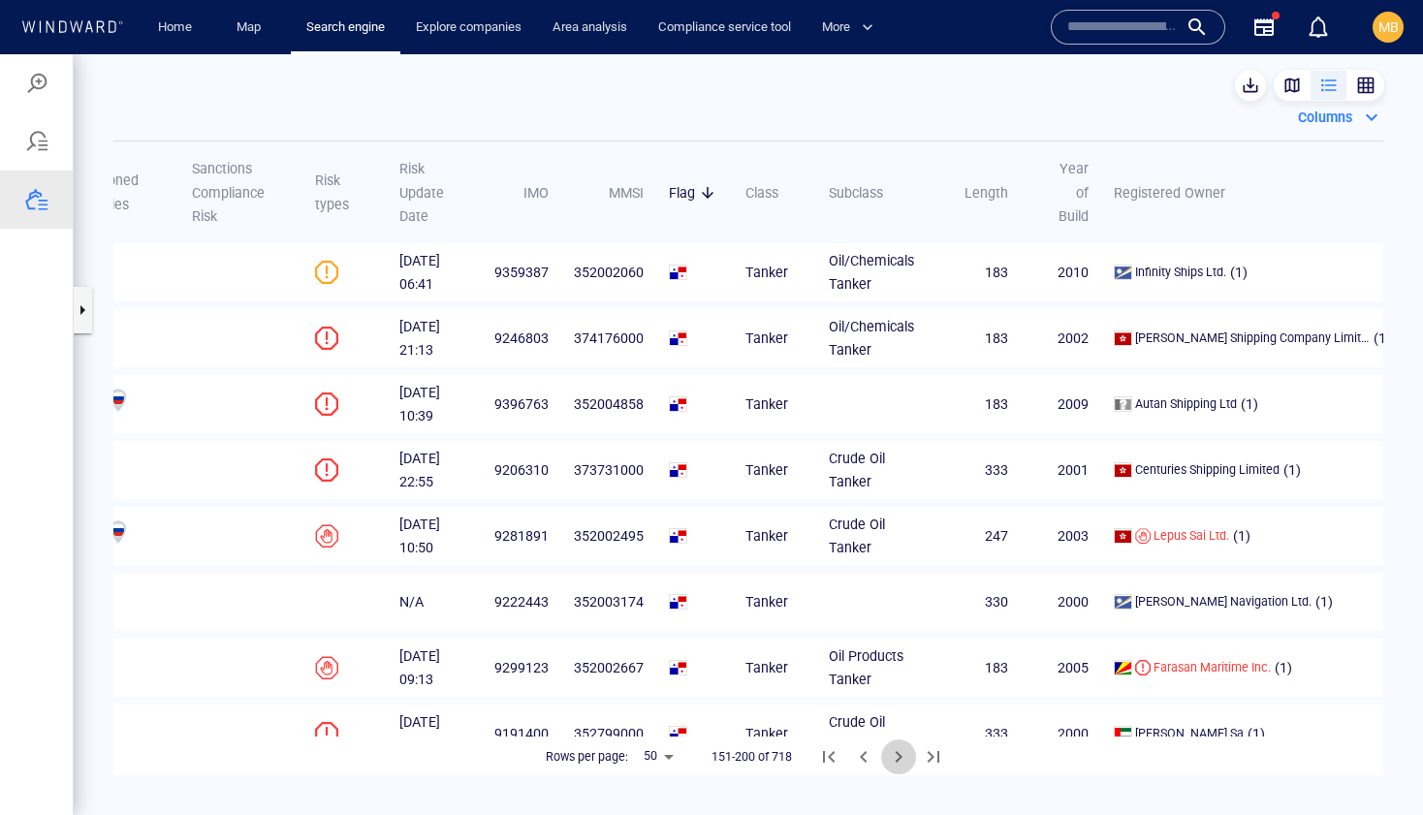
click at [905, 758] on icon "Next Page" at bounding box center [898, 756] width 23 height 23
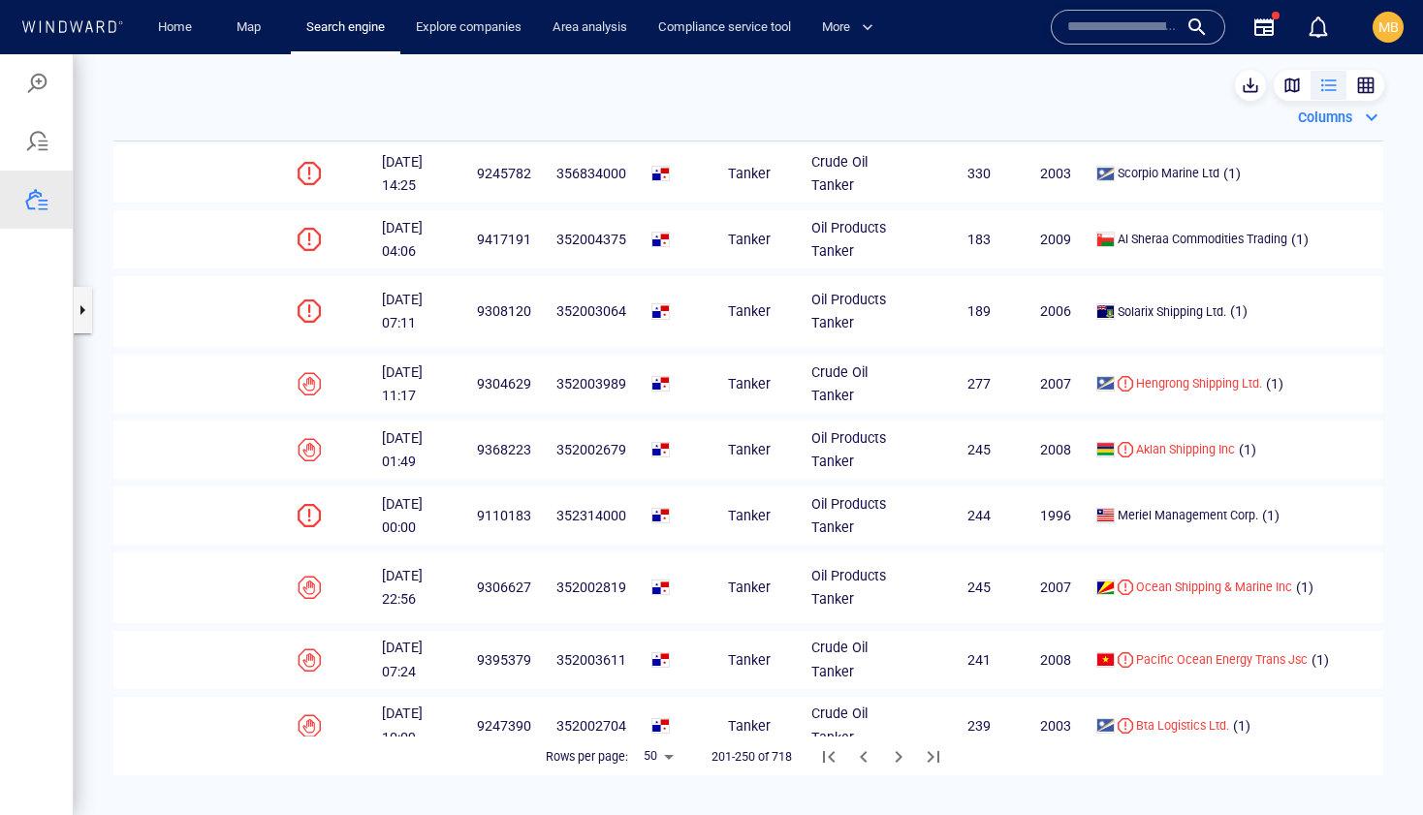
scroll to position [2839, 258]
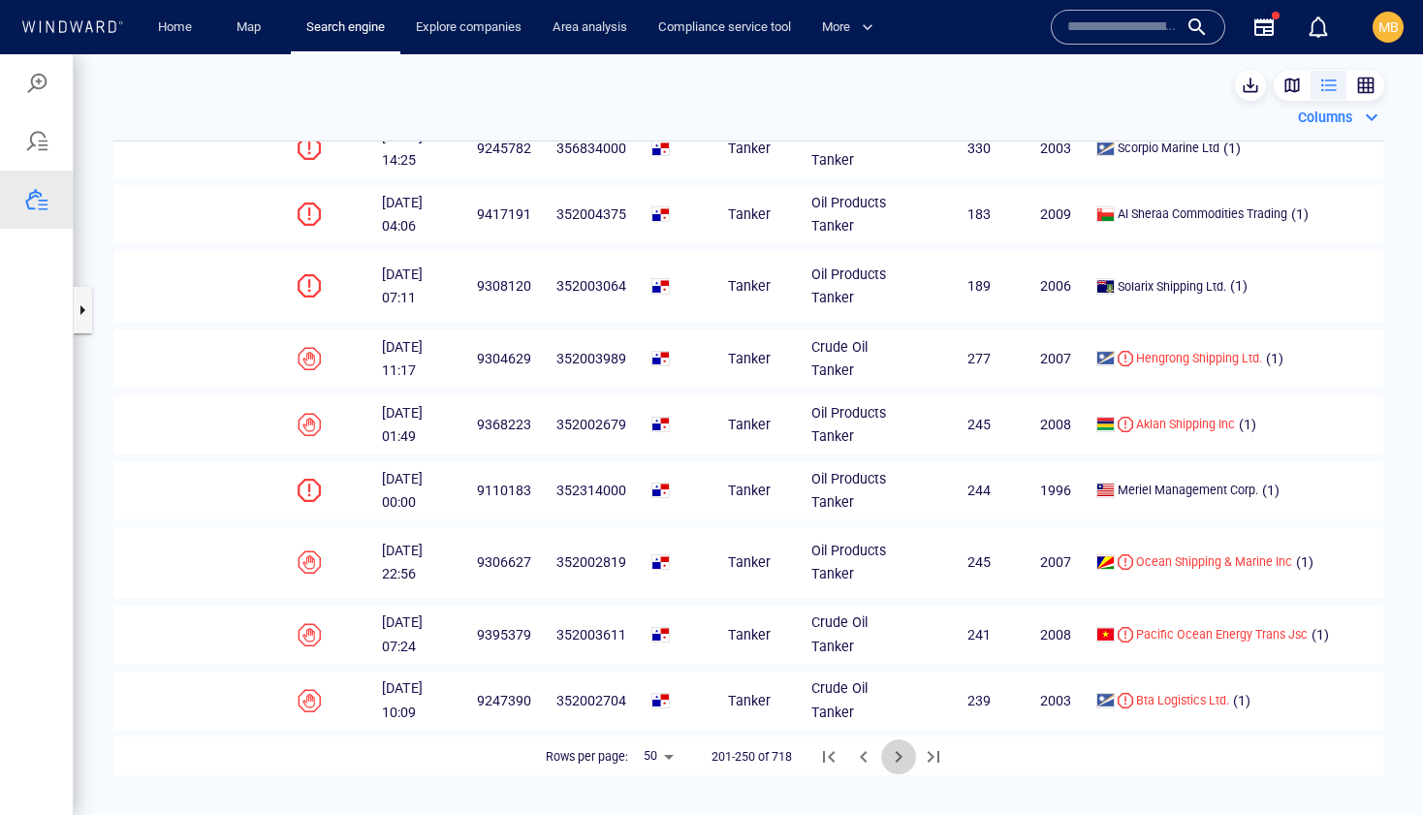
click at [901, 757] on icon "Next Page" at bounding box center [898, 757] width 7 height 12
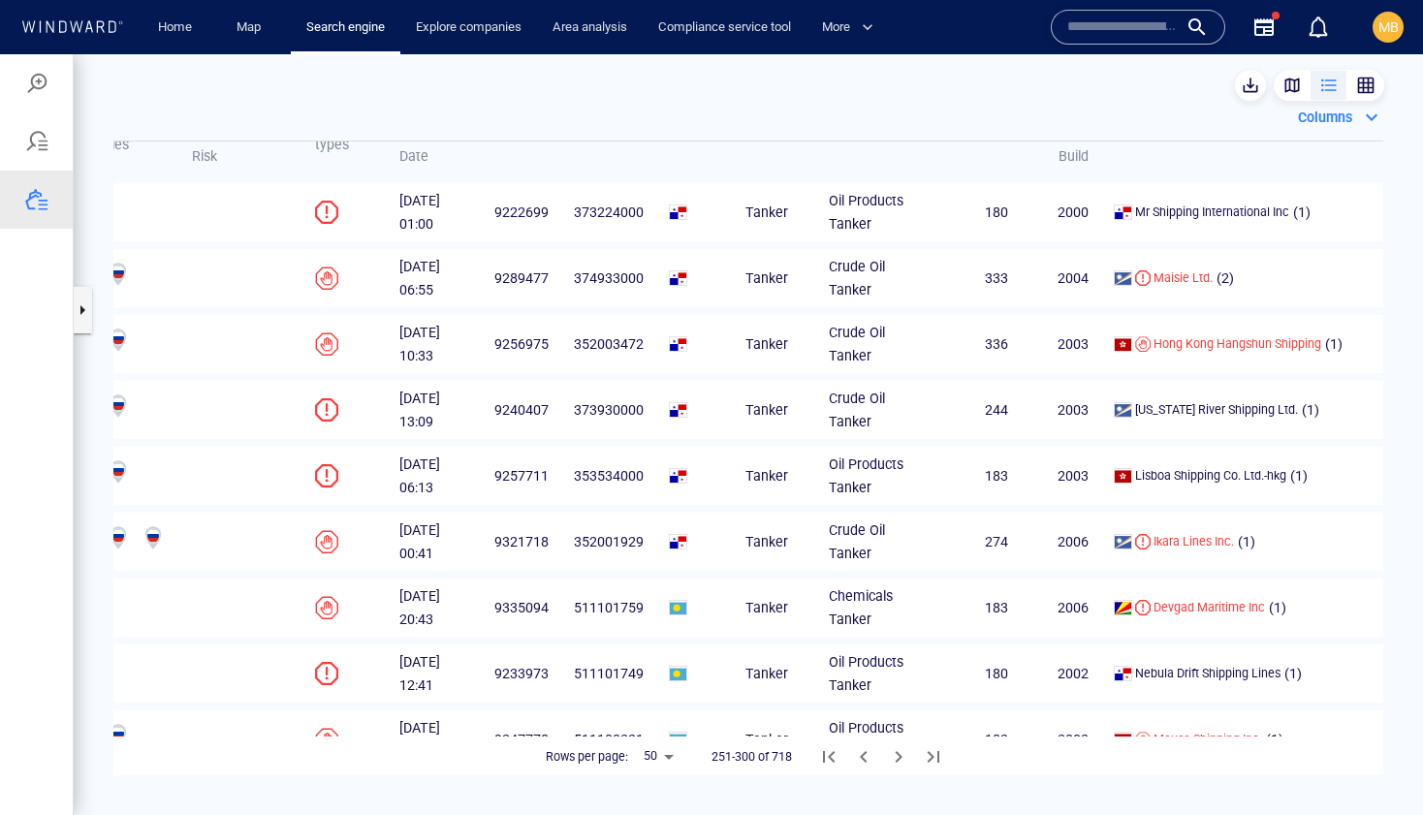
scroll to position [0, 258]
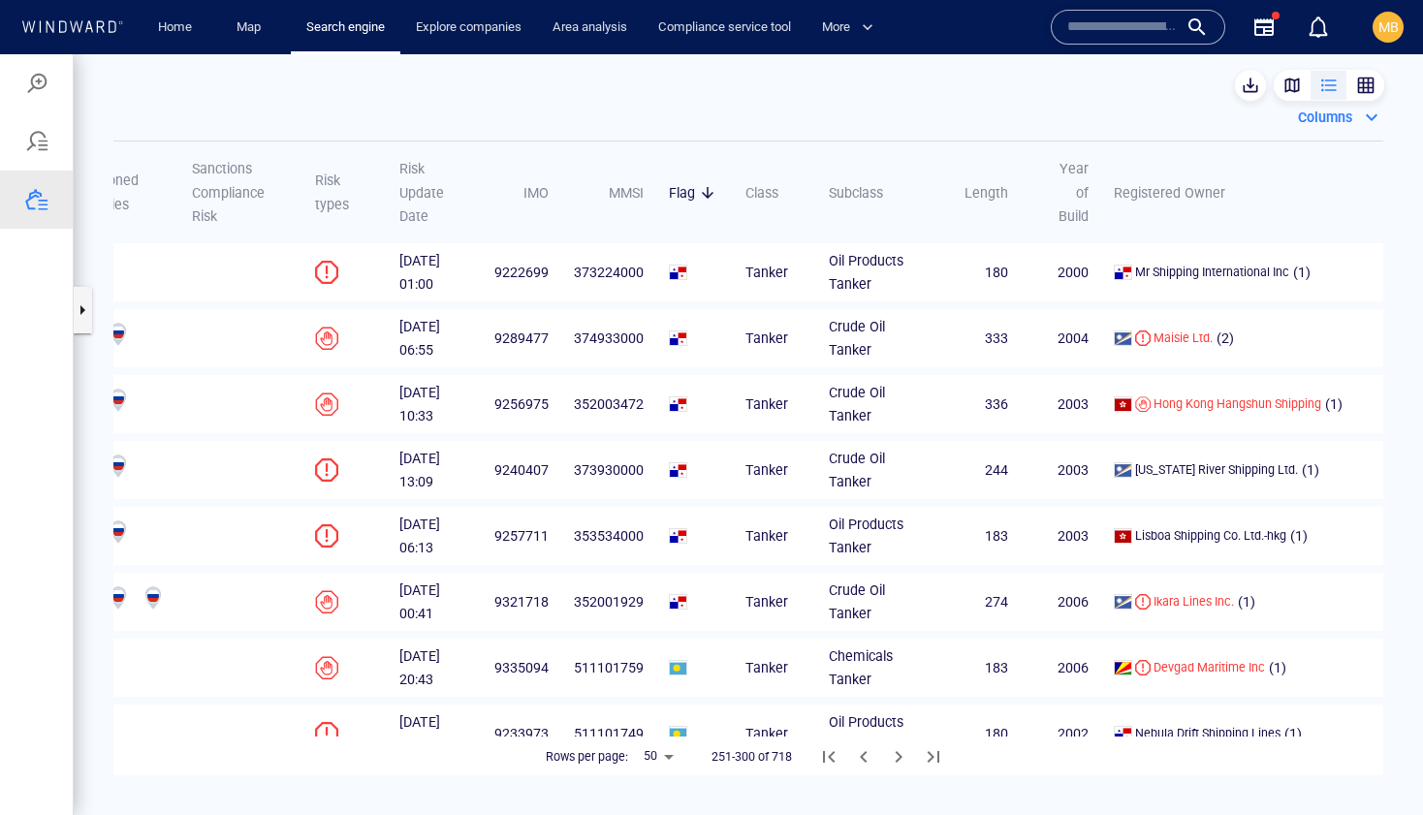
click at [901, 758] on icon "Next Page" at bounding box center [898, 756] width 23 height 23
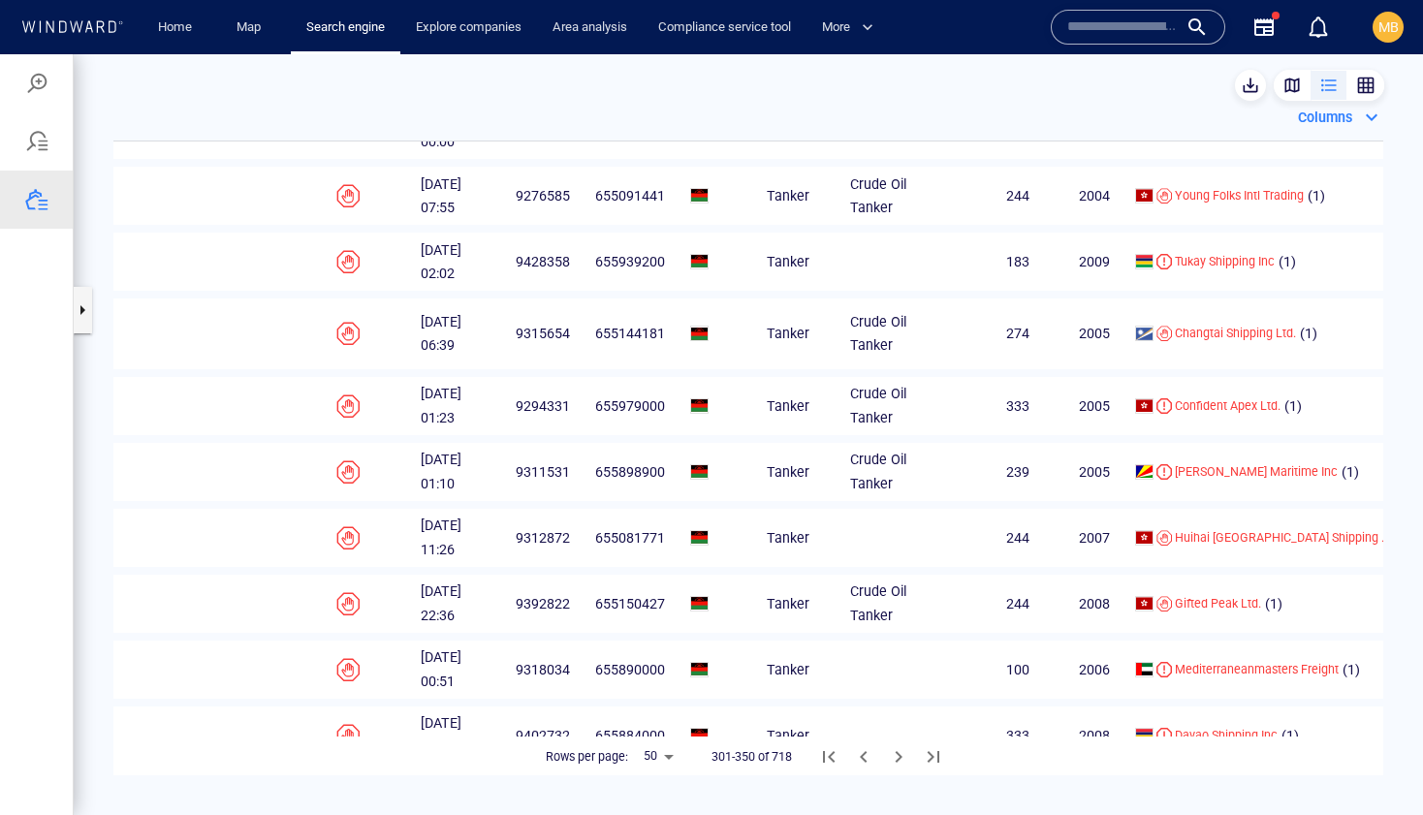
scroll to position [2814, 258]
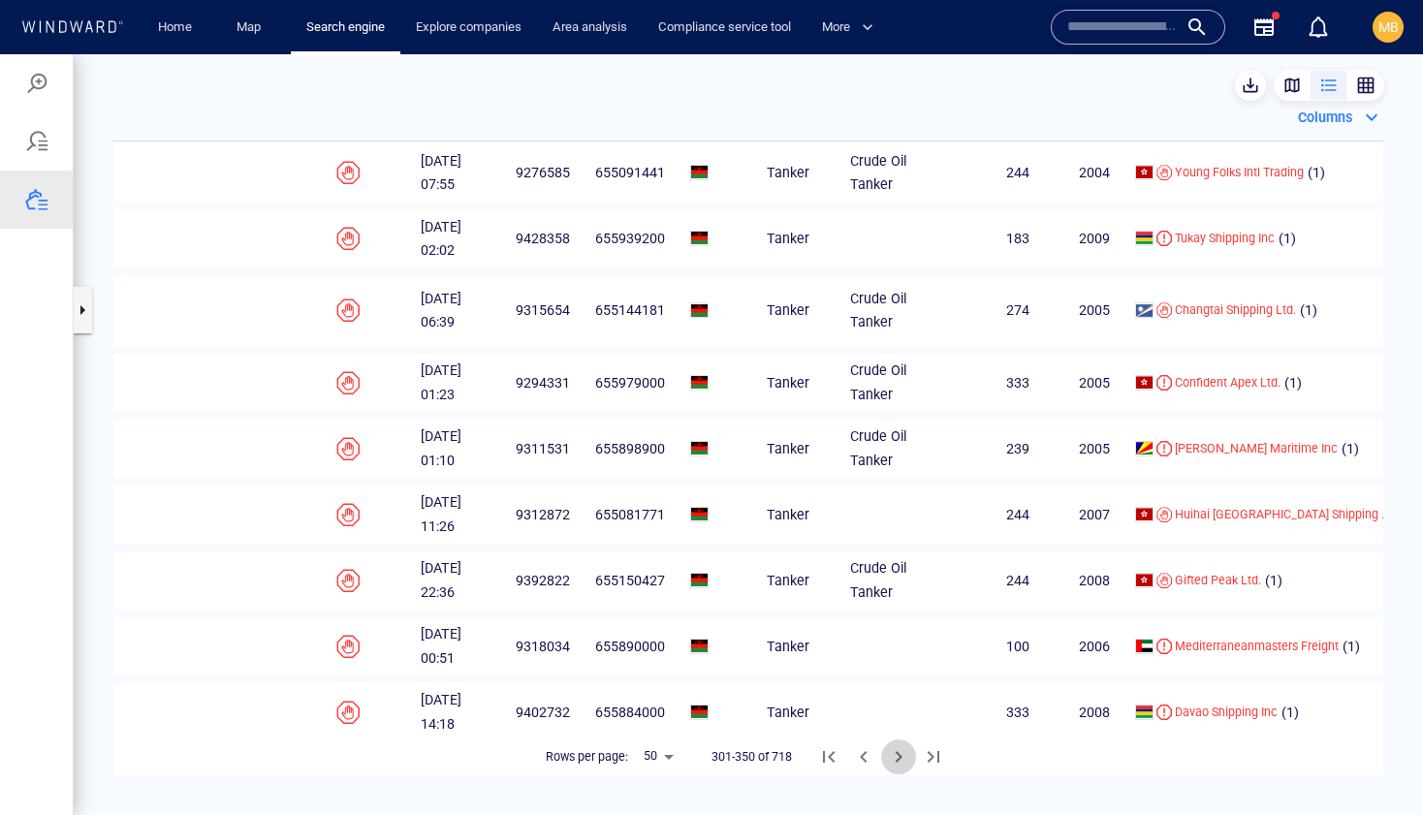
click at [898, 756] on icon "Next Page" at bounding box center [898, 756] width 23 height 23
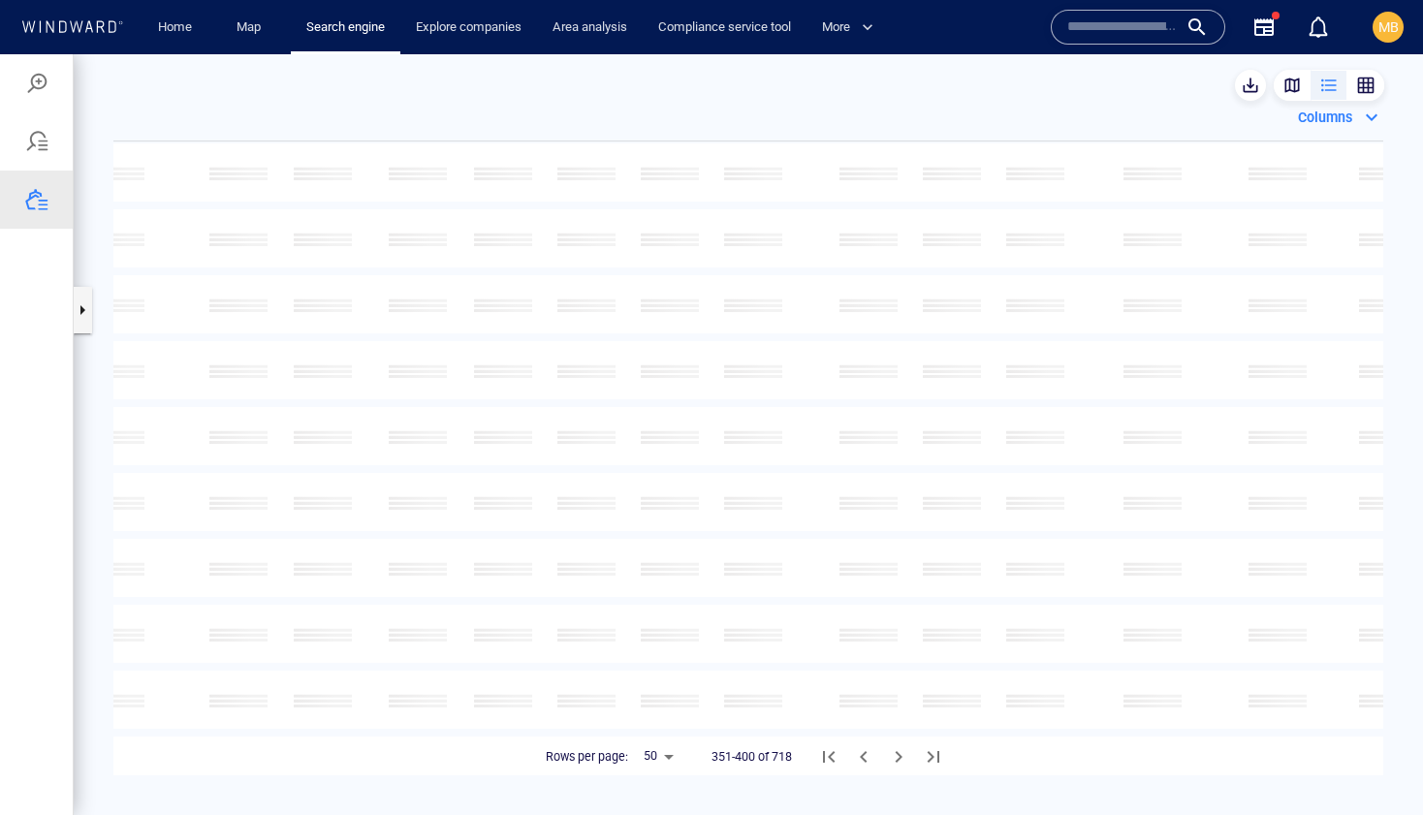
scroll to position [2802, 258]
